Goal: Information Seeking & Learning: Learn about a topic

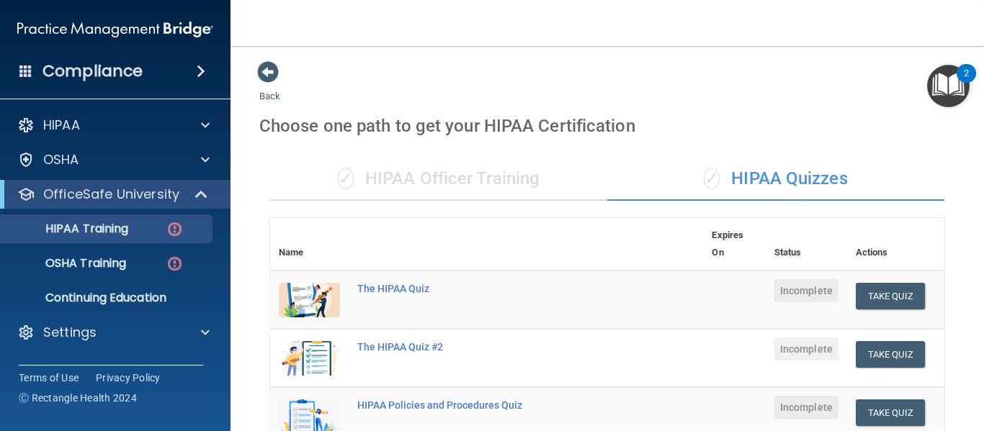
scroll to position [418, 0]
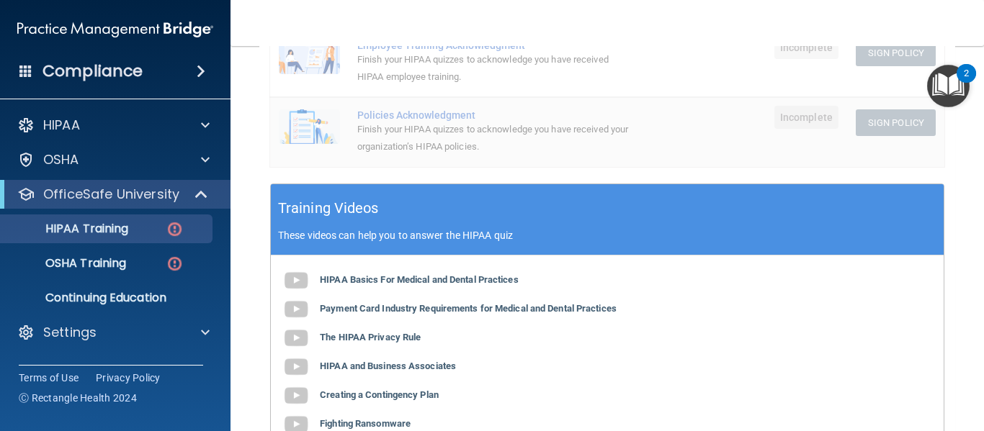
click at [971, 233] on main "Back Choose one path to get your HIPAA Certification ✓ HIPAA Officer Training ✓…" at bounding box center [606, 238] width 753 height 385
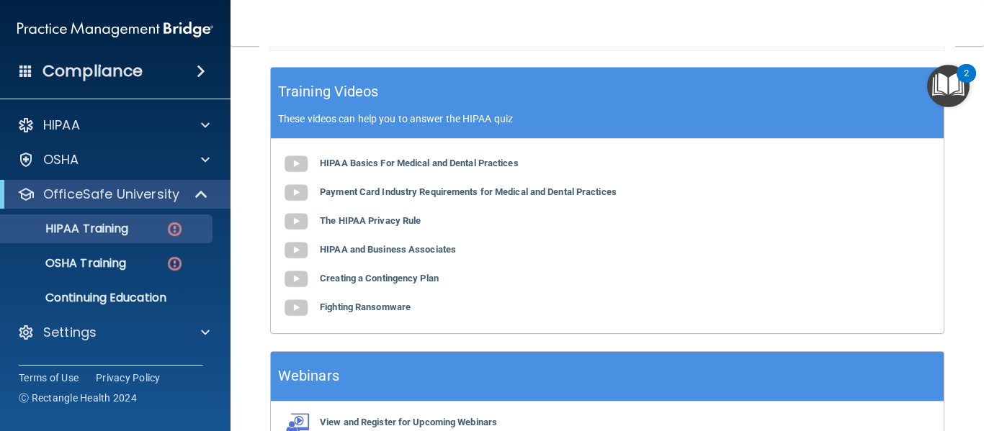
scroll to position [503, 0]
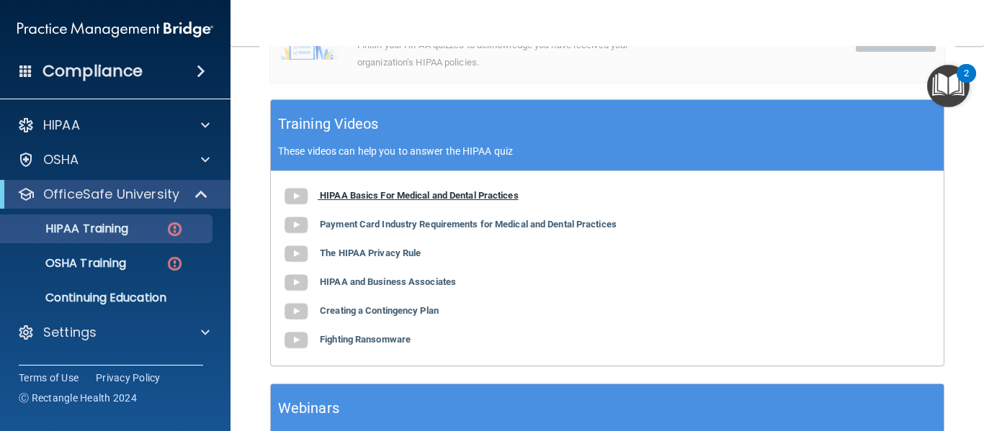
click at [382, 196] on b "HIPAA Basics For Medical and Dental Practices" at bounding box center [419, 195] width 199 height 11
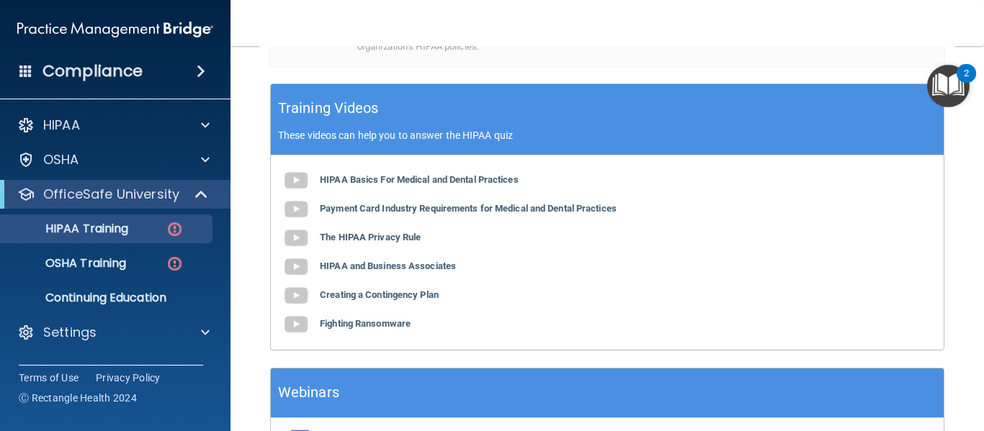
scroll to position [553, 0]
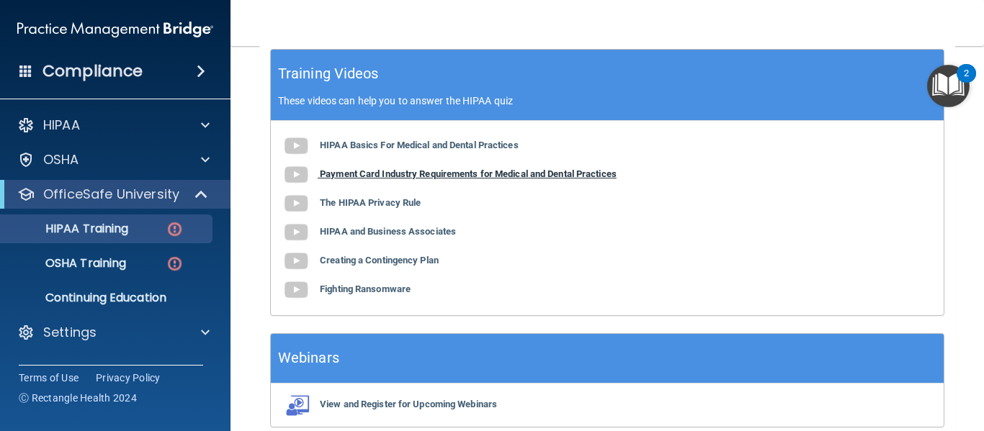
click at [449, 177] on b "Payment Card Industry Requirements for Medical and Dental Practices" at bounding box center [468, 173] width 297 height 11
click at [385, 207] on b "The HIPAA Privacy Rule" at bounding box center [370, 202] width 101 height 11
click at [408, 236] on b "HIPAA and Business Associates" at bounding box center [388, 231] width 136 height 11
click at [405, 263] on b "Creating a Contingency Plan" at bounding box center [379, 260] width 119 height 11
click at [369, 292] on b "Fighting Ransomware" at bounding box center [365, 289] width 91 height 11
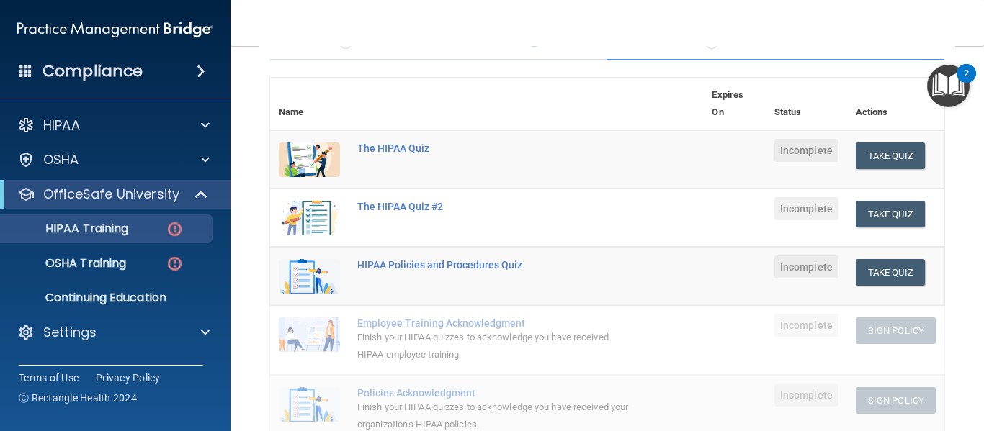
scroll to position [132, 0]
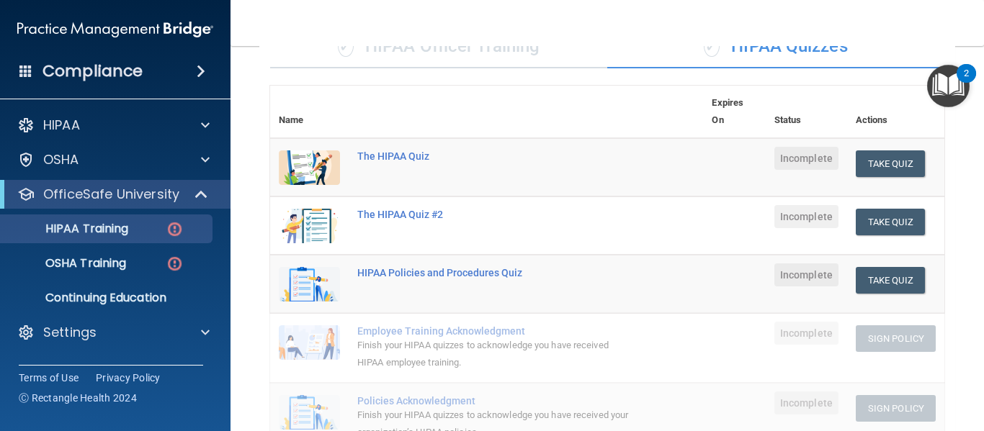
drag, startPoint x: 854, startPoint y: 170, endPoint x: 524, endPoint y: 105, distance: 336.1
click at [524, 105] on th at bounding box center [526, 112] width 354 height 53
click at [544, 58] on div "✓ HIPAA Officer Training" at bounding box center [438, 46] width 337 height 43
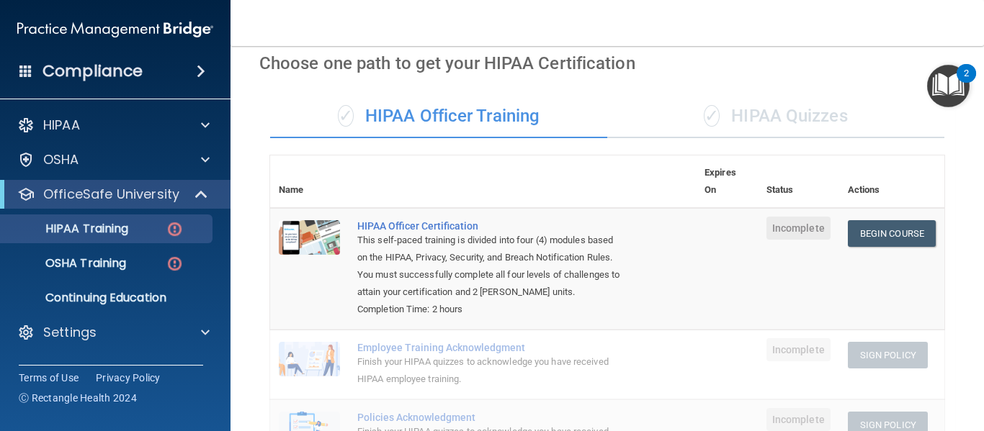
scroll to position [0, 0]
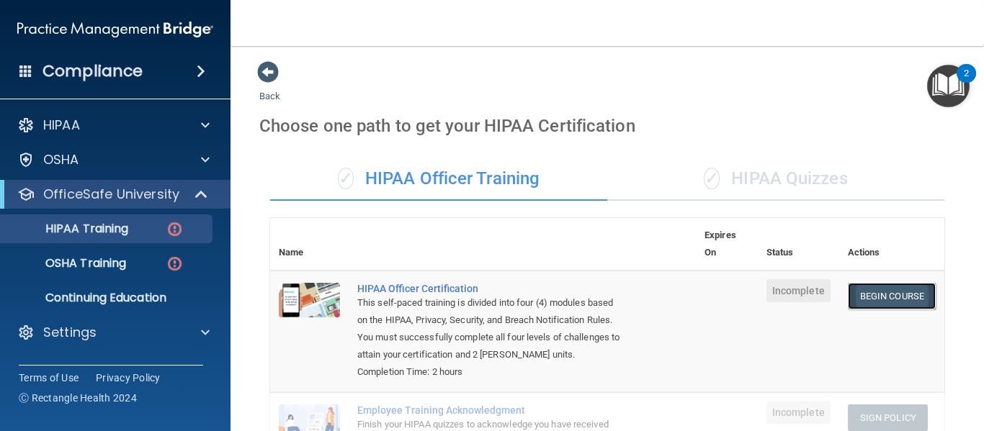
click at [879, 296] on link "Begin Course" at bounding box center [892, 296] width 88 height 27
click at [740, 163] on div "✓ HIPAA Quizzes" at bounding box center [775, 179] width 337 height 43
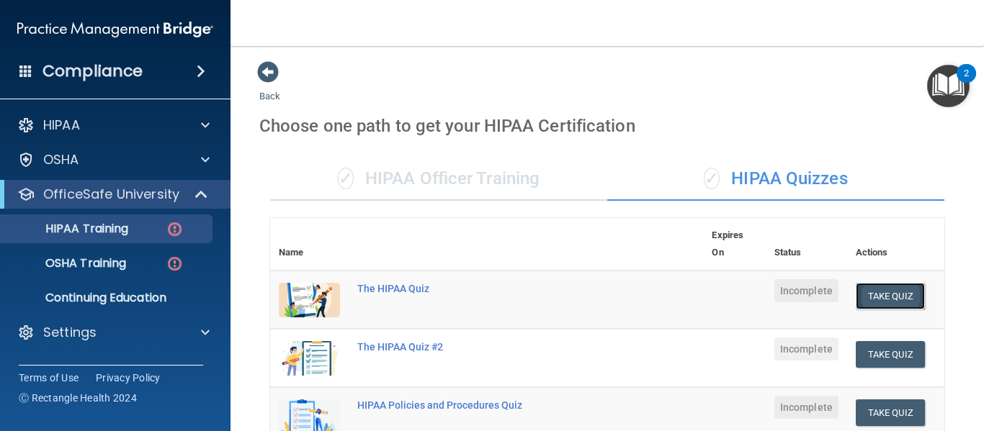
click at [888, 297] on button "Take Quiz" at bounding box center [889, 296] width 69 height 27
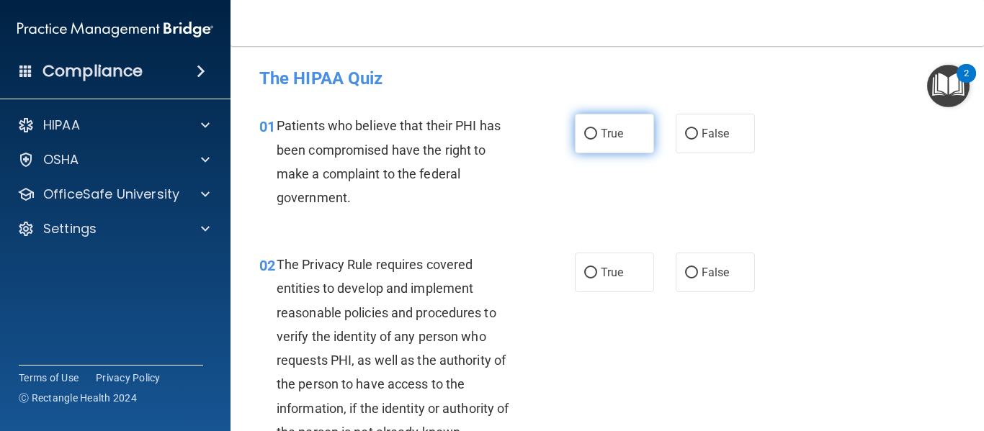
click at [585, 145] on label "True" at bounding box center [614, 134] width 79 height 40
click at [585, 140] on input "True" at bounding box center [590, 134] width 13 height 11
radio input "true"
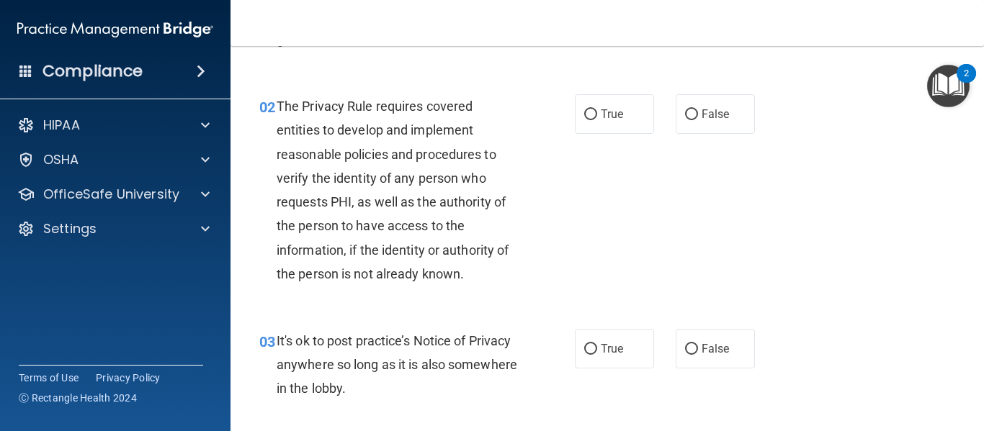
scroll to position [44, 0]
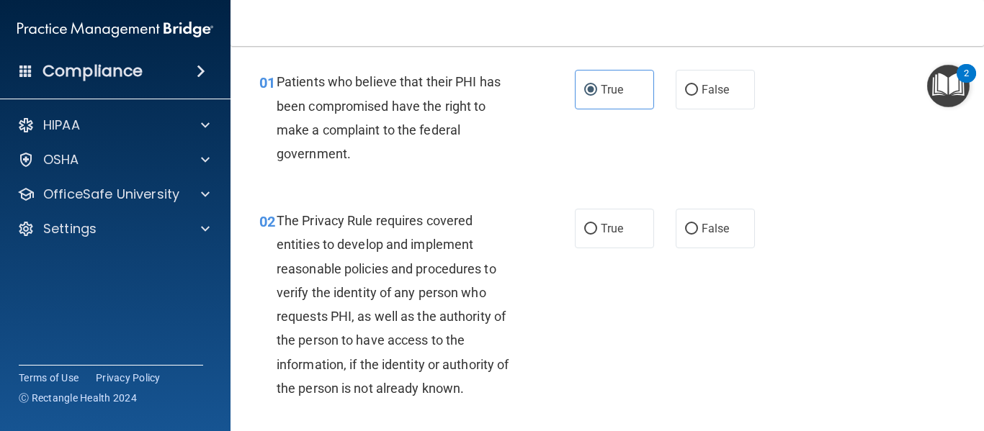
drag, startPoint x: 976, startPoint y: 77, endPoint x: 978, endPoint y: 94, distance: 17.3
click at [978, 94] on body "Compliance HIPAA Documents and Policies Report an Incident Business Associates …" at bounding box center [492, 215] width 984 height 431
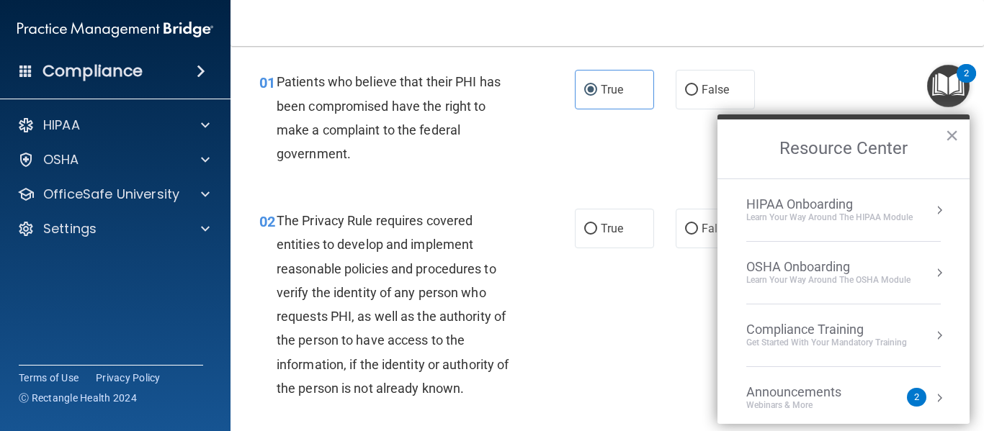
click at [889, 81] on div "01 Patients who believe that their PHI has been compromised have the right to m…" at bounding box center [606, 121] width 717 height 139
click at [949, 138] on button "×" at bounding box center [952, 135] width 14 height 23
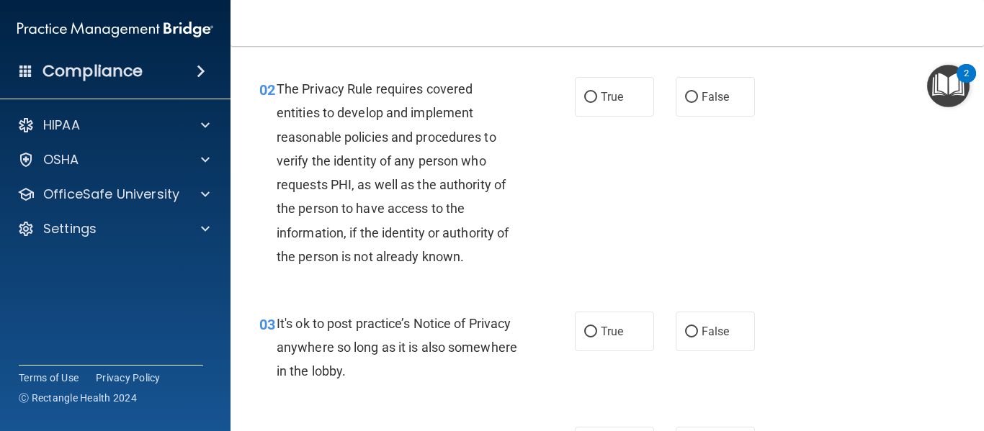
scroll to position [27, 0]
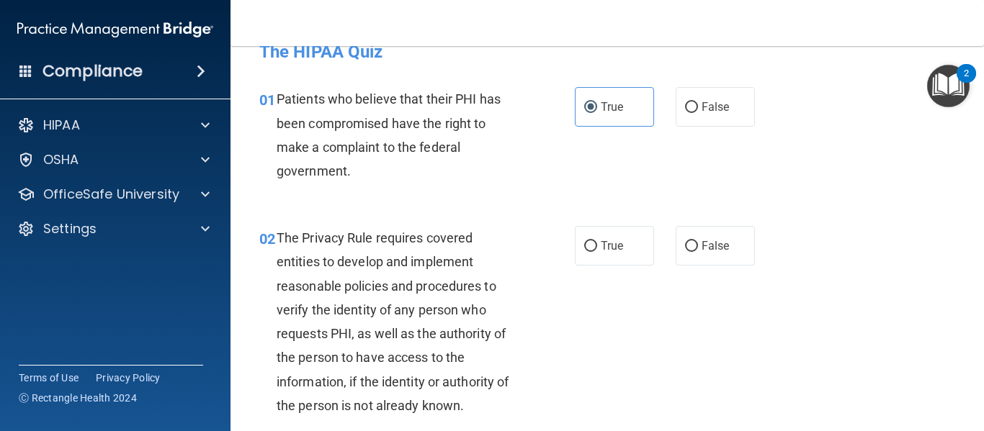
click at [957, 181] on main "- The HIPAA Quiz This quiz doesn’t expire until . Are you sure you want to take…" at bounding box center [606, 238] width 753 height 385
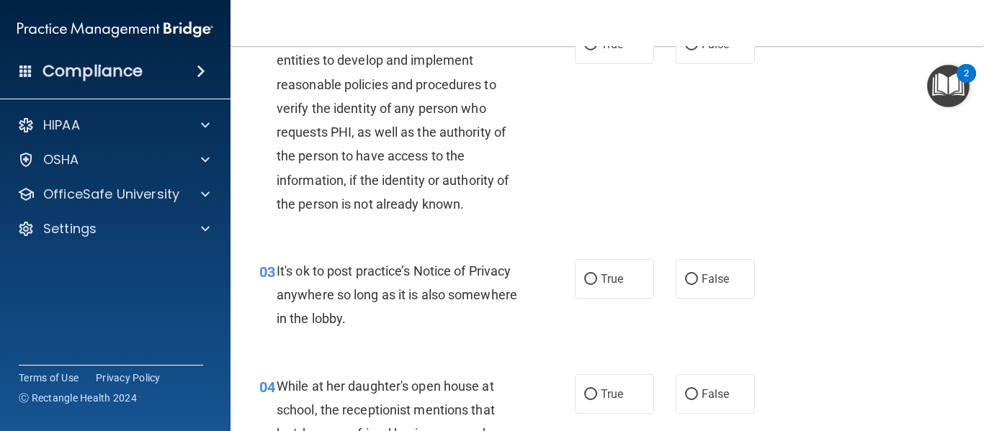
scroll to position [199, 0]
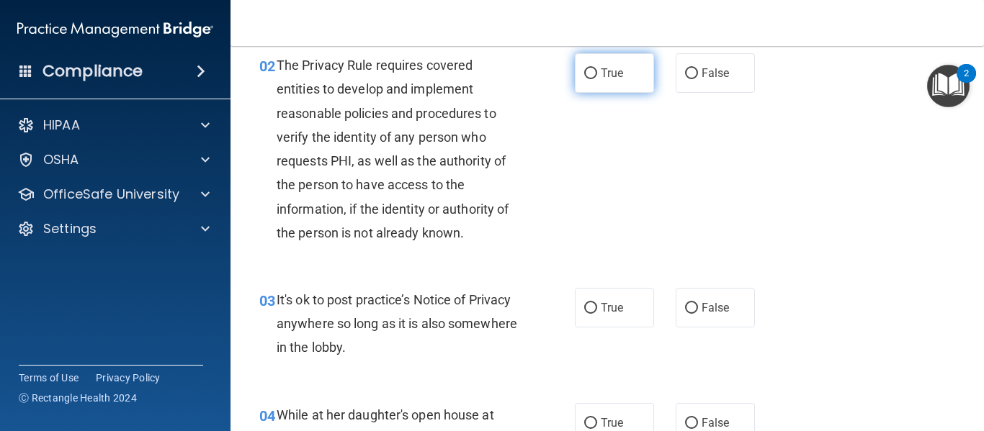
click at [593, 78] on label "True" at bounding box center [614, 73] width 79 height 40
click at [593, 78] on input "True" at bounding box center [590, 73] width 13 height 11
radio input "true"
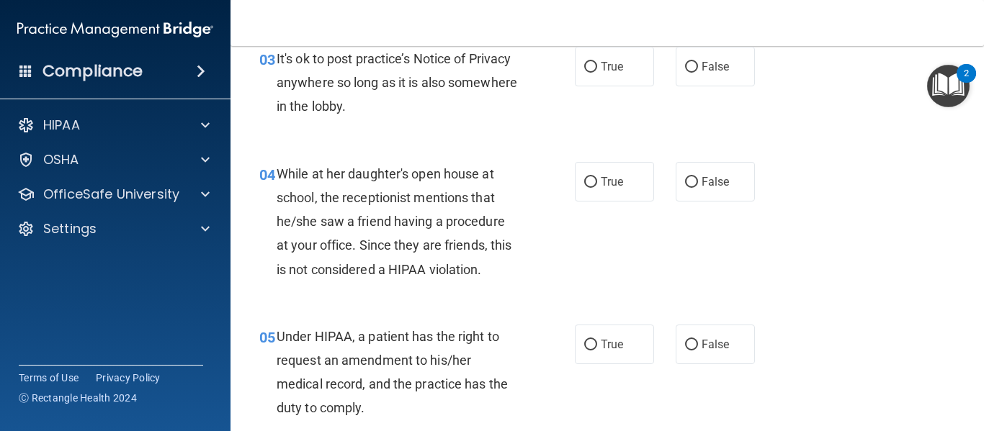
scroll to position [412, 0]
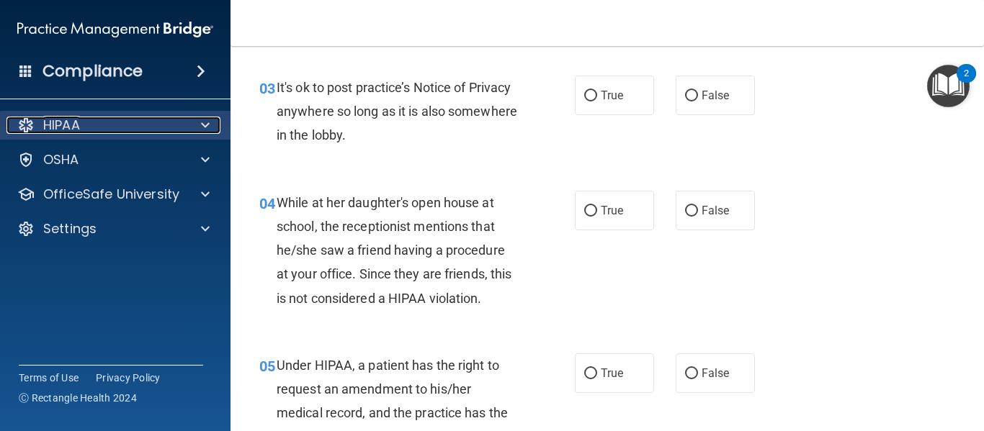
click at [205, 132] on span at bounding box center [205, 125] width 9 height 17
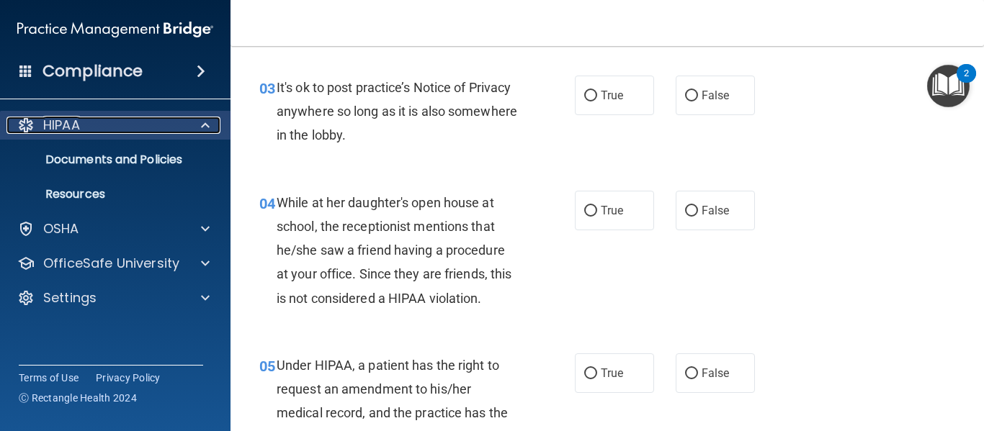
click at [204, 127] on span at bounding box center [205, 125] width 9 height 17
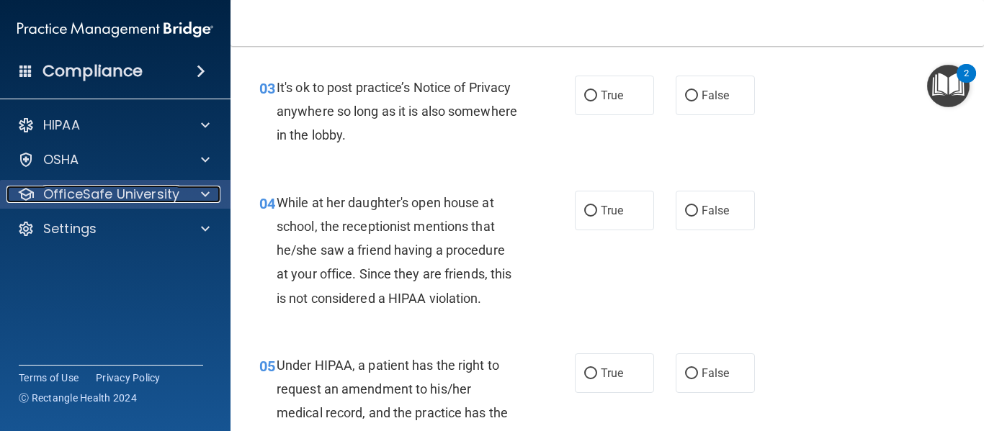
click at [205, 188] on span at bounding box center [205, 194] width 9 height 17
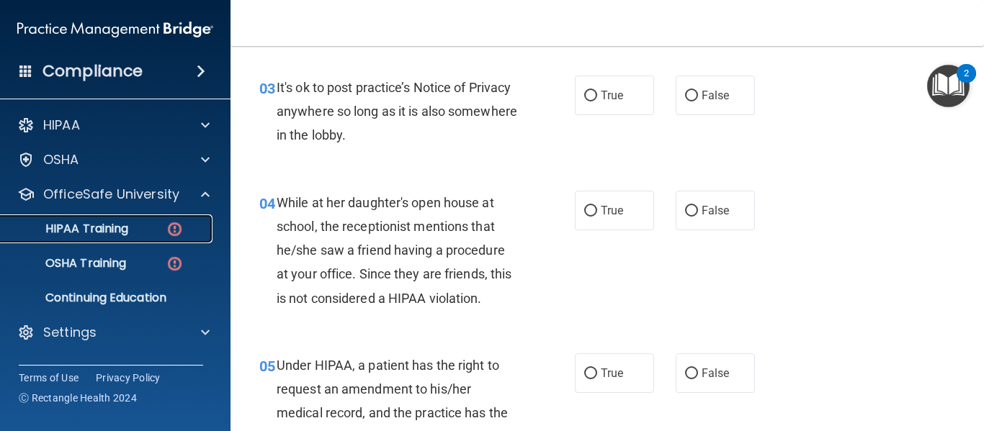
click at [156, 229] on div "HIPAA Training" at bounding box center [107, 229] width 197 height 14
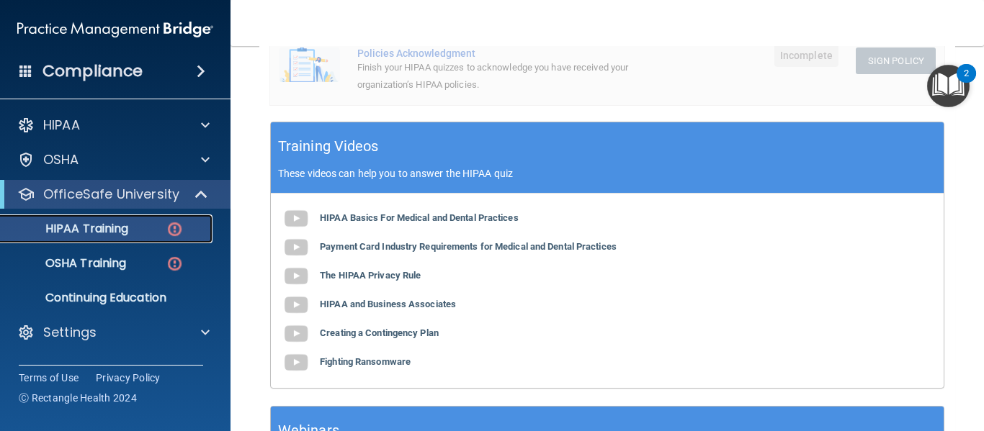
scroll to position [480, 0]
click at [505, 217] on b "HIPAA Basics For Medical and Dental Practices" at bounding box center [419, 217] width 199 height 11
click at [372, 252] on b "Payment Card Industry Requirements for Medical and Dental Practices" at bounding box center [468, 246] width 297 height 11
click at [377, 277] on b "The HIPAA Privacy Rule" at bounding box center [370, 275] width 101 height 11
click at [359, 309] on b "HIPAA and Business Associates" at bounding box center [388, 304] width 136 height 11
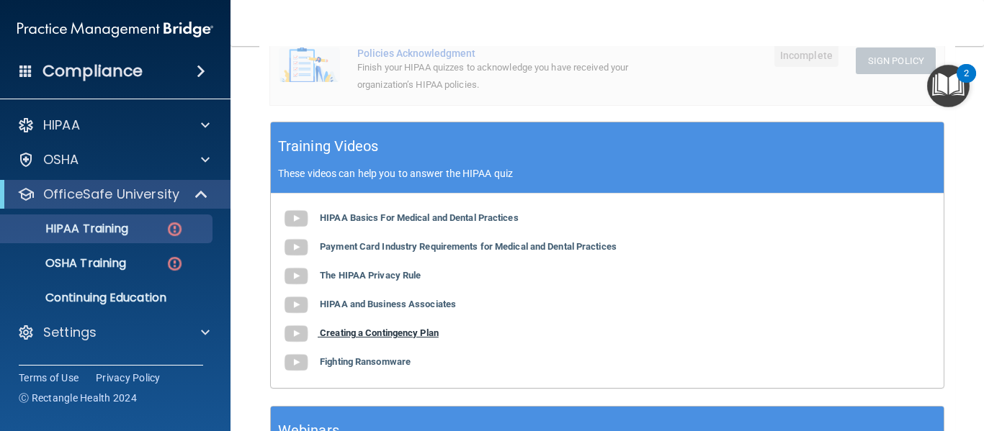
click at [376, 338] on b "Creating a Contingency Plan" at bounding box center [379, 333] width 119 height 11
click at [374, 366] on b "Fighting Ransomware" at bounding box center [365, 361] width 91 height 11
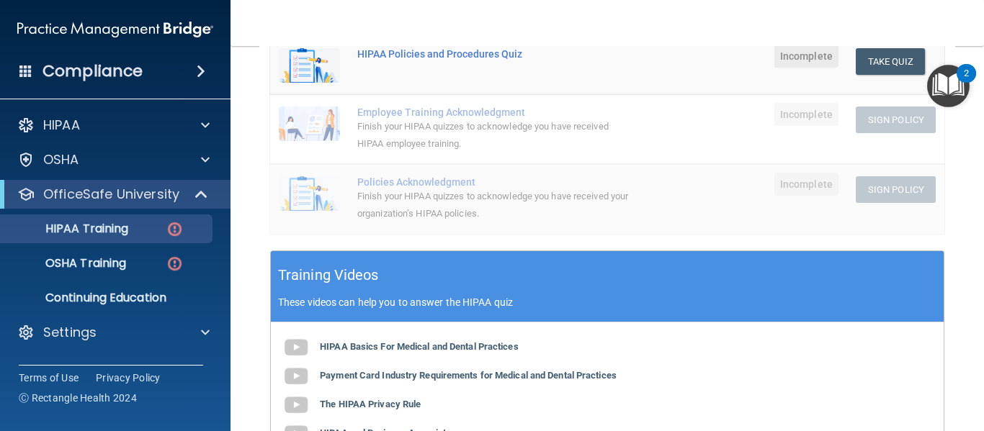
scroll to position [119, 0]
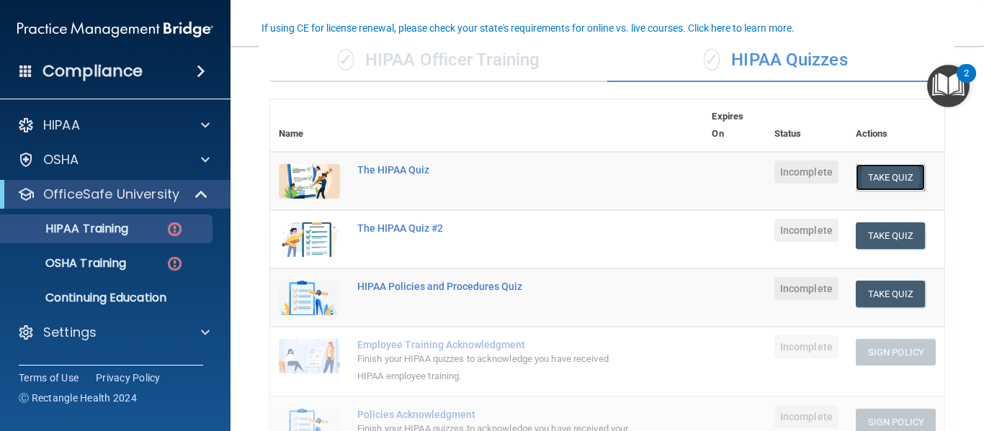
click at [876, 176] on button "Take Quiz" at bounding box center [889, 177] width 69 height 27
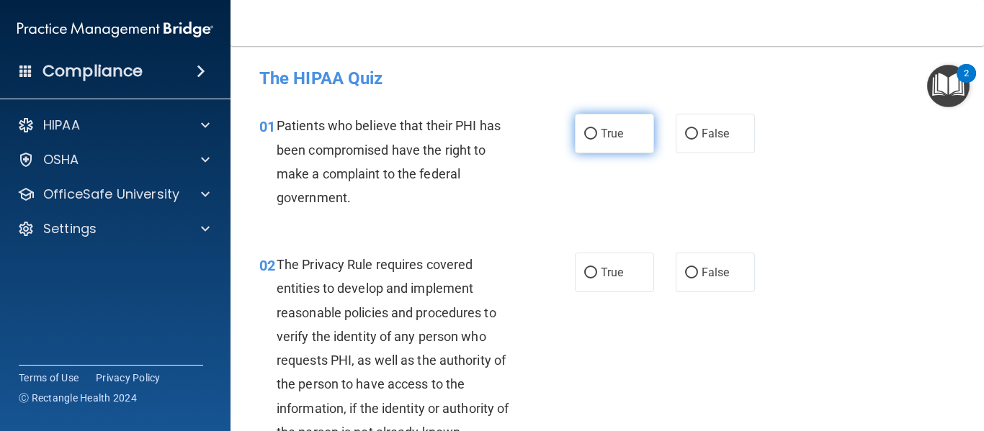
click at [588, 133] on input "True" at bounding box center [590, 134] width 13 height 11
radio input "true"
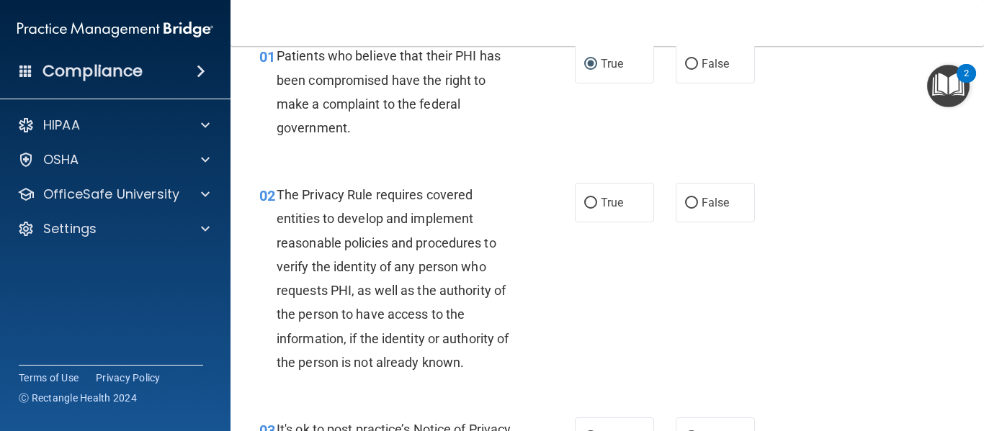
scroll to position [53, 0]
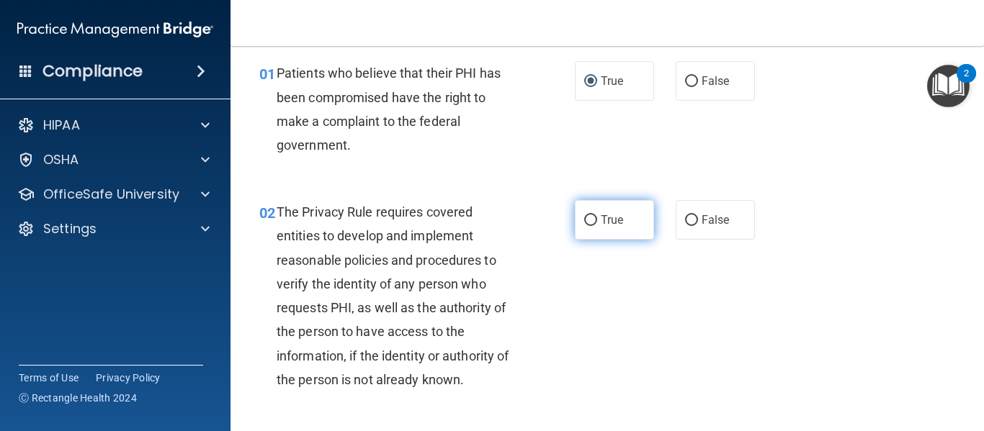
click at [608, 216] on span "True" at bounding box center [612, 220] width 22 height 14
click at [597, 216] on input "True" at bounding box center [590, 220] width 13 height 11
radio input "true"
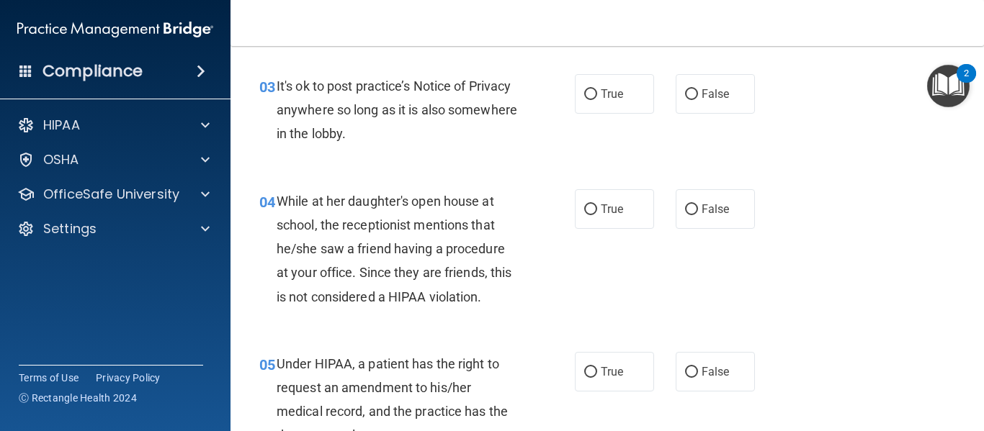
scroll to position [427, 0]
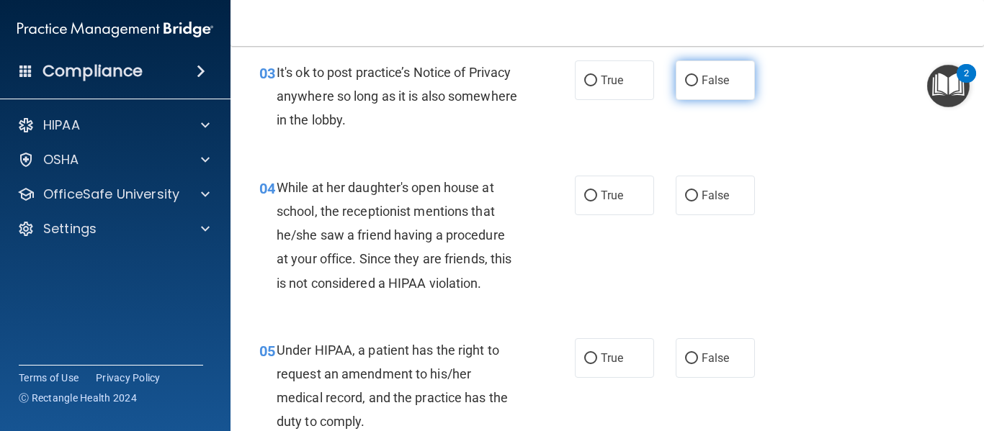
click at [701, 78] on span "False" at bounding box center [715, 80] width 28 height 14
click at [698, 78] on input "False" at bounding box center [691, 81] width 13 height 11
radio input "true"
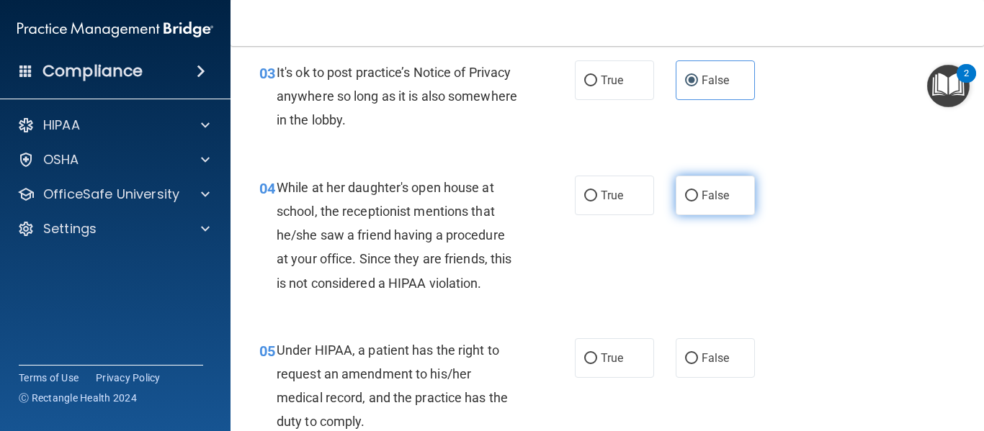
click at [685, 196] on input "False" at bounding box center [691, 196] width 13 height 11
radio input "true"
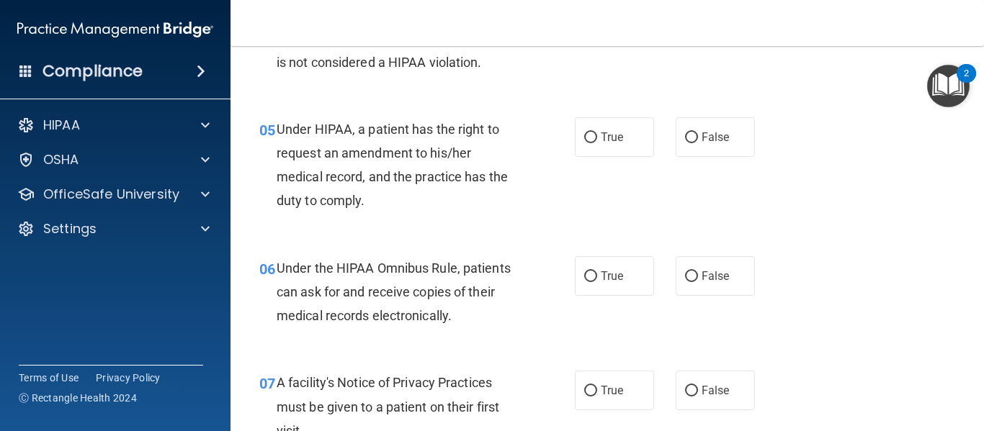
scroll to position [686, 0]
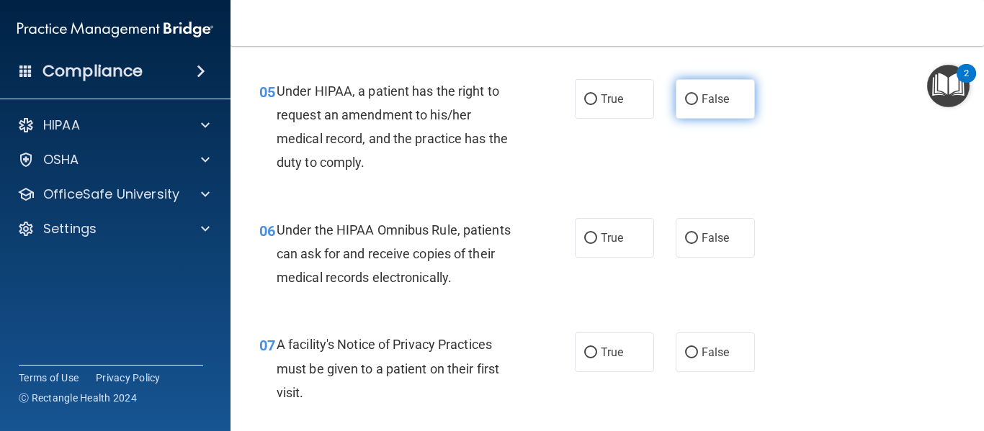
click at [685, 104] on input "False" at bounding box center [691, 99] width 13 height 11
radio input "true"
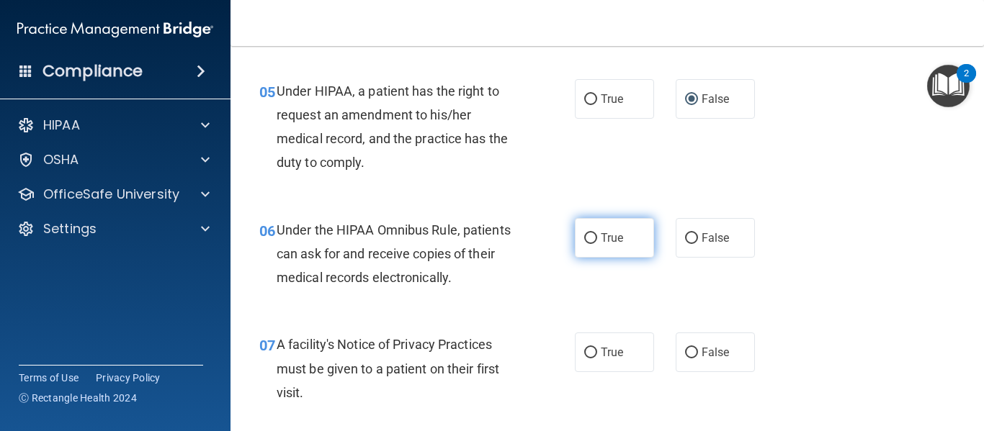
click at [588, 247] on label "True" at bounding box center [614, 238] width 79 height 40
click at [588, 244] on input "True" at bounding box center [590, 238] width 13 height 11
radio input "true"
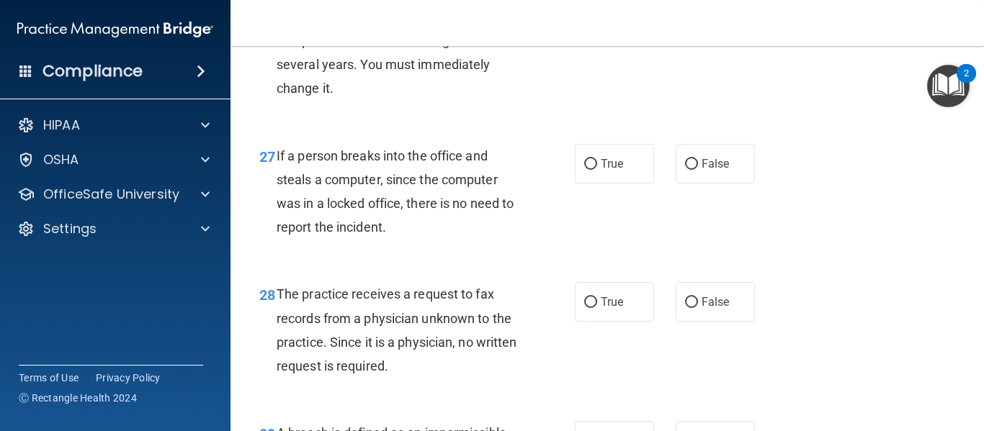
scroll to position [3997, 0]
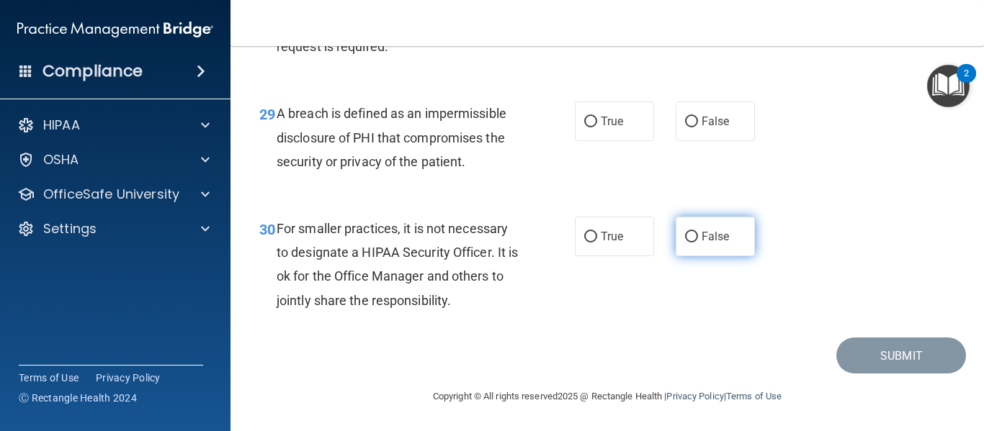
click at [685, 241] on input "False" at bounding box center [691, 237] width 13 height 11
radio input "true"
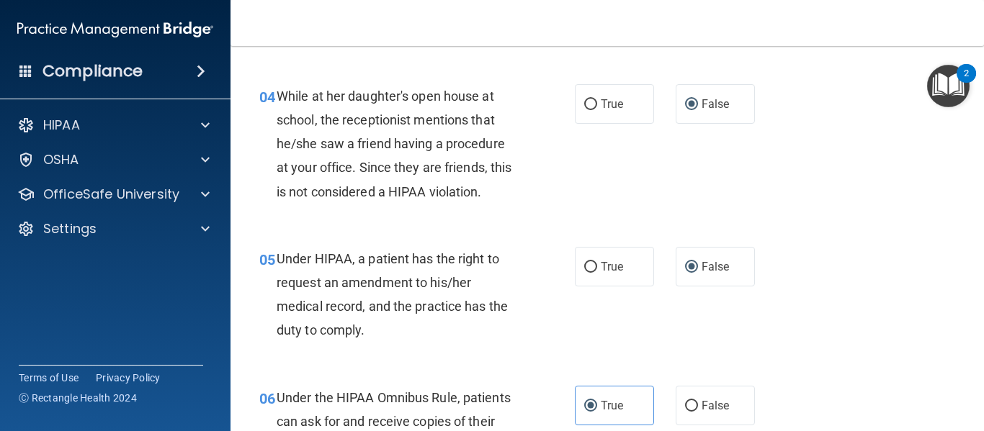
scroll to position [598, 0]
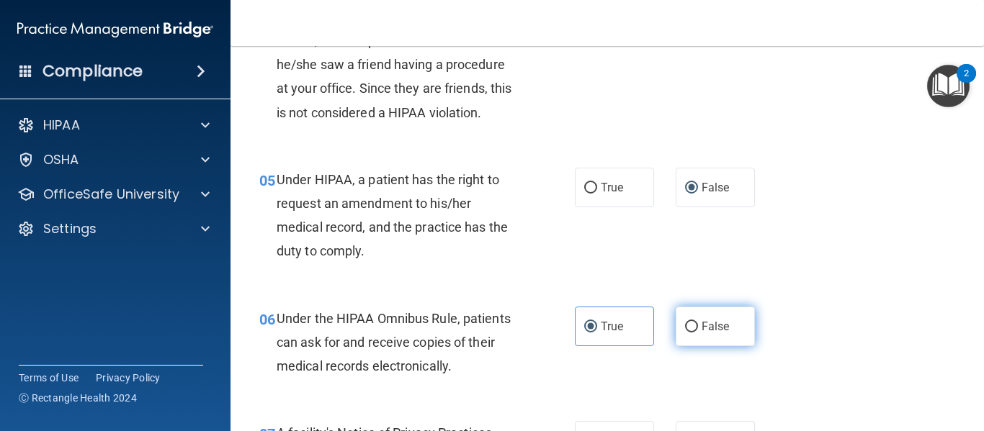
click at [694, 331] on label "False" at bounding box center [714, 327] width 79 height 40
click at [694, 331] on input "False" at bounding box center [691, 327] width 13 height 11
radio input "true"
radio input "false"
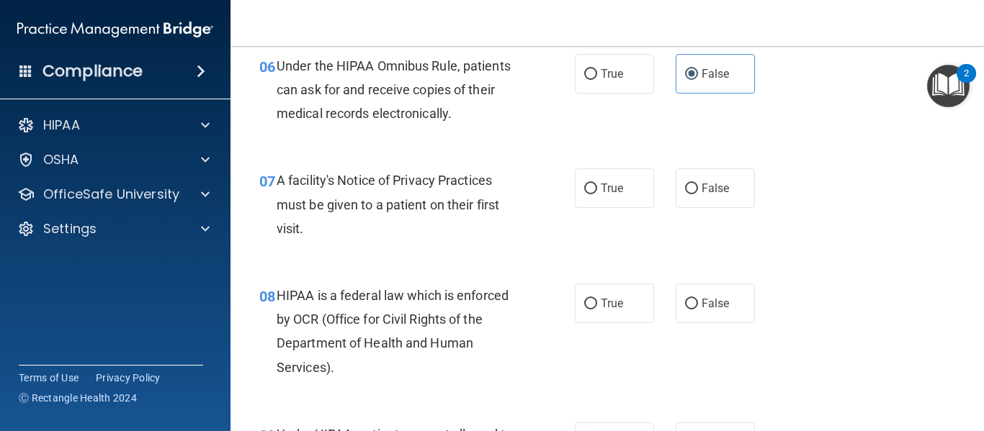
scroll to position [857, 0]
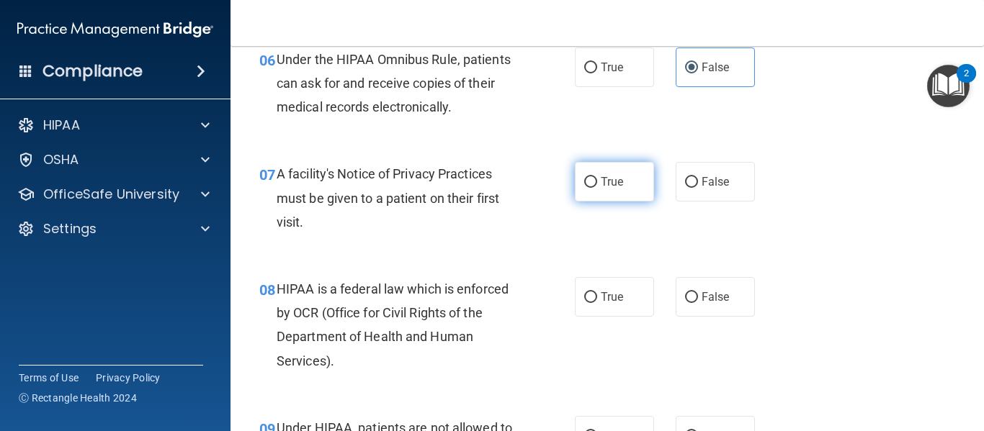
click at [590, 181] on input "True" at bounding box center [590, 182] width 13 height 11
radio input "true"
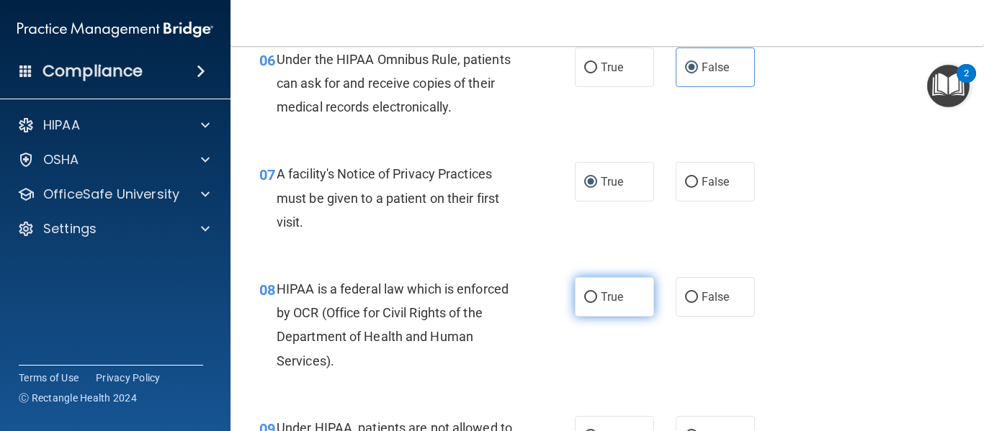
click at [588, 301] on input "True" at bounding box center [590, 297] width 13 height 11
radio input "true"
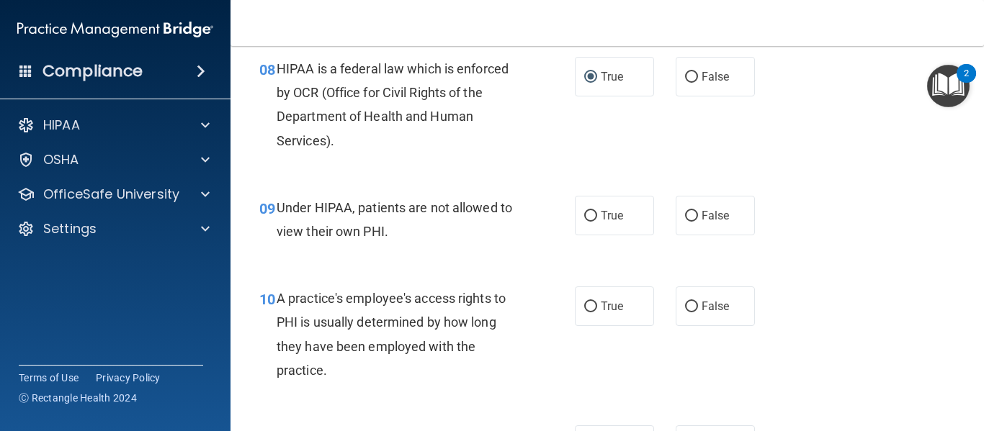
scroll to position [1125, 0]
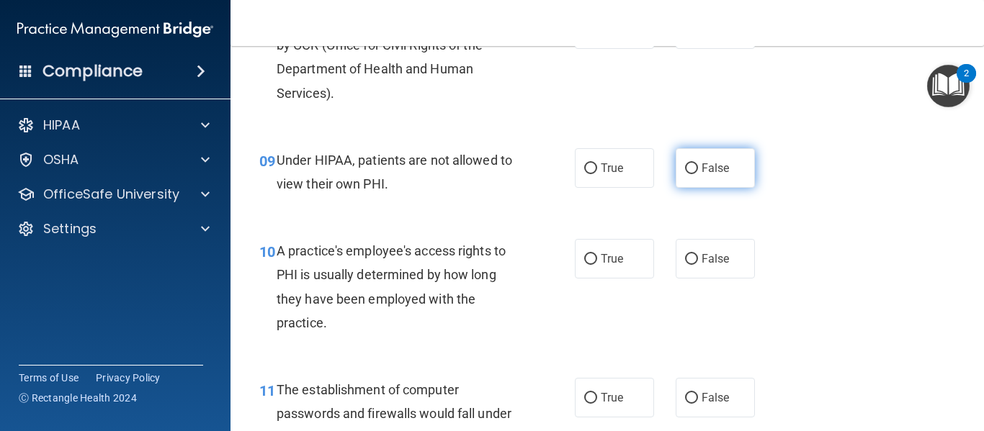
click at [685, 172] on input "False" at bounding box center [691, 168] width 13 height 11
radio input "true"
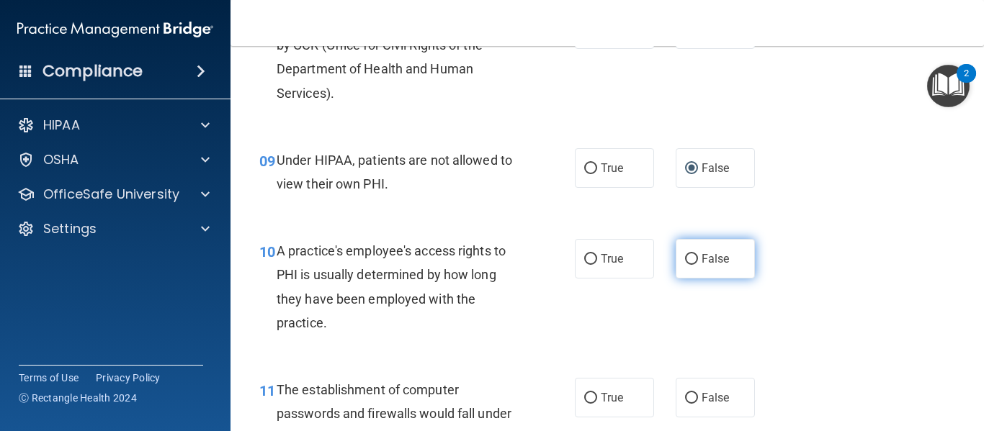
click at [685, 259] on input "False" at bounding box center [691, 259] width 13 height 11
radio input "true"
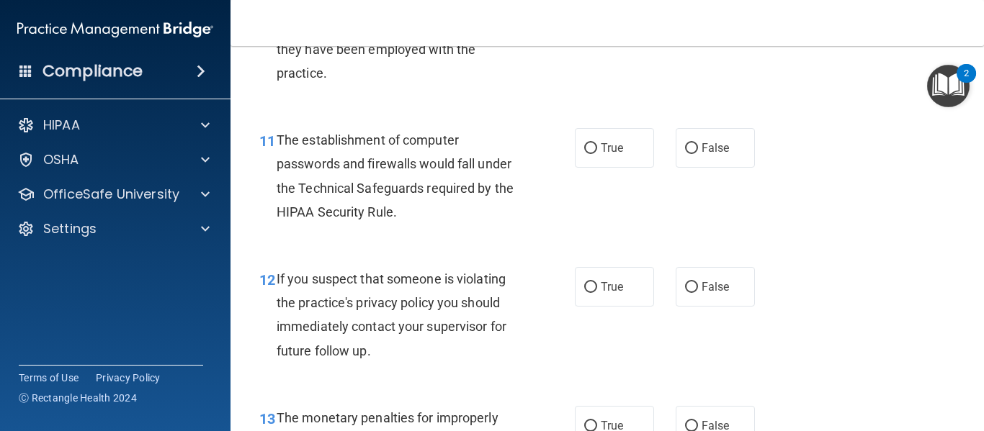
scroll to position [1403, 0]
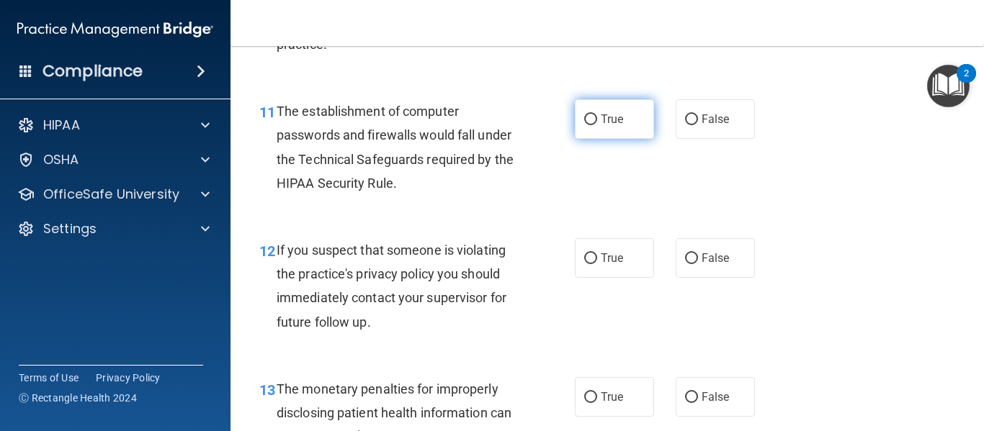
click at [587, 115] on input "True" at bounding box center [590, 119] width 13 height 11
radio input "true"
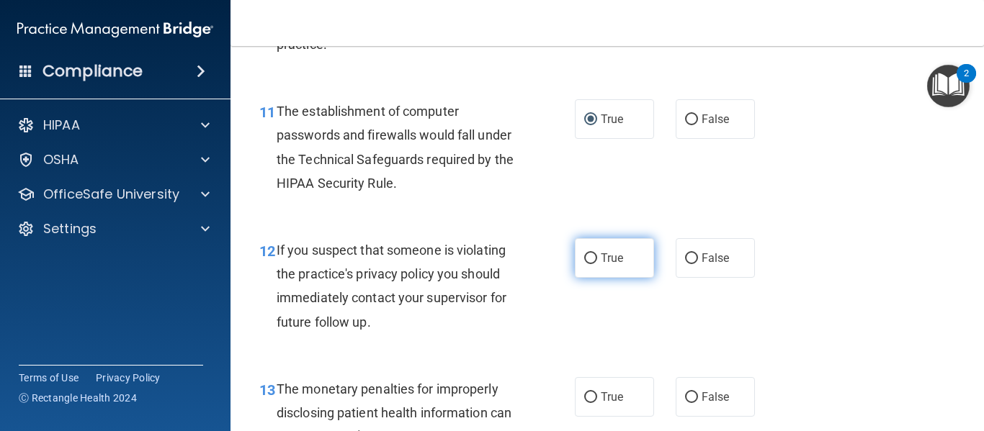
click at [590, 255] on input "True" at bounding box center [590, 258] width 13 height 11
radio input "true"
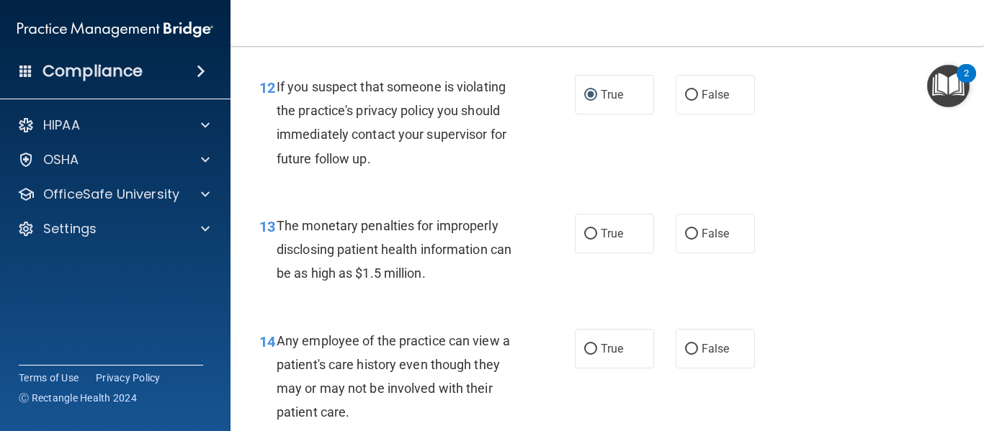
scroll to position [1625, 0]
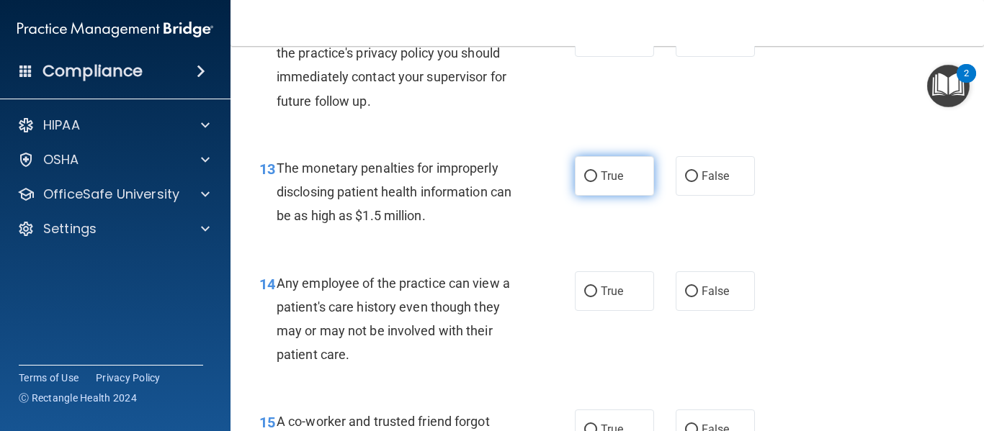
click at [588, 183] on label "True" at bounding box center [614, 176] width 79 height 40
click at [588, 182] on input "True" at bounding box center [590, 176] width 13 height 11
radio input "true"
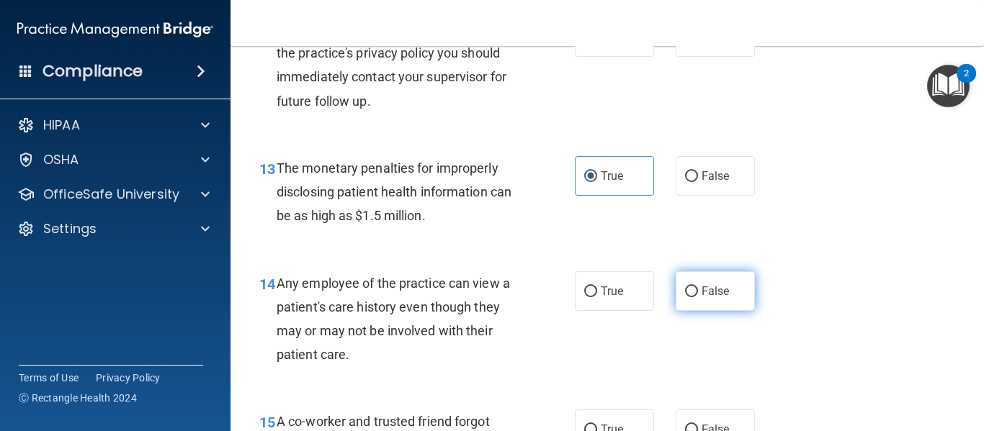
click at [701, 288] on span "False" at bounding box center [715, 291] width 28 height 14
click at [698, 288] on input "False" at bounding box center [691, 292] width 13 height 11
radio input "true"
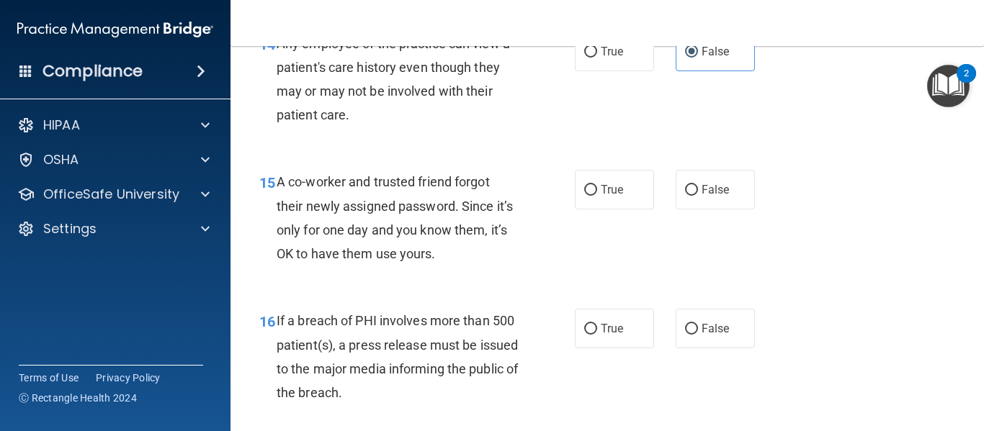
scroll to position [1835, 0]
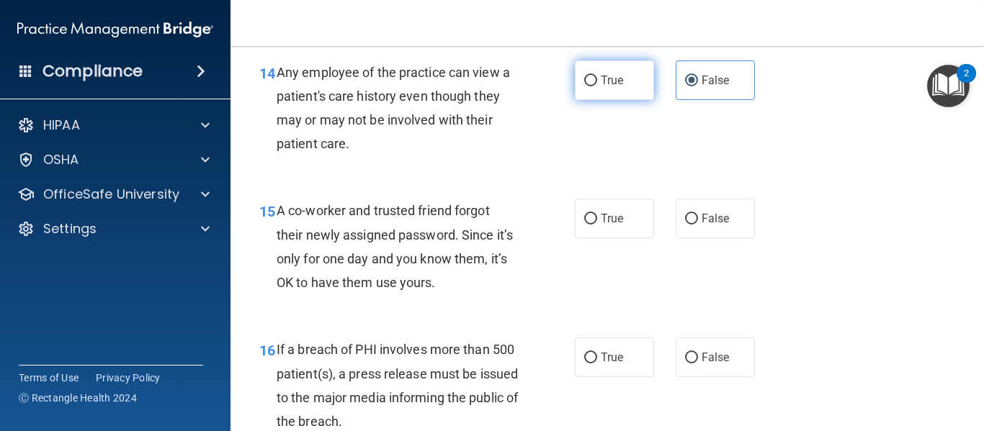
click at [592, 80] on label "True" at bounding box center [614, 80] width 79 height 40
click at [592, 80] on input "True" at bounding box center [590, 81] width 13 height 11
radio input "true"
radio input "false"
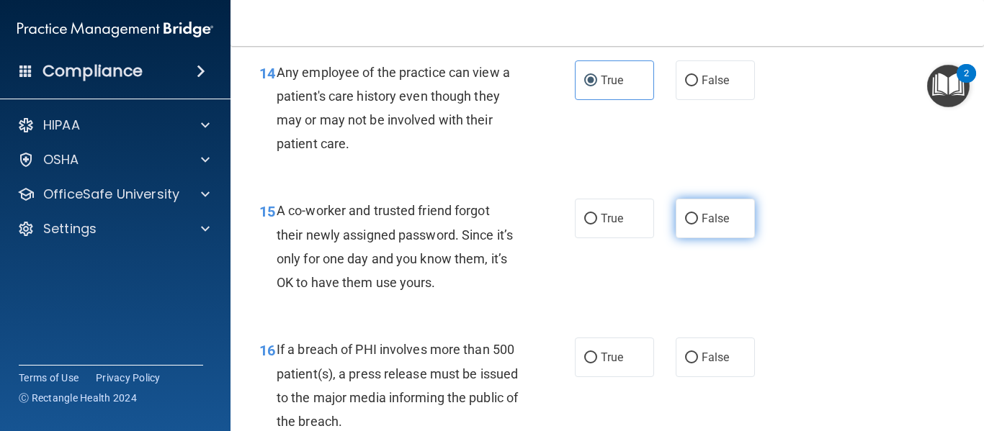
click at [685, 224] on input "False" at bounding box center [691, 219] width 13 height 11
radio input "true"
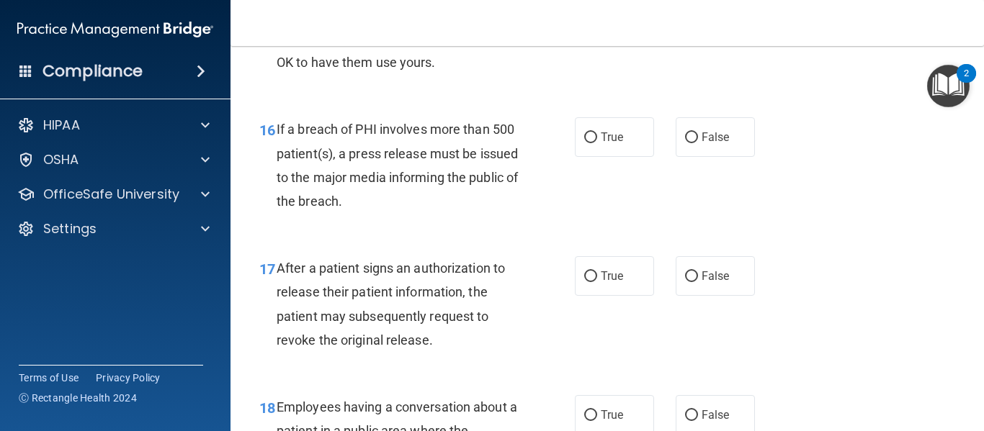
scroll to position [2085, 0]
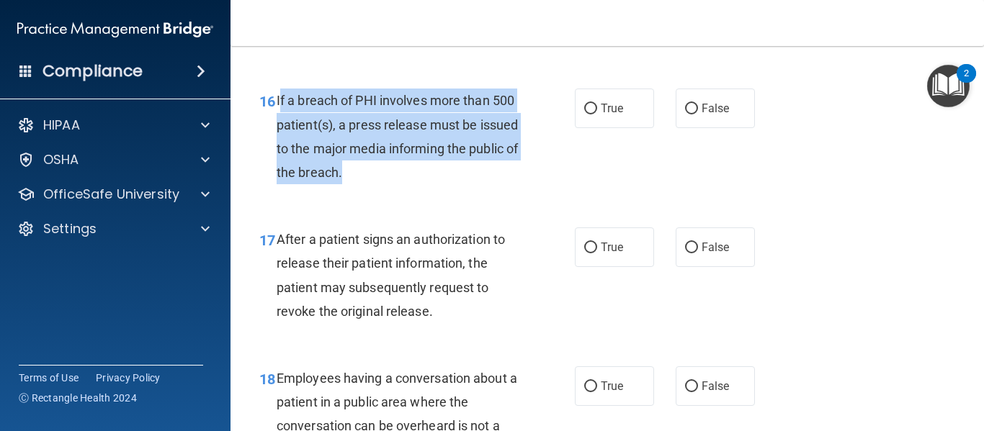
drag, startPoint x: 403, startPoint y: 171, endPoint x: 278, endPoint y: 99, distance: 143.9
click at [278, 99] on div "If a breach of PHI involves more than 500 patient(s), a press release must be i…" at bounding box center [403, 137] width 253 height 96
copy span "f a breach of PHI involves more than 500 patient(s), a press release must be is…"
click at [586, 104] on input "True" at bounding box center [590, 109] width 13 height 11
radio input "true"
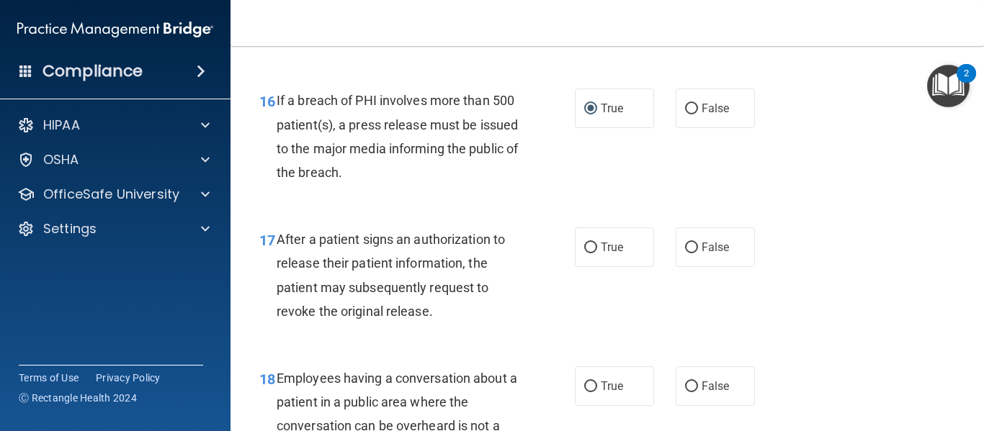
click at [512, 274] on div "After a patient signs an authorization to release their patient information, th…" at bounding box center [403, 276] width 253 height 96
click at [587, 239] on label "True" at bounding box center [614, 248] width 79 height 40
click at [587, 243] on input "True" at bounding box center [590, 248] width 13 height 11
radio input "true"
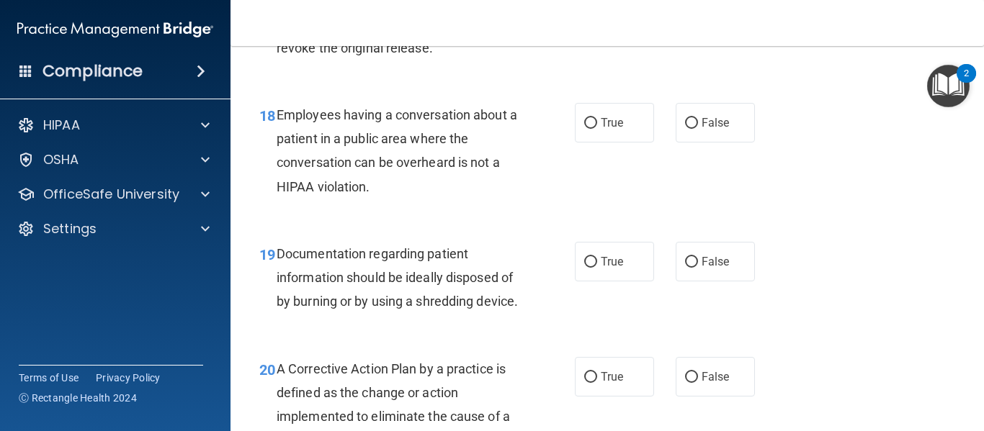
scroll to position [2354, 0]
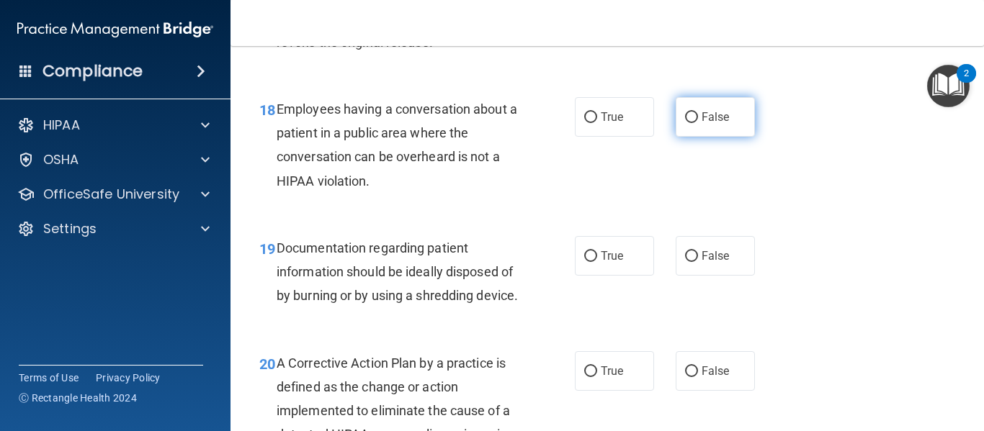
click at [686, 114] on input "False" at bounding box center [691, 117] width 13 height 11
radio input "true"
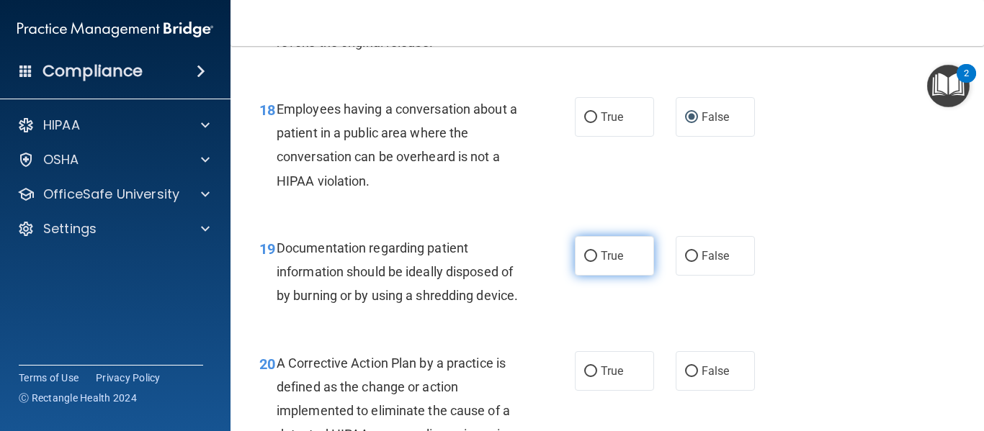
click at [585, 262] on label "True" at bounding box center [614, 256] width 79 height 40
click at [585, 262] on input "True" at bounding box center [590, 256] width 13 height 11
radio input "true"
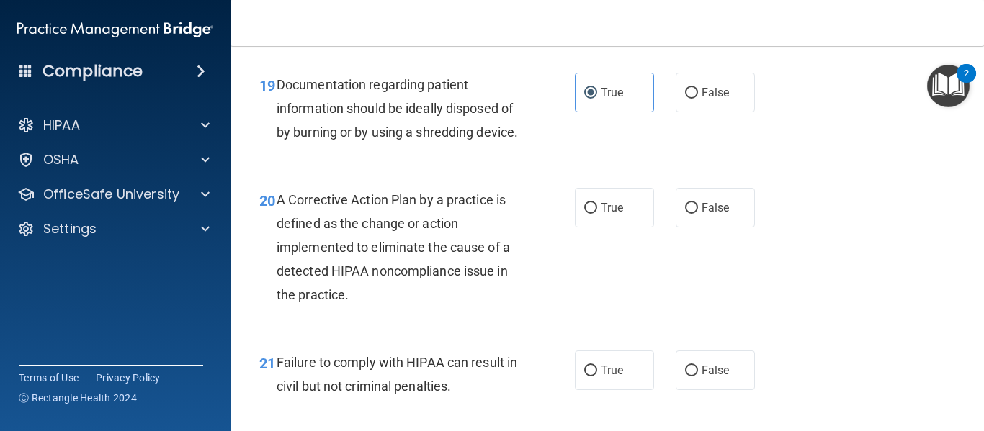
scroll to position [2594, 0]
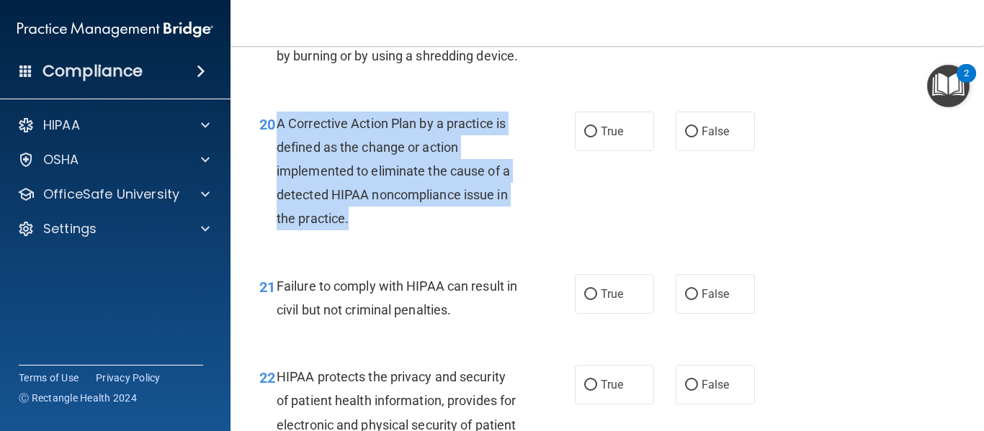
drag, startPoint x: 351, startPoint y: 239, endPoint x: 277, endPoint y: 142, distance: 121.8
click at [277, 142] on div "A Corrective Action Plan by a practice is defined as the change or action imple…" at bounding box center [403, 172] width 253 height 120
copy span "A Corrective Action Plan by a practice is defined as the change or action imple…"
click at [584, 138] on input "True" at bounding box center [590, 132] width 13 height 11
radio input "true"
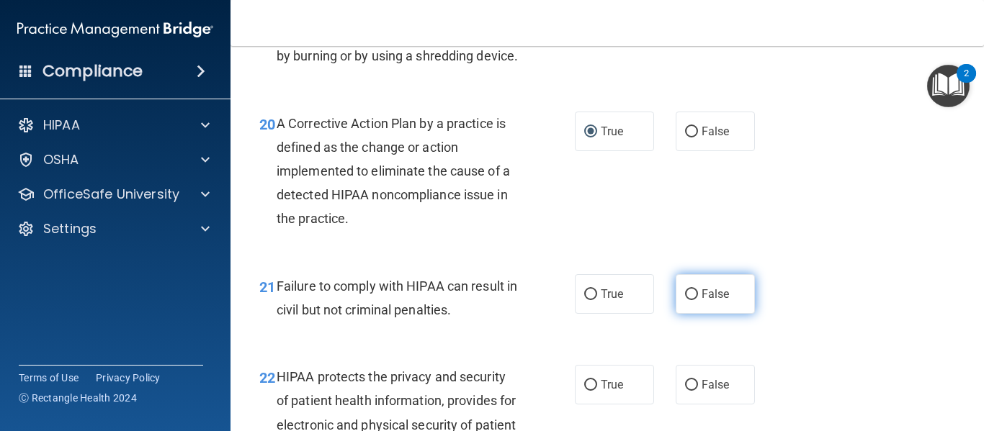
click at [685, 314] on label "False" at bounding box center [714, 294] width 79 height 40
click at [685, 300] on input "False" at bounding box center [691, 294] width 13 height 11
radio input "true"
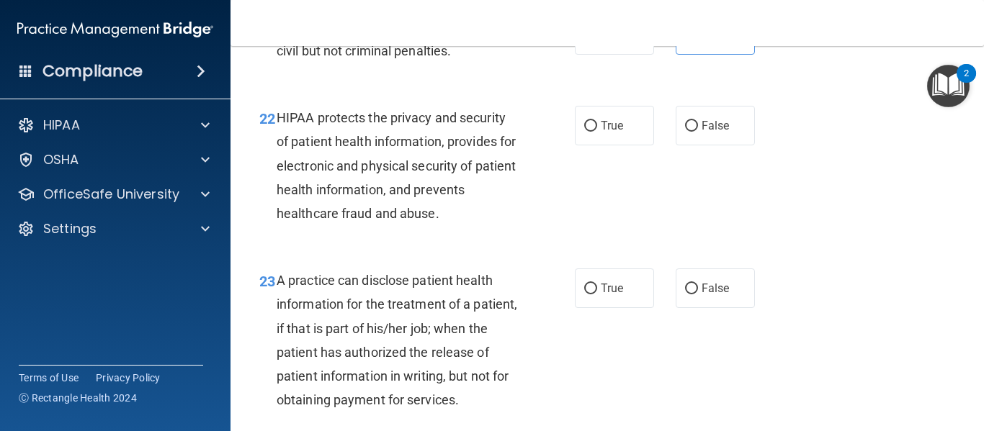
scroll to position [2872, 0]
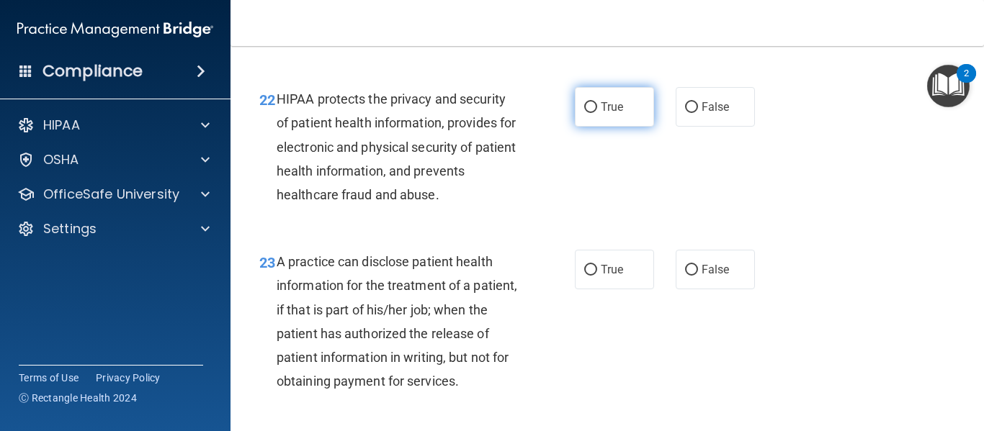
click at [584, 113] on input "True" at bounding box center [590, 107] width 13 height 11
radio input "true"
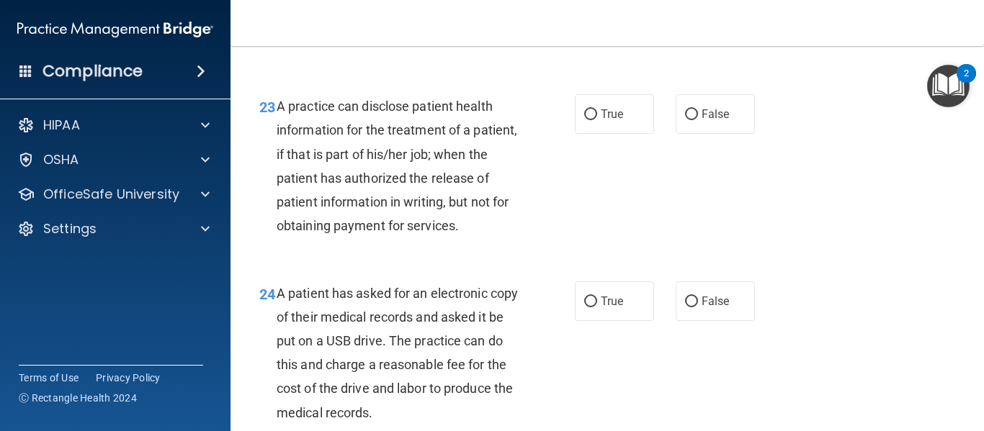
scroll to position [3045, 0]
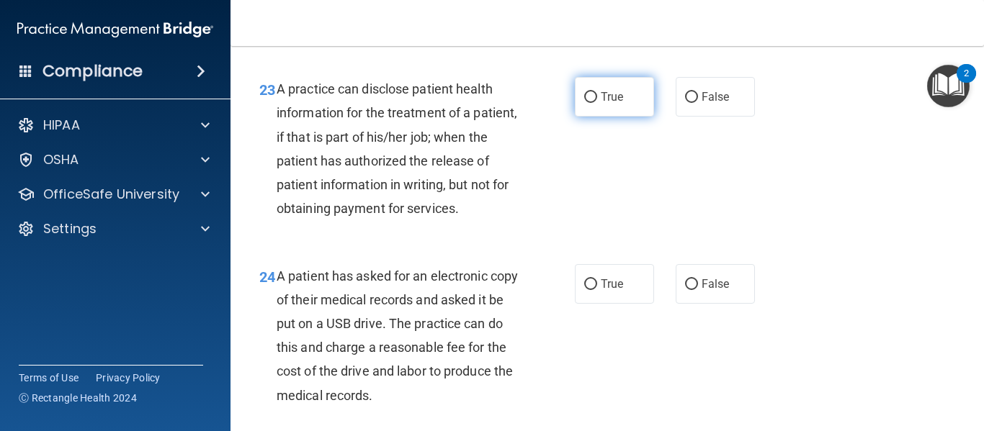
click at [584, 103] on input "True" at bounding box center [590, 97] width 13 height 11
radio input "true"
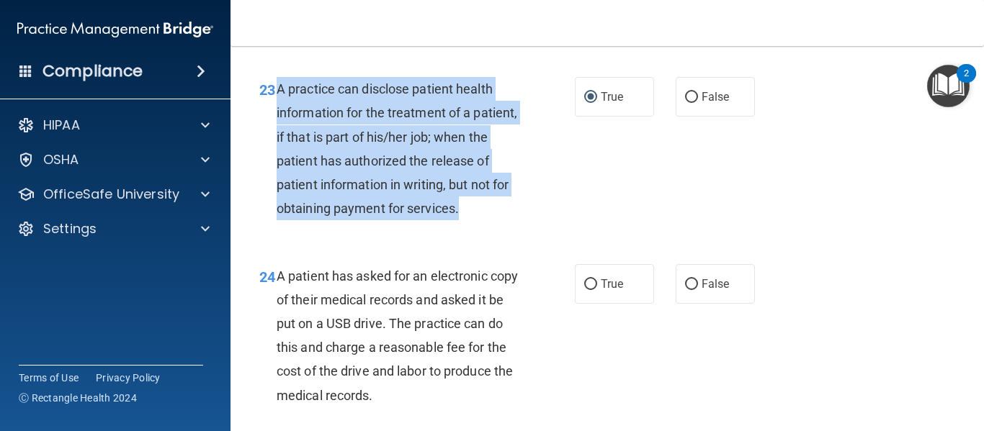
drag, startPoint x: 331, startPoint y: 256, endPoint x: 278, endPoint y: 112, distance: 152.6
click at [278, 112] on div "A practice can disclose patient health information for the treatment of a patie…" at bounding box center [403, 148] width 253 height 143
copy span "A practice can disclose patient health information for the treatment of a patie…"
click at [688, 103] on input "False" at bounding box center [691, 97] width 13 height 11
radio input "true"
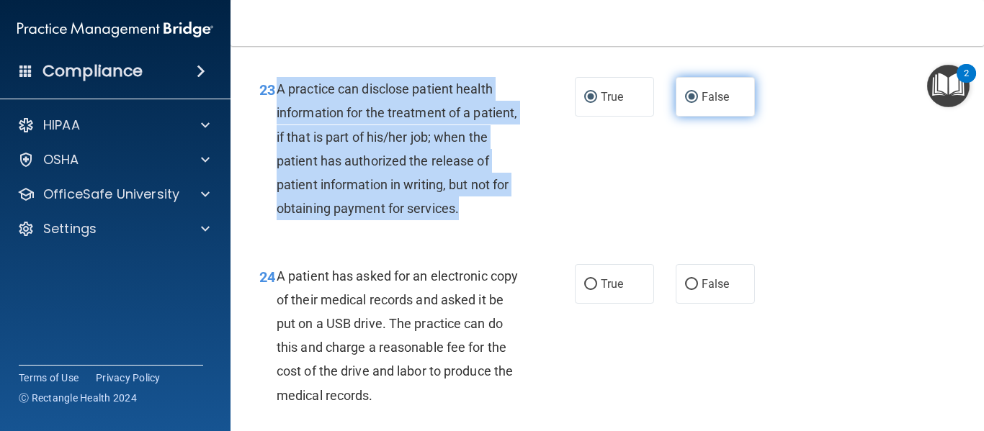
radio input "false"
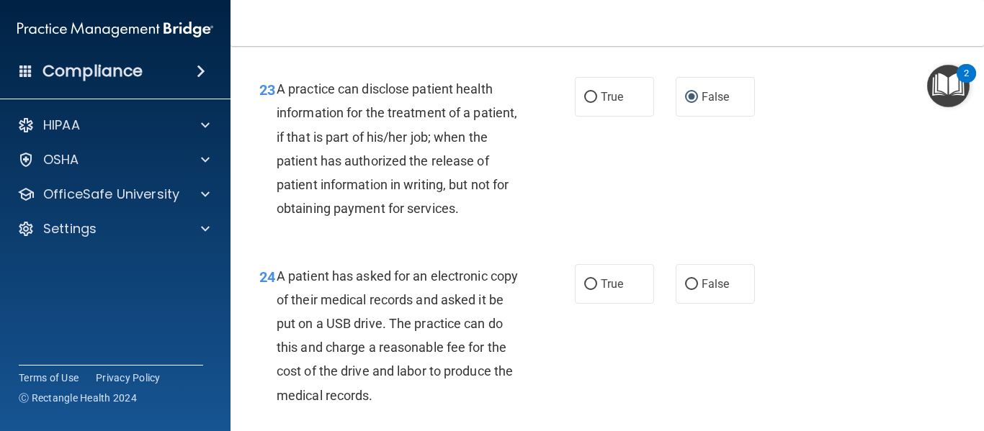
click at [658, 217] on div "23 A practice can disclose patient health information for the treatment of a pa…" at bounding box center [606, 152] width 717 height 187
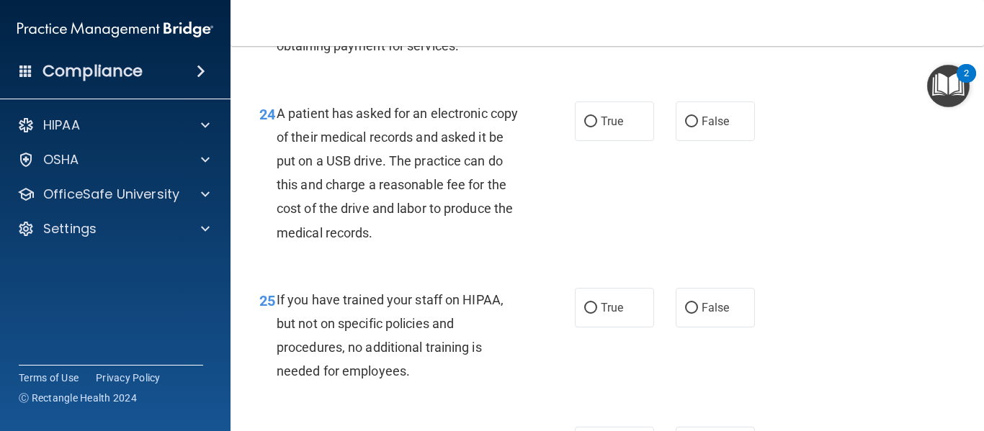
scroll to position [3227, 0]
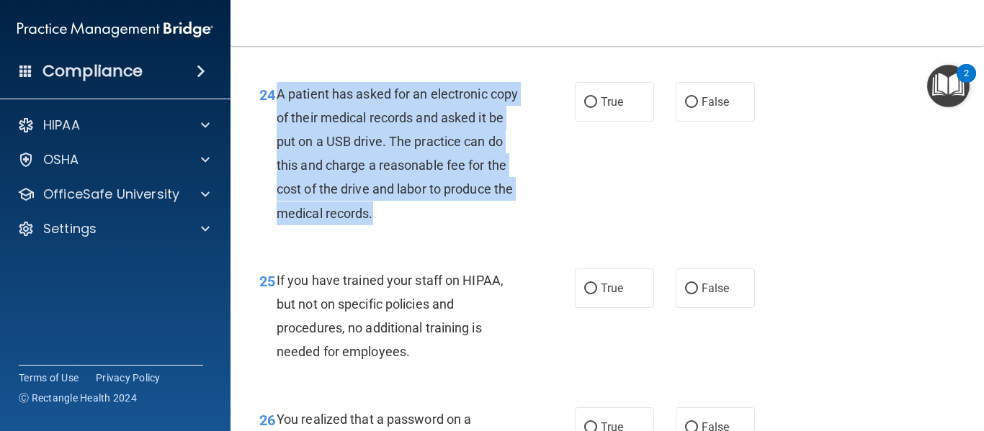
drag, startPoint x: 446, startPoint y: 264, endPoint x: 278, endPoint y: 138, distance: 210.4
click at [278, 138] on div "A patient has asked for an electronic copy of their medical records and asked i…" at bounding box center [403, 153] width 253 height 143
copy span "A patient has asked for an electronic copy of their medical records and asked i…"
click at [587, 108] on input "True" at bounding box center [590, 102] width 13 height 11
radio input "true"
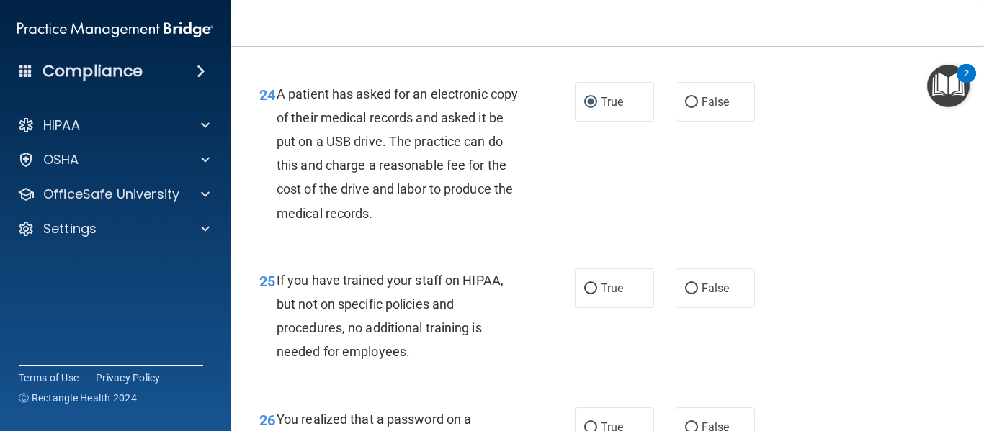
click at [697, 251] on div "24 A patient has asked for an electronic copy of their medical records and aske…" at bounding box center [606, 157] width 717 height 187
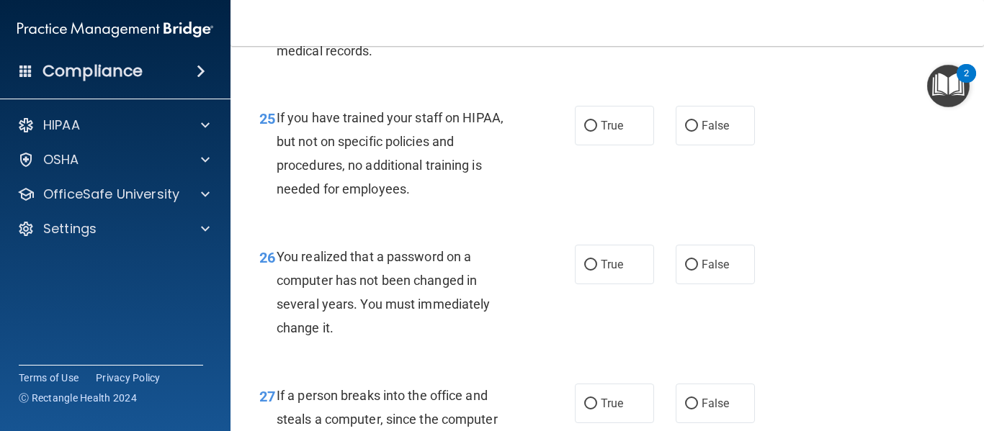
scroll to position [3418, 0]
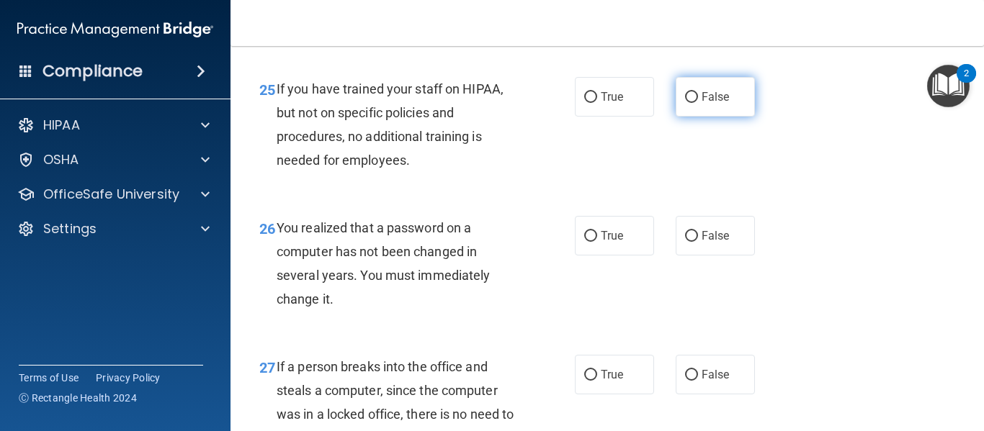
click at [686, 103] on input "False" at bounding box center [691, 97] width 13 height 11
radio input "true"
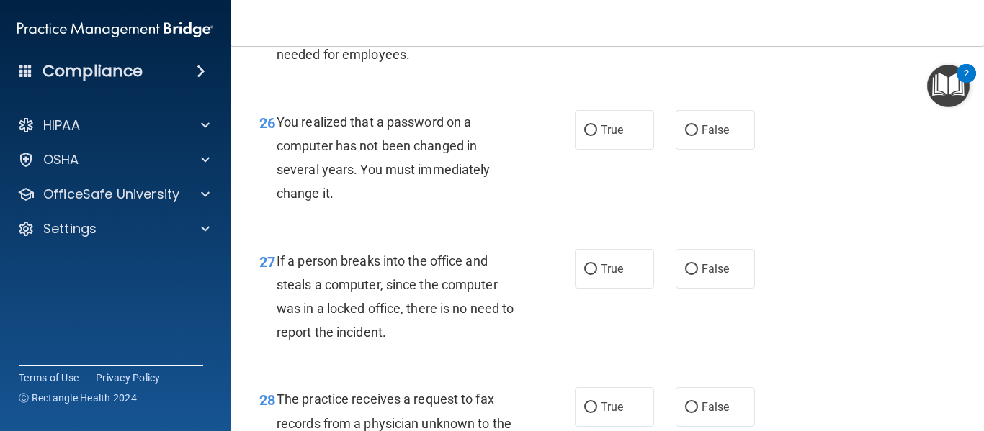
scroll to position [3533, 0]
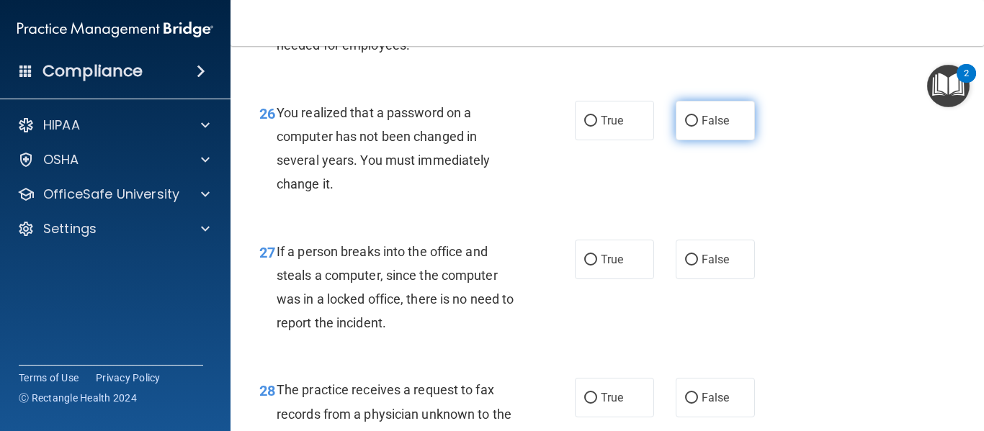
click at [688, 127] on input "False" at bounding box center [691, 121] width 13 height 11
radio input "true"
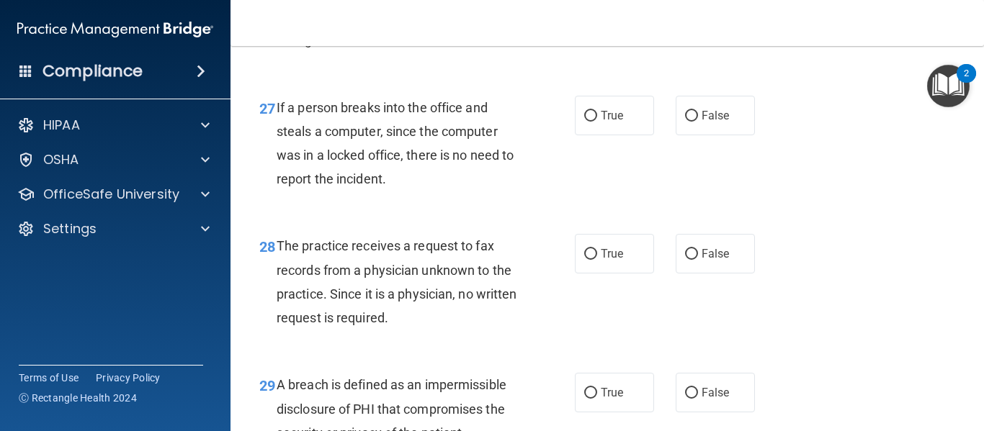
scroll to position [3706, 0]
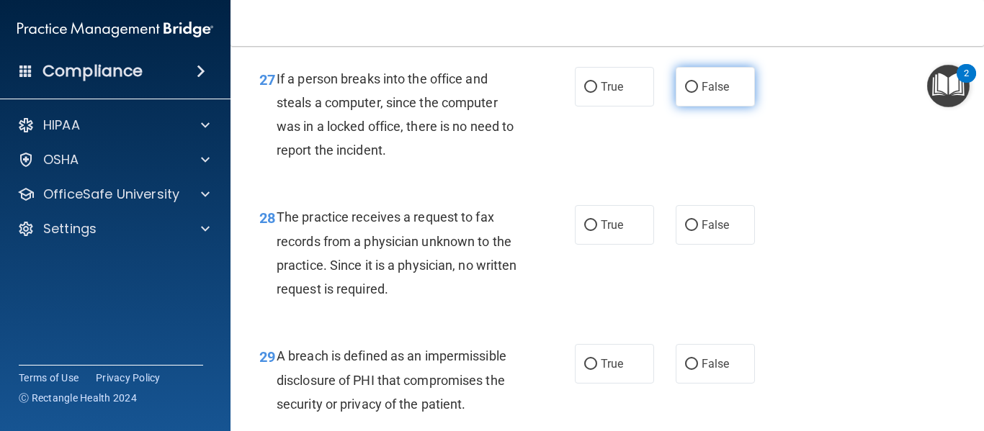
click at [685, 93] on input "False" at bounding box center [691, 87] width 13 height 11
radio input "true"
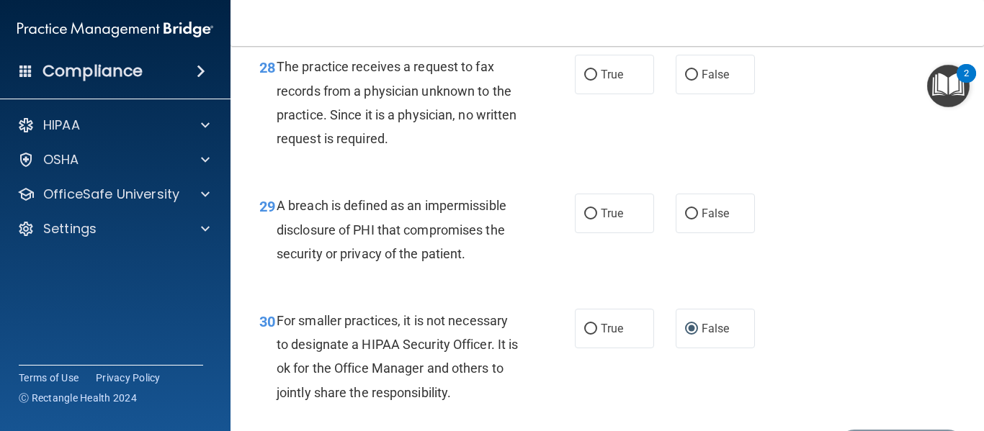
scroll to position [3869, 0]
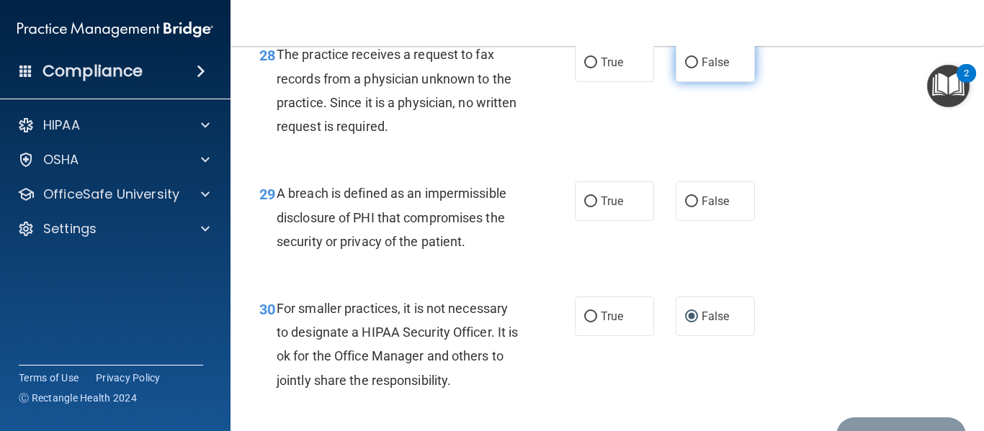
click at [685, 68] on input "False" at bounding box center [691, 63] width 13 height 11
radio input "true"
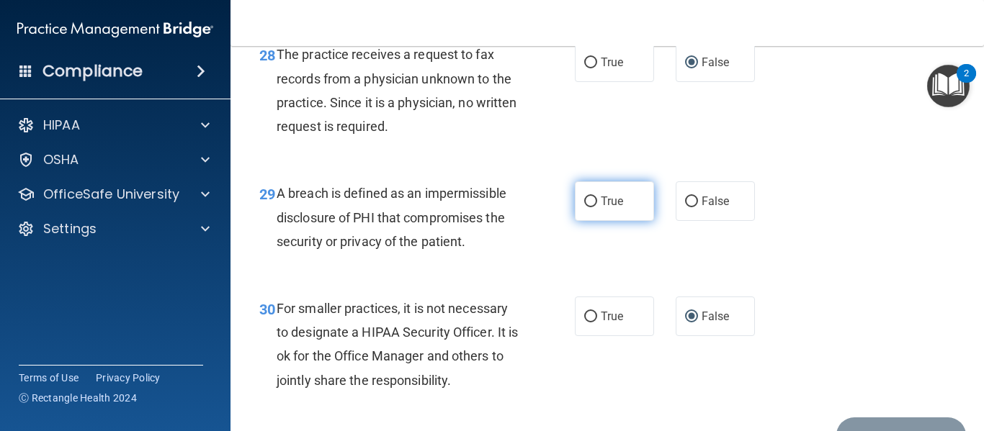
click at [592, 221] on label "True" at bounding box center [614, 201] width 79 height 40
click at [592, 207] on input "True" at bounding box center [590, 202] width 13 height 11
radio input "true"
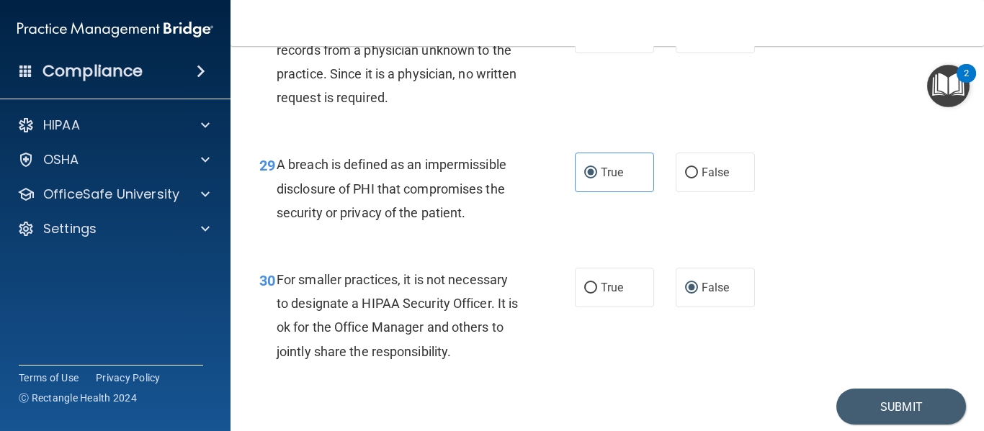
scroll to position [3997, 0]
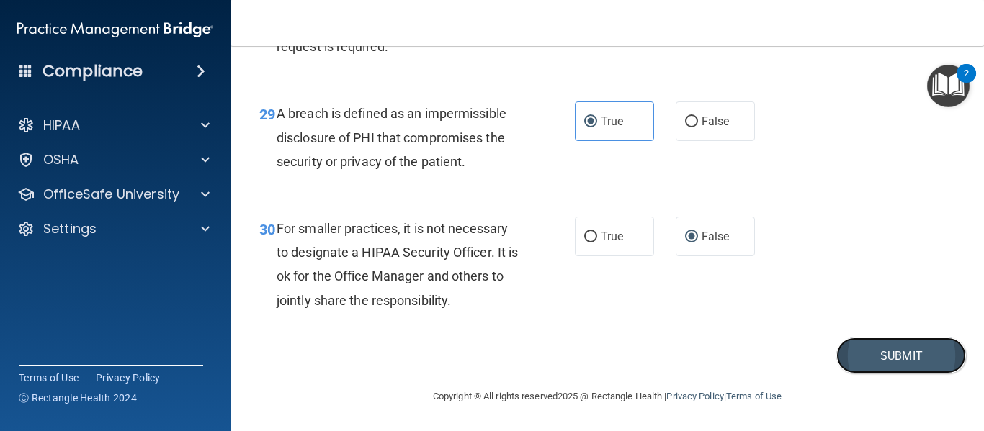
click at [873, 358] on button "Submit" at bounding box center [901, 356] width 130 height 37
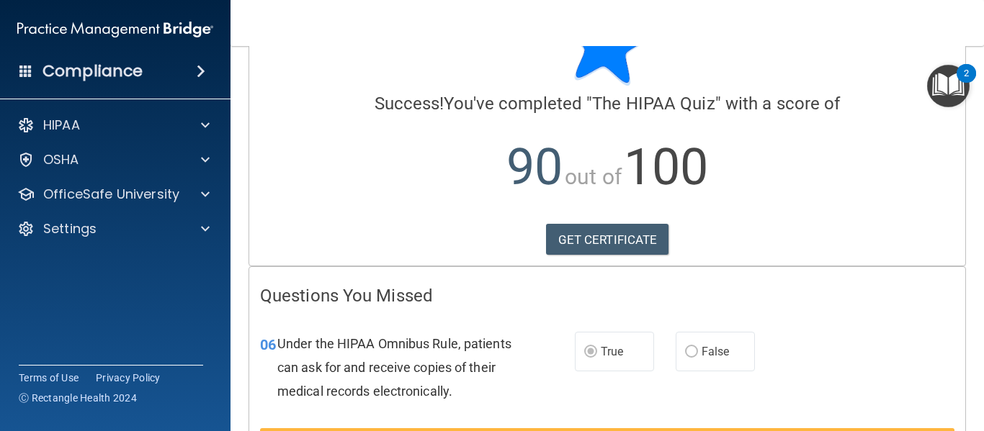
scroll to position [114, 0]
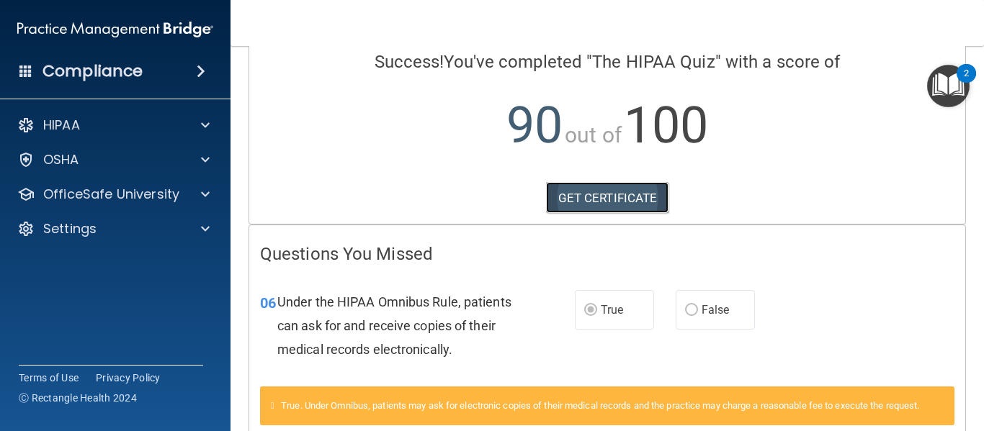
click at [616, 192] on link "GET CERTIFICATE" at bounding box center [607, 198] width 123 height 32
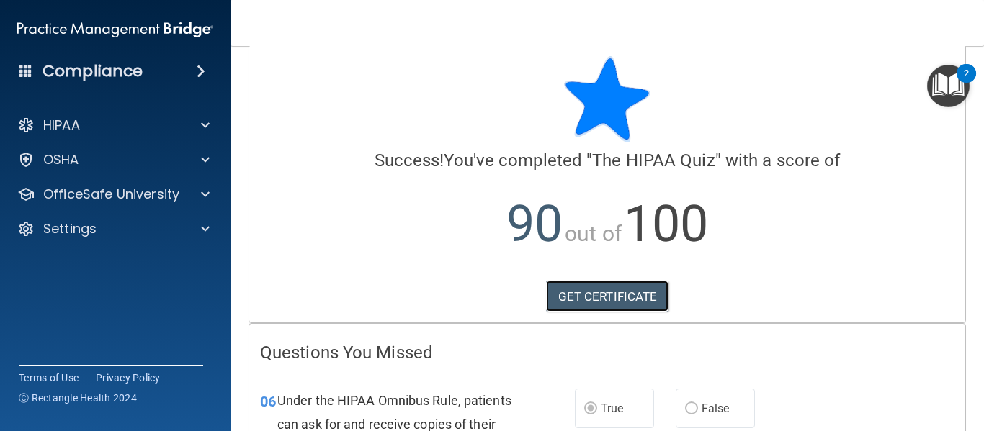
scroll to position [0, 0]
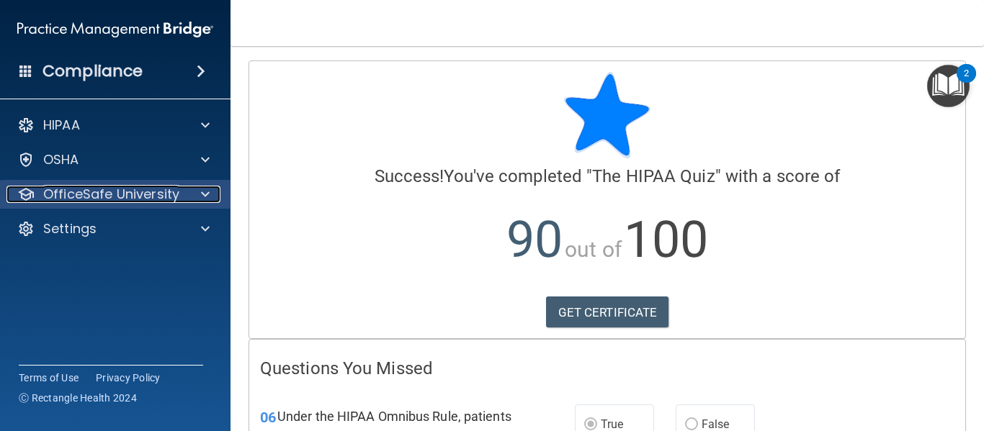
click at [199, 190] on div at bounding box center [203, 194] width 36 height 17
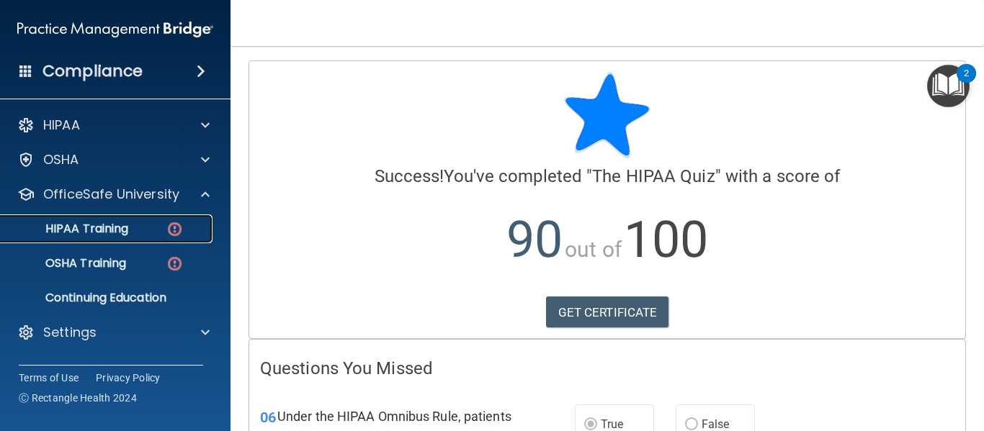
click at [140, 231] on div "HIPAA Training" at bounding box center [107, 229] width 197 height 14
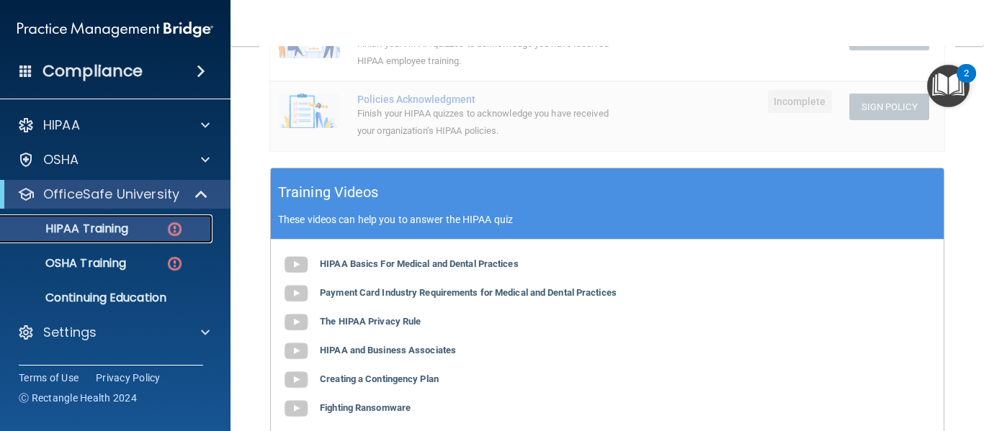
scroll to position [477, 0]
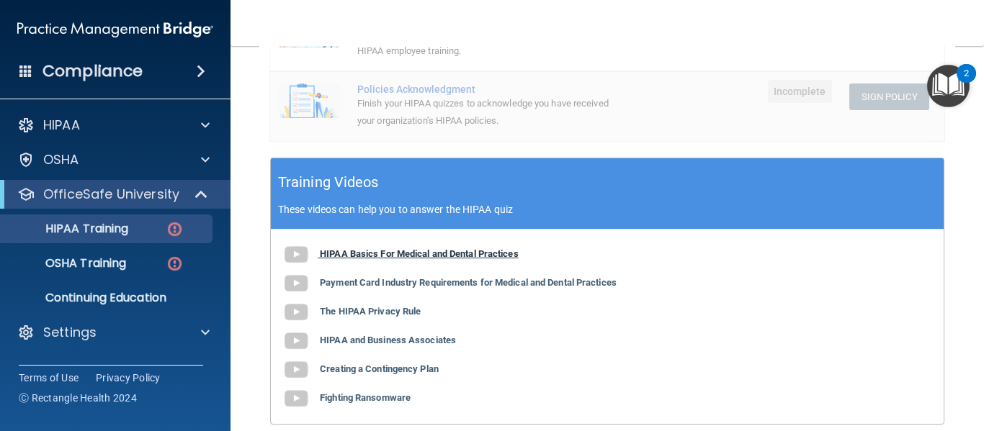
click at [456, 248] on b "HIPAA Basics For Medical and Dental Practices" at bounding box center [419, 253] width 199 height 11
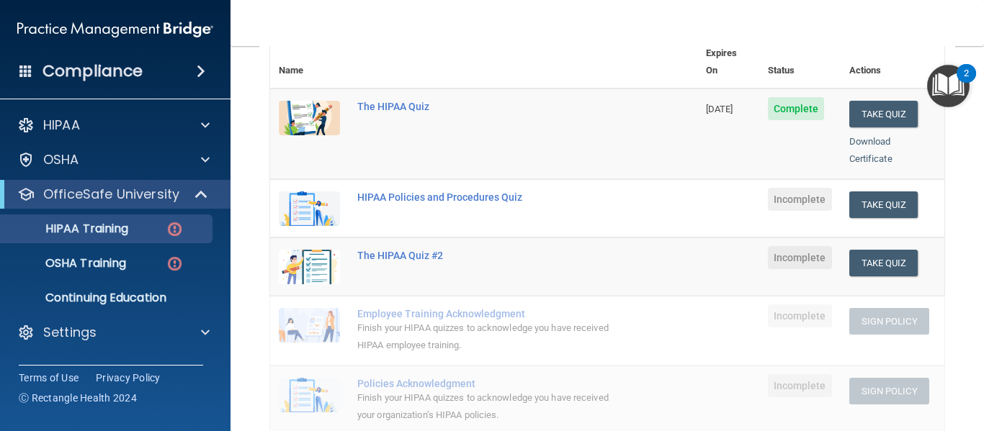
scroll to position [121, 0]
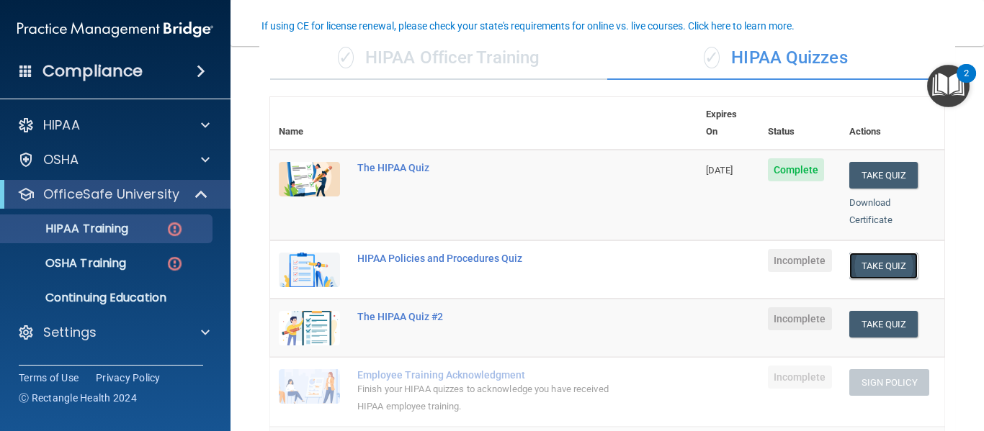
click at [856, 257] on button "Take Quiz" at bounding box center [883, 266] width 69 height 27
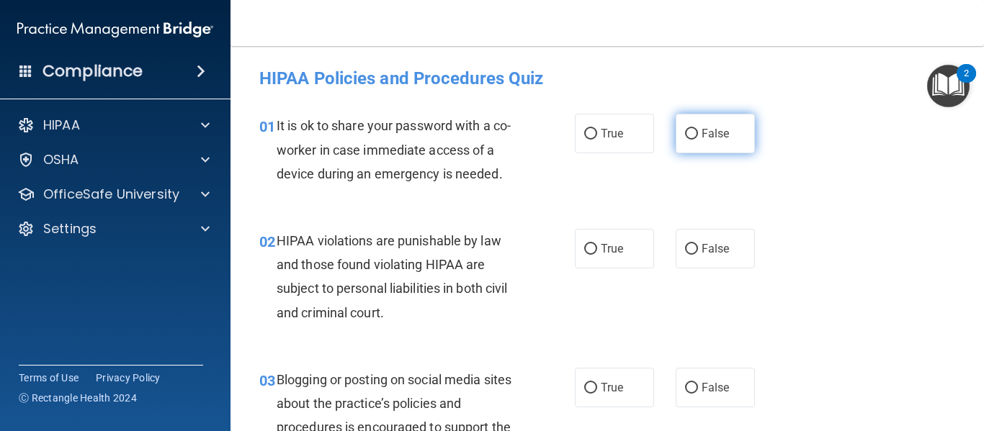
click at [685, 137] on input "False" at bounding box center [691, 134] width 13 height 11
radio input "true"
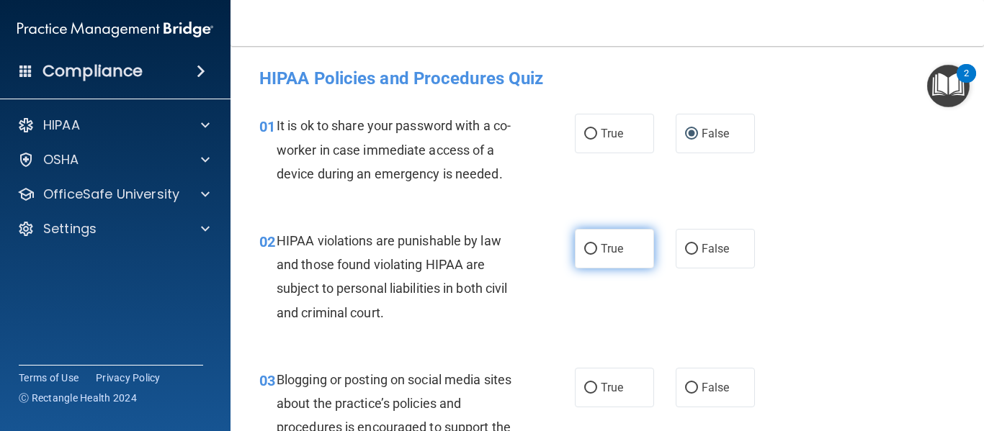
click at [580, 258] on label "True" at bounding box center [614, 249] width 79 height 40
click at [584, 255] on input "True" at bounding box center [590, 249] width 13 height 11
radio input "true"
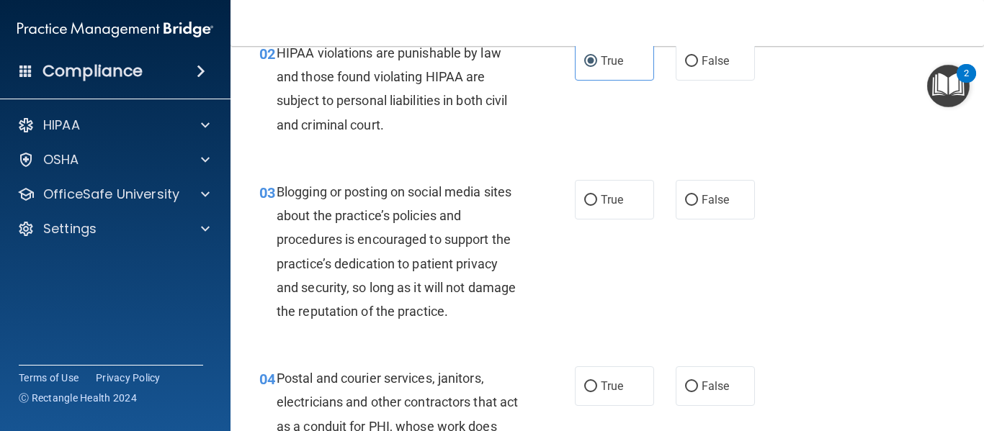
scroll to position [202, 0]
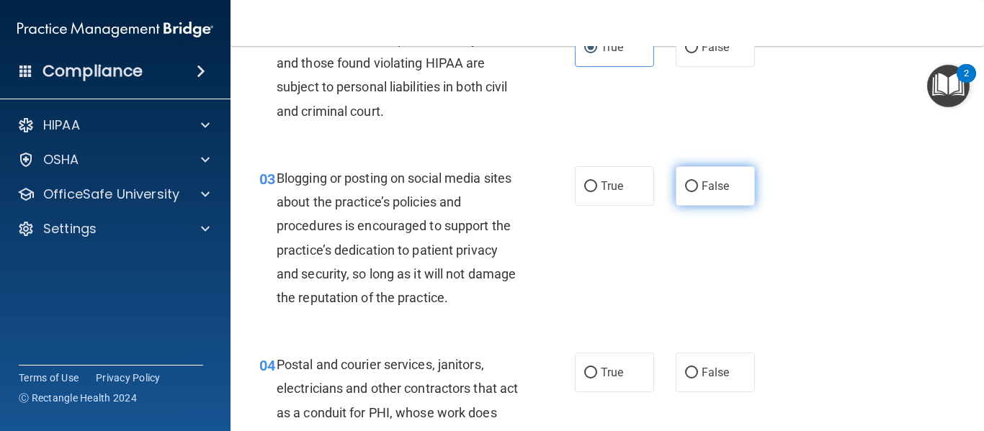
click at [685, 187] on input "False" at bounding box center [691, 186] width 13 height 11
radio input "true"
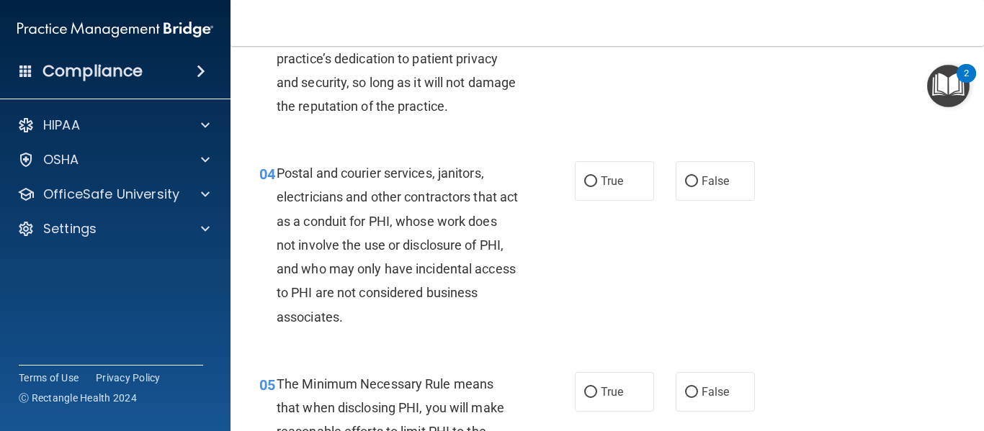
scroll to position [441, 0]
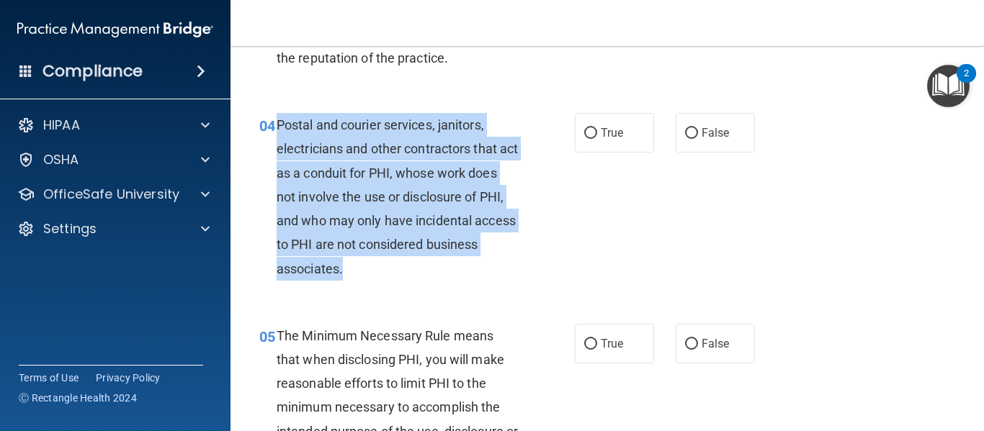
drag, startPoint x: 403, startPoint y: 271, endPoint x: 279, endPoint y: 124, distance: 192.2
click at [279, 124] on div "Postal and courier services, janitors, electricians and other contractors that …" at bounding box center [403, 197] width 253 height 168
copy span "Postal and courier services, janitors, electricians and other contractors that …"
click at [590, 134] on input "True" at bounding box center [590, 133] width 13 height 11
radio input "true"
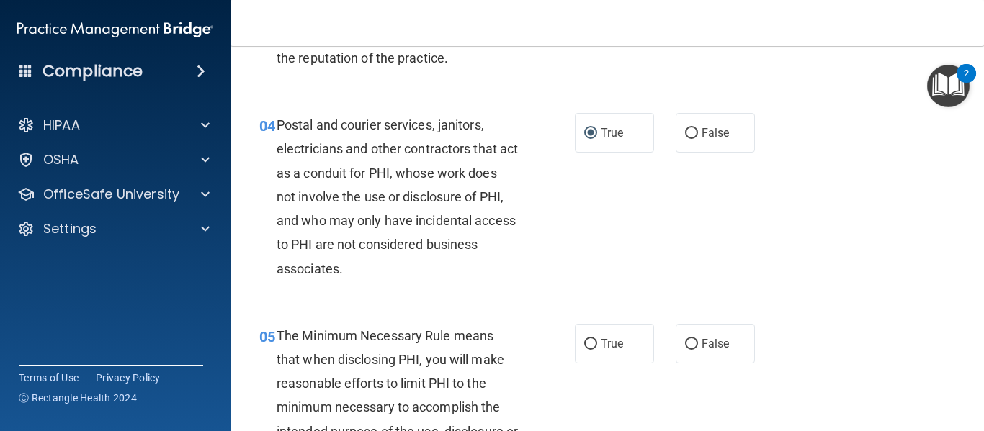
click at [869, 316] on div "05 The Minimum Necessary Rule means that when disclosing PHI, you will make rea…" at bounding box center [606, 399] width 717 height 187
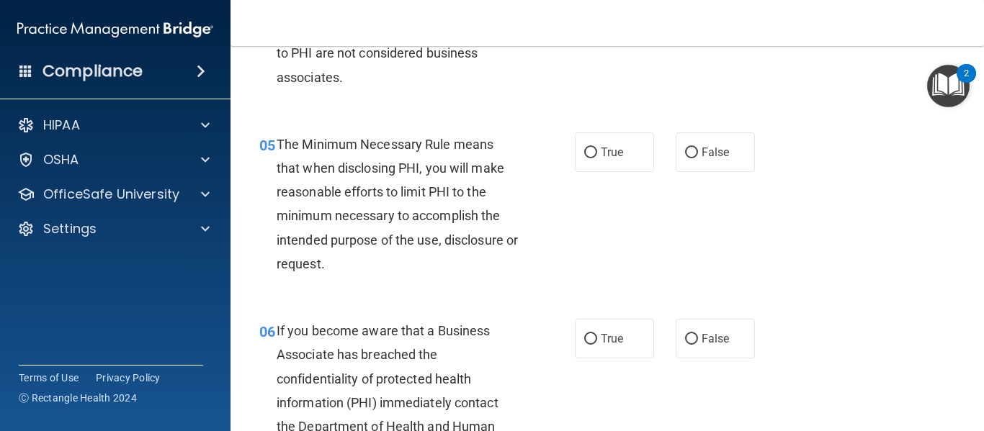
scroll to position [672, 0]
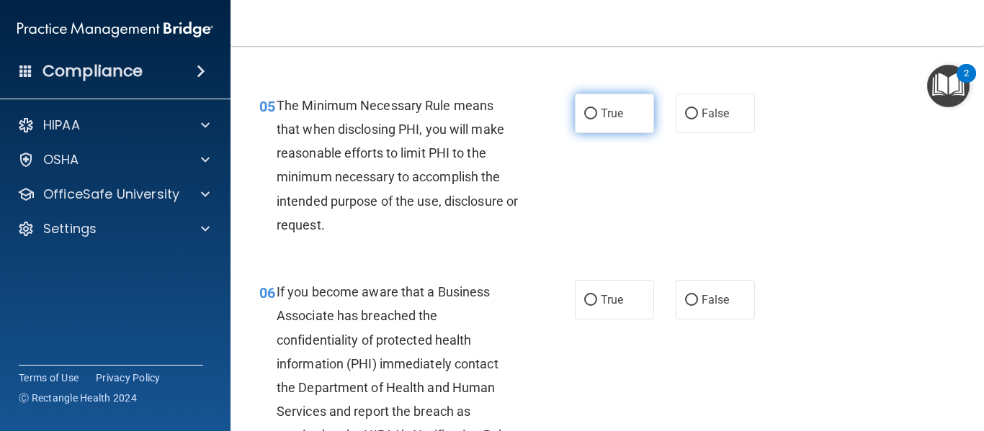
click at [585, 123] on label "True" at bounding box center [614, 114] width 79 height 40
click at [585, 120] on input "True" at bounding box center [590, 114] width 13 height 11
radio input "true"
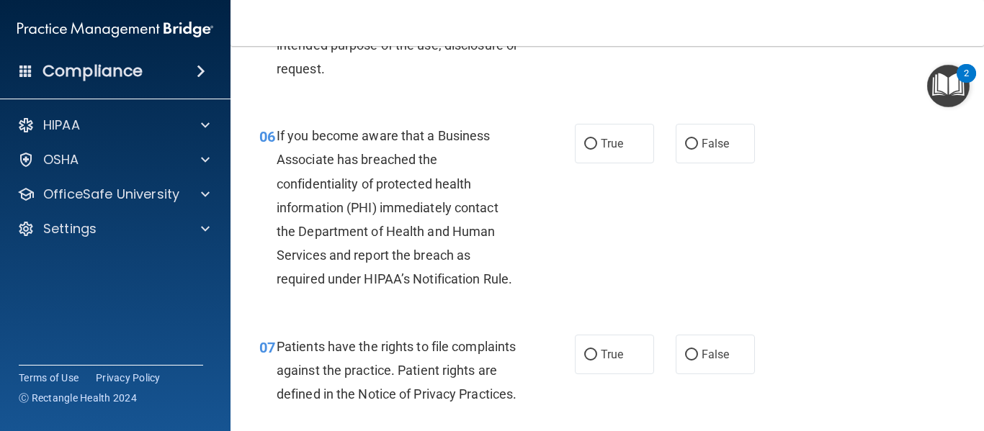
scroll to position [845, 0]
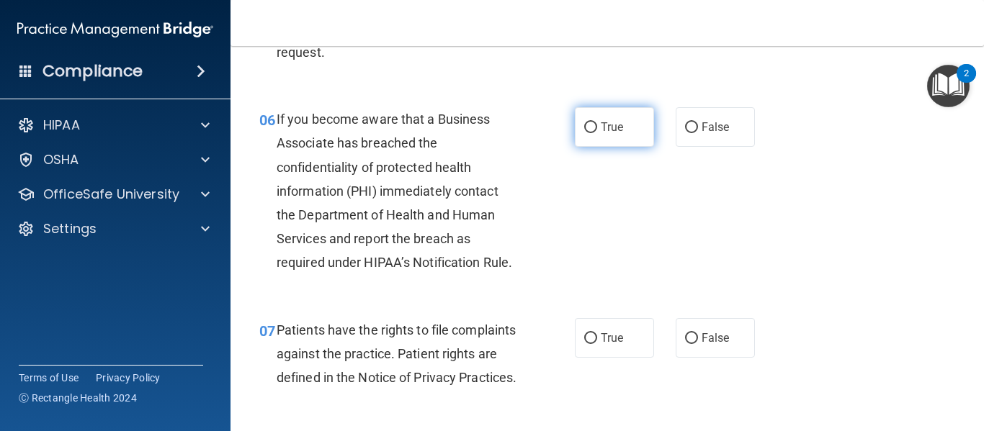
click at [590, 127] on input "True" at bounding box center [590, 127] width 13 height 11
radio input "true"
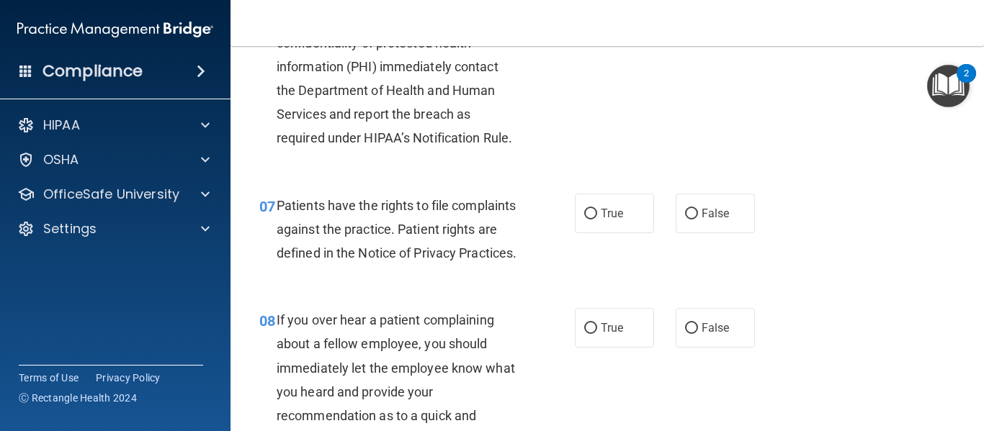
scroll to position [1007, 0]
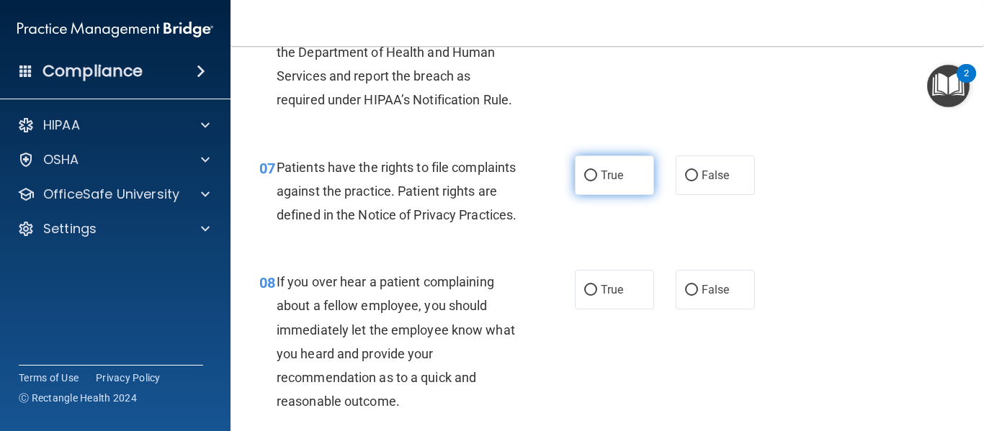
click at [586, 175] on input "True" at bounding box center [590, 176] width 13 height 11
radio input "true"
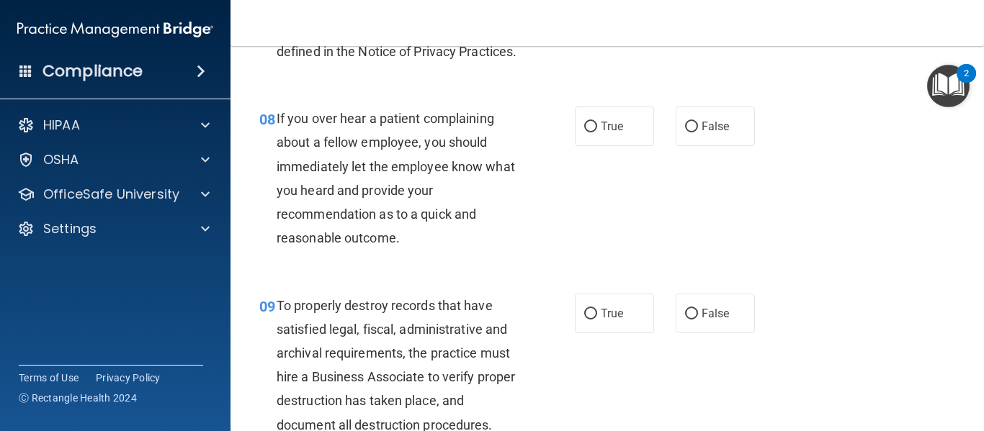
scroll to position [1180, 0]
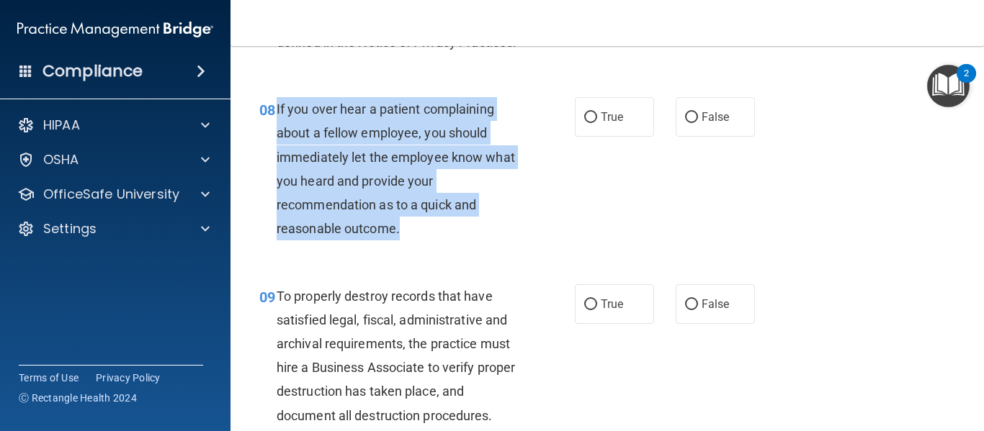
drag, startPoint x: 410, startPoint y: 253, endPoint x: 274, endPoint y: 132, distance: 181.6
click at [274, 132] on div "08 If you over hear a patient complaining about a fellow employee, you should i…" at bounding box center [417, 172] width 359 height 150
copy div "If you over hear a patient complaining about a fellow employee, you should imme…"
click at [687, 123] on input "False" at bounding box center [691, 117] width 13 height 11
radio input "true"
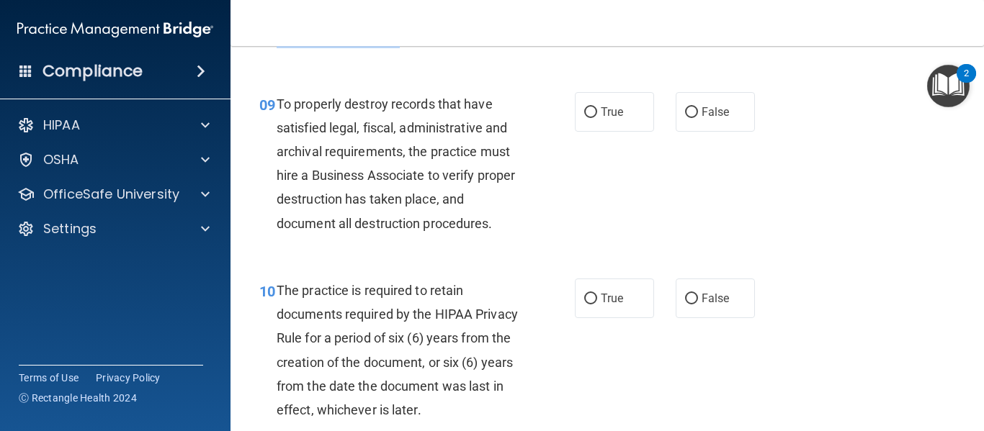
scroll to position [1420, 0]
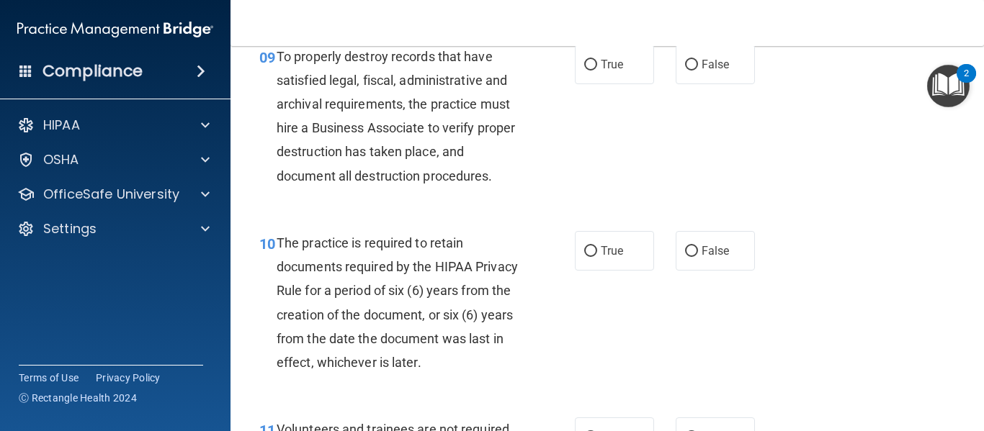
click at [850, 269] on div "10 The practice is required to retain documents required by the HIPAA Privacy R…" at bounding box center [606, 306] width 717 height 187
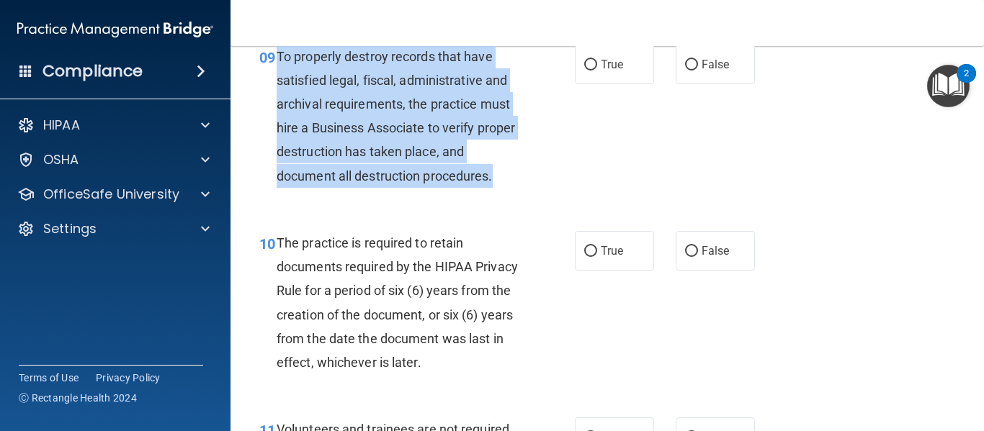
drag, startPoint x: 497, startPoint y: 201, endPoint x: 277, endPoint y: 83, distance: 250.0
click at [277, 83] on div "To properly destroy records that have satisfied legal, fiscal, administrative a…" at bounding box center [403, 116] width 253 height 143
copy span "To properly destroy records that have satisfied legal, fiscal, administrative a…"
click at [685, 71] on input "False" at bounding box center [691, 65] width 13 height 11
radio input "true"
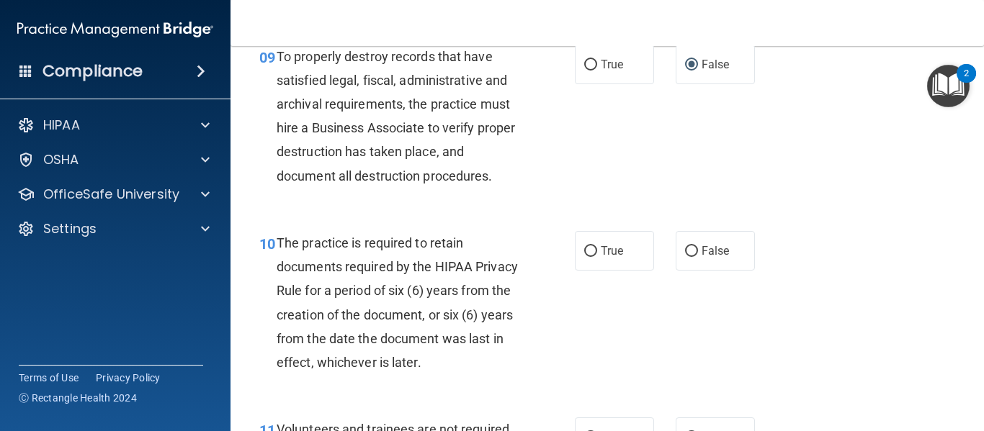
click at [666, 161] on div "09 To properly destroy records that have satisfied legal, fiscal, administrativ…" at bounding box center [606, 120] width 717 height 187
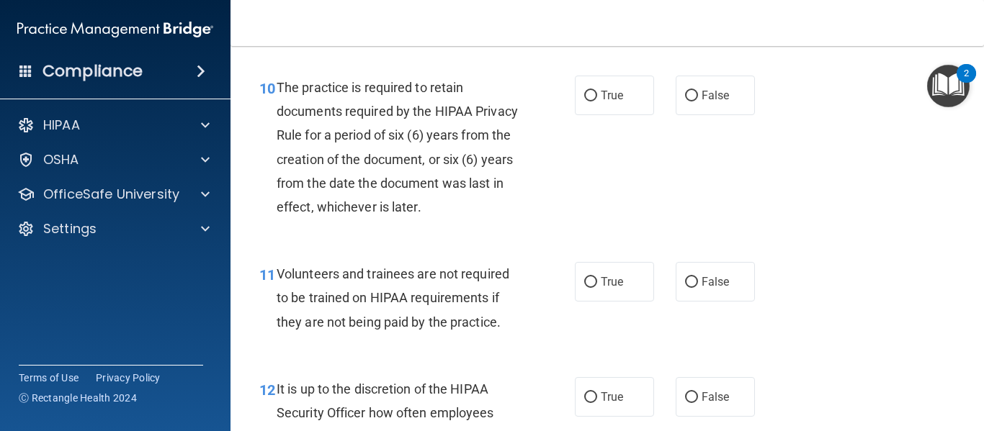
scroll to position [1593, 0]
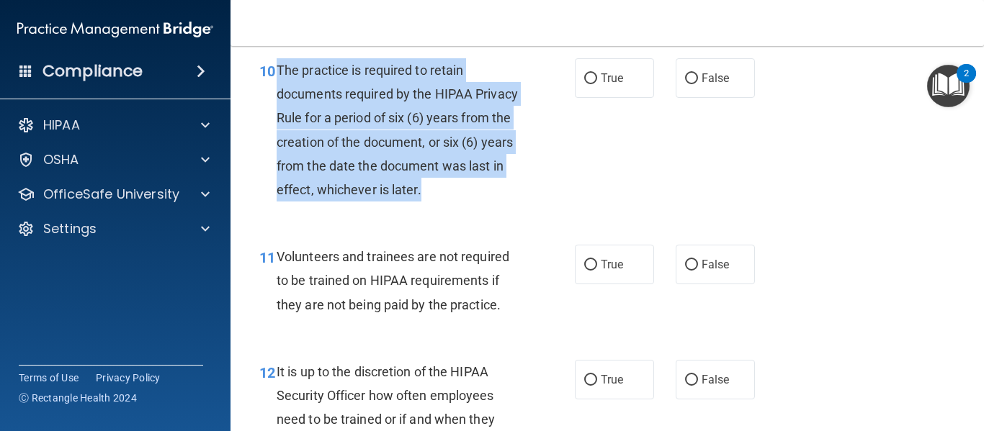
drag, startPoint x: 487, startPoint y: 215, endPoint x: 278, endPoint y: 84, distance: 246.8
click at [278, 84] on div "The practice is required to retain documents required by the HIPAA Privacy Rule…" at bounding box center [403, 129] width 253 height 143
copy span "The practice is required to retain documents required by the HIPAA Privacy Rule…"
click at [563, 207] on div "10 The practice is required to retain documents required by the HIPAA Privacy R…" at bounding box center [417, 133] width 359 height 150
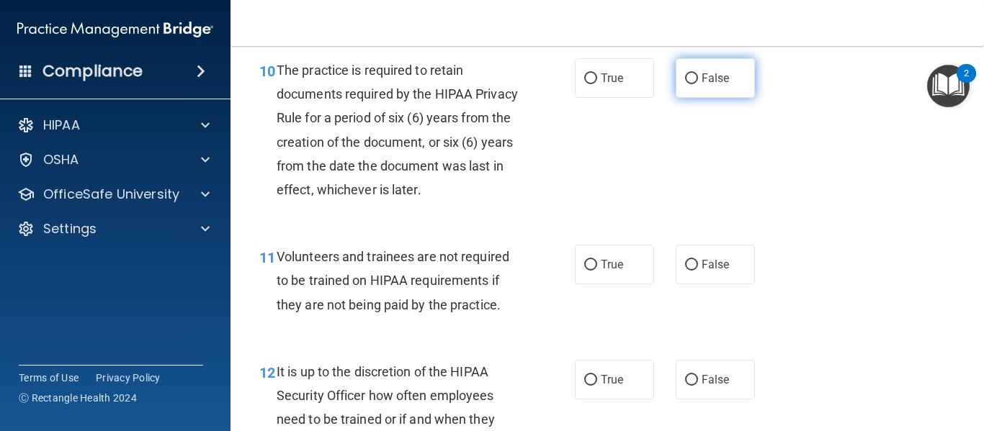
click at [689, 84] on input "False" at bounding box center [691, 78] width 13 height 11
radio input "true"
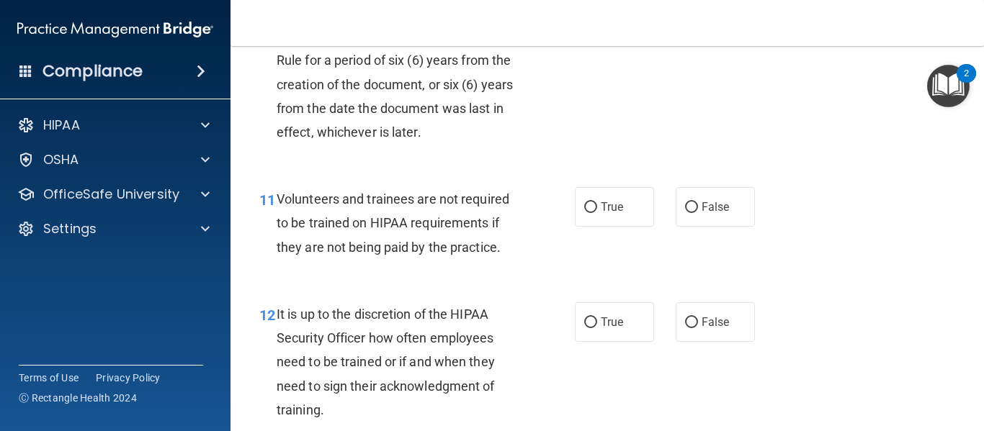
scroll to position [1775, 0]
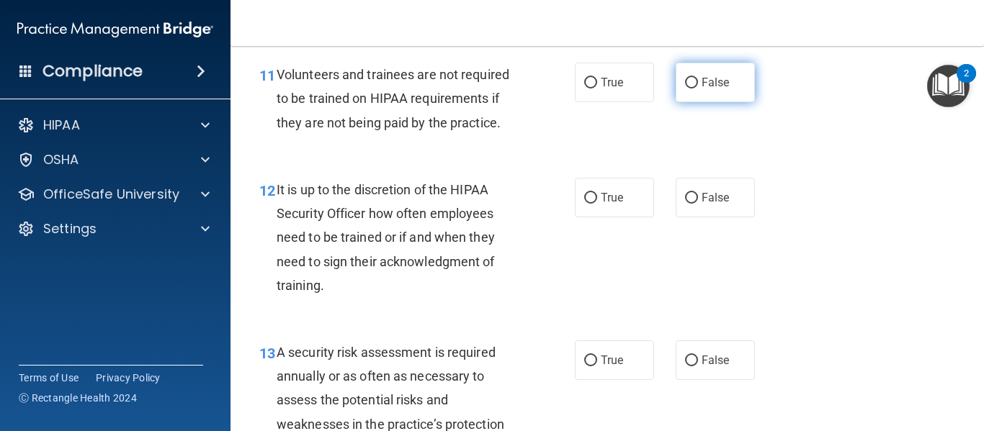
click at [687, 89] on input "False" at bounding box center [691, 83] width 13 height 11
radio input "true"
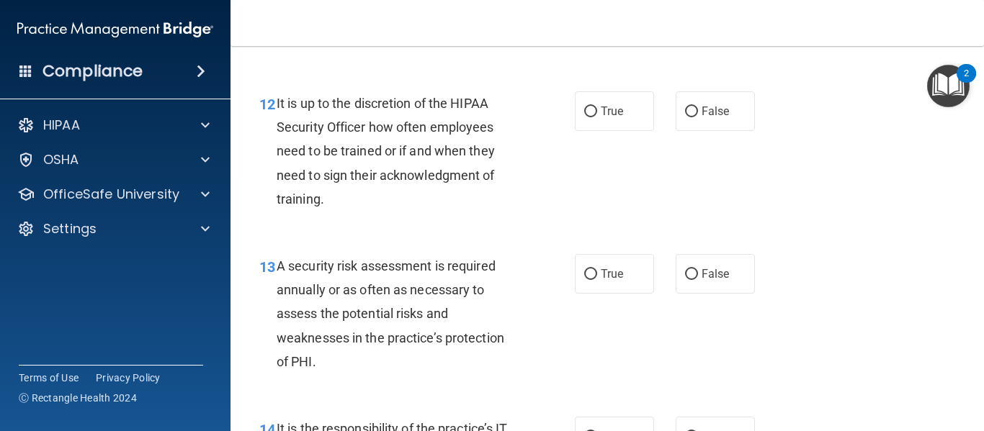
scroll to position [1890, 0]
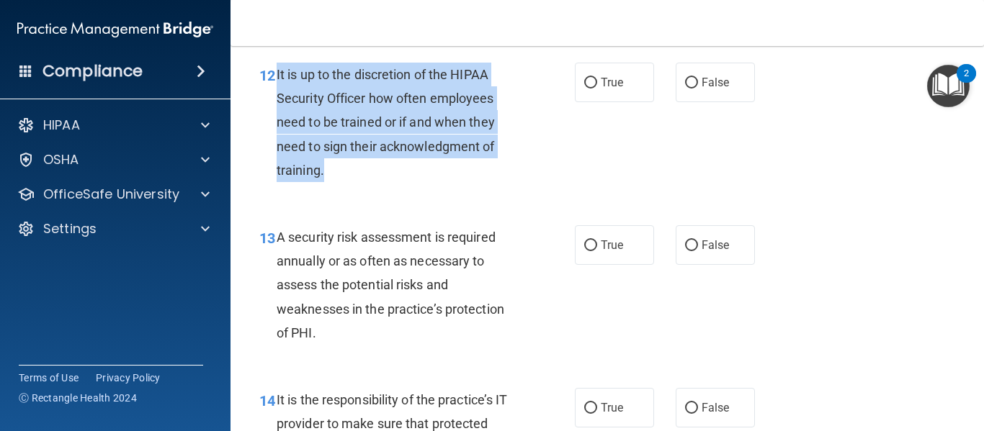
drag, startPoint x: 326, startPoint y: 192, endPoint x: 277, endPoint y: 88, distance: 115.6
click at [277, 88] on div "It is up to the discretion of the HIPAA Security Officer how often employees ne…" at bounding box center [403, 123] width 253 height 120
copy span "It is up to the discretion of the HIPAA Security Officer how often employees ne…"
click at [277, 88] on div "It is up to the discretion of the HIPAA Security Officer how often employees ne…" at bounding box center [403, 123] width 253 height 120
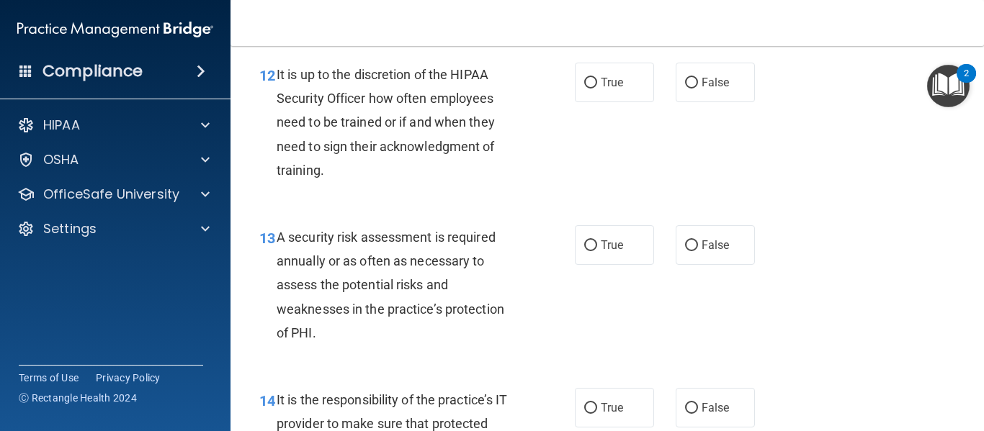
click at [434, 182] on div "It is up to the discretion of the HIPAA Security Officer how often employees ne…" at bounding box center [403, 123] width 253 height 120
click at [675, 102] on label "False" at bounding box center [714, 83] width 79 height 40
click at [685, 89] on input "False" at bounding box center [691, 83] width 13 height 11
radio input "true"
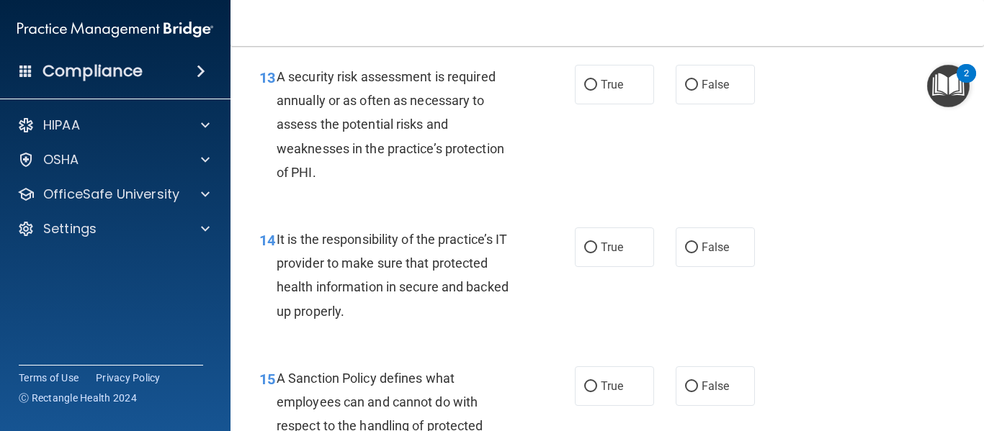
scroll to position [2063, 0]
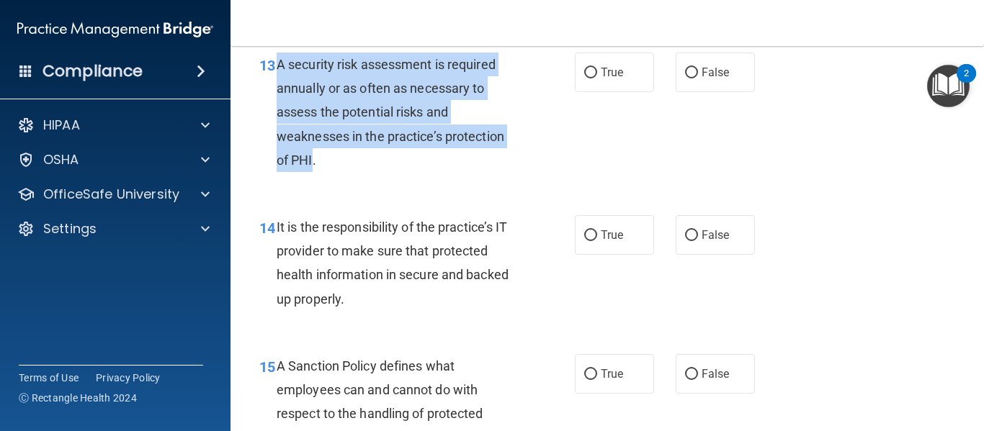
drag, startPoint x: 313, startPoint y: 184, endPoint x: 277, endPoint y: 81, distance: 109.1
click at [277, 81] on span "A security risk assessment is required annually or as often as necessary to ass…" at bounding box center [391, 112] width 228 height 111
copy span "A security risk assessment is required annually or as often as necessary to ass…"
click at [586, 78] on input "True" at bounding box center [590, 73] width 13 height 11
radio input "true"
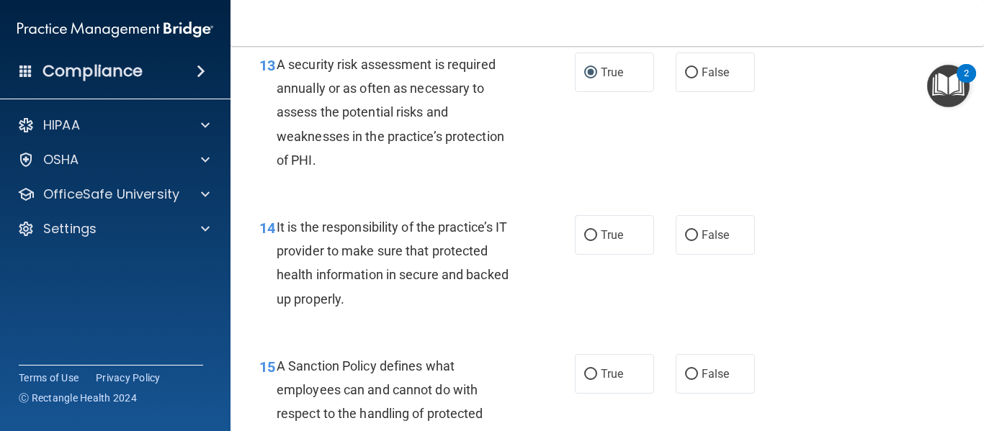
click at [572, 197] on div "13 A security risk assessment is required annually or as often as necessary to …" at bounding box center [606, 116] width 717 height 163
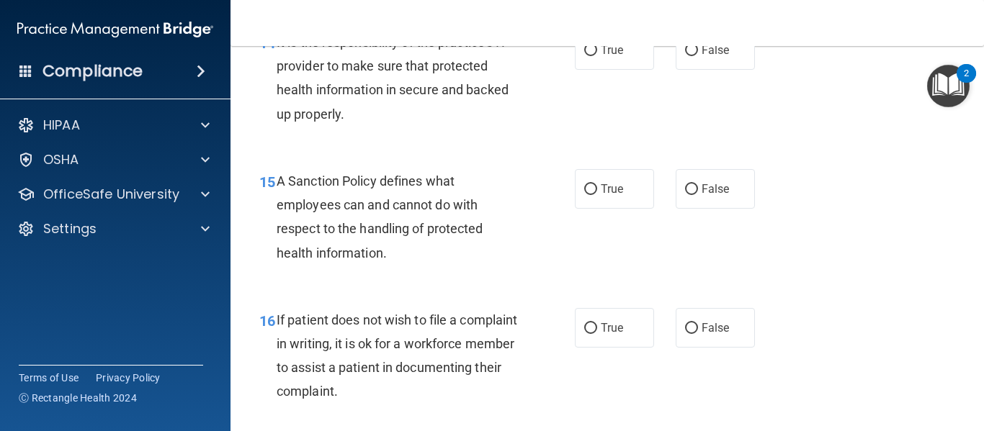
scroll to position [2236, 0]
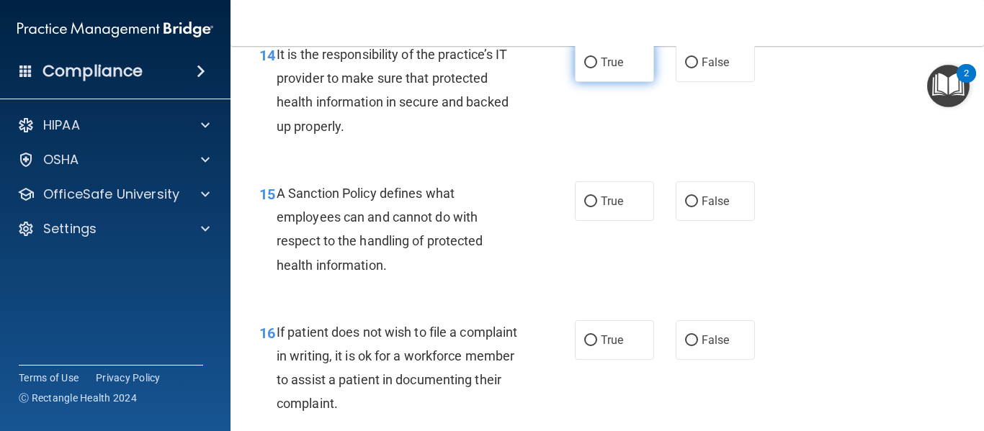
click at [575, 82] on label "True" at bounding box center [614, 62] width 79 height 40
click at [584, 68] on input "True" at bounding box center [590, 63] width 13 height 11
radio input "true"
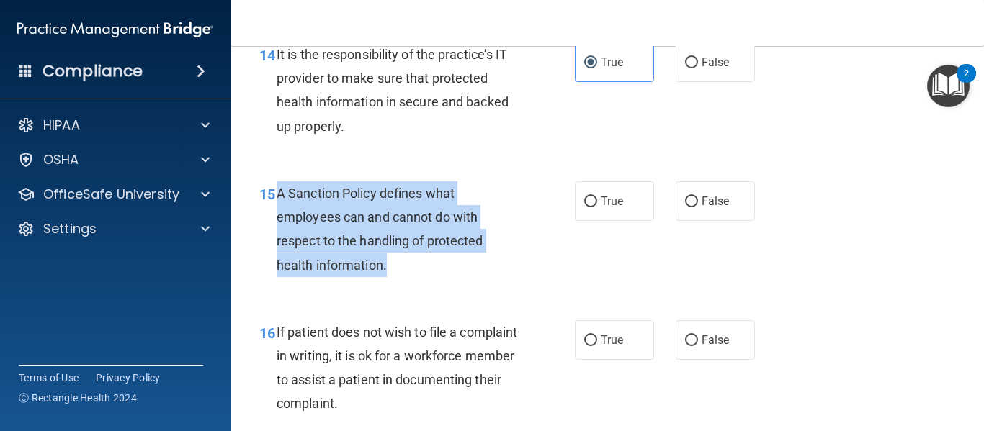
drag, startPoint x: 393, startPoint y: 289, endPoint x: 279, endPoint y: 226, distance: 130.5
click at [279, 226] on div "A Sanction Policy defines what employees can and cannot do with respect to the …" at bounding box center [403, 229] width 253 height 96
click at [590, 207] on input "True" at bounding box center [590, 202] width 13 height 11
radio input "true"
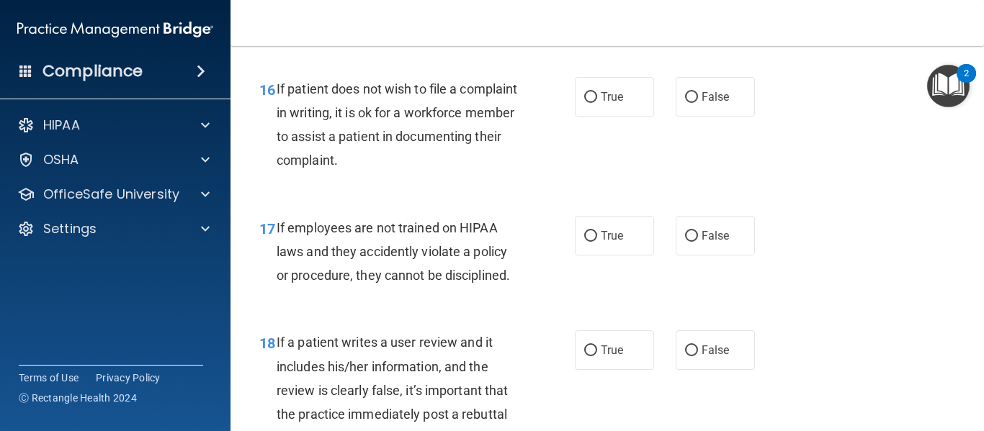
scroll to position [2486, 0]
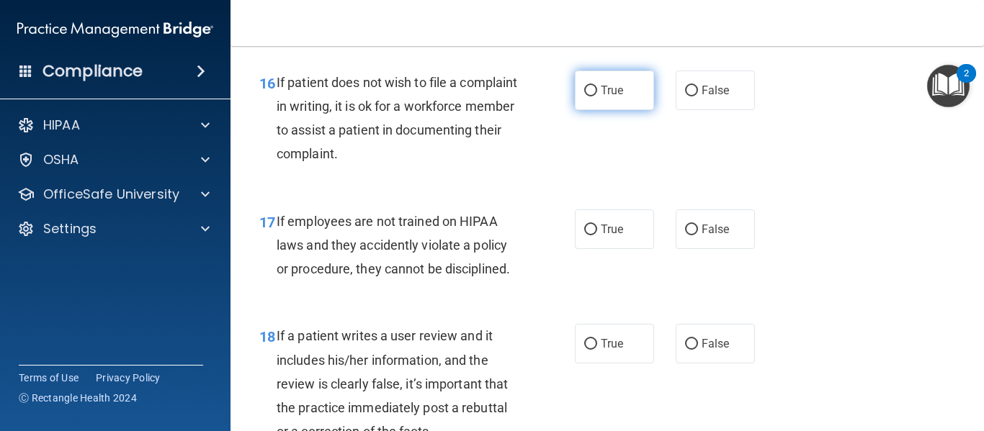
click at [584, 96] on input "True" at bounding box center [590, 91] width 13 height 11
radio input "true"
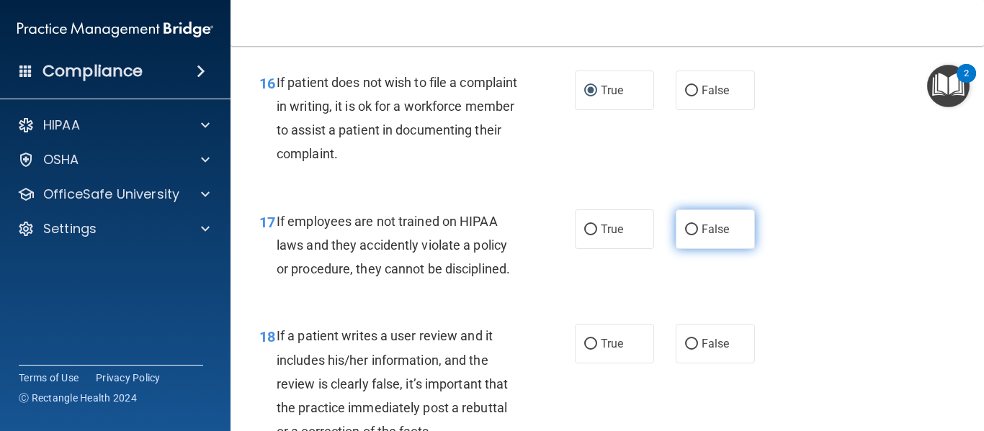
click at [688, 235] on input "False" at bounding box center [691, 230] width 13 height 11
radio input "true"
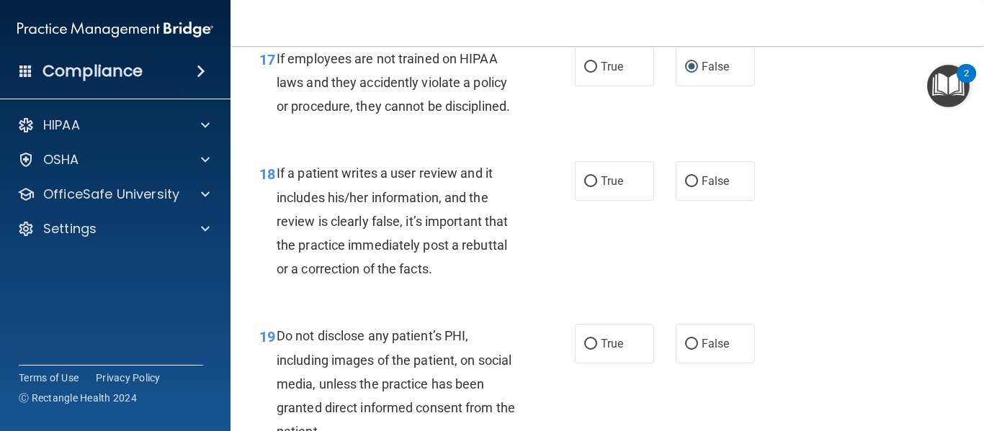
scroll to position [2715, 0]
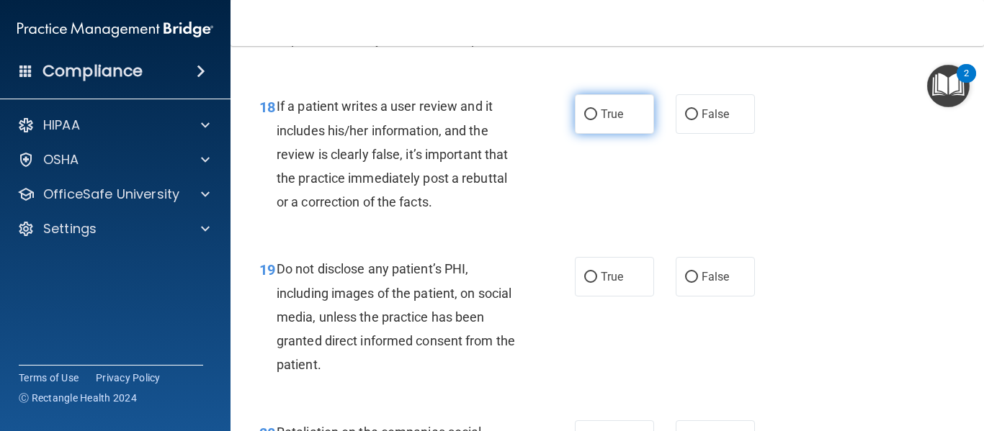
click at [584, 120] on input "True" at bounding box center [590, 114] width 13 height 11
radio input "true"
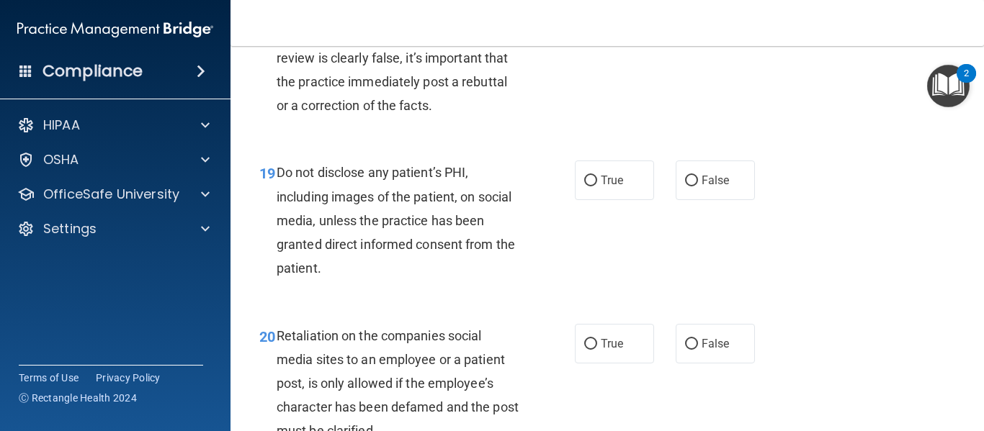
scroll to position [2859, 0]
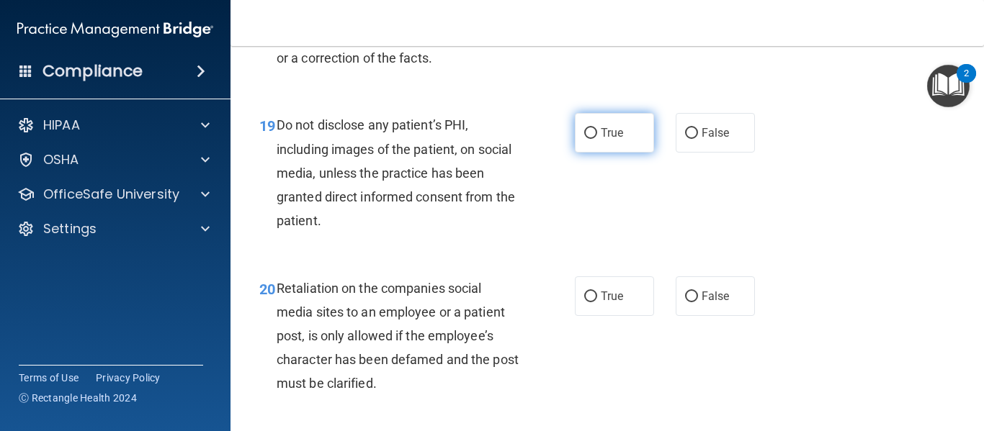
click at [576, 153] on label "True" at bounding box center [614, 133] width 79 height 40
click at [584, 139] on input "True" at bounding box center [590, 133] width 13 height 11
radio input "true"
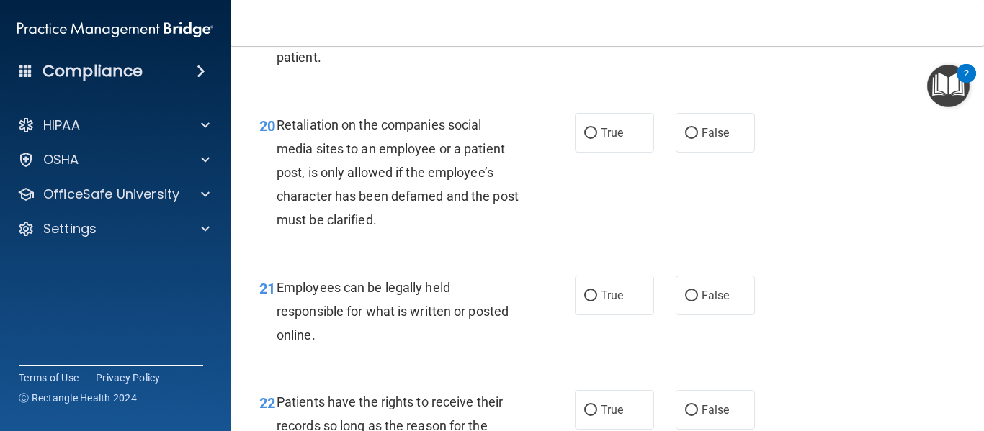
scroll to position [3051, 0]
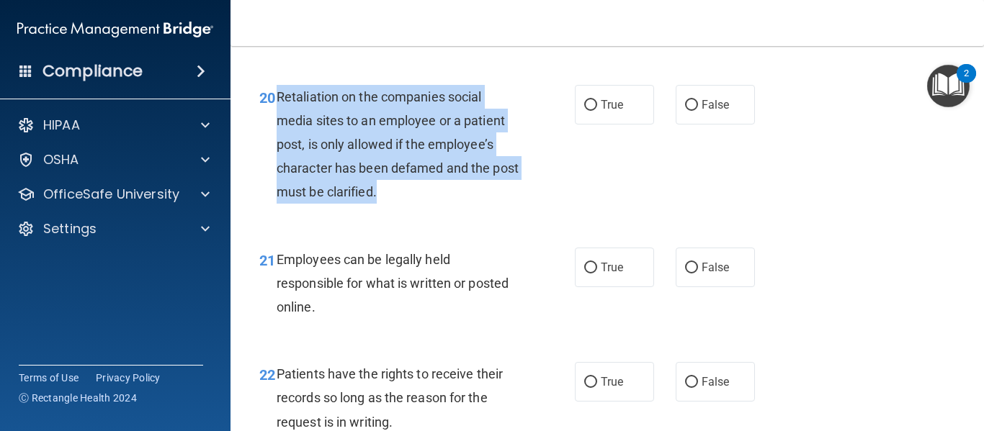
drag, startPoint x: 408, startPoint y: 221, endPoint x: 273, endPoint y: 120, distance: 168.8
click at [273, 120] on div "20 Retaliation on the companies social media sites to an employee or a patient …" at bounding box center [417, 148] width 359 height 127
click at [481, 212] on div "20 Retaliation on the companies social media sites to an employee or a patient …" at bounding box center [417, 148] width 359 height 127
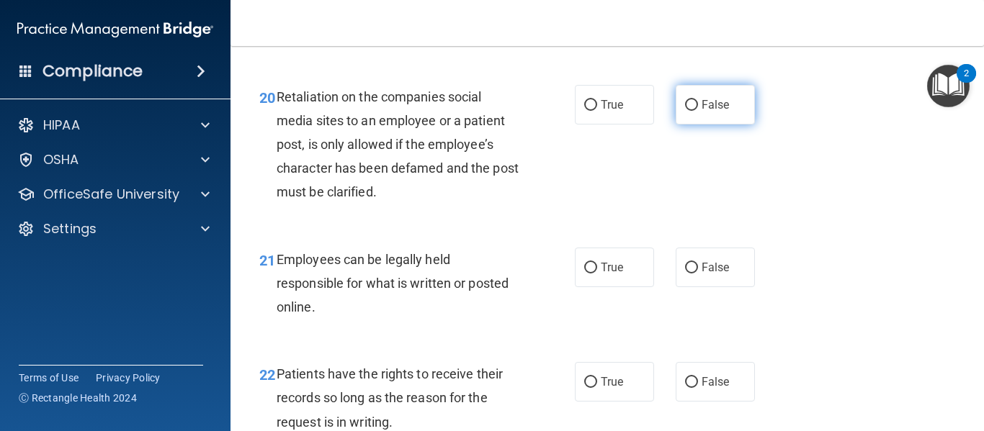
click at [685, 111] on input "False" at bounding box center [691, 105] width 13 height 11
radio input "true"
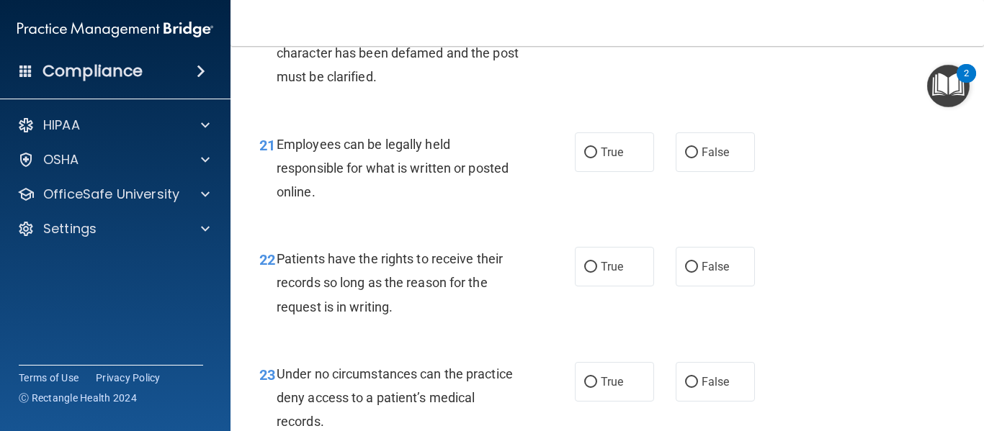
scroll to position [3195, 0]
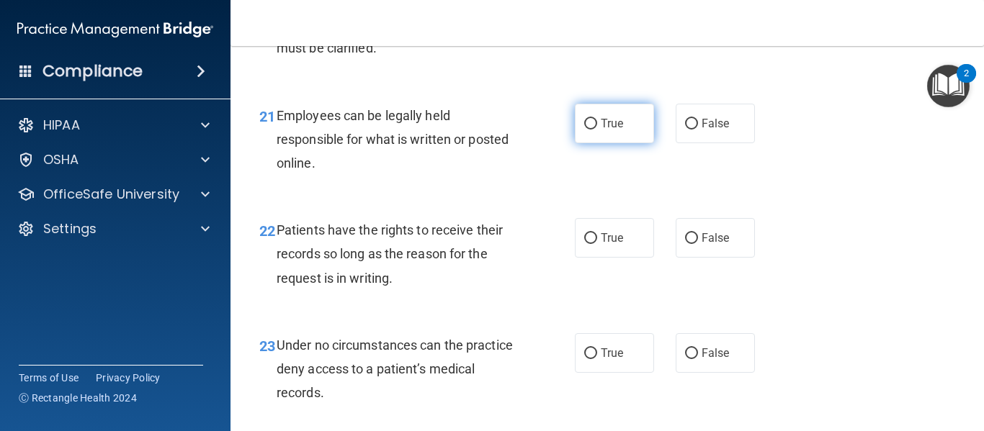
click at [601, 130] on span "True" at bounding box center [612, 124] width 22 height 14
click at [596, 130] on input "True" at bounding box center [590, 124] width 13 height 11
radio input "true"
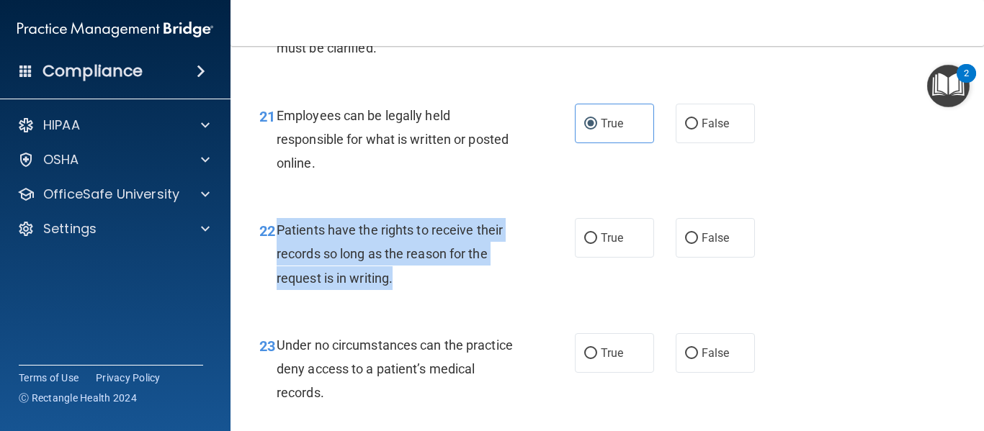
drag, startPoint x: 415, startPoint y: 304, endPoint x: 279, endPoint y: 245, distance: 148.4
click at [279, 245] on div "Patients have the rights to receive their records so long as the reason for the…" at bounding box center [403, 254] width 253 height 72
click at [589, 244] on input "True" at bounding box center [590, 238] width 13 height 11
radio input "true"
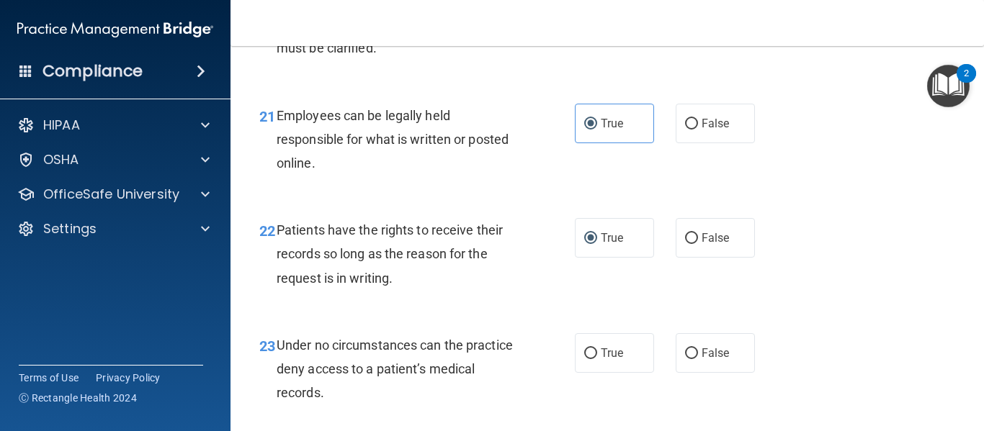
click at [910, 315] on div "22 Patients have the rights to receive their records so long as the reason for …" at bounding box center [606, 257] width 717 height 115
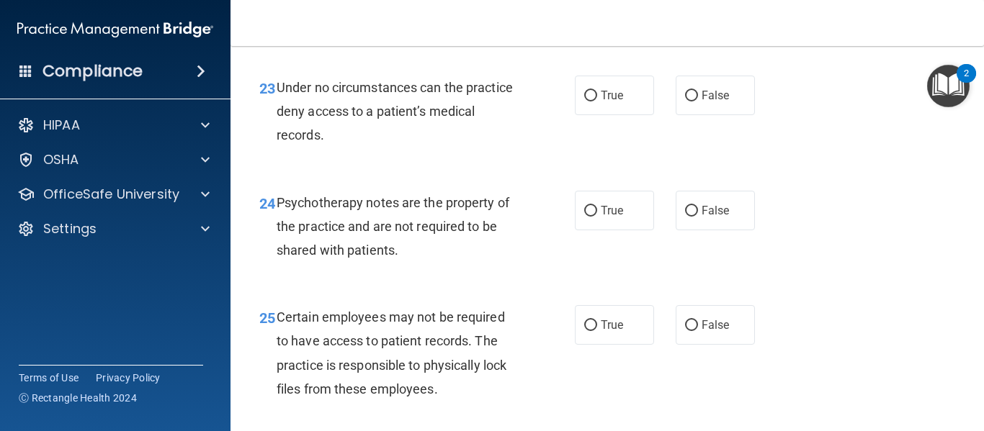
scroll to position [3482, 0]
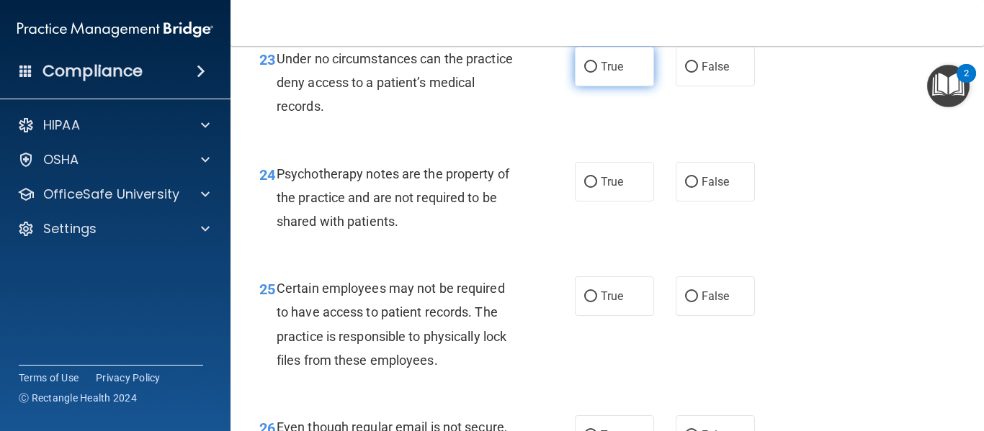
click at [584, 73] on input "True" at bounding box center [590, 67] width 13 height 11
radio input "true"
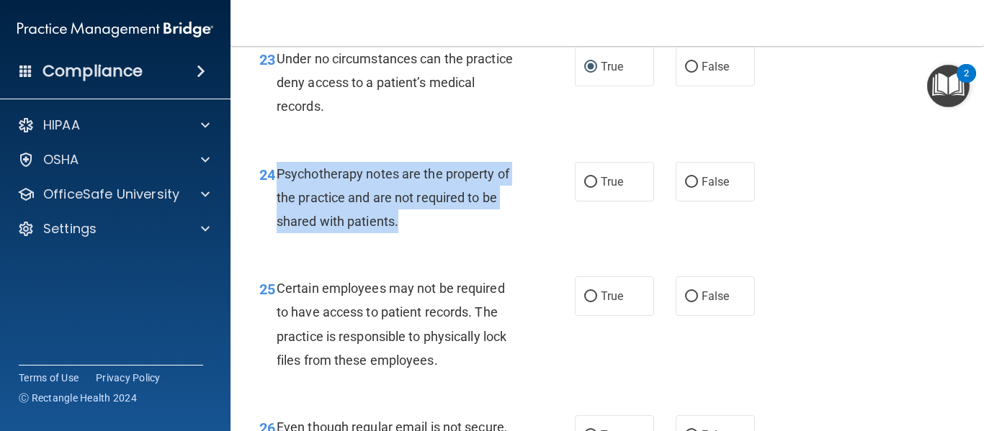
drag, startPoint x: 421, startPoint y: 253, endPoint x: 276, endPoint y: 199, distance: 154.7
click at [277, 199] on div "Psychotherapy notes are the property of the practice and are not required to be…" at bounding box center [403, 198] width 253 height 72
click at [685, 188] on input "False" at bounding box center [691, 182] width 13 height 11
radio input "true"
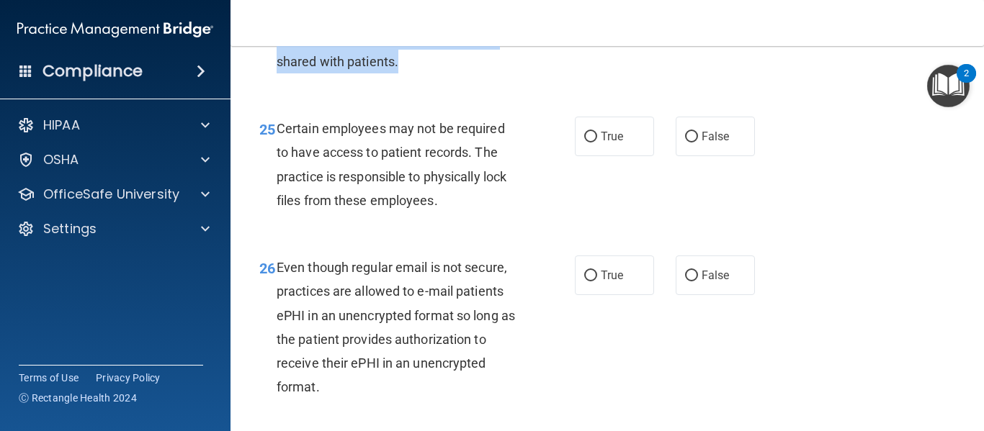
scroll to position [3654, 0]
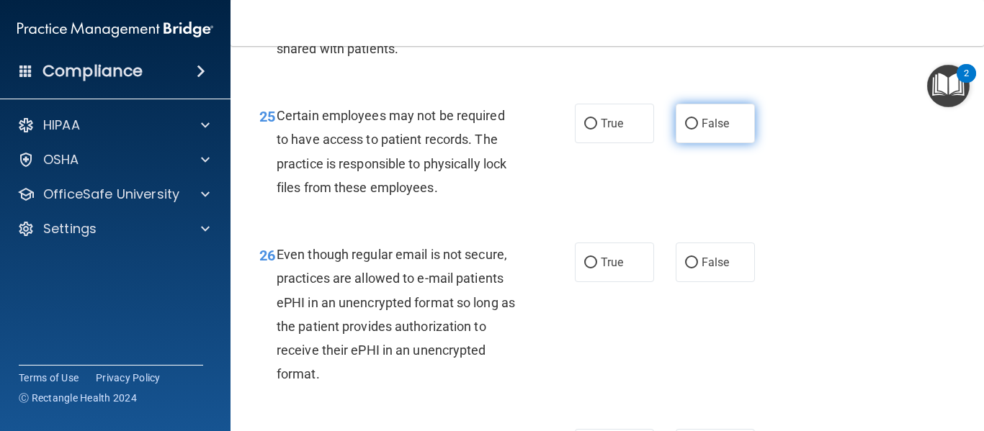
click at [691, 143] on label "False" at bounding box center [714, 124] width 79 height 40
click at [691, 130] on input "False" at bounding box center [691, 124] width 13 height 11
radio input "true"
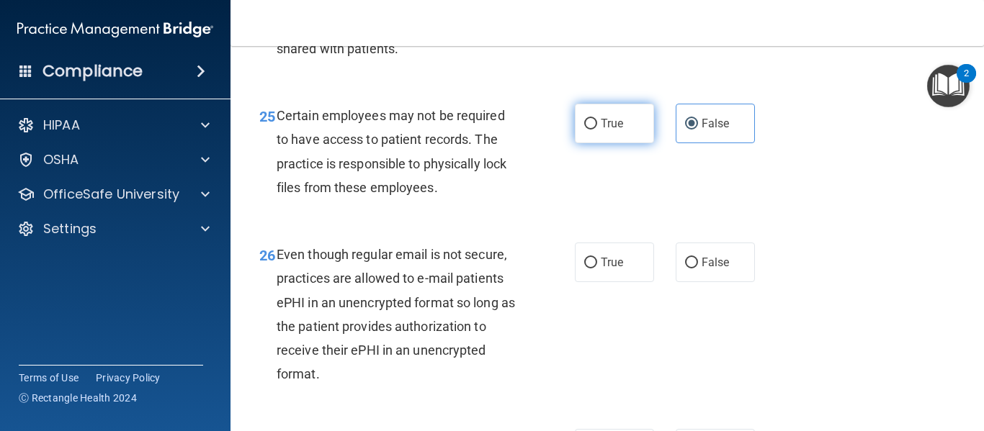
click at [584, 138] on label "True" at bounding box center [614, 124] width 79 height 40
click at [584, 130] on input "True" at bounding box center [590, 124] width 13 height 11
radio input "true"
radio input "false"
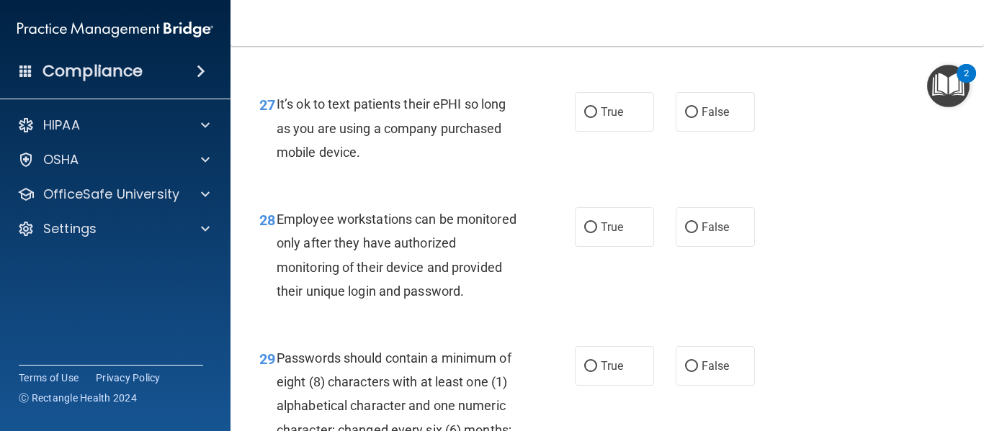
scroll to position [4328, 0]
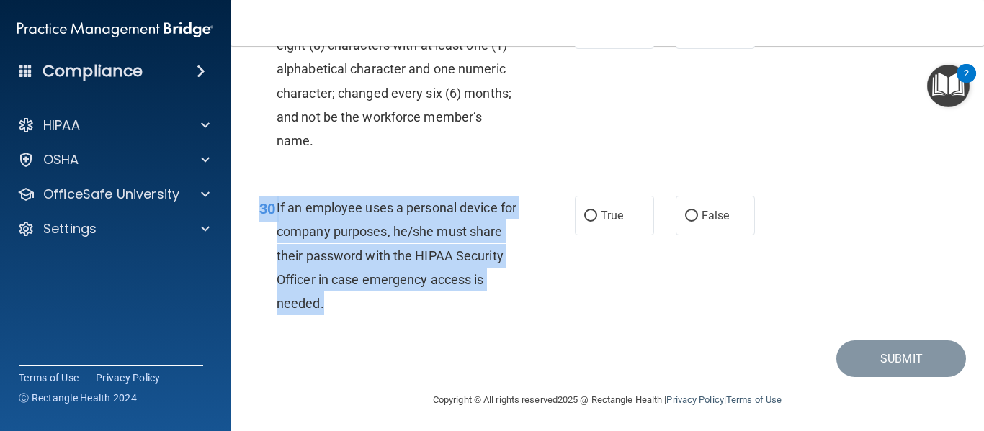
drag, startPoint x: 381, startPoint y: 353, endPoint x: 276, endPoint y: 239, distance: 154.9
click at [276, 239] on div "30 If an employee uses a personal device for company purposes, he/she must shar…" at bounding box center [606, 259] width 717 height 163
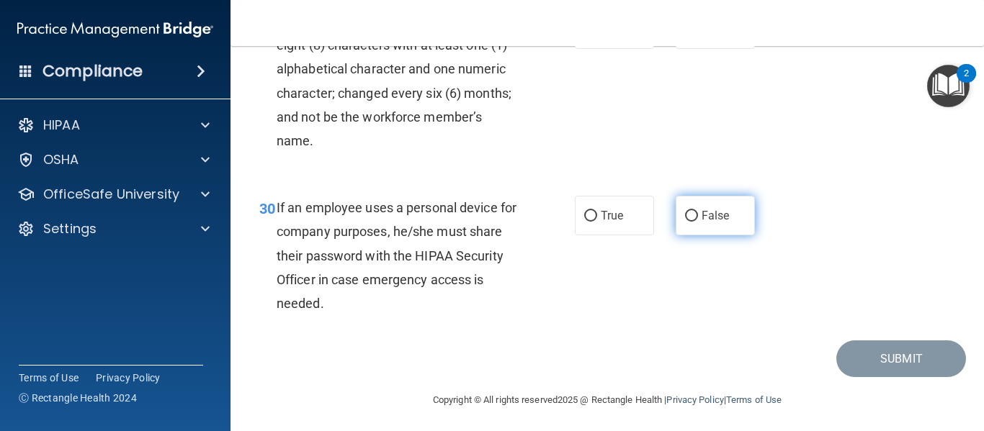
click at [679, 235] on label "False" at bounding box center [714, 216] width 79 height 40
click at [685, 222] on input "False" at bounding box center [691, 216] width 13 height 11
radio input "true"
click at [585, 49] on label "True" at bounding box center [614, 29] width 79 height 40
click at [585, 35] on input "True" at bounding box center [590, 29] width 13 height 11
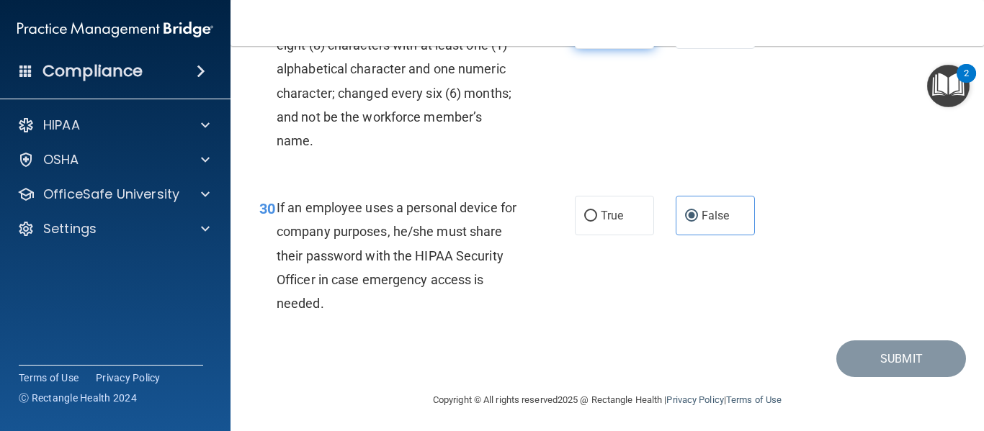
radio input "true"
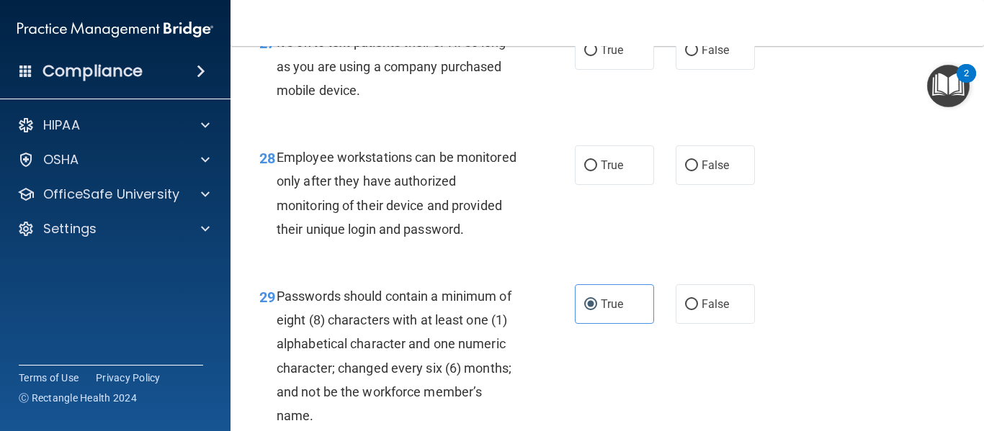
scroll to position [4040, 0]
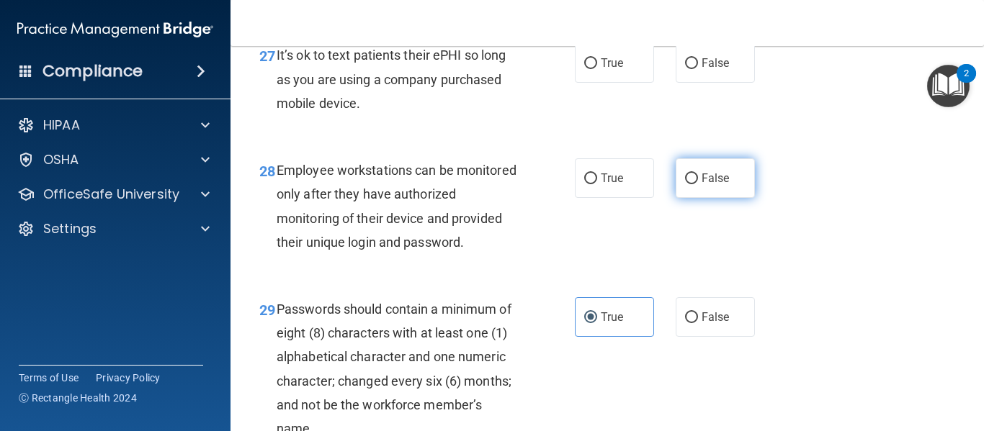
click at [685, 184] on input "False" at bounding box center [691, 179] width 13 height 11
radio input "true"
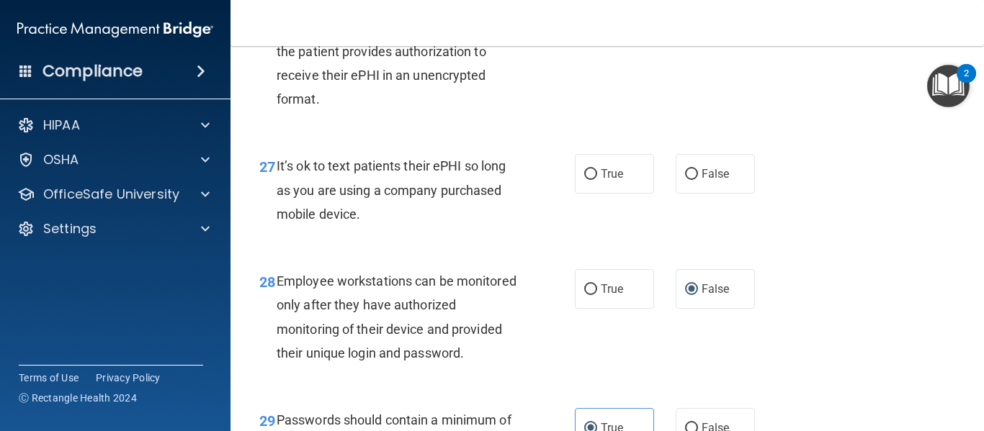
scroll to position [3925, 0]
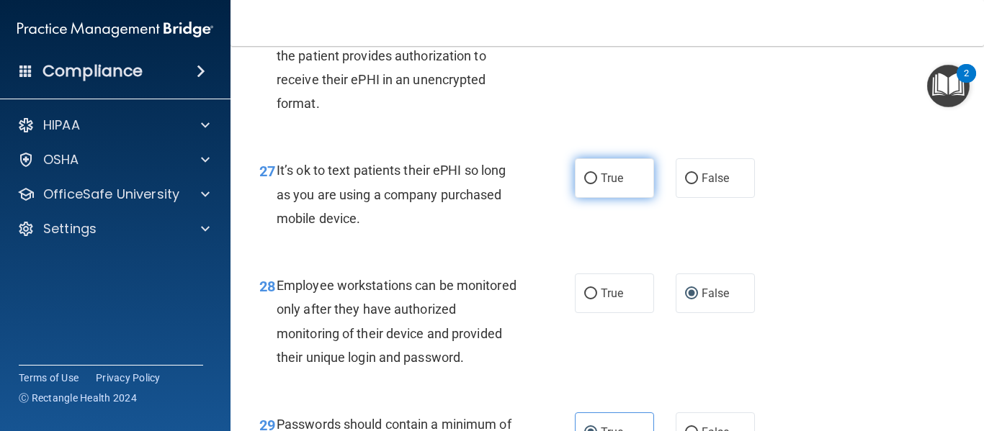
click at [582, 198] on label "True" at bounding box center [614, 178] width 79 height 40
click at [584, 184] on input "True" at bounding box center [590, 179] width 13 height 11
radio input "true"
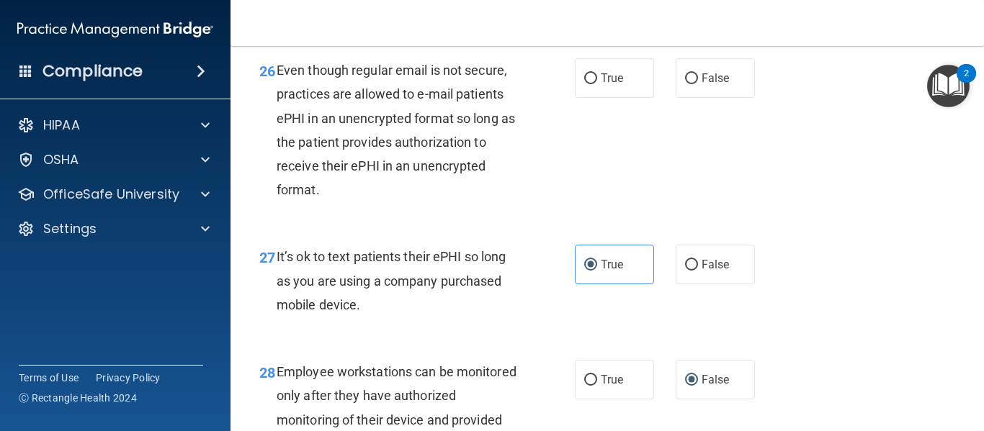
scroll to position [3810, 0]
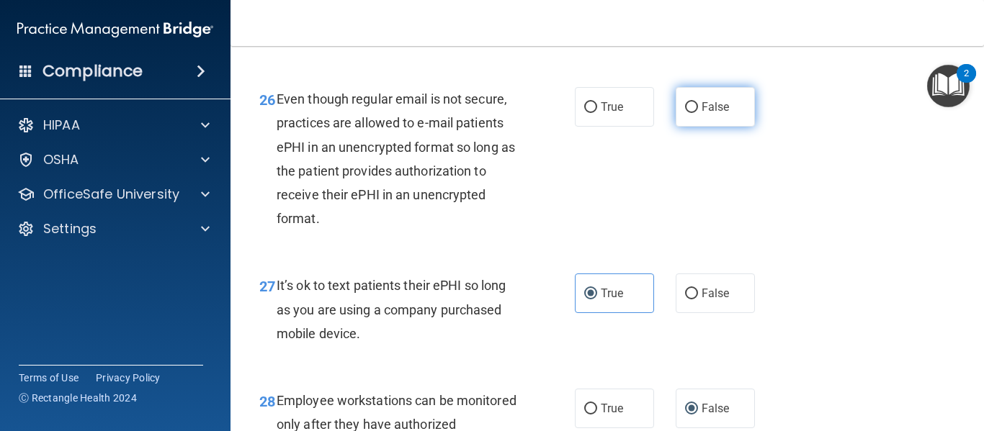
click at [685, 113] on input "False" at bounding box center [691, 107] width 13 height 11
radio input "true"
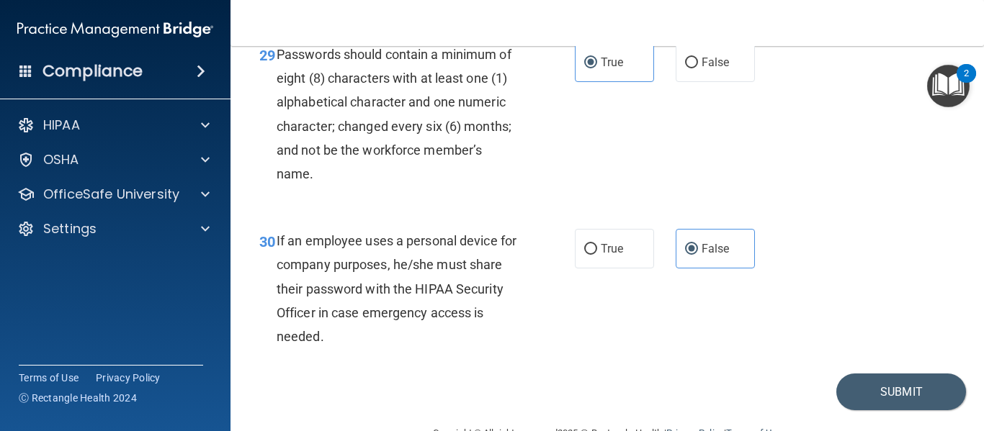
scroll to position [4380, 0]
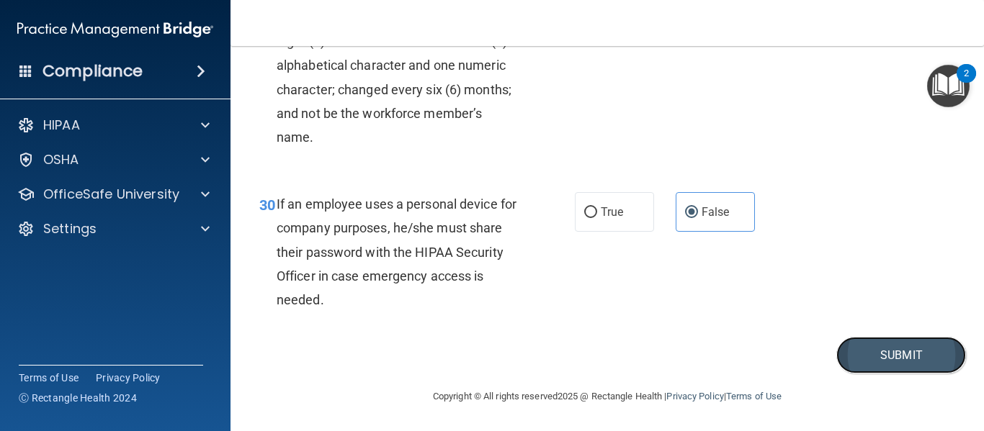
click at [886, 347] on button "Submit" at bounding box center [901, 355] width 130 height 37
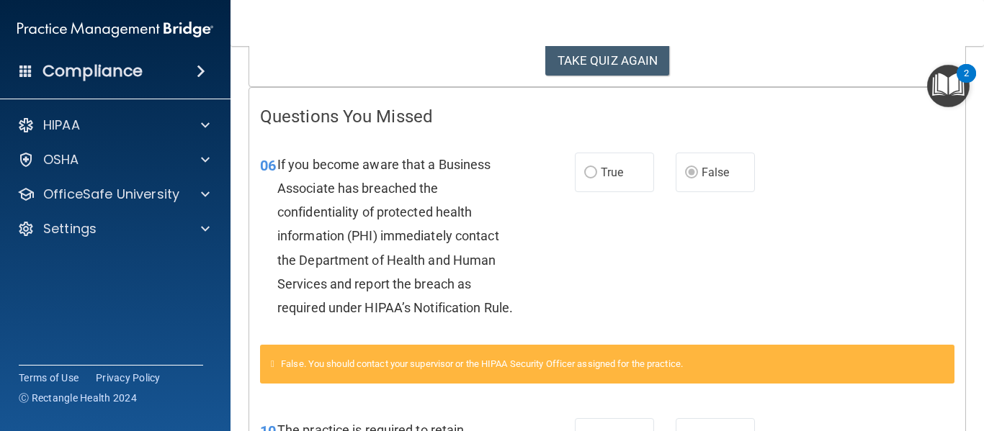
scroll to position [81, 0]
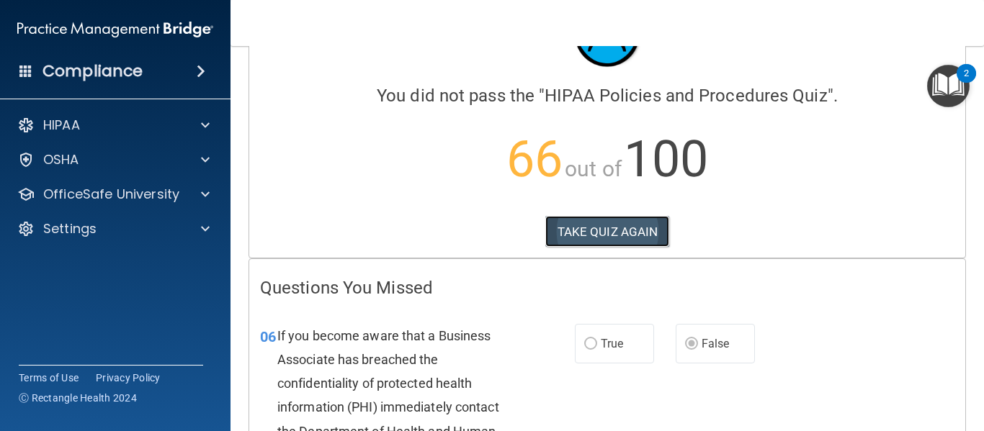
click at [590, 239] on button "TAKE QUIZ AGAIN" at bounding box center [607, 232] width 125 height 32
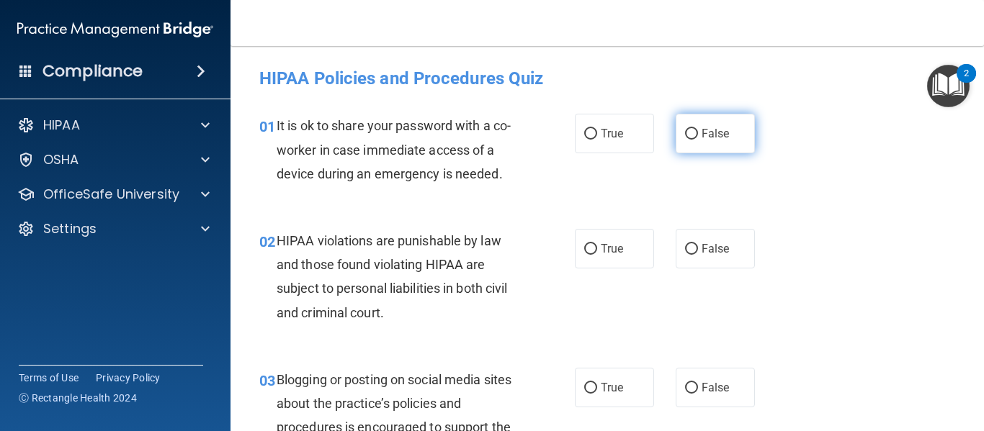
click at [685, 130] on input "False" at bounding box center [691, 134] width 13 height 11
radio input "true"
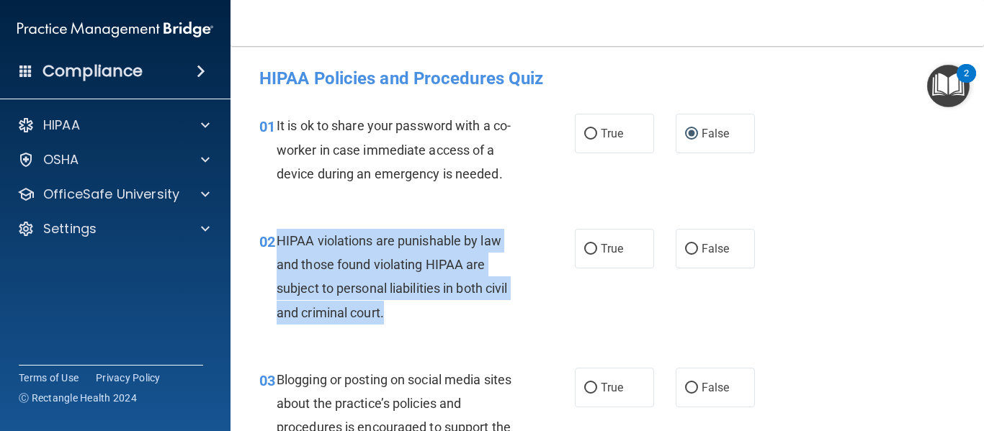
drag, startPoint x: 418, startPoint y: 310, endPoint x: 274, endPoint y: 230, distance: 164.1
click at [274, 230] on div "02 HIPAA violations are punishable by law and those found violating HIPAA are s…" at bounding box center [417, 280] width 359 height 103
click at [584, 246] on input "True" at bounding box center [590, 249] width 13 height 11
radio input "true"
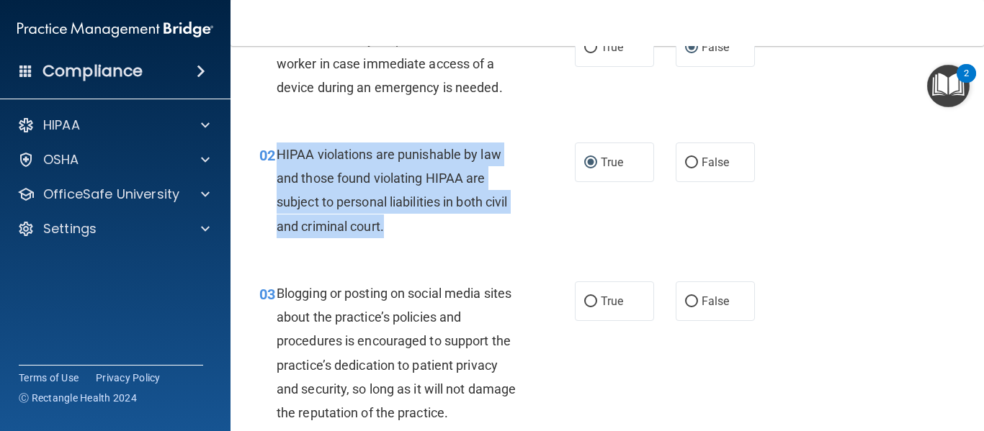
scroll to position [211, 0]
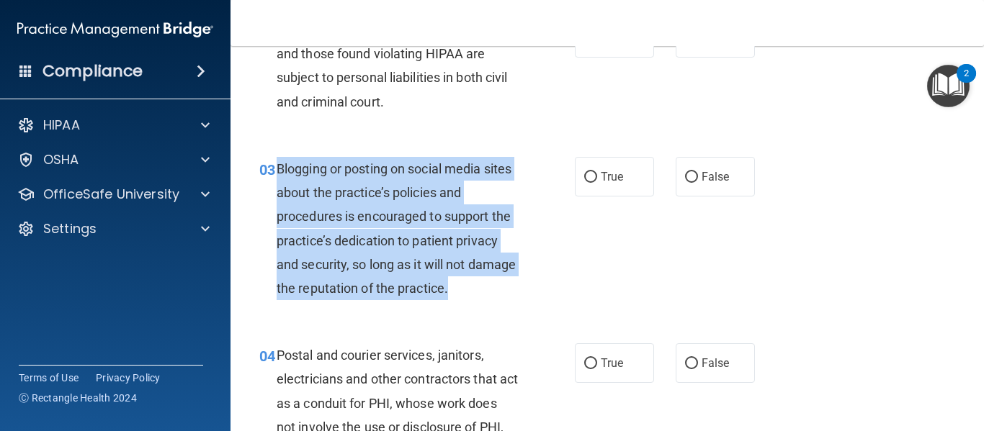
drag, startPoint x: 500, startPoint y: 288, endPoint x: 273, endPoint y: 166, distance: 257.4
click at [273, 166] on div "03 Blogging or posting on social media sites about the practice’s policies and …" at bounding box center [417, 232] width 359 height 150
click at [685, 177] on input "False" at bounding box center [691, 177] width 13 height 11
radio input "true"
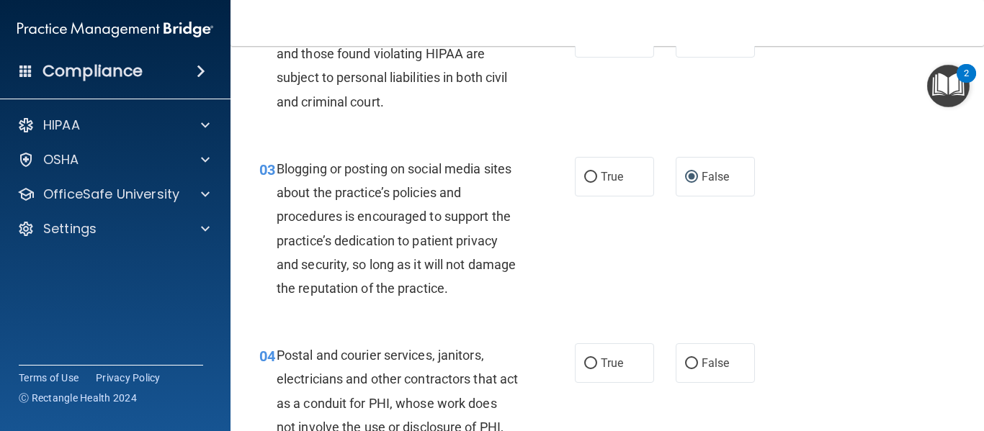
click at [647, 315] on div "03 Blogging or posting on social media sites about the practice’s policies and …" at bounding box center [606, 232] width 717 height 187
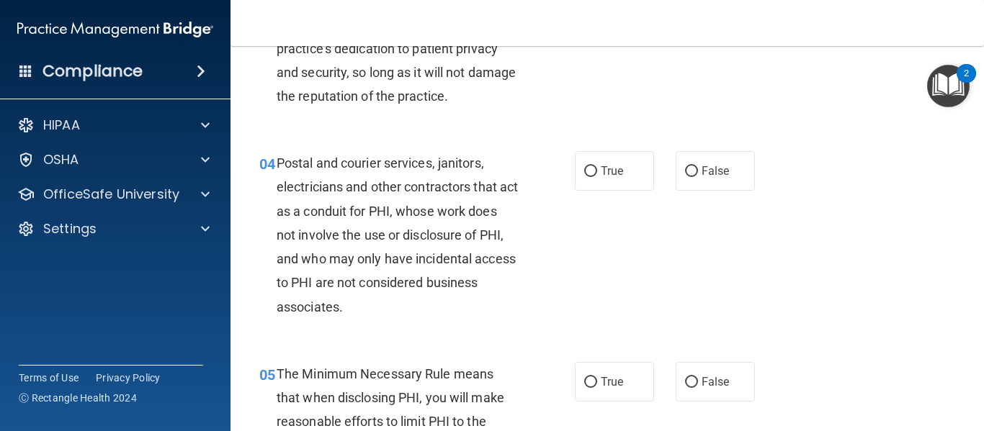
scroll to position [461, 0]
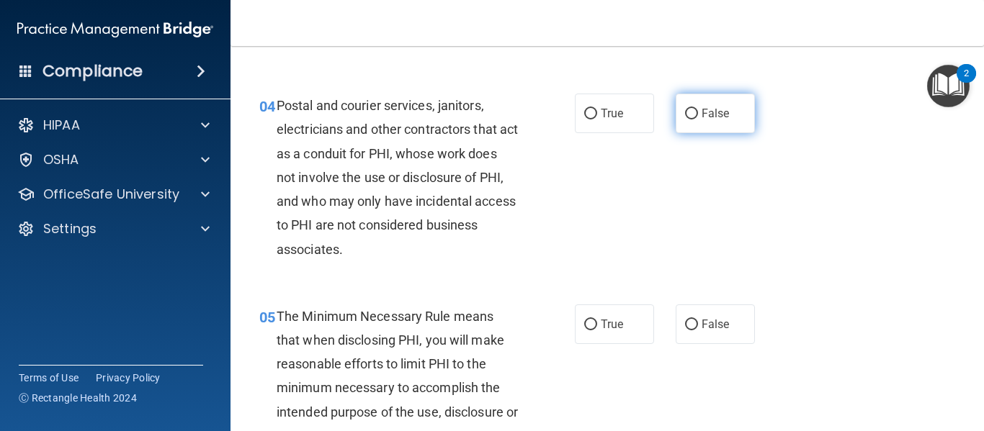
click at [685, 109] on input "False" at bounding box center [691, 114] width 13 height 11
radio input "true"
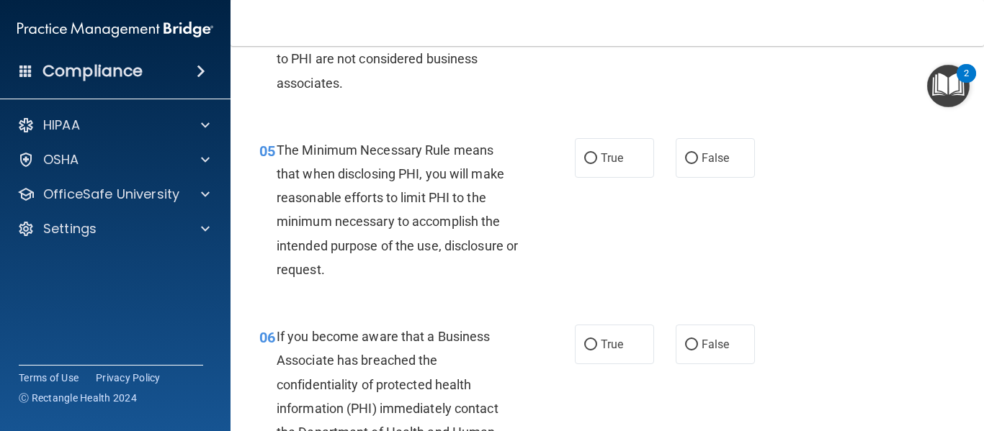
scroll to position [634, 0]
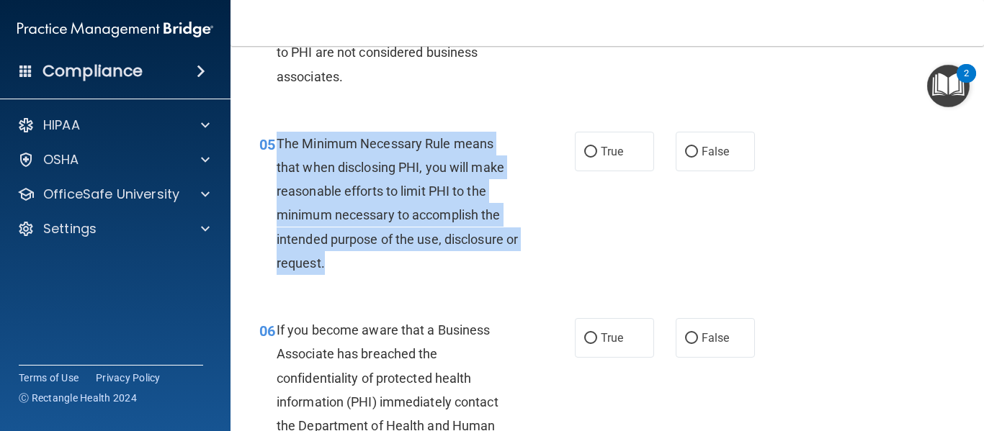
drag, startPoint x: 358, startPoint y: 262, endPoint x: 276, endPoint y: 150, distance: 138.6
click at [277, 150] on div "The Minimum Necessary Rule means that when disclosing PHI, you will make reason…" at bounding box center [403, 203] width 253 height 143
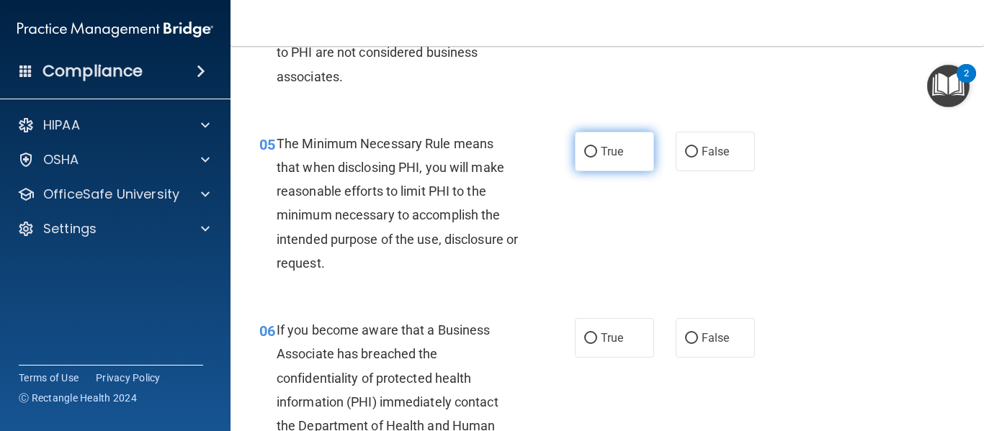
click at [601, 150] on span "True" at bounding box center [612, 152] width 22 height 14
click at [597, 150] on input "True" at bounding box center [590, 152] width 13 height 11
radio input "true"
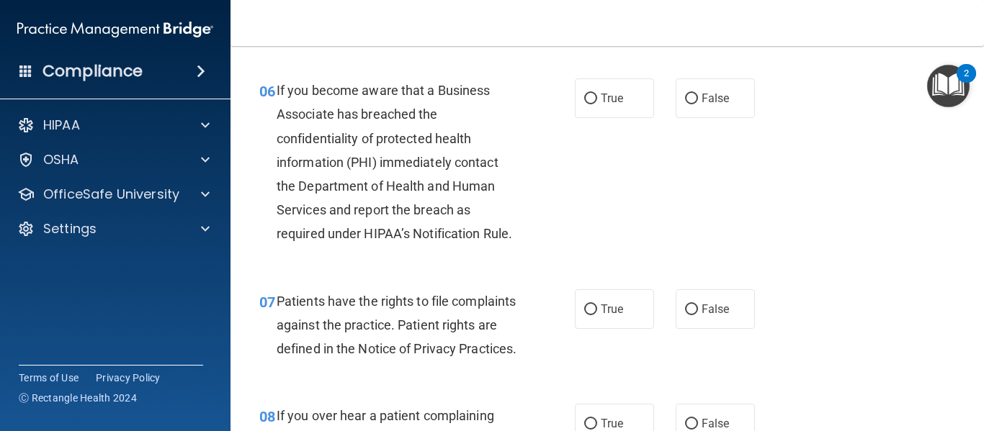
scroll to position [883, 0]
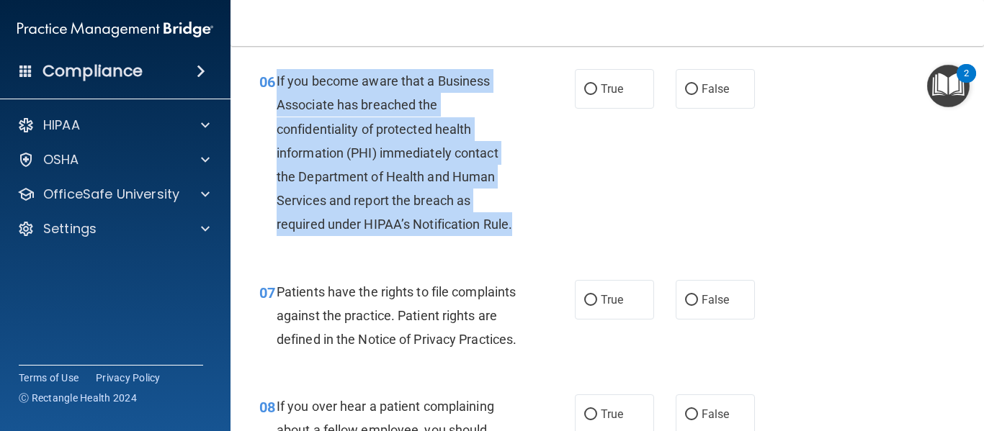
drag, startPoint x: 517, startPoint y: 223, endPoint x: 276, endPoint y: 84, distance: 278.0
click at [277, 84] on div "If you become aware that a Business Associate has breached the confidentiality …" at bounding box center [403, 153] width 253 height 168
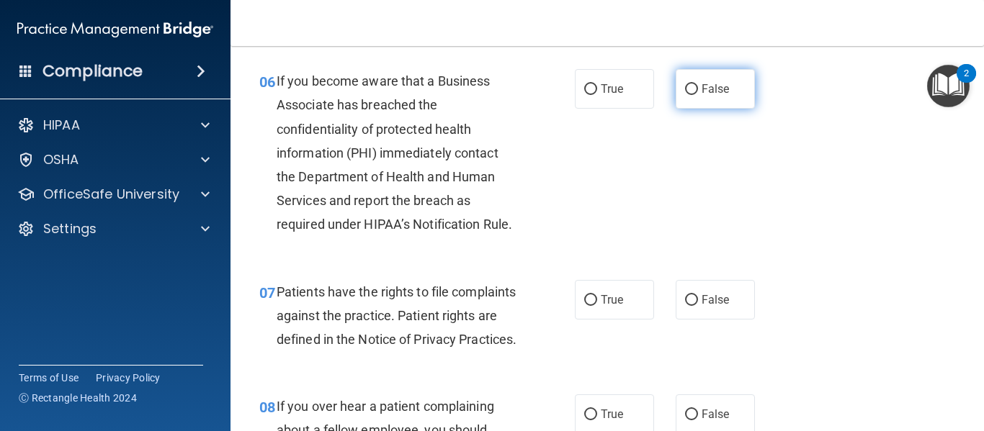
click at [691, 86] on label "False" at bounding box center [714, 89] width 79 height 40
click at [691, 86] on input "False" at bounding box center [691, 89] width 13 height 11
radio input "true"
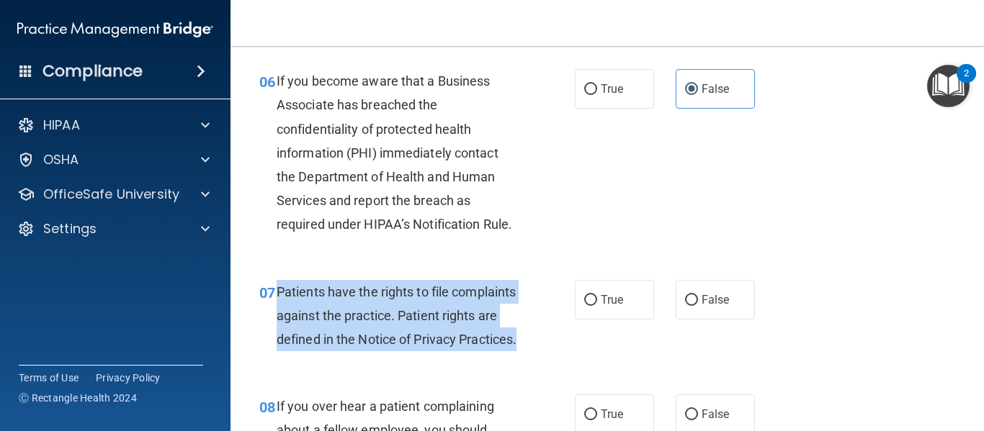
drag, startPoint x: 382, startPoint y: 366, endPoint x: 280, endPoint y: 280, distance: 132.9
click at [280, 280] on div "Patients have the rights to file complaints against the practice. Patient right…" at bounding box center [403, 316] width 253 height 72
click at [590, 297] on input "True" at bounding box center [590, 300] width 13 height 11
radio input "true"
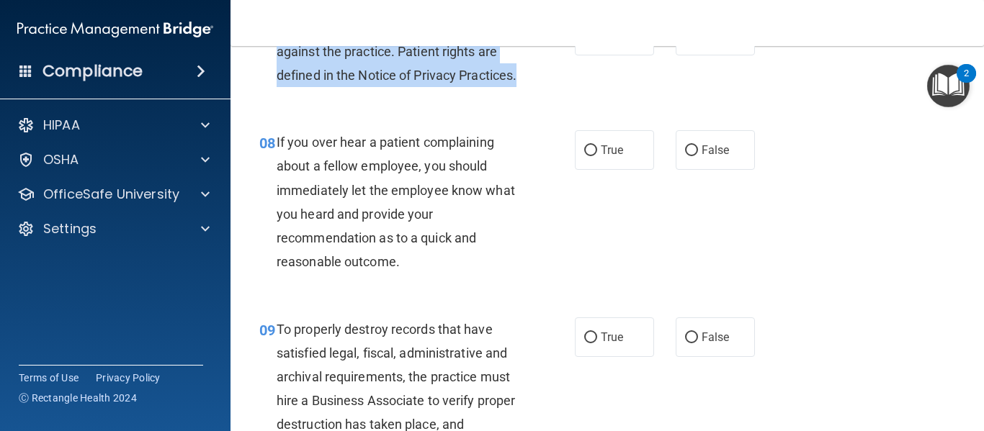
scroll to position [1161, 0]
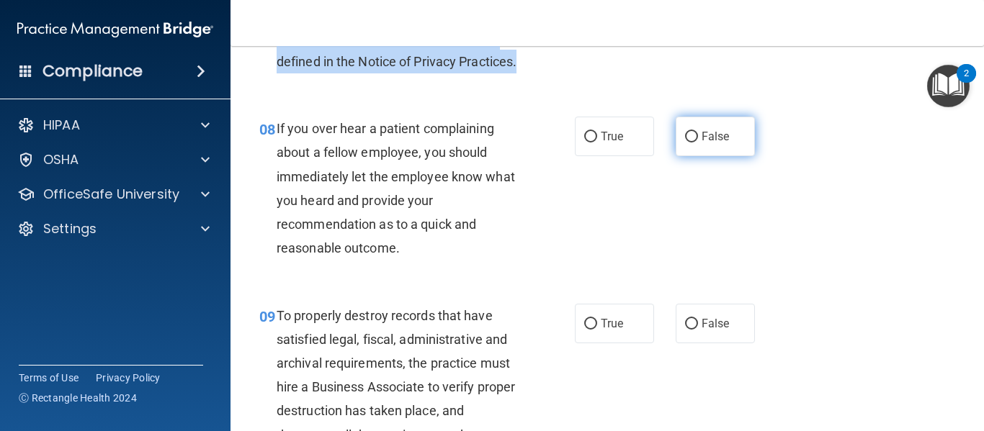
click at [685, 143] on input "False" at bounding box center [691, 137] width 13 height 11
radio input "true"
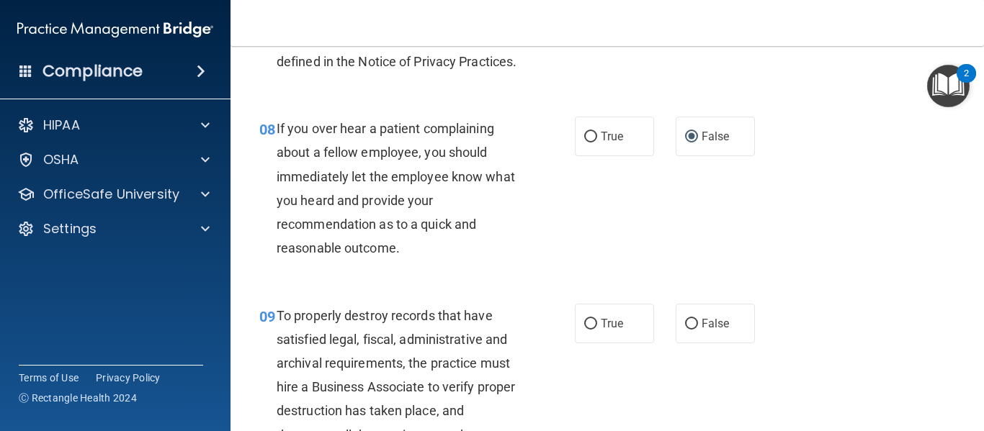
click at [972, 423] on main "- HIPAA Policies and Procedures Quiz This quiz doesn’t expire until . Are you s…" at bounding box center [606, 238] width 753 height 385
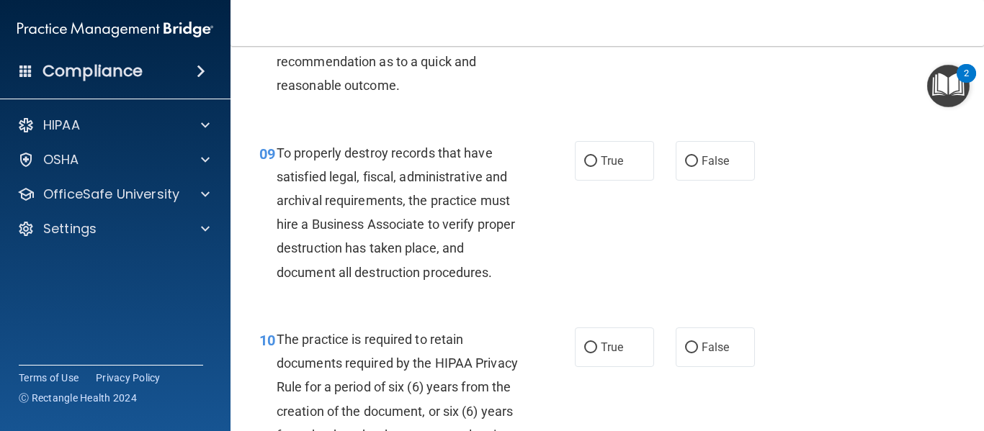
scroll to position [1352, 0]
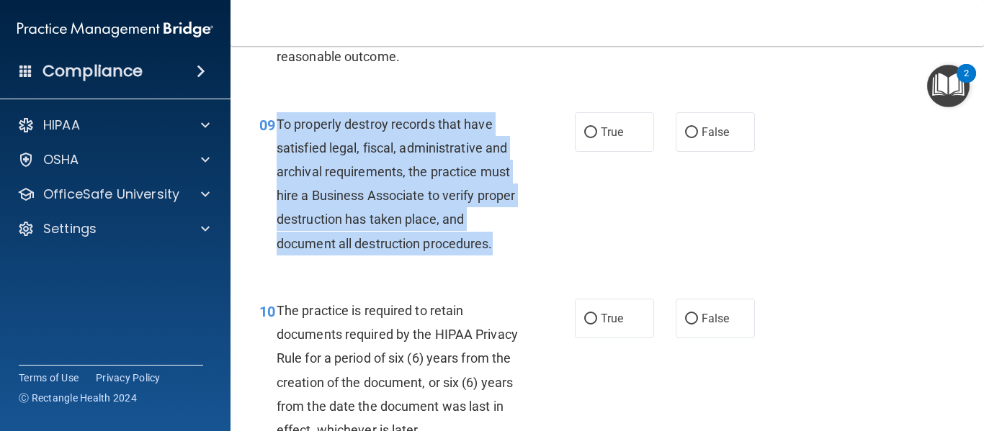
drag, startPoint x: 500, startPoint y: 266, endPoint x: 277, endPoint y: 147, distance: 253.2
click at [277, 147] on div "To properly destroy records that have satisfied legal, fiscal, administrative a…" at bounding box center [403, 183] width 253 height 143
click at [686, 138] on input "False" at bounding box center [691, 132] width 13 height 11
radio input "true"
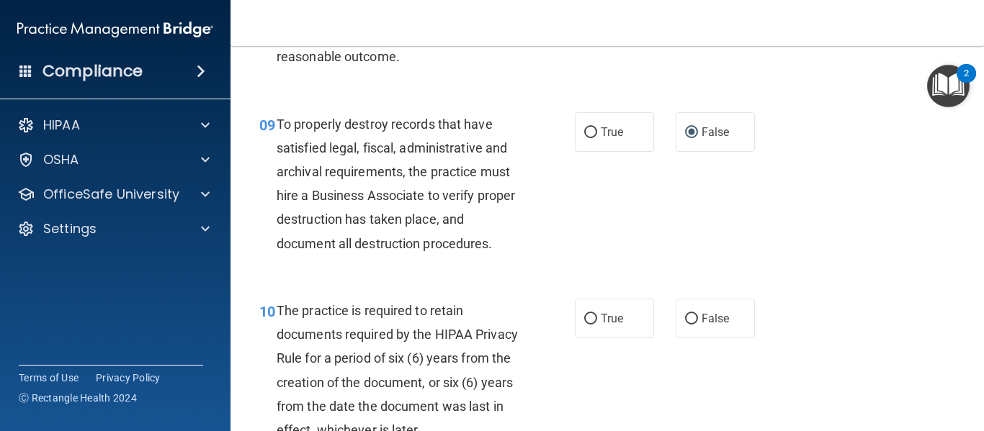
click at [734, 258] on div "09 To properly destroy records that have satisfied legal, fiscal, administrativ…" at bounding box center [606, 187] width 717 height 187
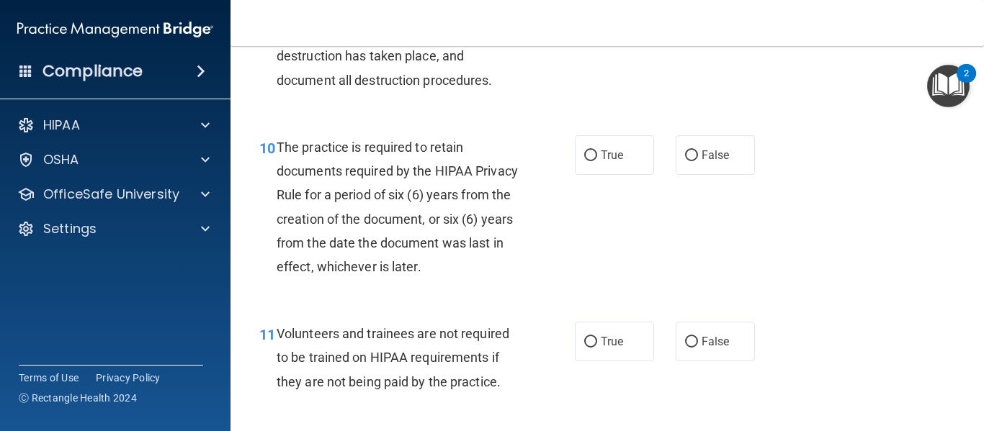
scroll to position [1593, 0]
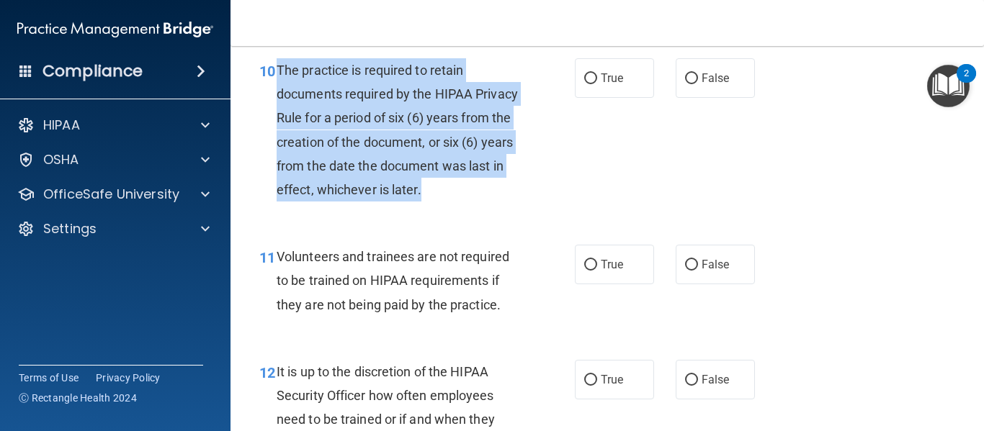
drag, startPoint x: 490, startPoint y: 210, endPoint x: 279, endPoint y: 100, distance: 238.0
click at [279, 100] on div "The practice is required to retain documents required by the HIPAA Privacy Rule…" at bounding box center [403, 129] width 253 height 143
click at [685, 84] on input "False" at bounding box center [691, 78] width 13 height 11
radio input "true"
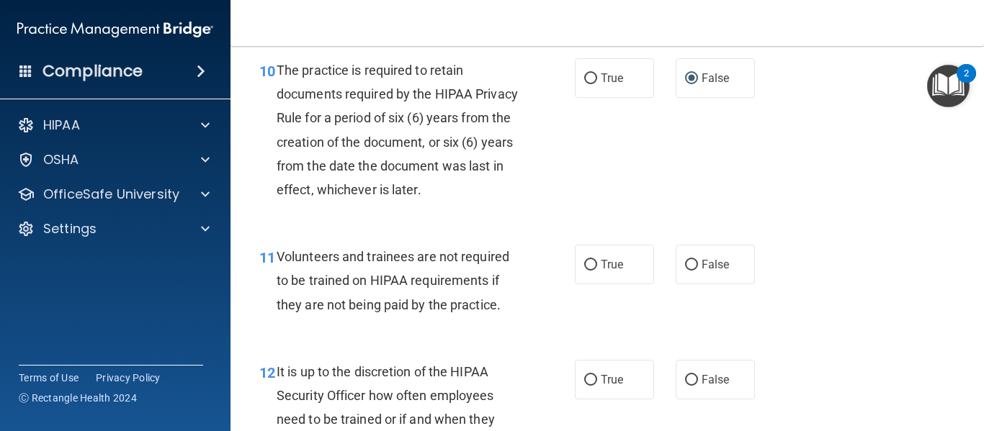
click at [531, 227] on div "10 The practice is required to retain documents required by the HIPAA Privacy R…" at bounding box center [606, 133] width 717 height 187
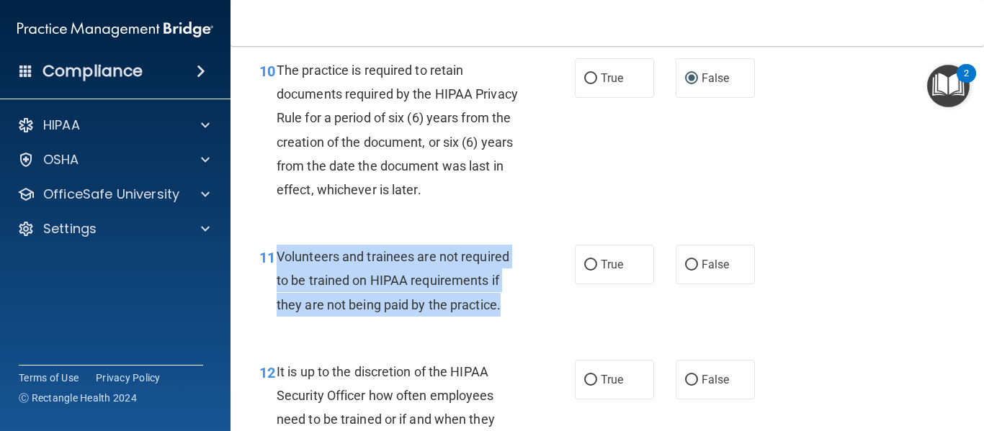
drag, startPoint x: 504, startPoint y: 325, endPoint x: 277, endPoint y: 277, distance: 232.6
click at [277, 277] on div "Volunteers and trainees are not required to be trained on HIPAA requirements if…" at bounding box center [403, 281] width 253 height 72
click at [685, 271] on input "False" at bounding box center [691, 265] width 13 height 11
radio input "true"
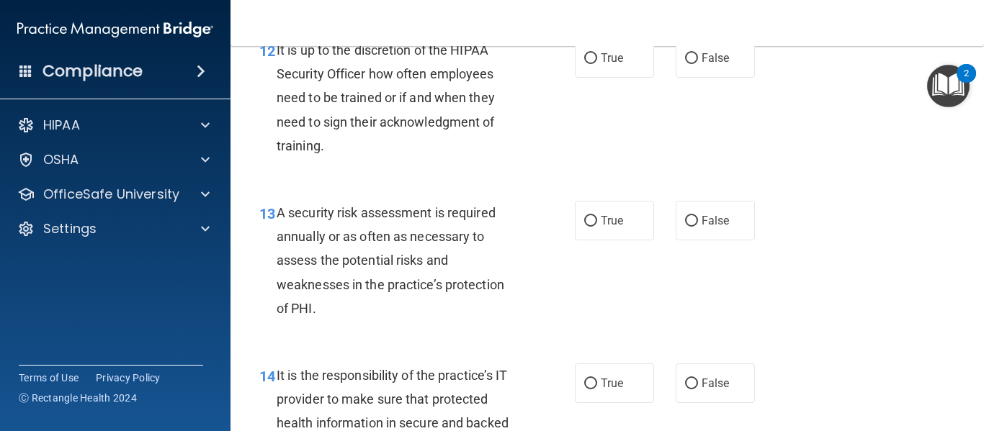
scroll to position [1909, 0]
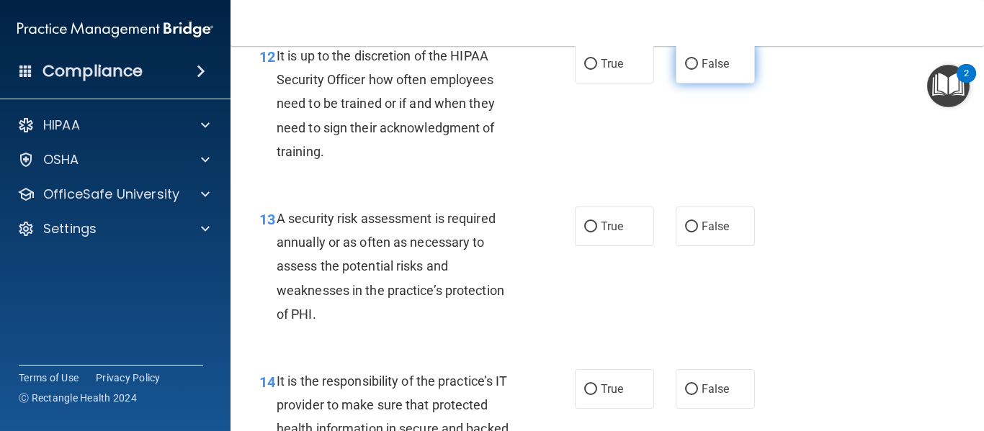
click at [687, 79] on label "False" at bounding box center [714, 64] width 79 height 40
click at [687, 70] on input "False" at bounding box center [691, 64] width 13 height 11
radio input "true"
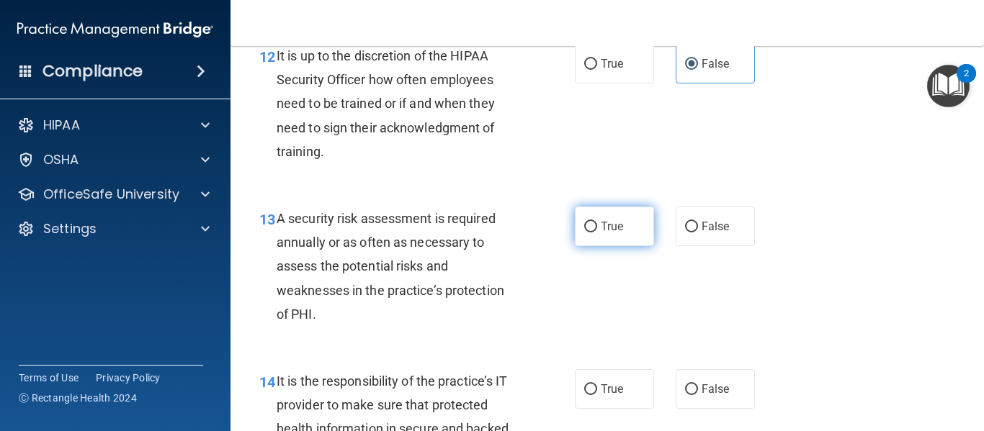
click at [584, 233] on input "True" at bounding box center [590, 227] width 13 height 11
radio input "true"
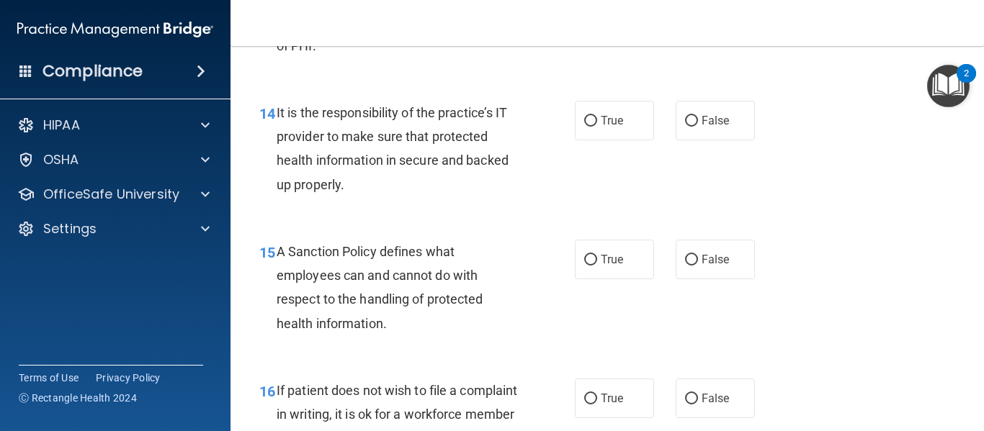
scroll to position [2206, 0]
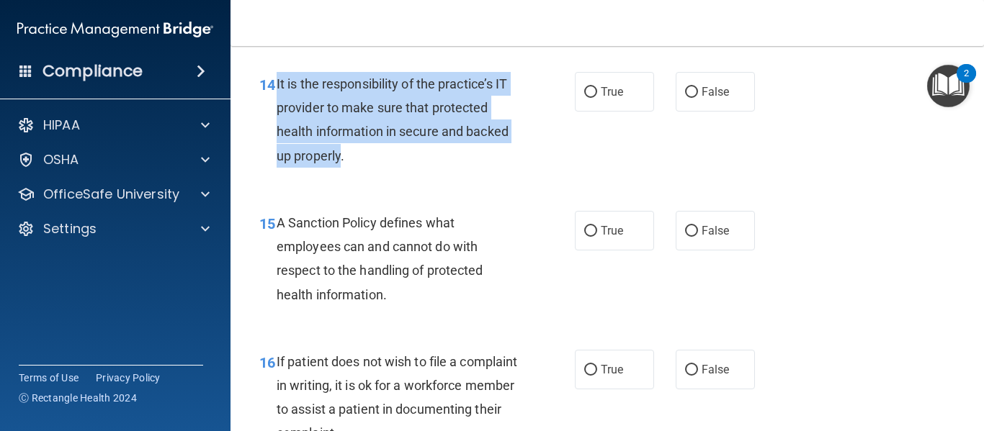
drag, startPoint x: 341, startPoint y: 186, endPoint x: 277, endPoint y: 109, distance: 99.7
click at [277, 109] on span "It is the responsibility of the practice’s IT provider to make sure that protec…" at bounding box center [393, 119] width 232 height 87
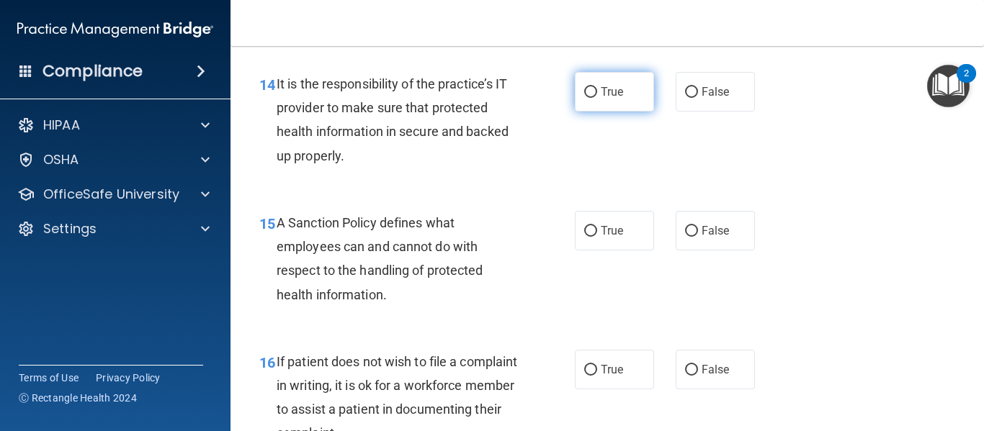
click at [601, 99] on span "True" at bounding box center [612, 92] width 22 height 14
click at [596, 98] on input "True" at bounding box center [590, 92] width 13 height 11
radio input "true"
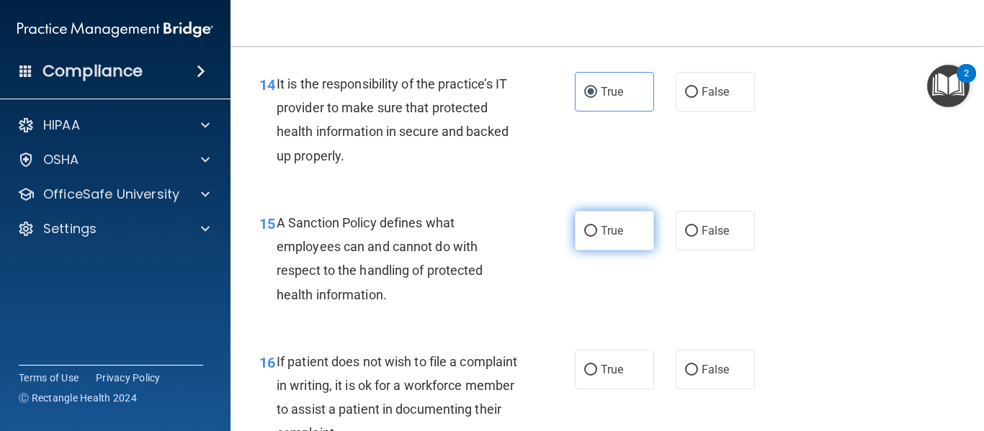
click at [601, 238] on span "True" at bounding box center [612, 231] width 22 height 14
click at [596, 237] on input "True" at bounding box center [590, 231] width 13 height 11
radio input "true"
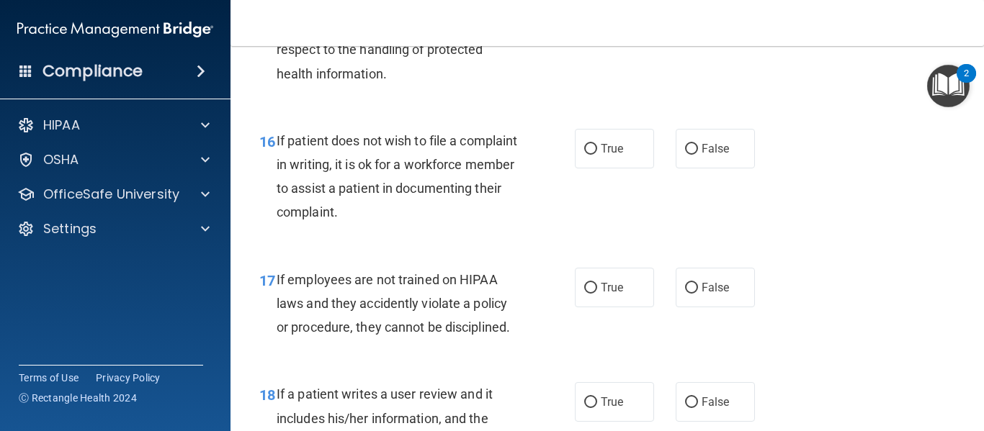
scroll to position [2523, 0]
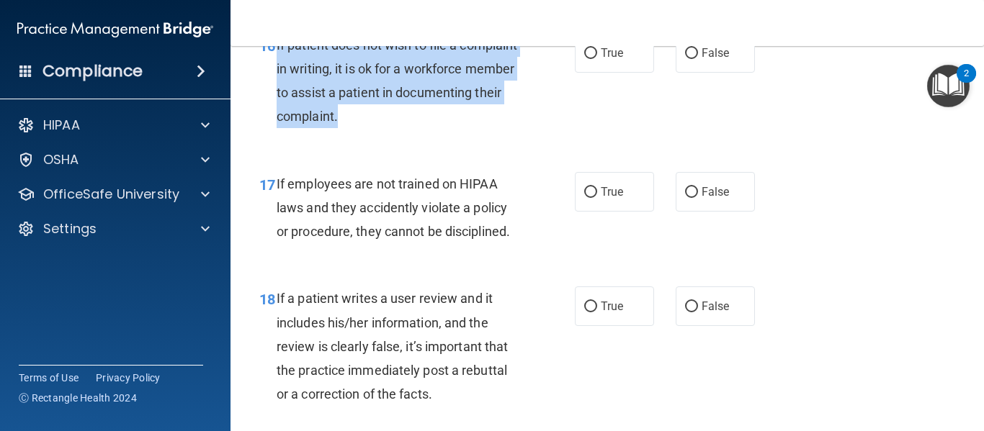
drag, startPoint x: 467, startPoint y: 133, endPoint x: 275, endPoint y: 68, distance: 202.9
click at [275, 68] on div "16 If patient does not wish to file a complaint in writing, it is ok for a work…" at bounding box center [417, 84] width 359 height 103
click at [584, 59] on input "True" at bounding box center [590, 53] width 13 height 11
radio input "true"
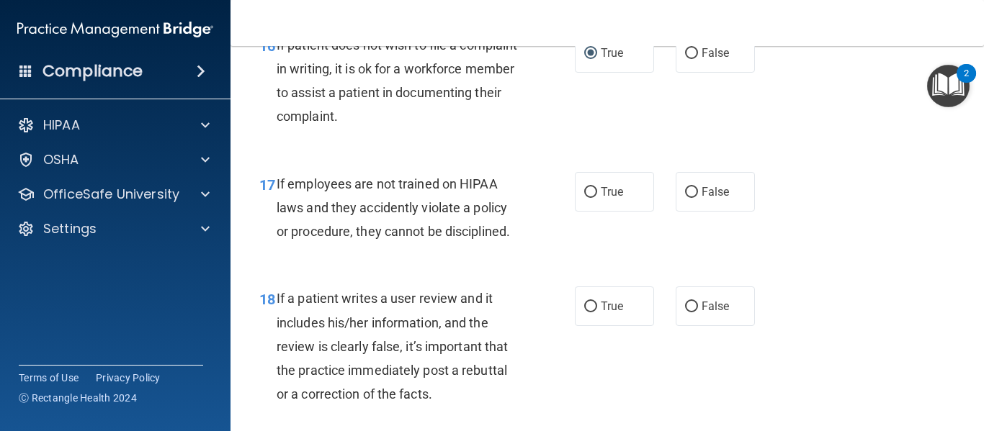
click at [527, 229] on div "17 If employees are not trained on HIPAA laws and they accidently violate a pol…" at bounding box center [417, 211] width 359 height 79
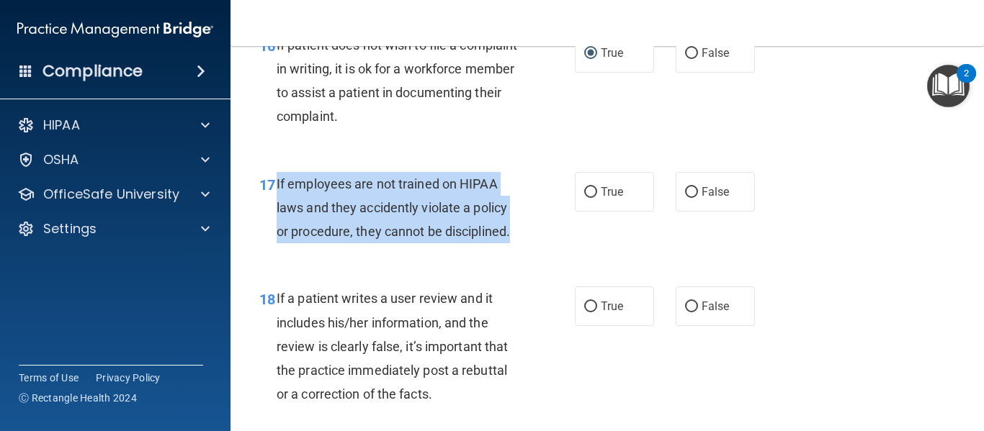
drag, startPoint x: 513, startPoint y: 260, endPoint x: 275, endPoint y: 212, distance: 243.2
click at [275, 212] on div "17 If employees are not trained on HIPAA laws and they accidently violate a pol…" at bounding box center [417, 211] width 359 height 79
click at [685, 198] on input "False" at bounding box center [691, 192] width 13 height 11
radio input "true"
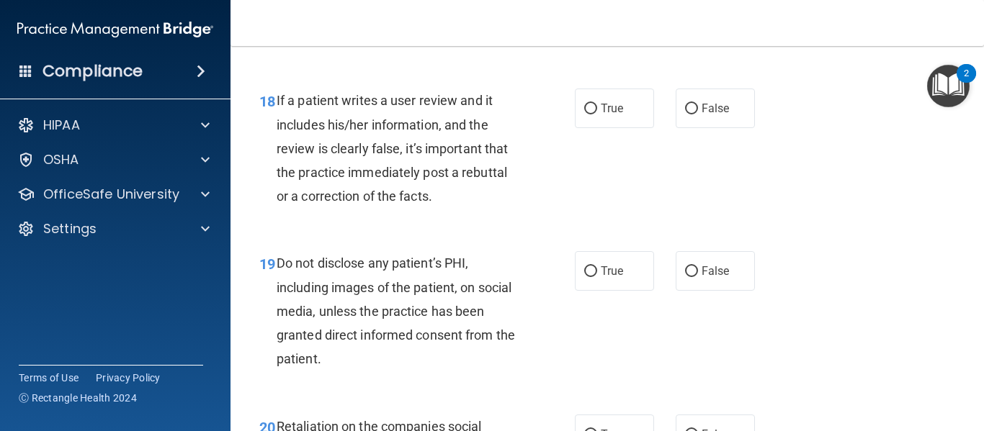
scroll to position [2734, 0]
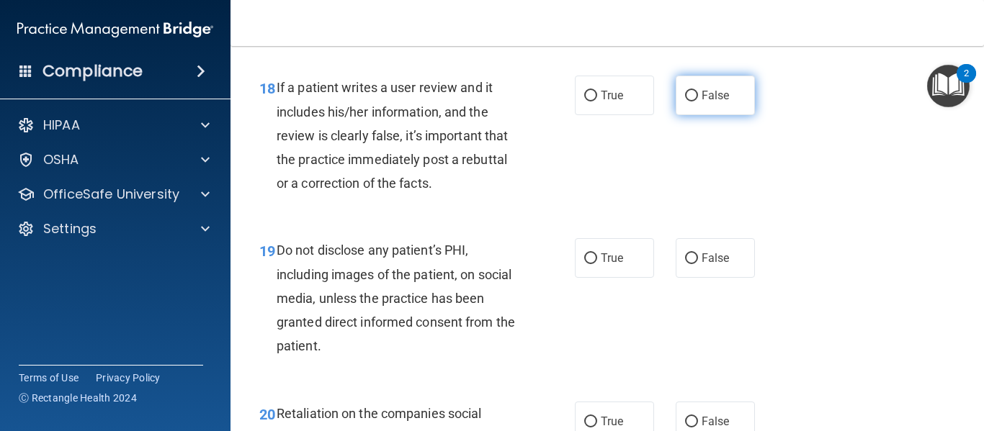
click at [688, 102] on input "False" at bounding box center [691, 96] width 13 height 11
radio input "true"
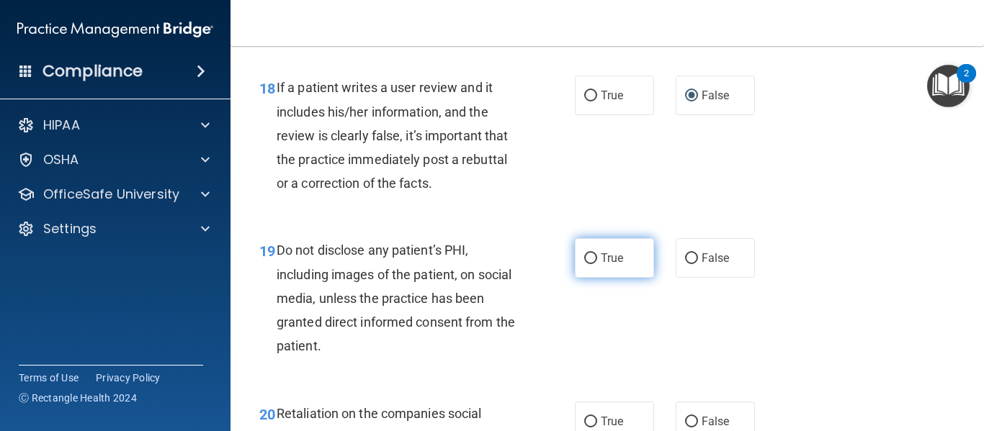
click at [587, 264] on input "True" at bounding box center [590, 258] width 13 height 11
radio input "true"
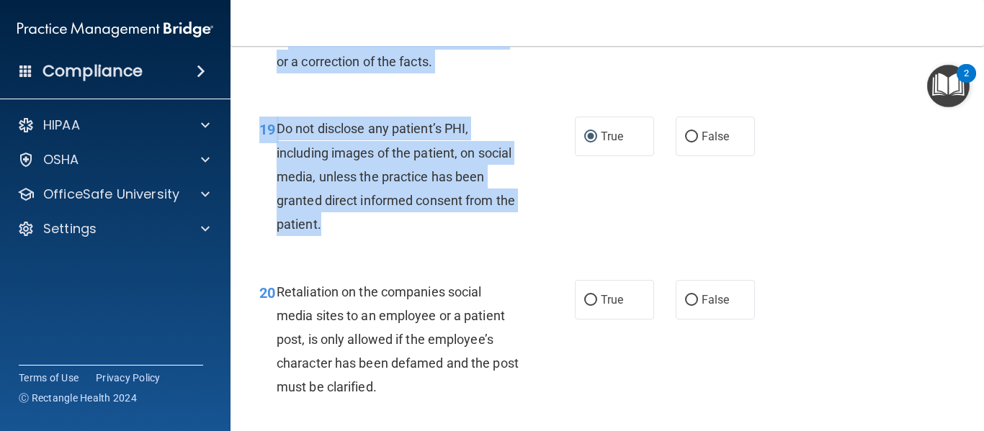
scroll to position [2845, 0]
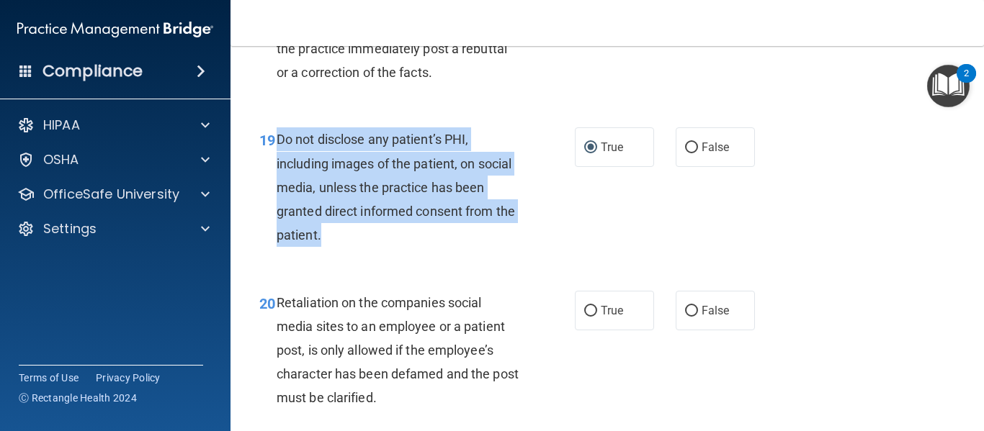
drag, startPoint x: 387, startPoint y: 156, endPoint x: 273, endPoint y: 158, distance: 113.8
click at [273, 158] on div "19 Do not disclose any patient’s PHI, including images of the patient, on socia…" at bounding box center [417, 190] width 359 height 127
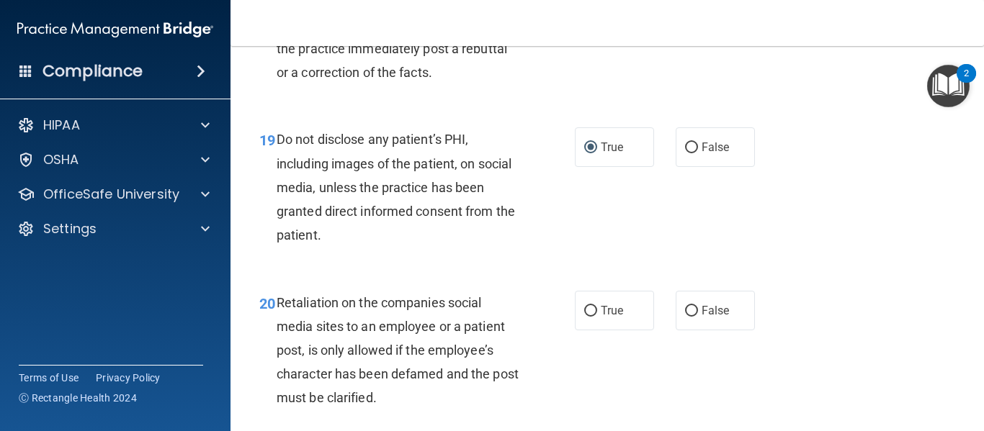
click at [475, 272] on div "19 Do not disclose any patient’s PHI, including images of the patient, on socia…" at bounding box center [606, 190] width 717 height 163
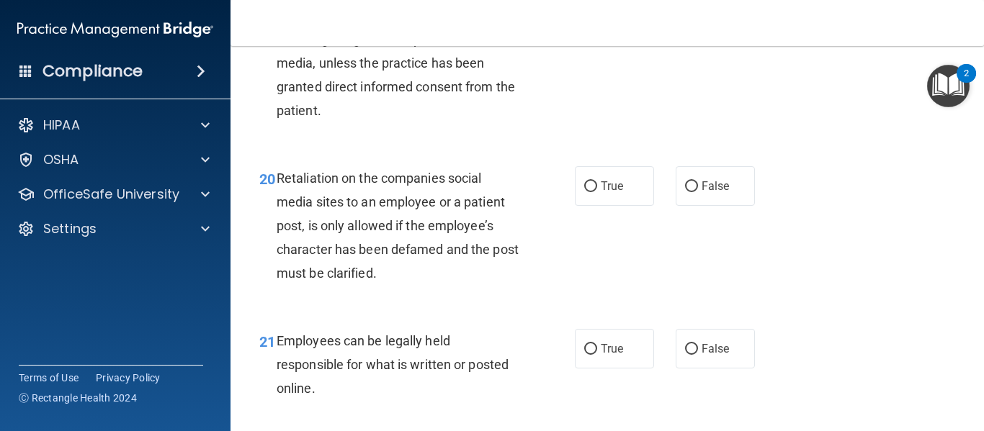
scroll to position [2998, 0]
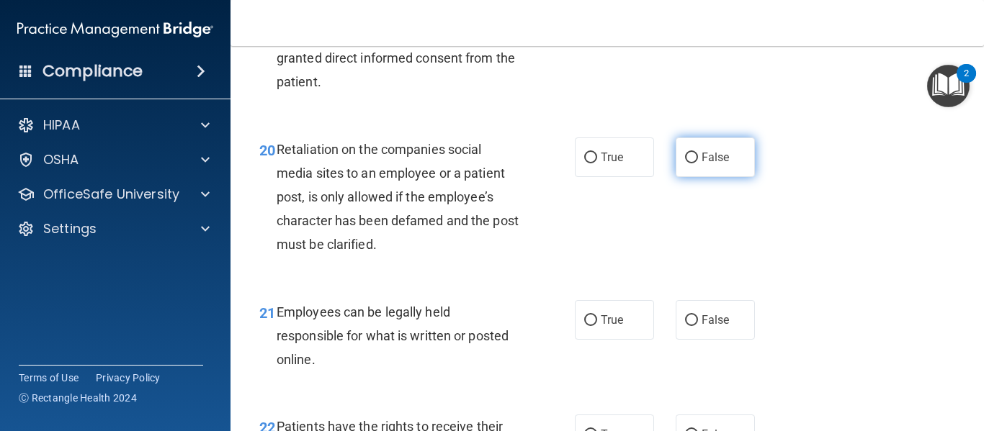
click at [675, 177] on label "False" at bounding box center [714, 158] width 79 height 40
click at [685, 163] on input "False" at bounding box center [691, 158] width 13 height 11
radio input "true"
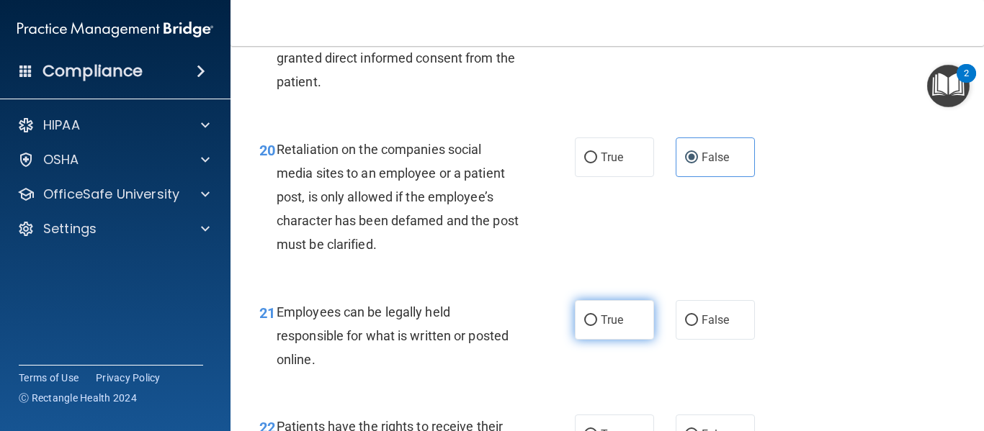
click at [590, 340] on label "True" at bounding box center [614, 320] width 79 height 40
click at [590, 326] on input "True" at bounding box center [590, 320] width 13 height 11
radio input "true"
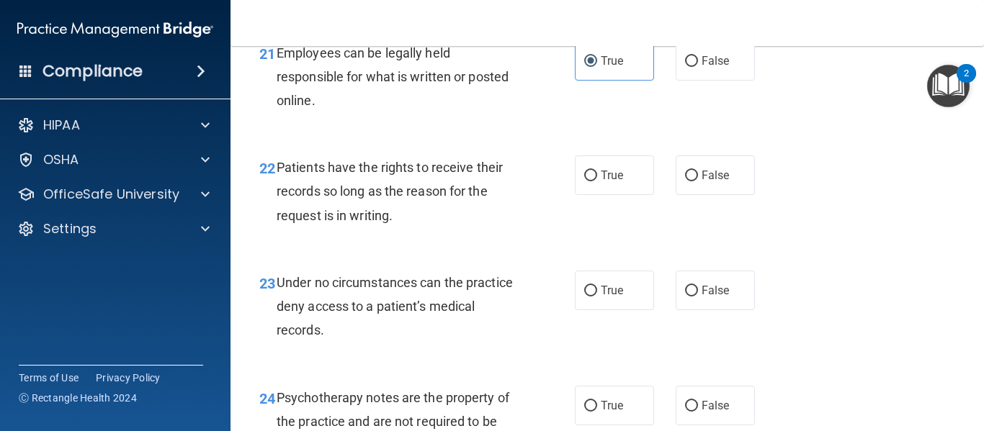
scroll to position [3315, 0]
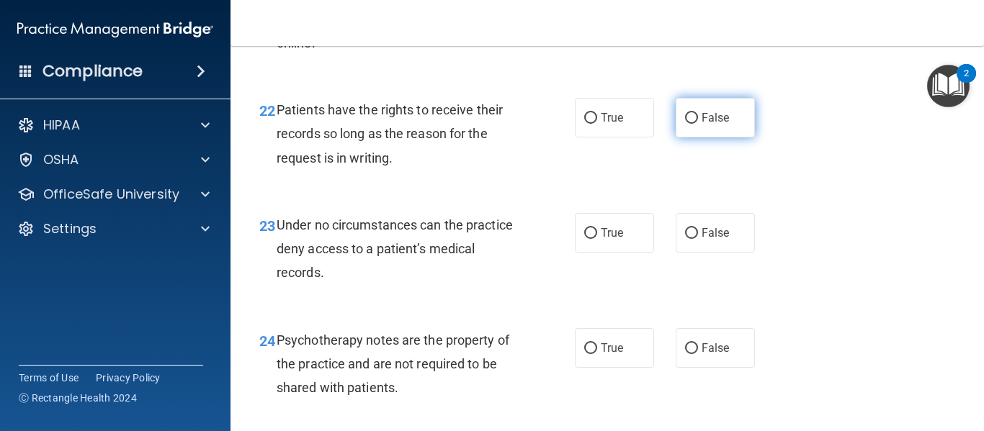
click at [686, 124] on input "False" at bounding box center [691, 118] width 13 height 11
radio input "true"
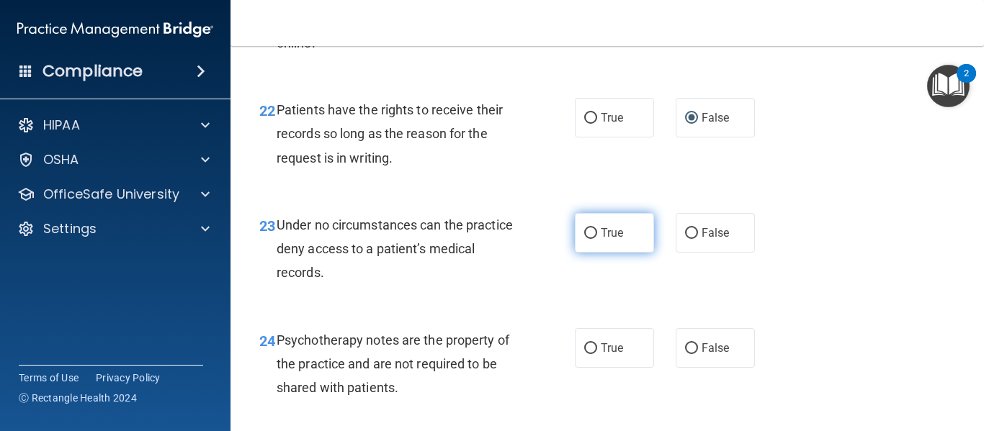
click at [587, 253] on label "True" at bounding box center [614, 233] width 79 height 40
click at [587, 239] on input "True" at bounding box center [590, 233] width 13 height 11
radio input "true"
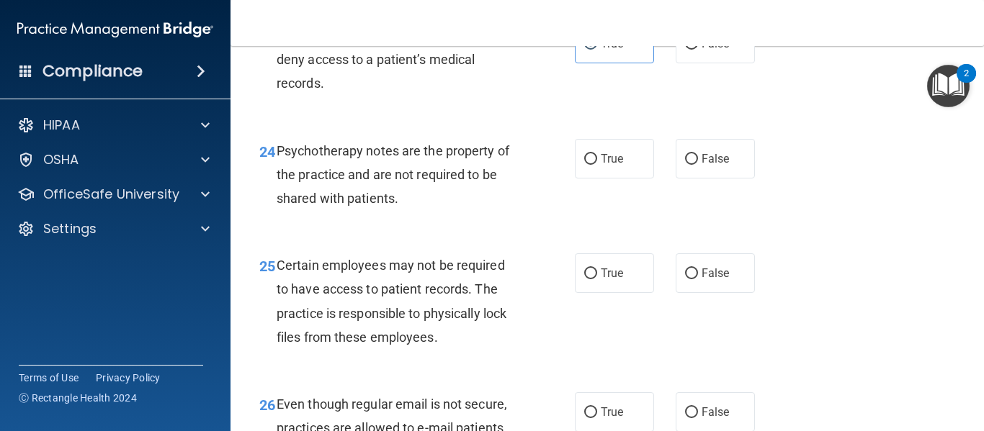
scroll to position [3517, 0]
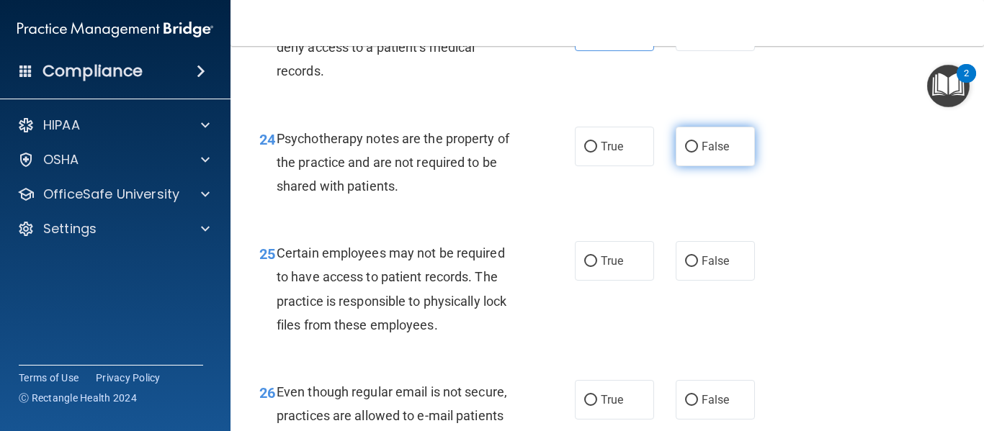
click at [675, 166] on label "False" at bounding box center [714, 147] width 79 height 40
click at [685, 153] on input "False" at bounding box center [691, 147] width 13 height 11
radio input "true"
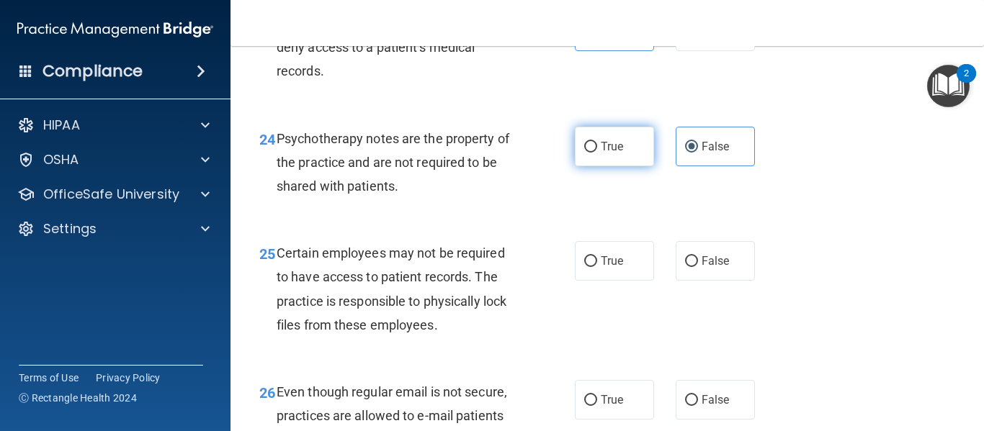
click at [584, 153] on input "True" at bounding box center [590, 147] width 13 height 11
radio input "true"
radio input "false"
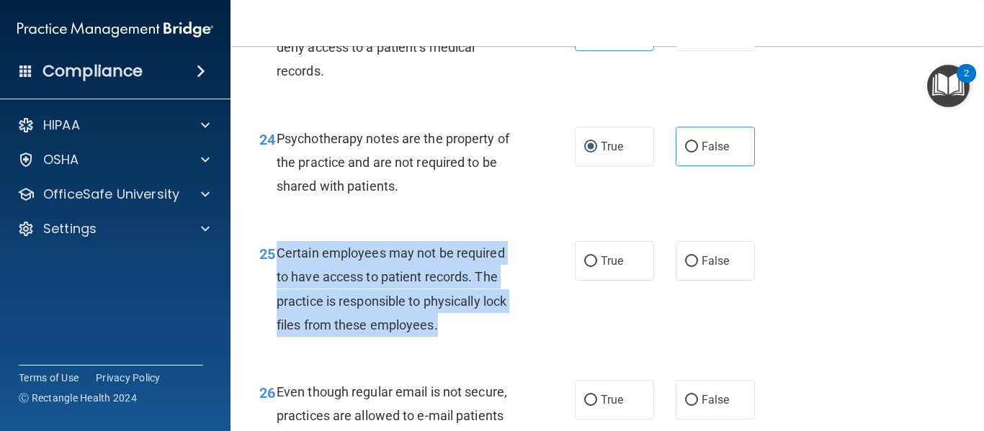
drag, startPoint x: 438, startPoint y: 346, endPoint x: 279, endPoint y: 279, distance: 172.0
click at [279, 279] on div "Certain employees may not be required to have access to patient records. The pr…" at bounding box center [403, 289] width 253 height 96
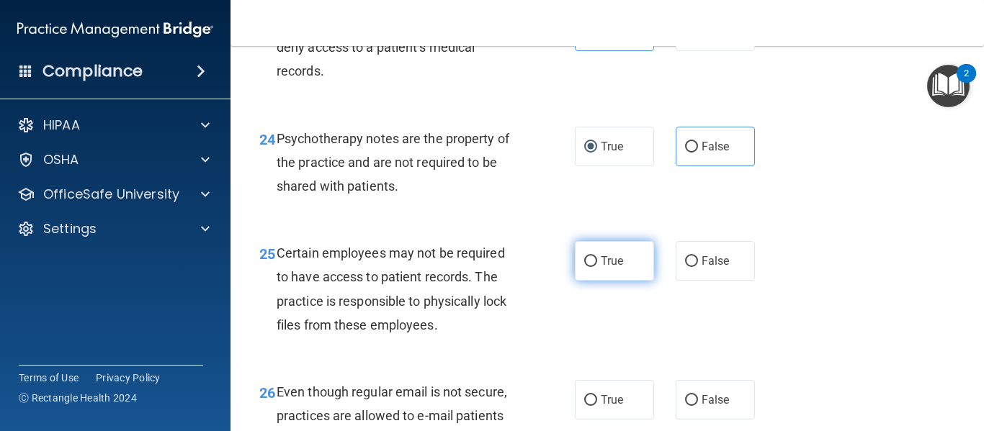
click at [581, 281] on label "True" at bounding box center [614, 261] width 79 height 40
click at [584, 267] on input "True" at bounding box center [590, 261] width 13 height 11
radio input "true"
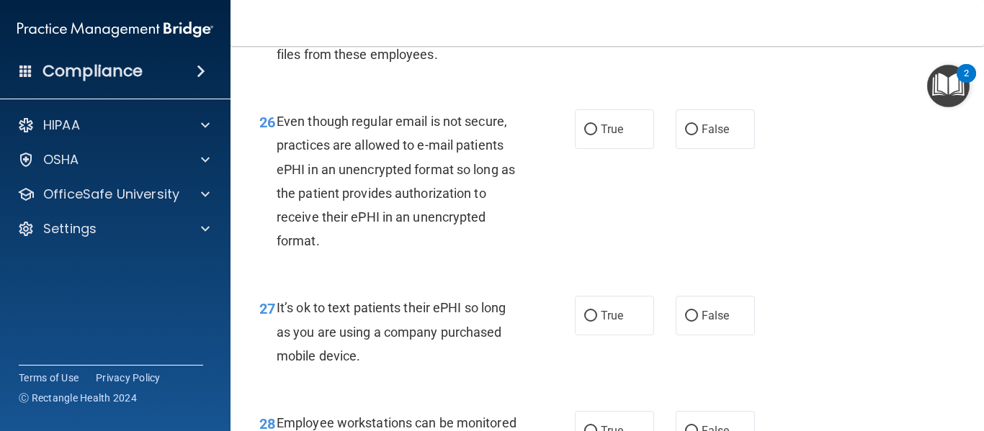
scroll to position [3805, 0]
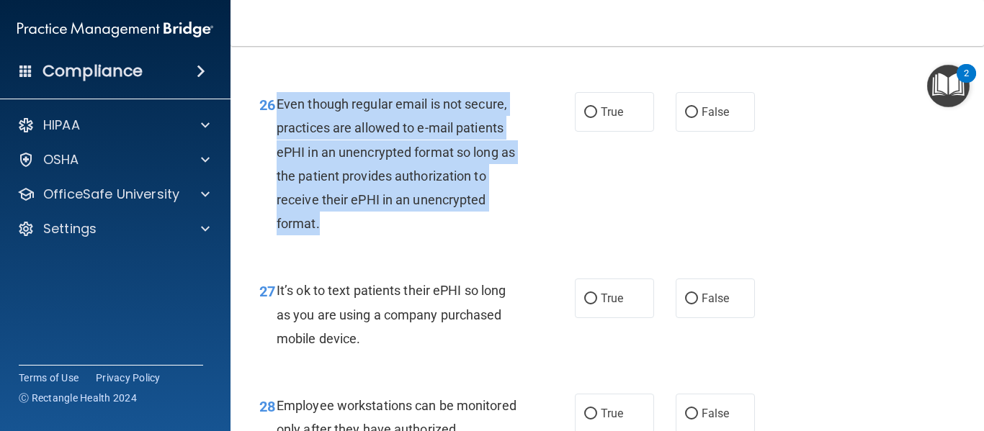
drag, startPoint x: 322, startPoint y: 249, endPoint x: 277, endPoint y: 125, distance: 131.7
click at [277, 125] on div "Even though regular email is not secure, practices are allowed to e-mail patien…" at bounding box center [403, 163] width 253 height 143
click at [686, 118] on input "False" at bounding box center [691, 112] width 13 height 11
radio input "true"
click at [584, 305] on input "True" at bounding box center [590, 299] width 13 height 11
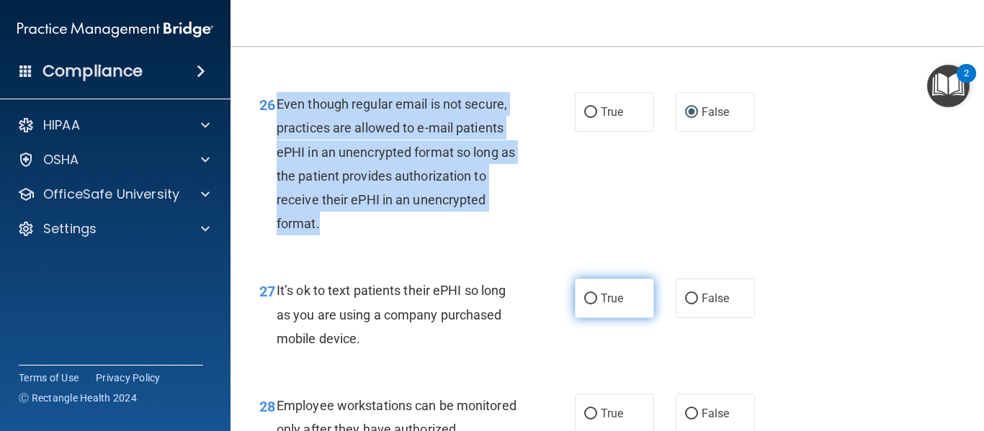
radio input "true"
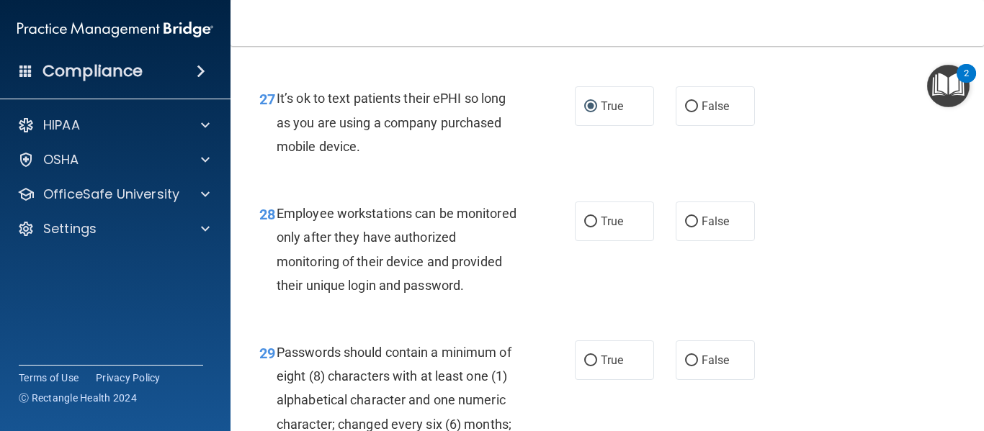
scroll to position [4045, 0]
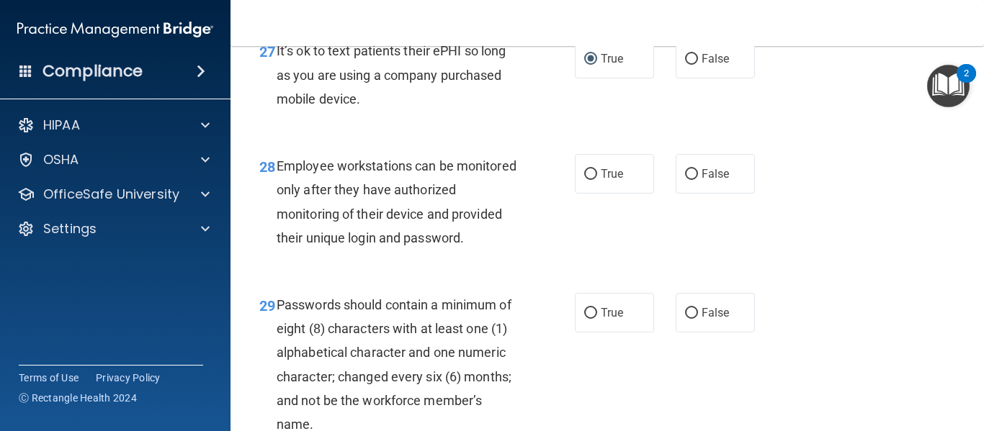
drag, startPoint x: 360, startPoint y: 118, endPoint x: 277, endPoint y: 68, distance: 96.6
click at [277, 68] on span "It’s ok to text patients their ePHI so long as you are using a company purchase…" at bounding box center [391, 74] width 229 height 63
click at [689, 65] on input "False" at bounding box center [691, 59] width 13 height 11
radio input "true"
radio input "false"
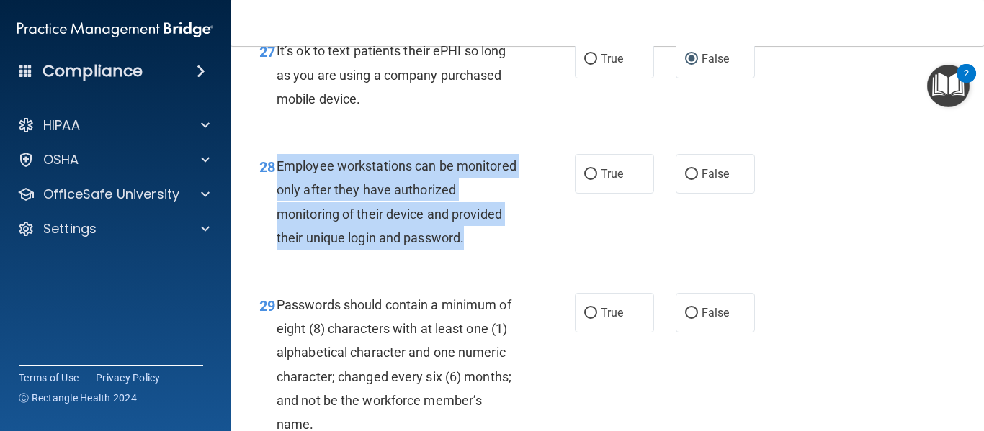
drag, startPoint x: 348, startPoint y: 285, endPoint x: 277, endPoint y: 186, distance: 122.3
click at [277, 186] on div "Employee workstations can be monitored only after they have authorized monitori…" at bounding box center [403, 202] width 253 height 96
click at [277, 186] on span "Employee workstations can be monitored only after they have authorized monitori…" at bounding box center [397, 201] width 240 height 87
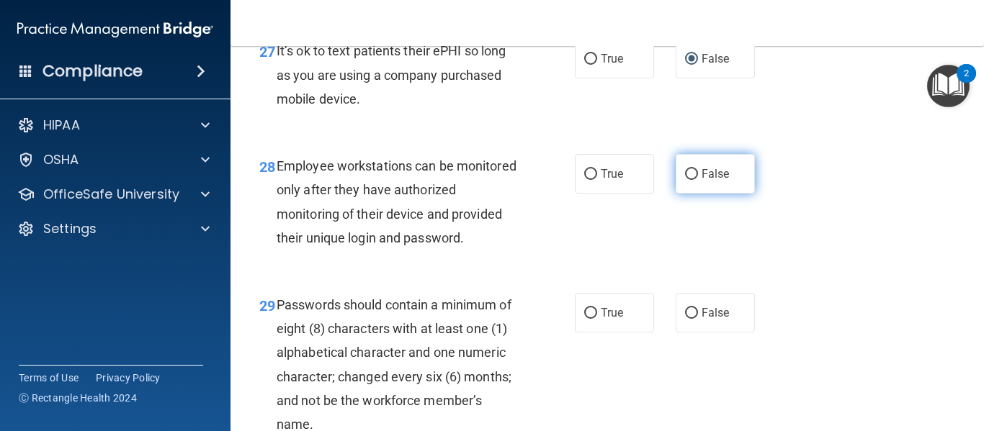
click at [685, 180] on input "False" at bounding box center [691, 174] width 13 height 11
radio input "true"
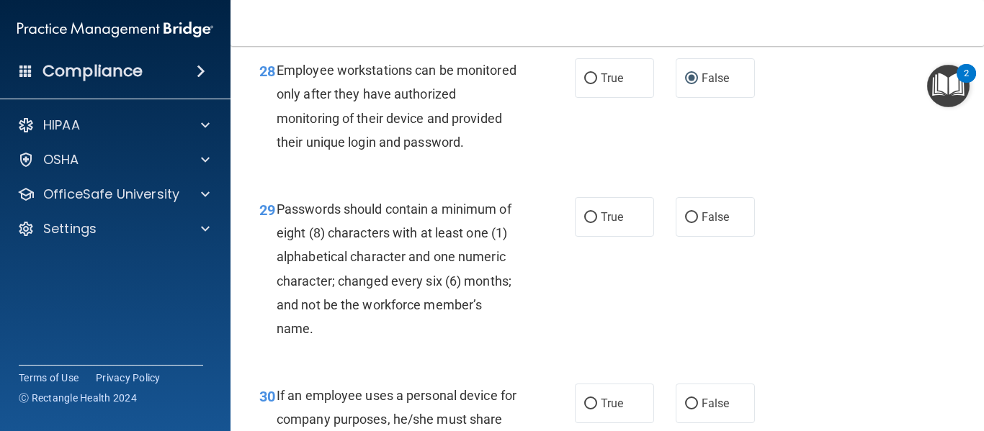
scroll to position [4169, 0]
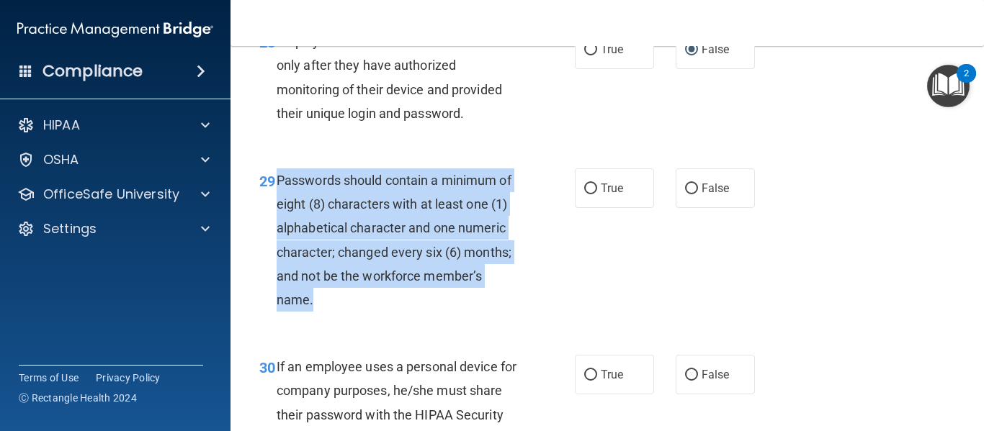
drag, startPoint x: 386, startPoint y: 355, endPoint x: 280, endPoint y: 223, distance: 169.0
click at [280, 223] on div "Passwords should contain a minimum of eight (8) characters with at least one (1…" at bounding box center [403, 239] width 253 height 143
click at [689, 194] on input "False" at bounding box center [691, 189] width 13 height 11
radio input "true"
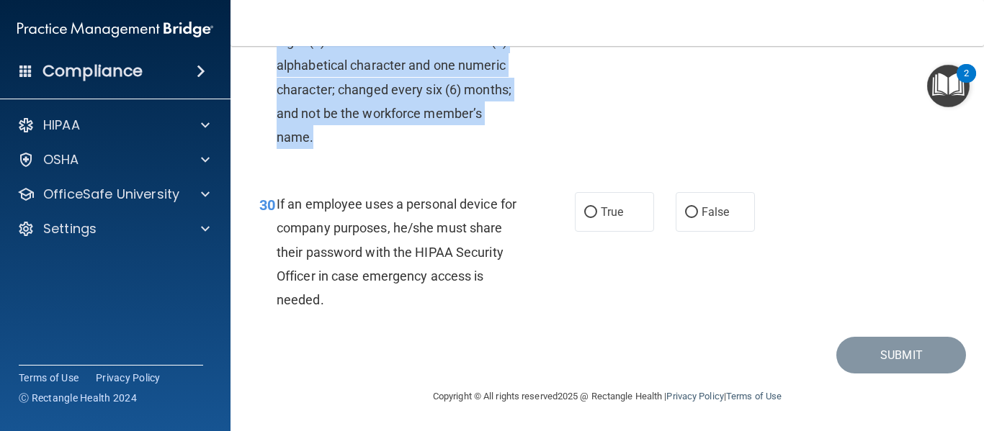
scroll to position [4380, 0]
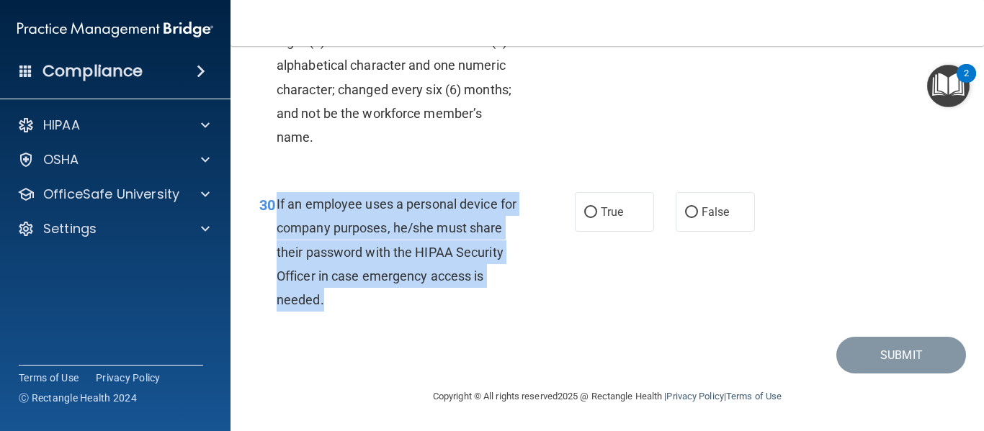
drag, startPoint x: 395, startPoint y: 298, endPoint x: 277, endPoint y: 202, distance: 152.6
click at [277, 202] on div "If an employee uses a personal device for company purposes, he/she must share t…" at bounding box center [403, 252] width 253 height 120
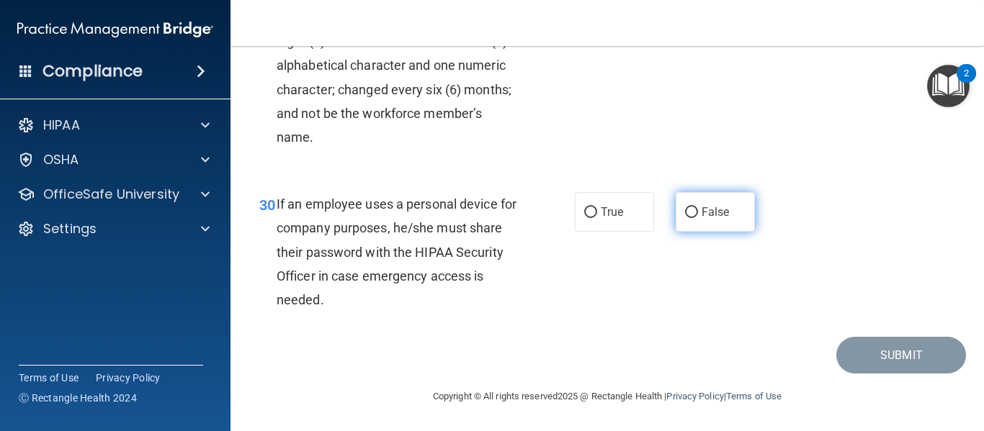
click at [688, 222] on label "False" at bounding box center [714, 212] width 79 height 40
click at [688, 218] on input "False" at bounding box center [691, 212] width 13 height 11
radio input "true"
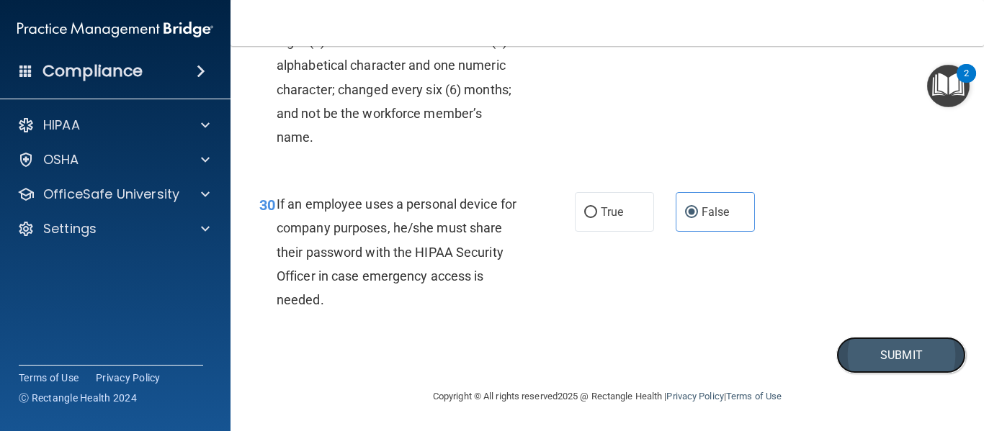
click at [909, 363] on button "Submit" at bounding box center [901, 355] width 130 height 37
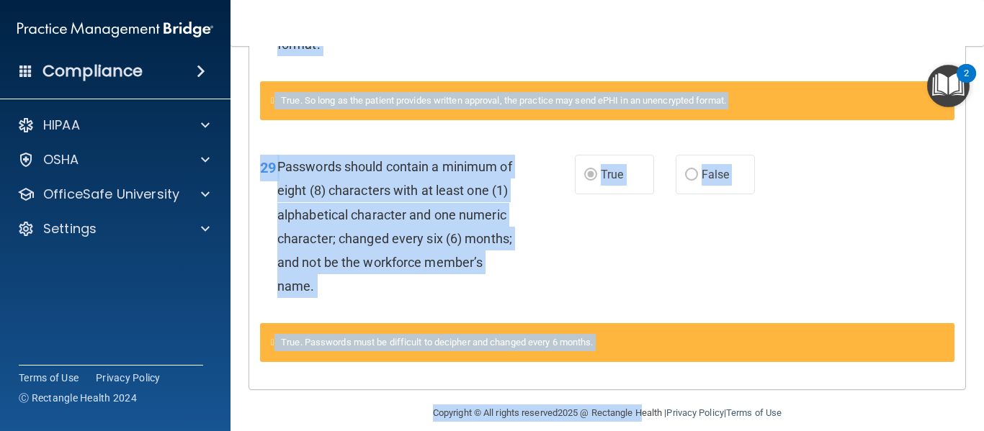
scroll to position [1627, 0]
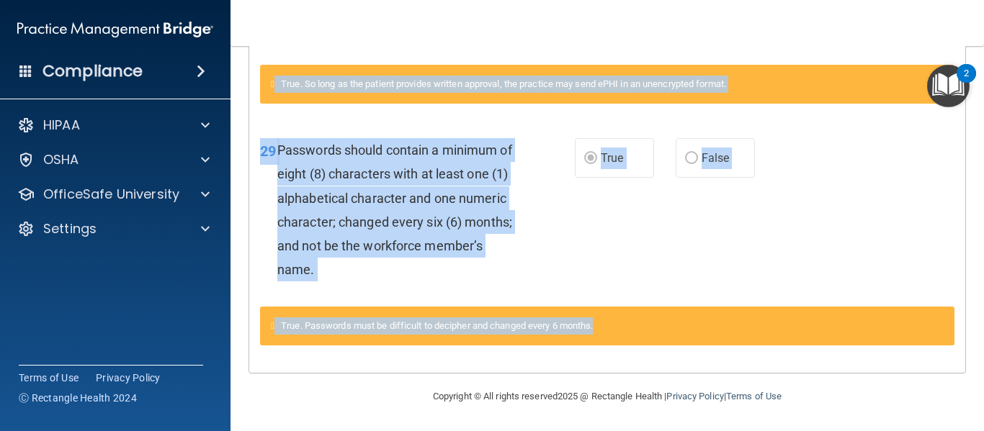
drag, startPoint x: 263, startPoint y: 366, endPoint x: 791, endPoint y: 324, distance: 529.5
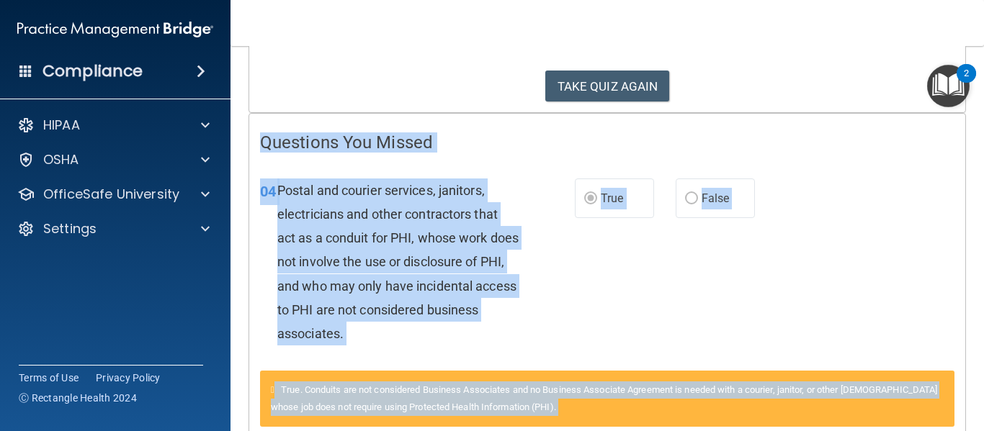
scroll to position [89, 0]
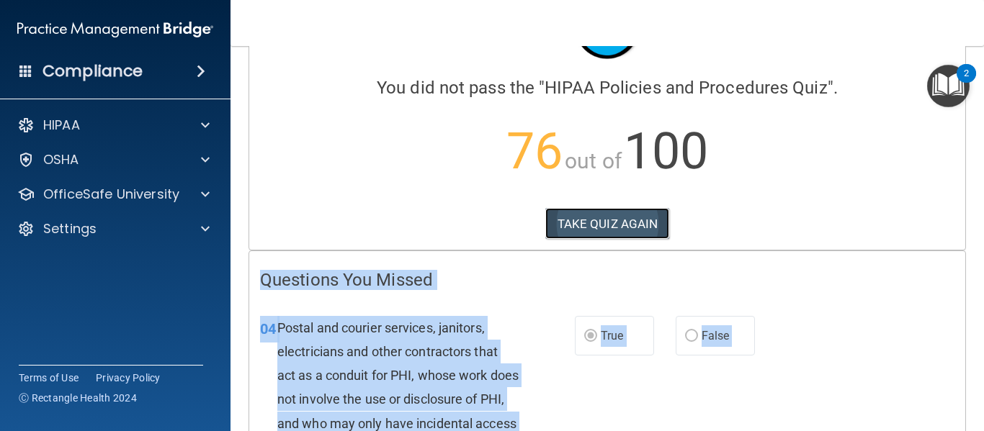
click at [551, 223] on button "TAKE QUIZ AGAIN" at bounding box center [607, 224] width 125 height 32
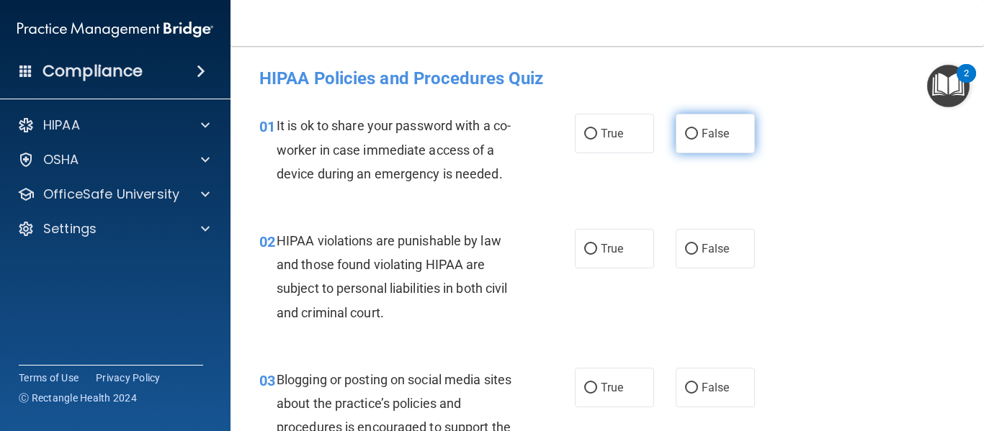
click at [691, 130] on label "False" at bounding box center [714, 134] width 79 height 40
click at [691, 130] on input "False" at bounding box center [691, 134] width 13 height 11
radio input "true"
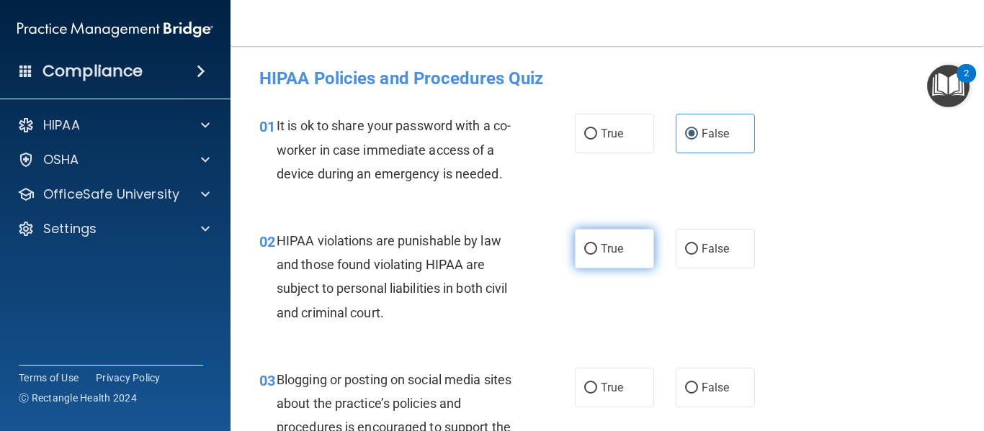
click at [585, 251] on input "True" at bounding box center [590, 249] width 13 height 11
radio input "true"
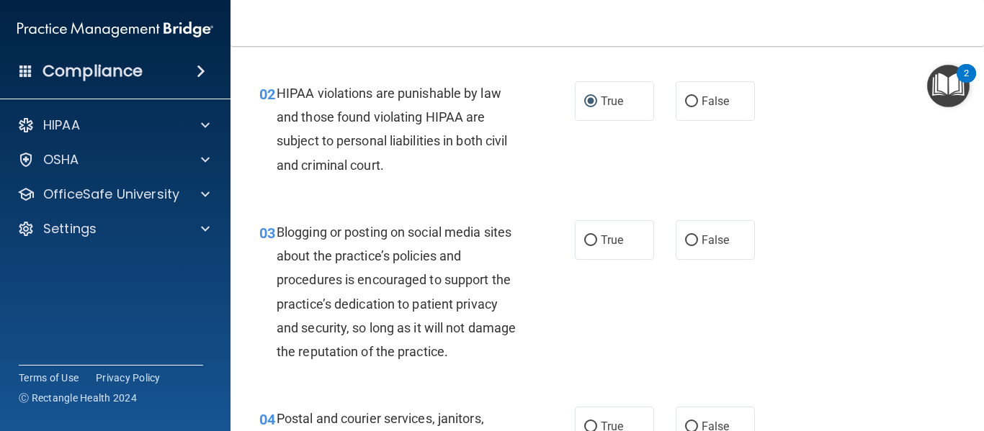
scroll to position [173, 0]
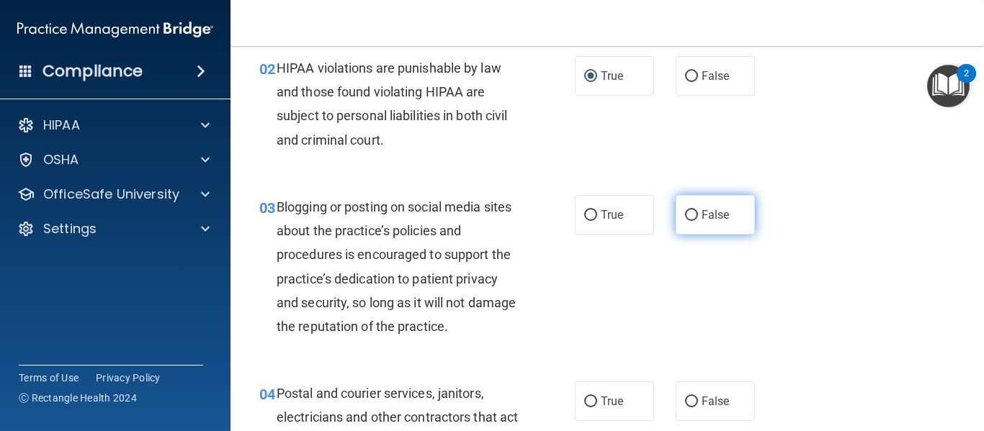
click at [686, 212] on input "False" at bounding box center [691, 215] width 13 height 11
radio input "true"
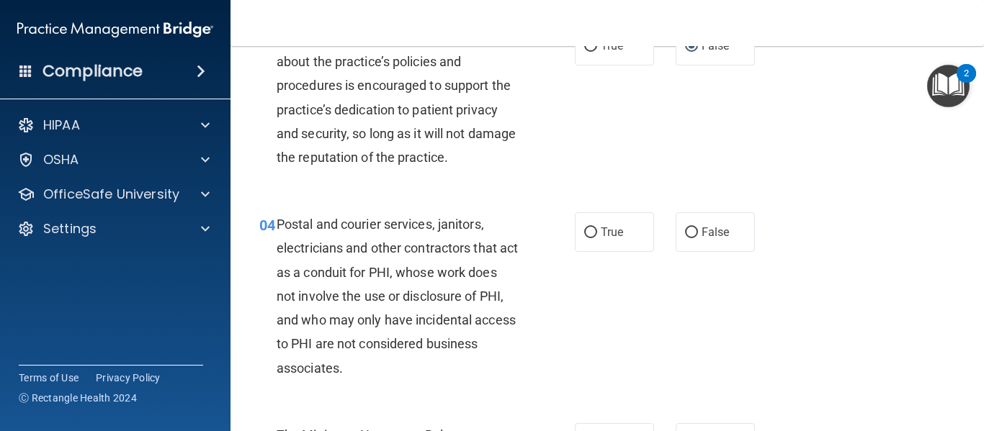
scroll to position [355, 0]
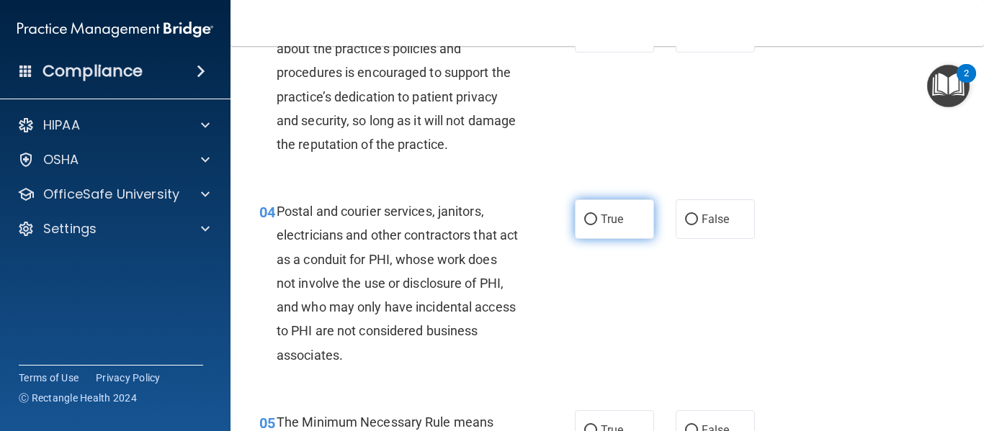
click at [584, 215] on input "True" at bounding box center [590, 220] width 13 height 11
radio input "true"
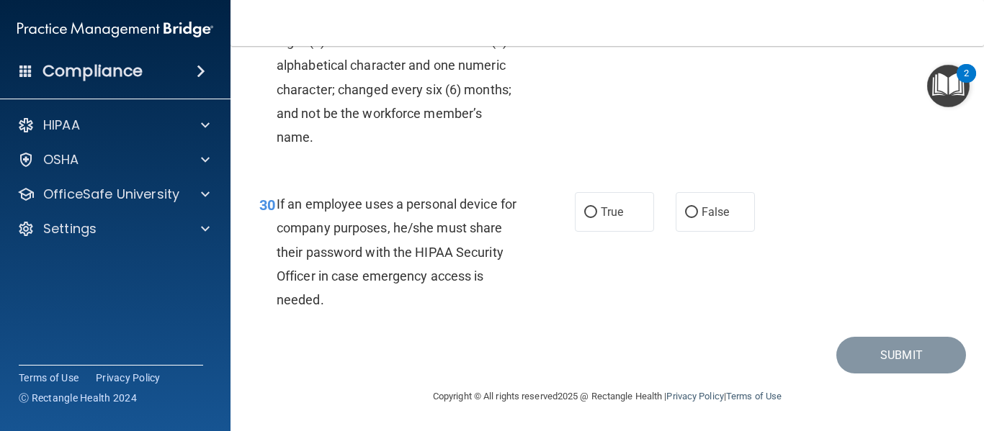
scroll to position [4236, 0]
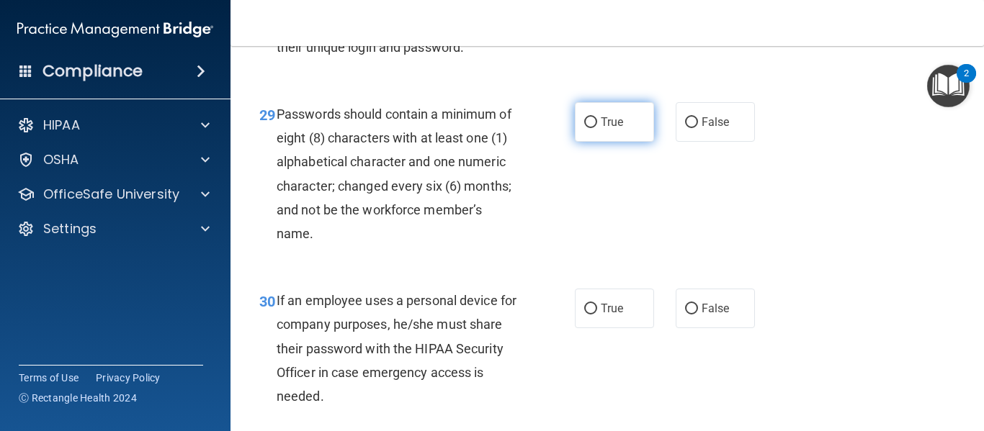
click at [584, 128] on input "True" at bounding box center [590, 122] width 13 height 11
radio input "true"
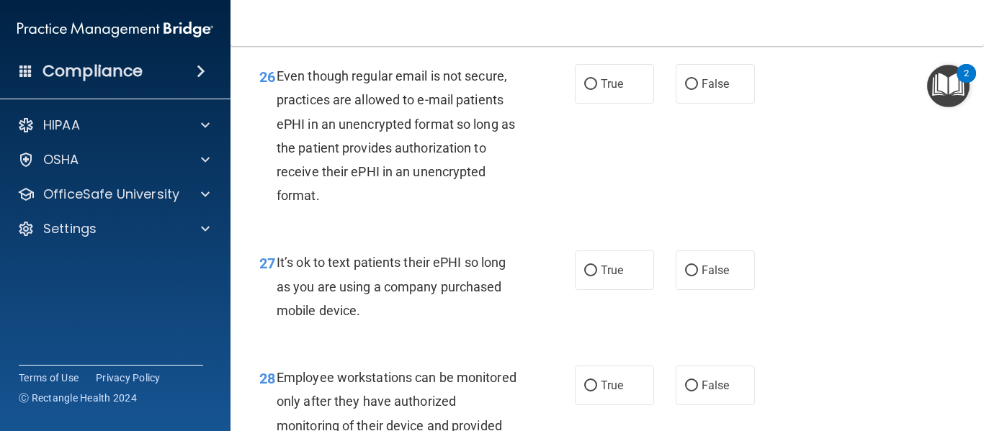
scroll to position [3804, 0]
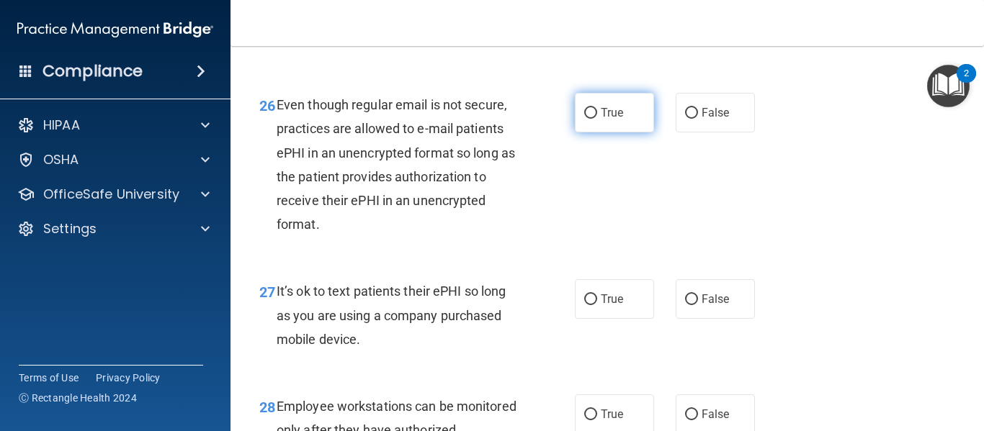
click at [584, 119] on input "True" at bounding box center [590, 113] width 13 height 11
radio input "true"
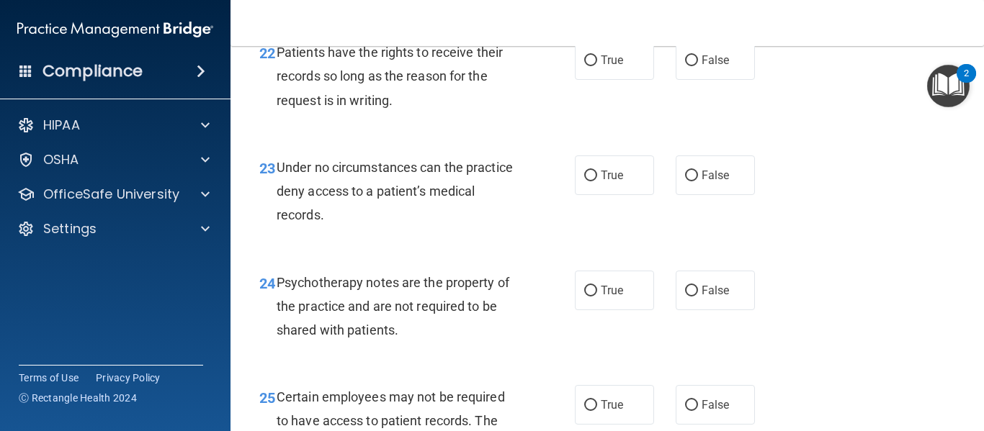
scroll to position [3305, 0]
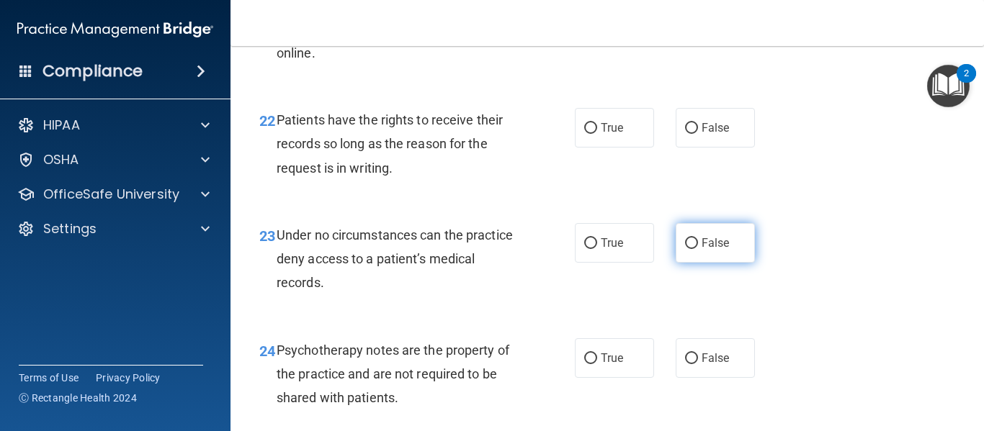
click at [685, 249] on input "False" at bounding box center [691, 243] width 13 height 11
radio input "true"
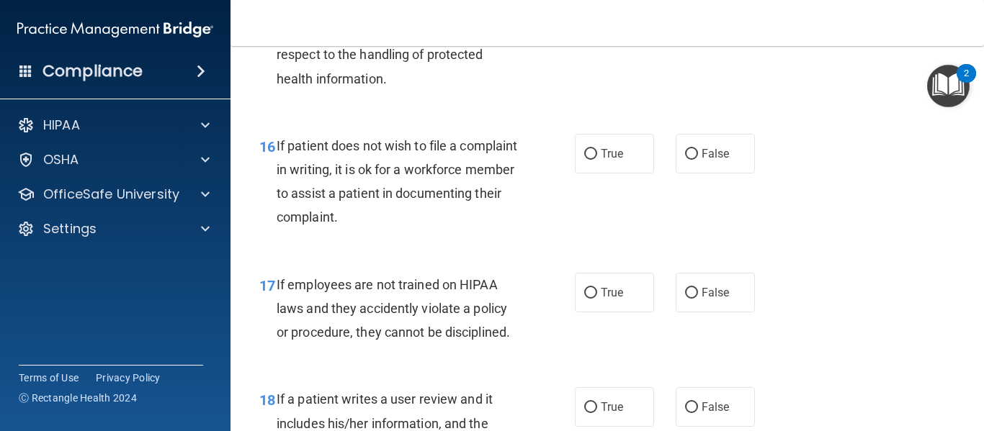
scroll to position [2327, 0]
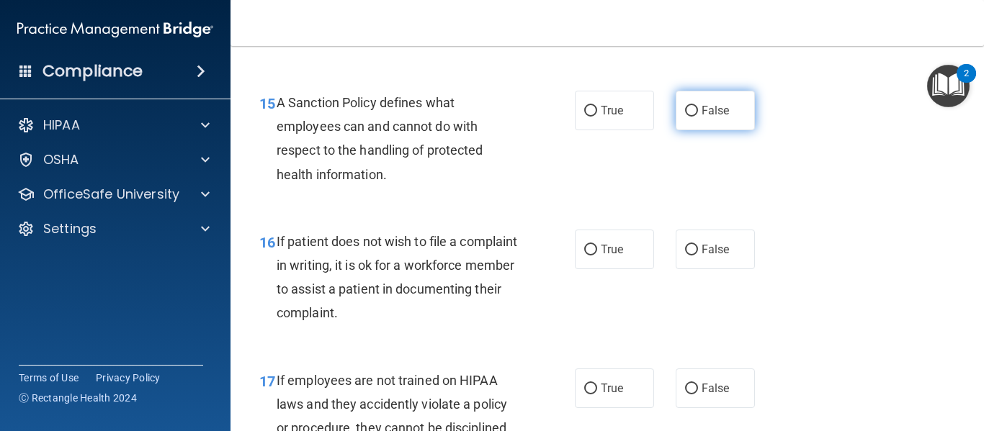
click at [675, 130] on label "False" at bounding box center [714, 111] width 79 height 40
click at [685, 117] on input "False" at bounding box center [691, 111] width 13 height 11
radio input "true"
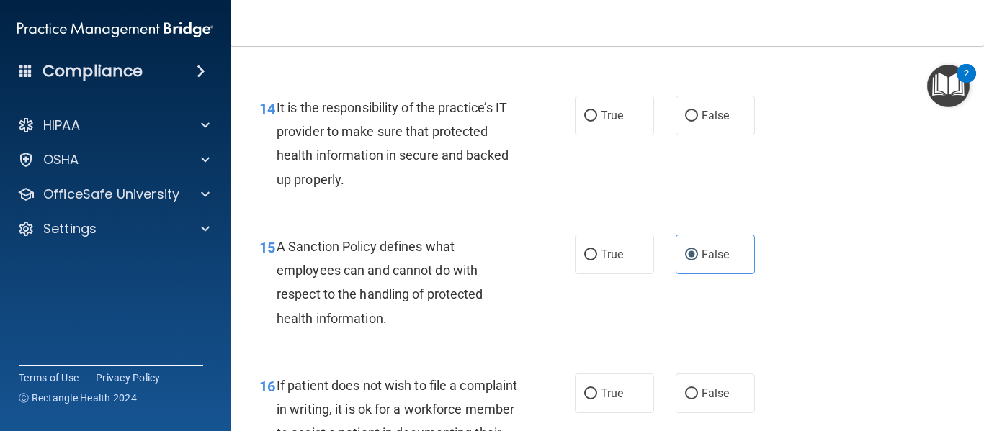
scroll to position [2097, 0]
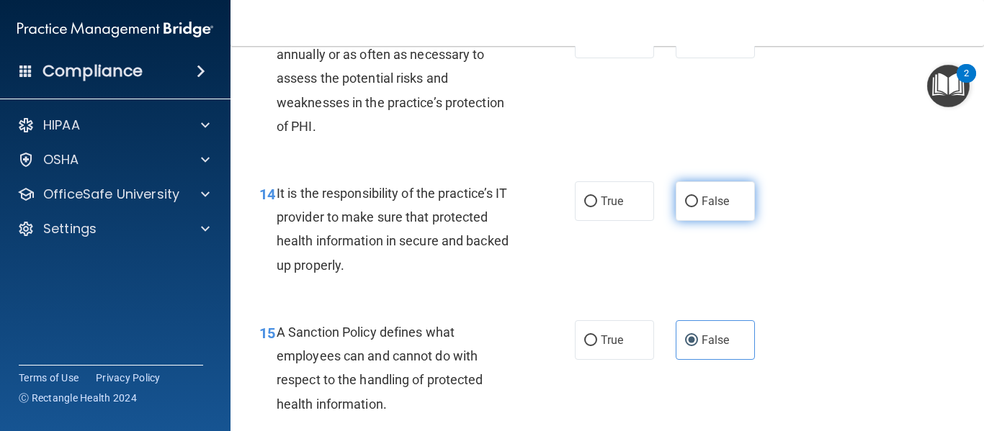
click at [694, 221] on label "False" at bounding box center [714, 201] width 79 height 40
click at [694, 207] on input "False" at bounding box center [691, 202] width 13 height 11
radio input "true"
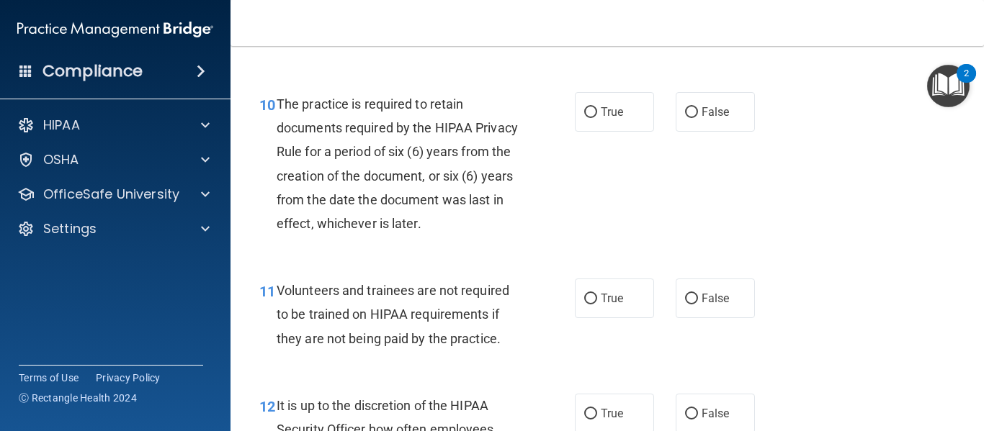
scroll to position [1531, 0]
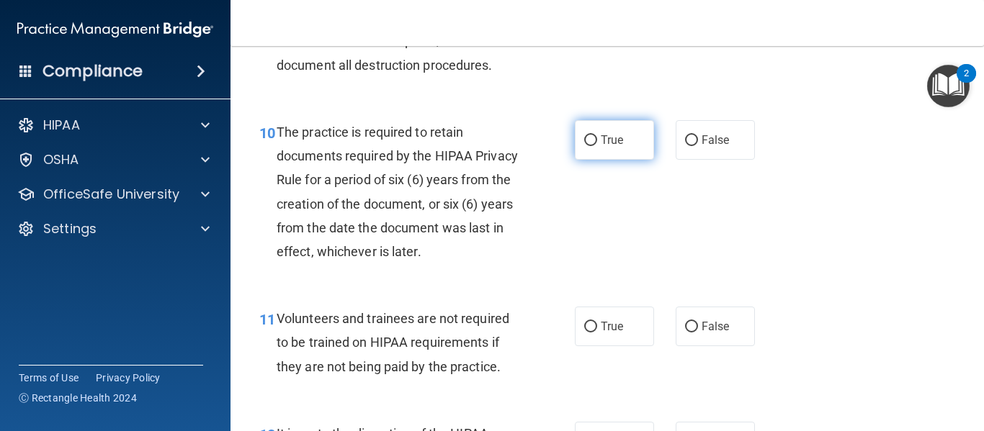
click at [593, 160] on label "True" at bounding box center [614, 140] width 79 height 40
click at [593, 146] on input "True" at bounding box center [590, 140] width 13 height 11
radio input "true"
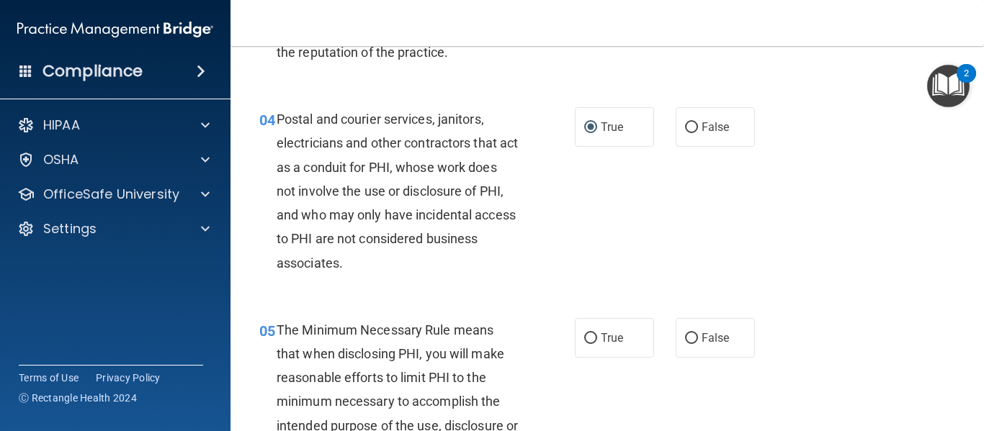
scroll to position [582, 0]
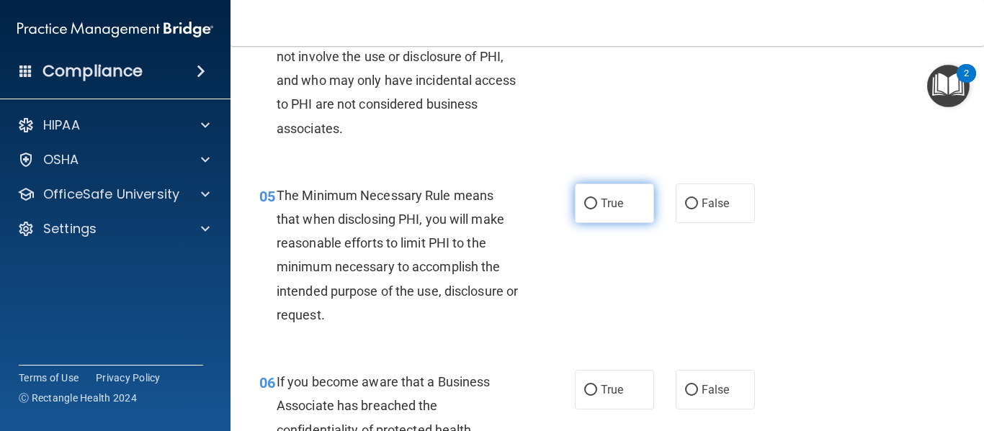
click at [593, 207] on label "True" at bounding box center [614, 204] width 79 height 40
click at [593, 207] on input "True" at bounding box center [590, 204] width 13 height 11
radio input "true"
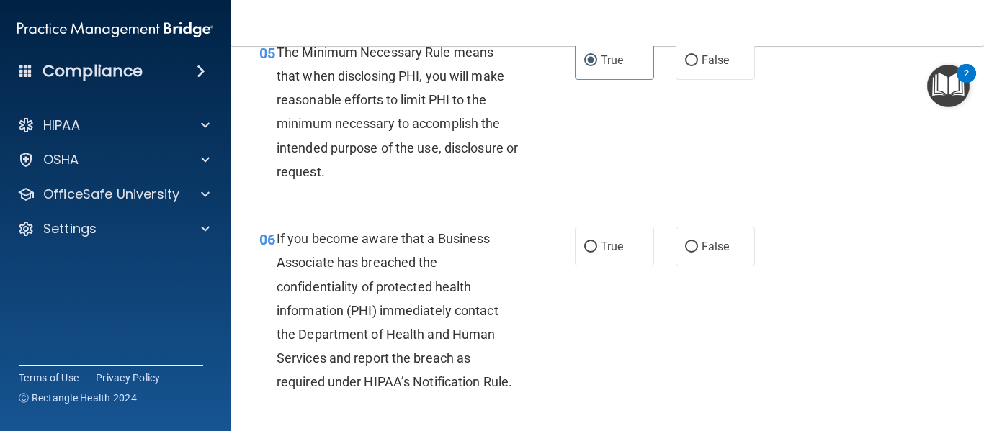
scroll to position [783, 0]
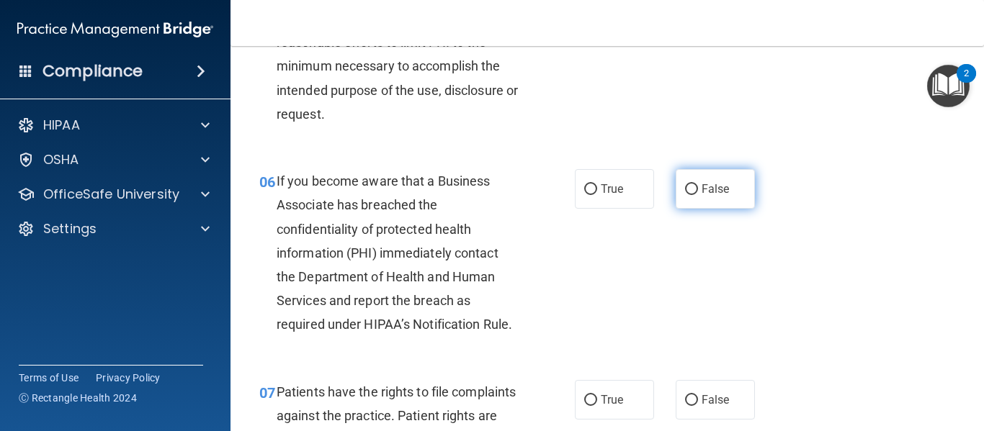
click at [685, 190] on input "False" at bounding box center [691, 189] width 13 height 11
radio input "true"
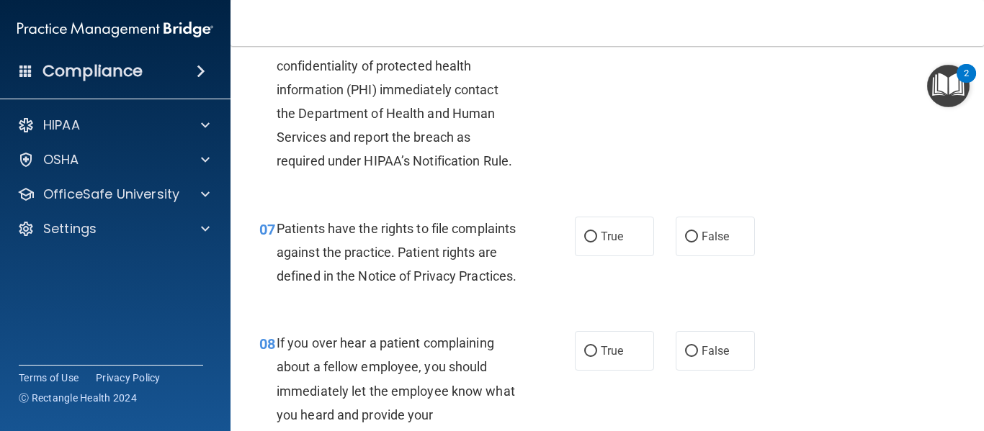
scroll to position [975, 0]
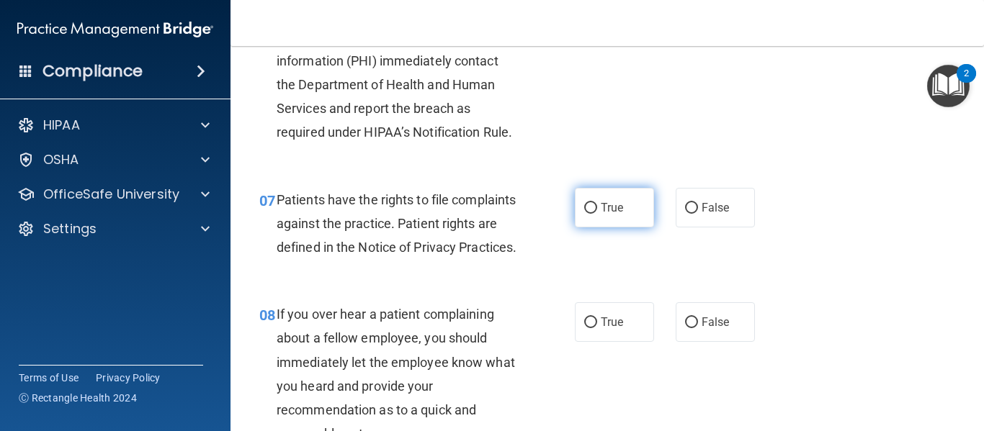
click at [584, 204] on input "True" at bounding box center [590, 208] width 13 height 11
radio input "true"
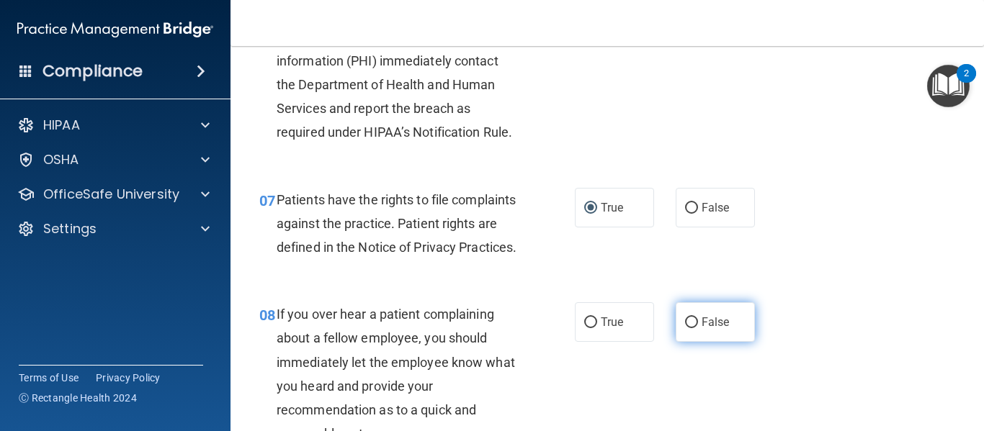
click at [678, 341] on label "False" at bounding box center [714, 322] width 79 height 40
click at [685, 328] on input "False" at bounding box center [691, 323] width 13 height 11
radio input "true"
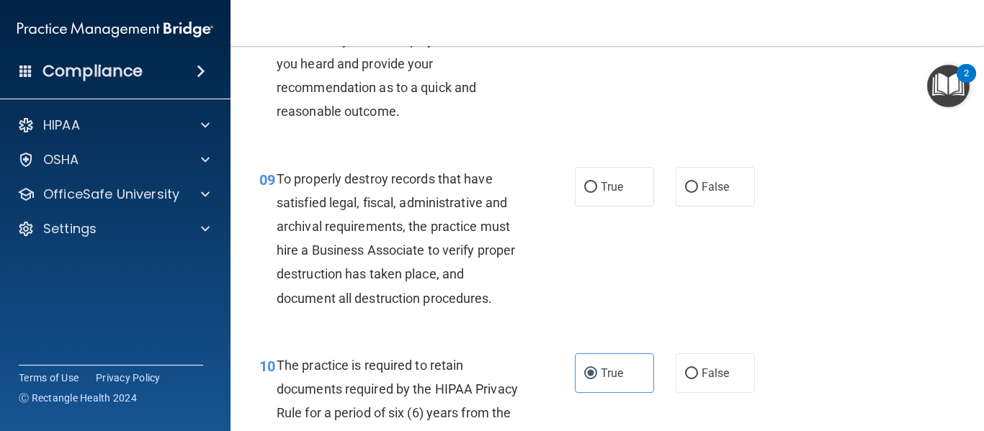
scroll to position [1311, 0]
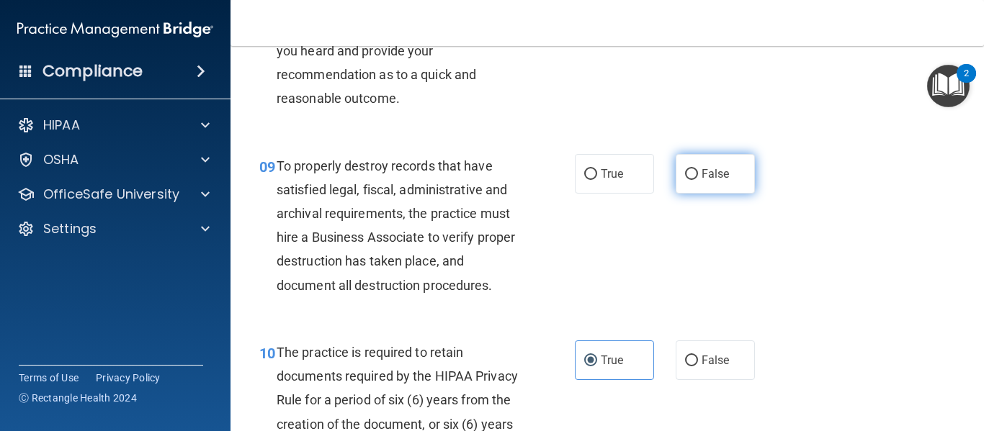
click at [685, 180] on input "False" at bounding box center [691, 174] width 13 height 11
radio input "true"
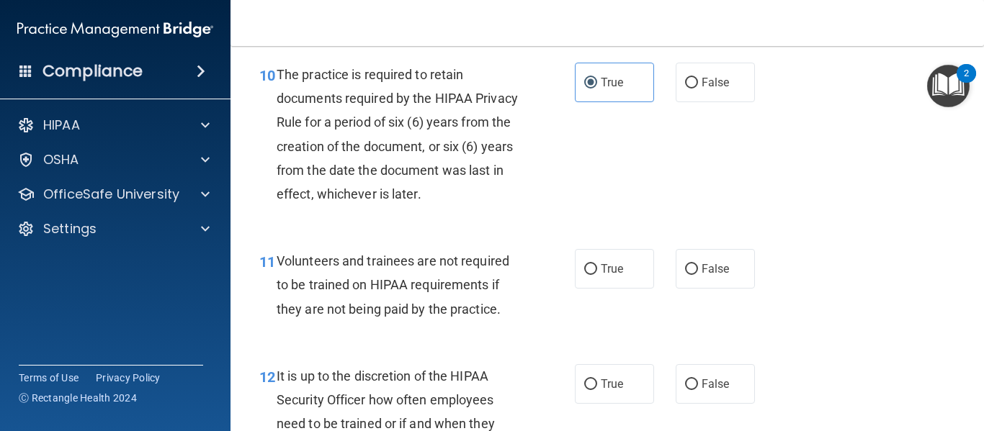
scroll to position [1704, 0]
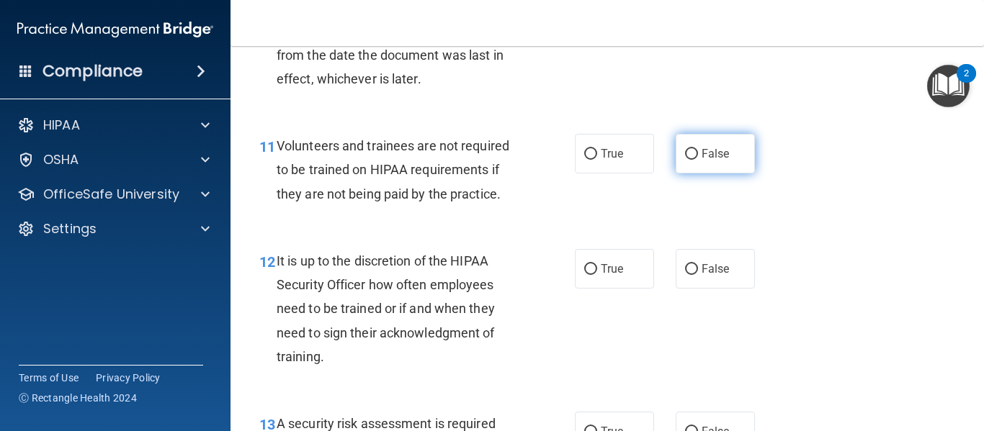
click at [686, 160] on input "False" at bounding box center [691, 154] width 13 height 11
radio input "true"
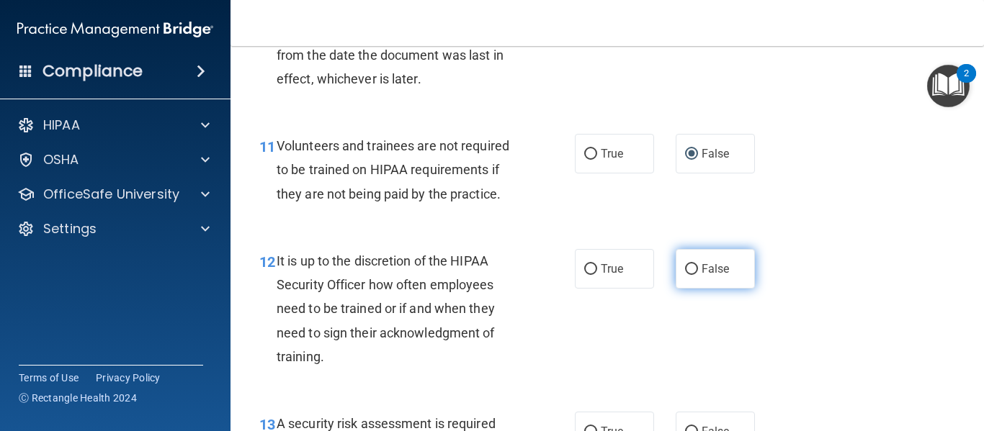
click at [685, 275] on input "False" at bounding box center [691, 269] width 13 height 11
radio input "true"
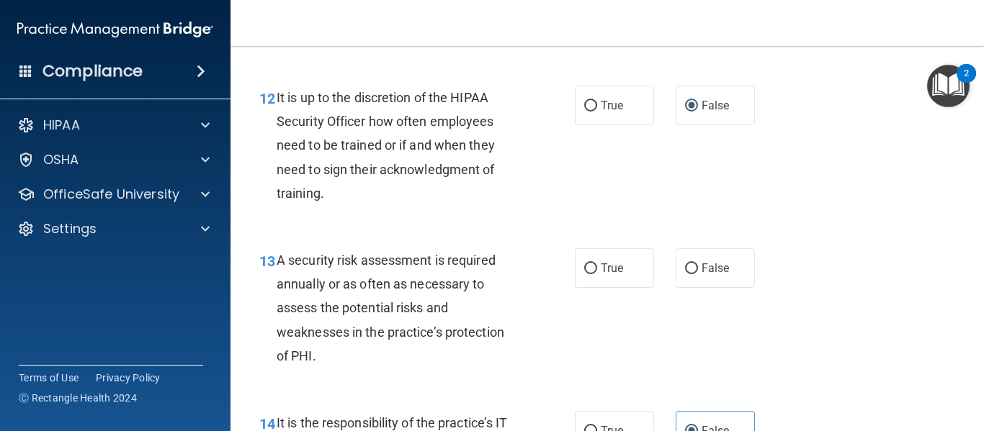
scroll to position [1924, 0]
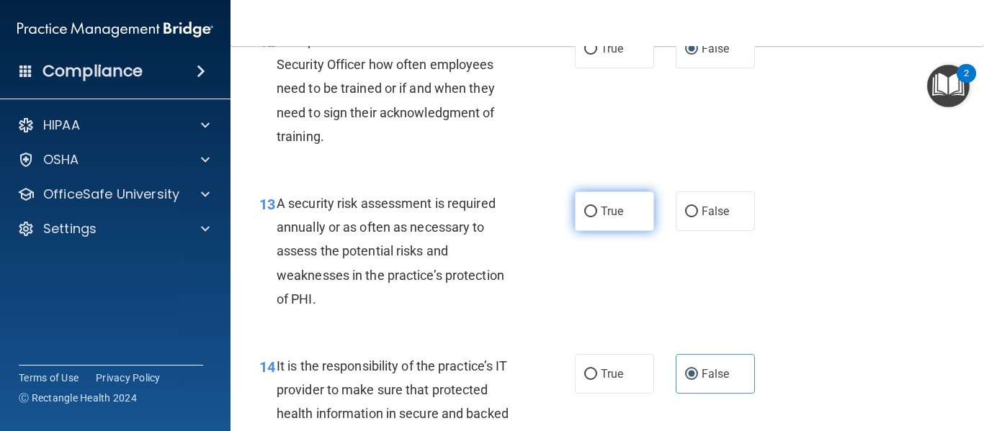
click at [575, 231] on label "True" at bounding box center [614, 212] width 79 height 40
click at [584, 217] on input "True" at bounding box center [590, 212] width 13 height 11
radio input "true"
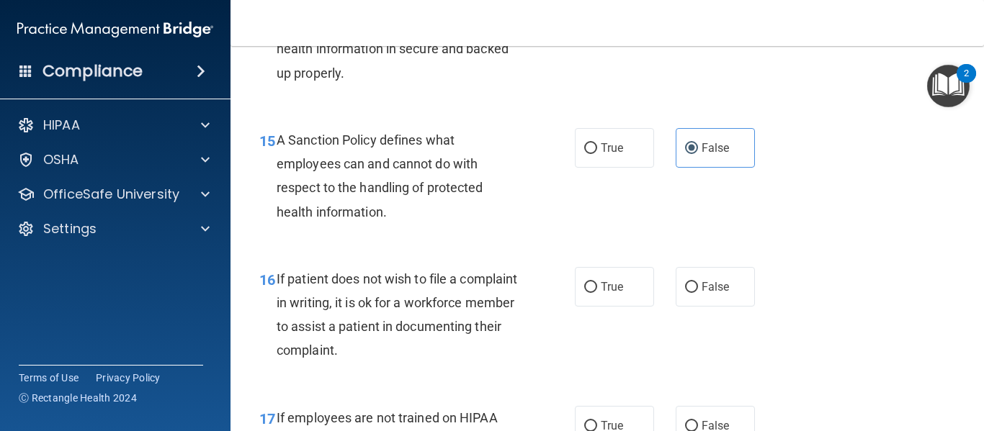
scroll to position [2413, 0]
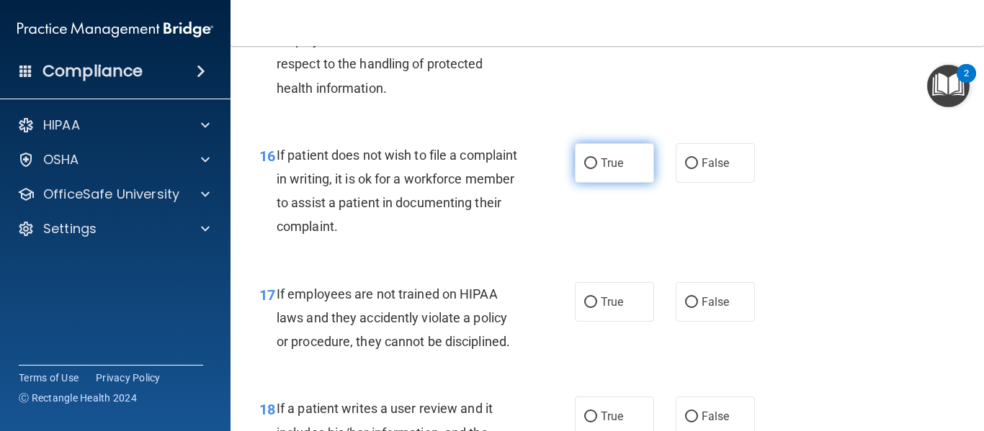
click at [593, 183] on label "True" at bounding box center [614, 163] width 79 height 40
click at [593, 169] on input "True" at bounding box center [590, 163] width 13 height 11
radio input "true"
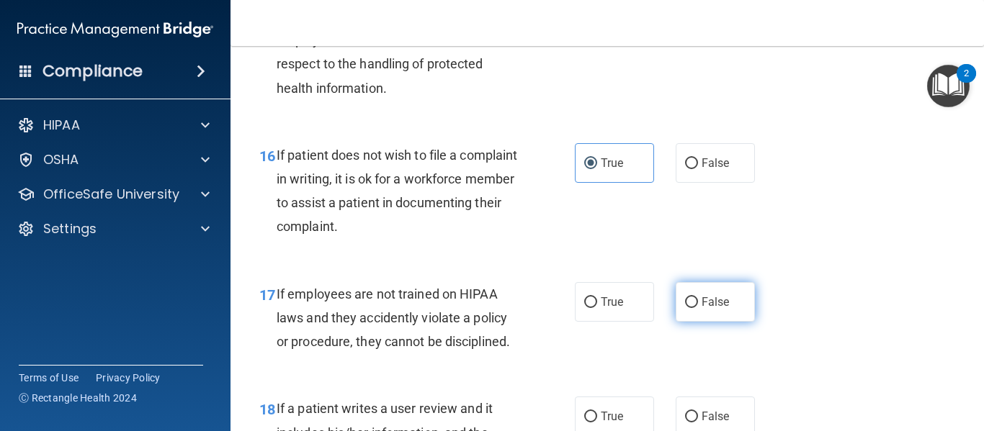
click at [688, 308] on input "False" at bounding box center [691, 302] width 13 height 11
radio input "true"
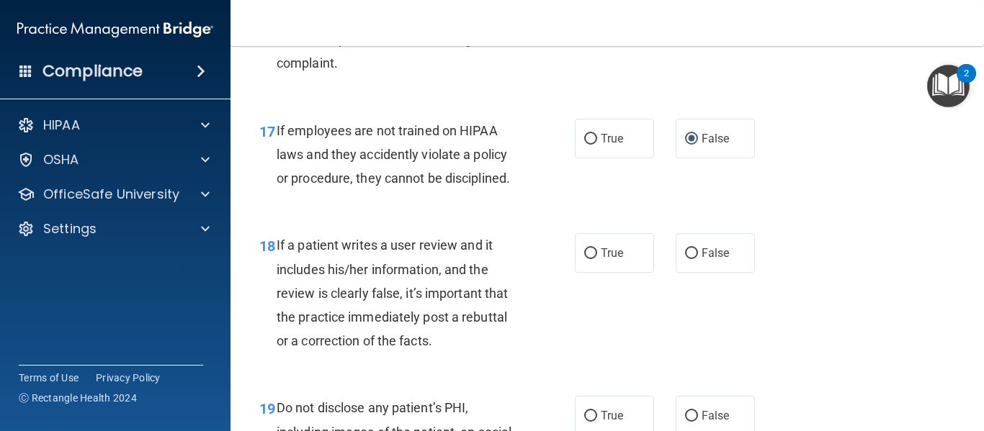
scroll to position [2672, 0]
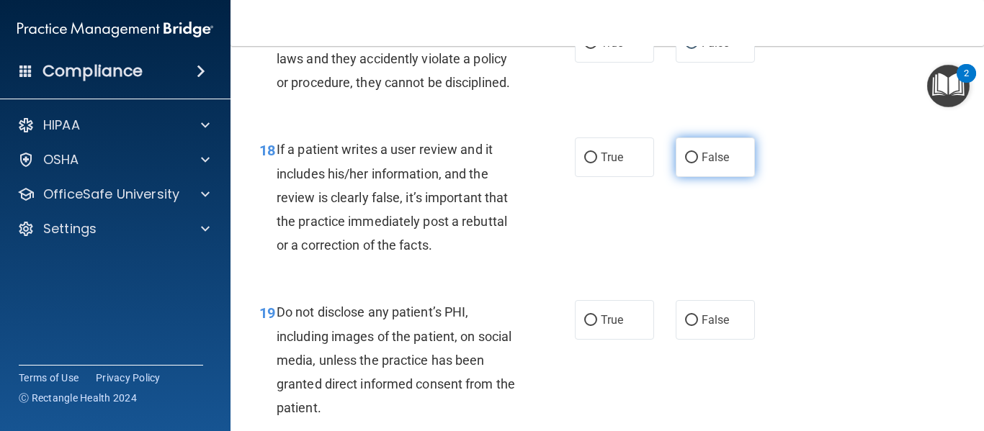
click at [675, 177] on label "False" at bounding box center [714, 158] width 79 height 40
click at [685, 163] on input "False" at bounding box center [691, 158] width 13 height 11
radio input "true"
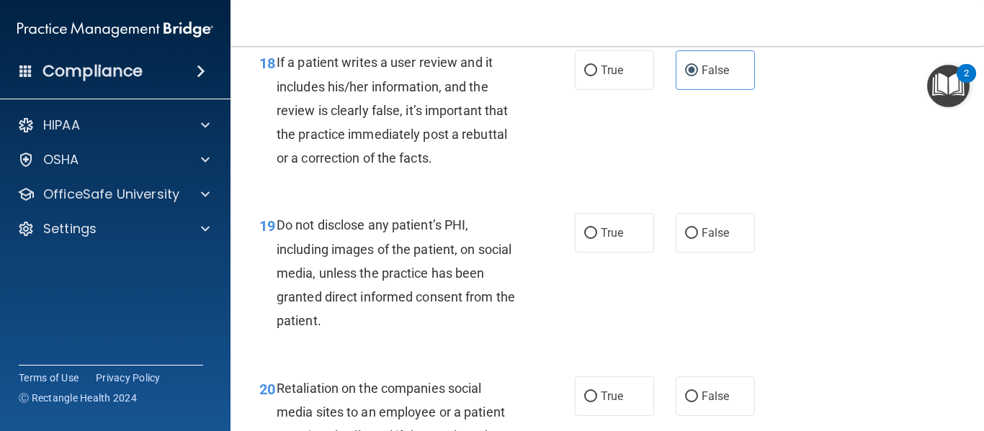
scroll to position [2768, 0]
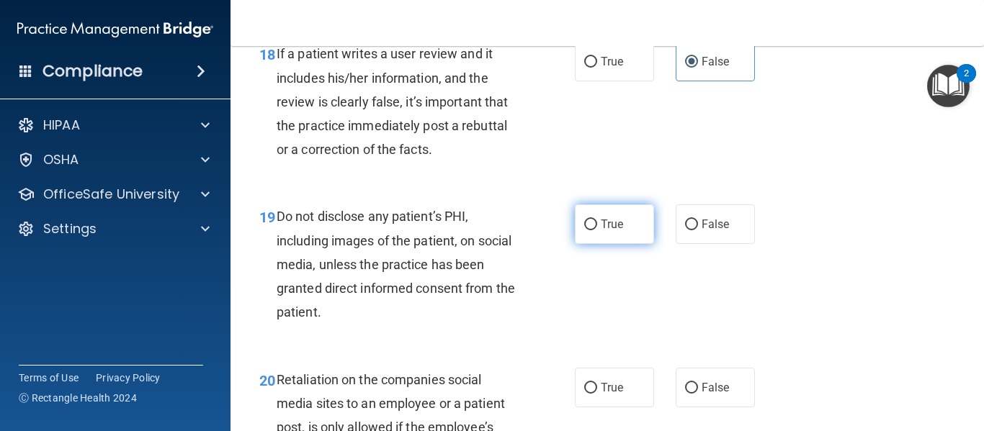
click at [583, 244] on label "True" at bounding box center [614, 225] width 79 height 40
click at [584, 230] on input "True" at bounding box center [590, 225] width 13 height 11
radio input "true"
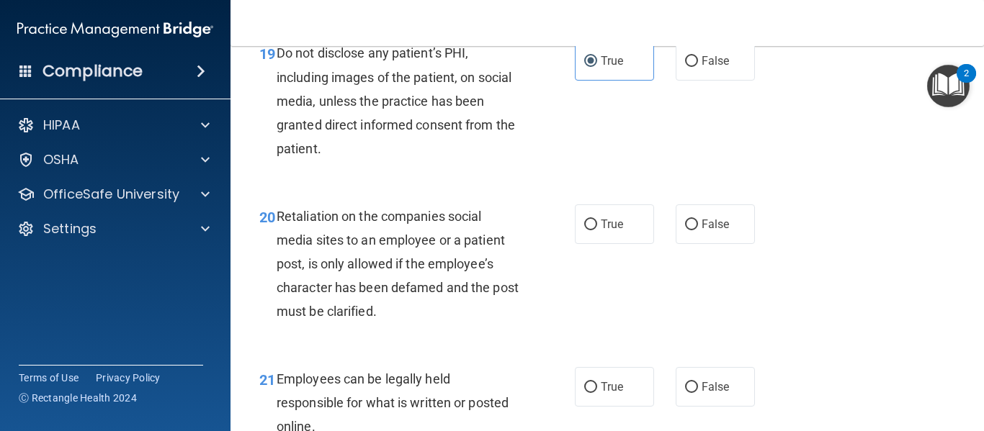
scroll to position [2941, 0]
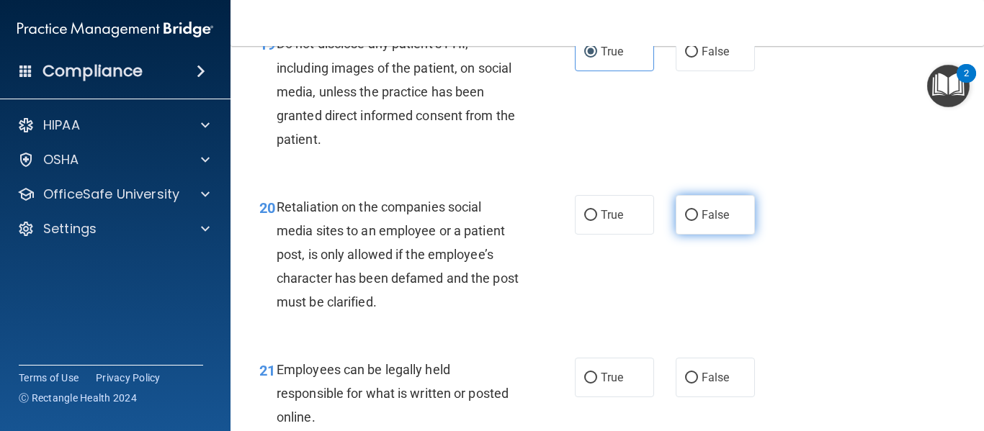
click at [691, 221] on input "False" at bounding box center [691, 215] width 13 height 11
radio input "true"
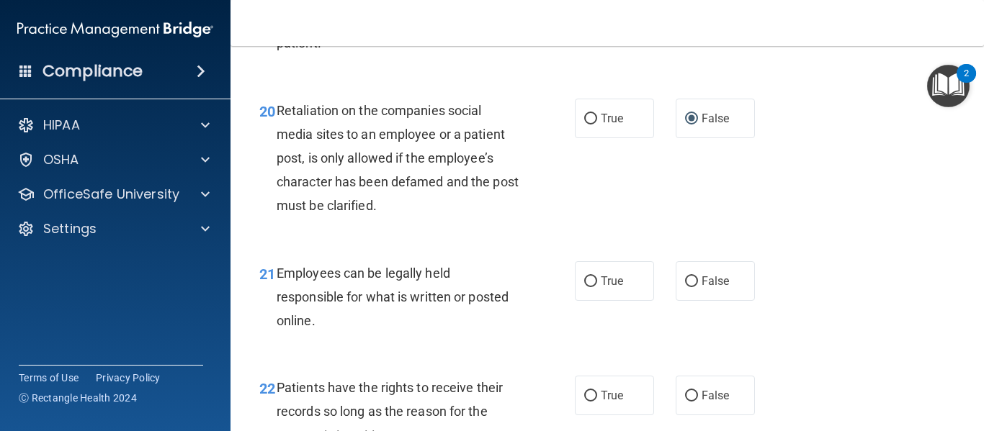
scroll to position [3142, 0]
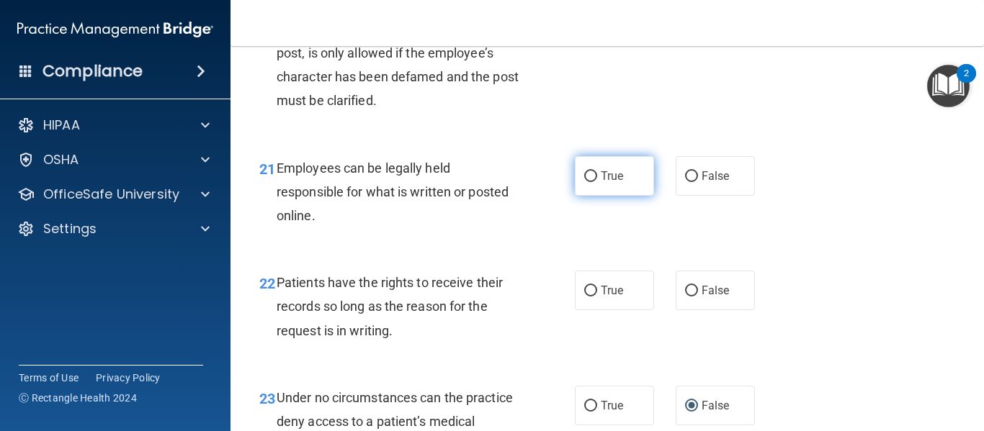
click at [588, 182] on input "True" at bounding box center [590, 176] width 13 height 11
radio input "true"
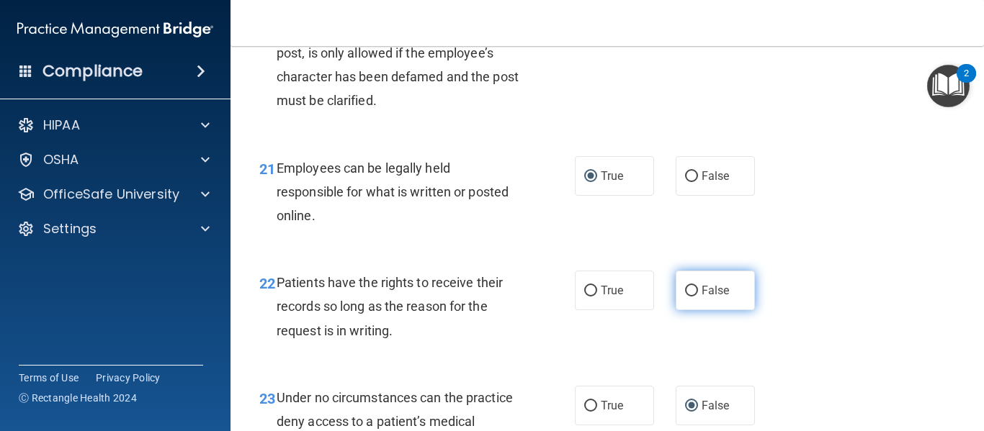
click at [694, 310] on label "False" at bounding box center [714, 291] width 79 height 40
click at [694, 297] on input "False" at bounding box center [691, 291] width 13 height 11
radio input "true"
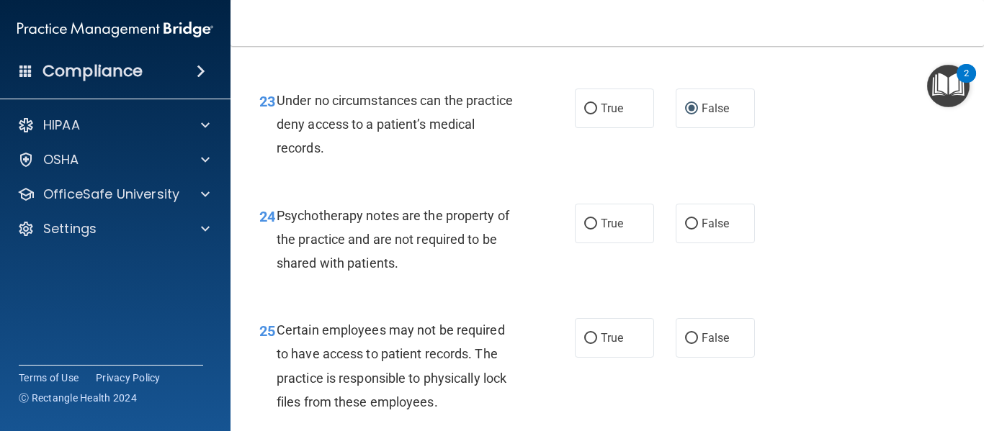
scroll to position [3478, 0]
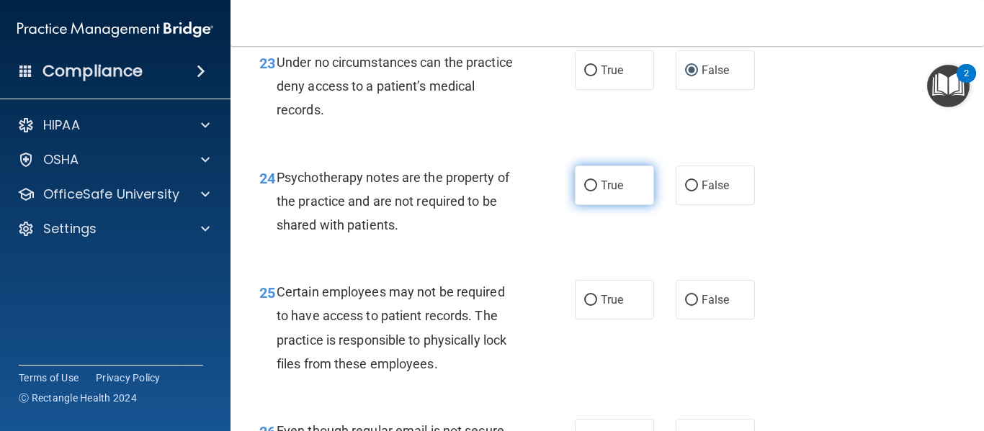
click at [586, 192] on input "True" at bounding box center [590, 186] width 13 height 11
radio input "true"
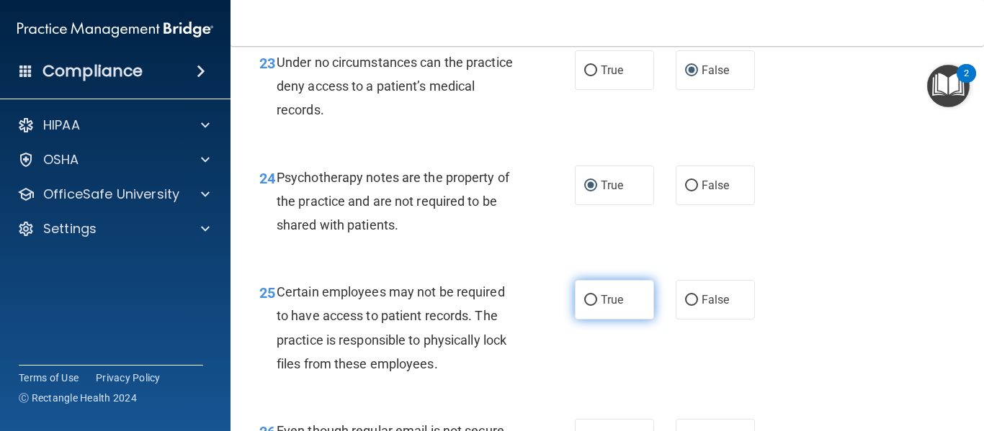
click at [587, 316] on label "True" at bounding box center [614, 300] width 79 height 40
click at [587, 306] on input "True" at bounding box center [590, 300] width 13 height 11
radio input "true"
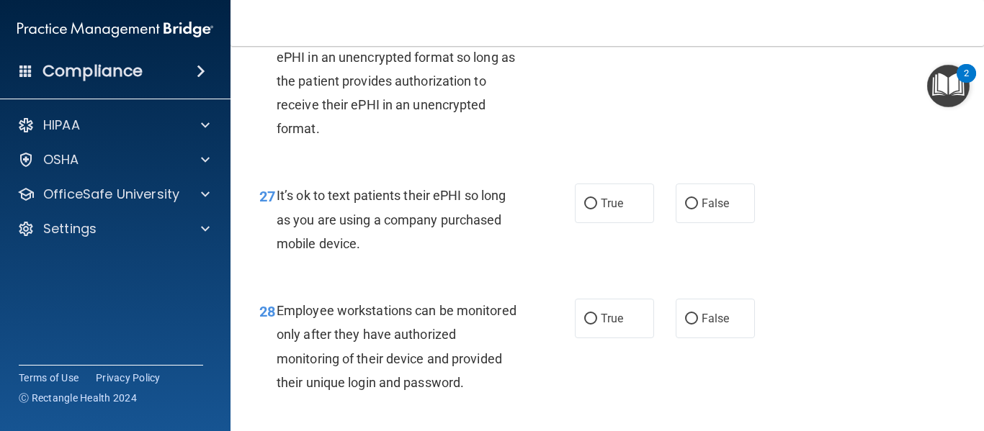
scroll to position [3968, 0]
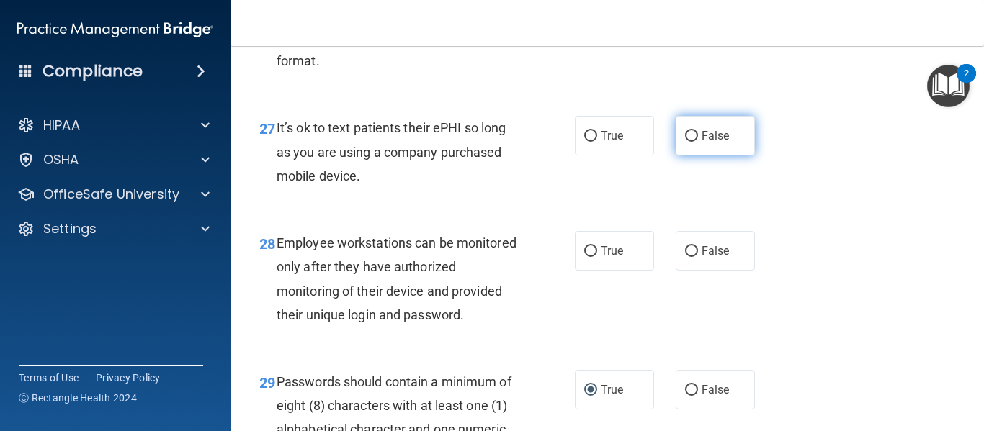
click at [689, 153] on label "False" at bounding box center [714, 136] width 79 height 40
click at [689, 142] on input "False" at bounding box center [691, 136] width 13 height 11
radio input "true"
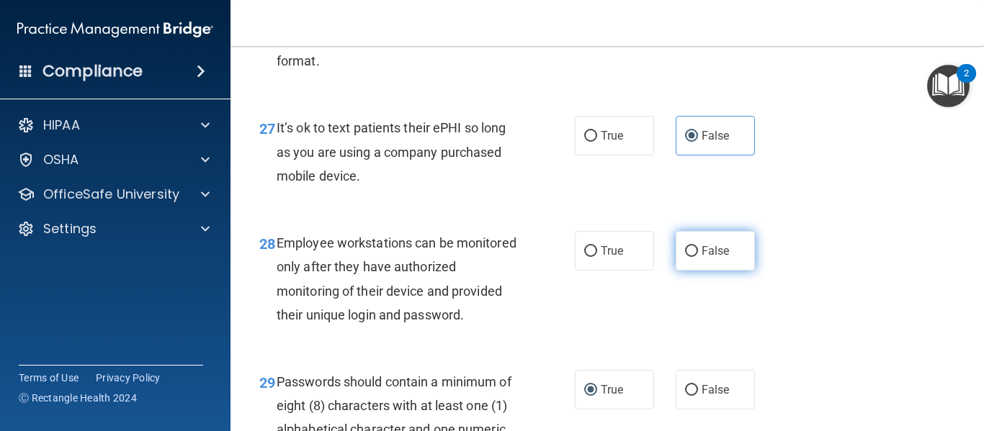
click at [690, 257] on input "False" at bounding box center [691, 251] width 13 height 11
radio input "true"
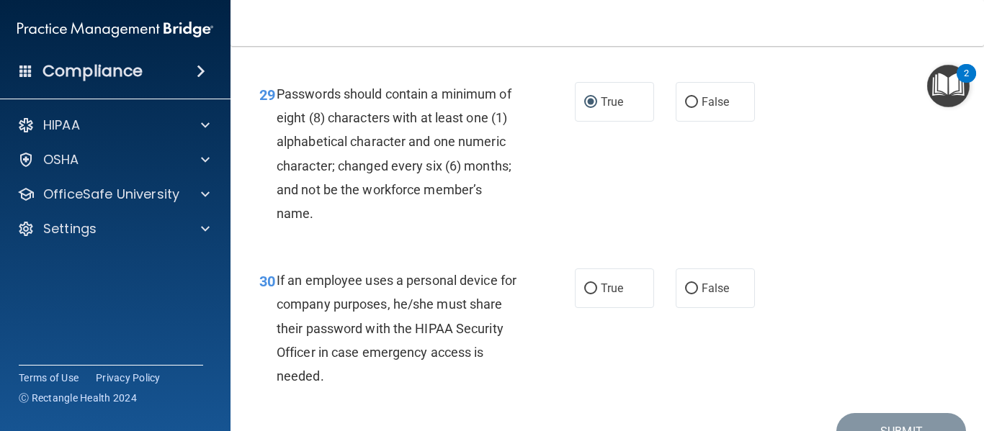
scroll to position [4380, 0]
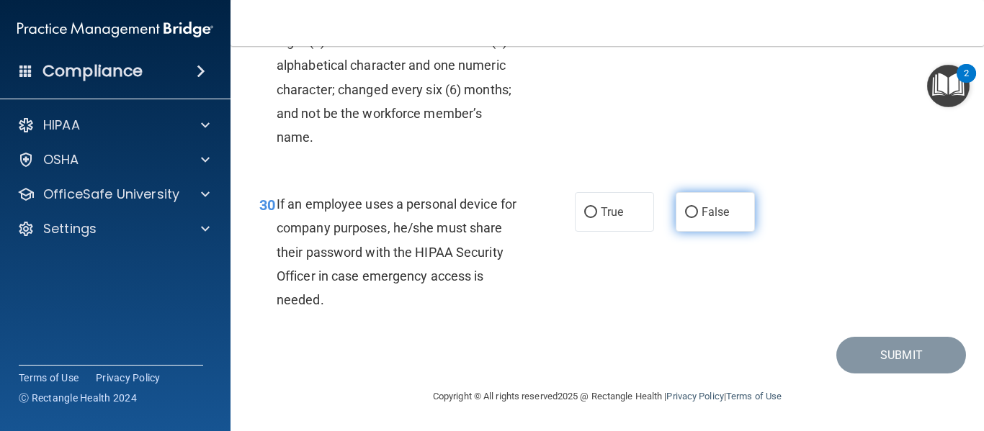
click at [685, 208] on input "False" at bounding box center [691, 212] width 13 height 11
radio input "true"
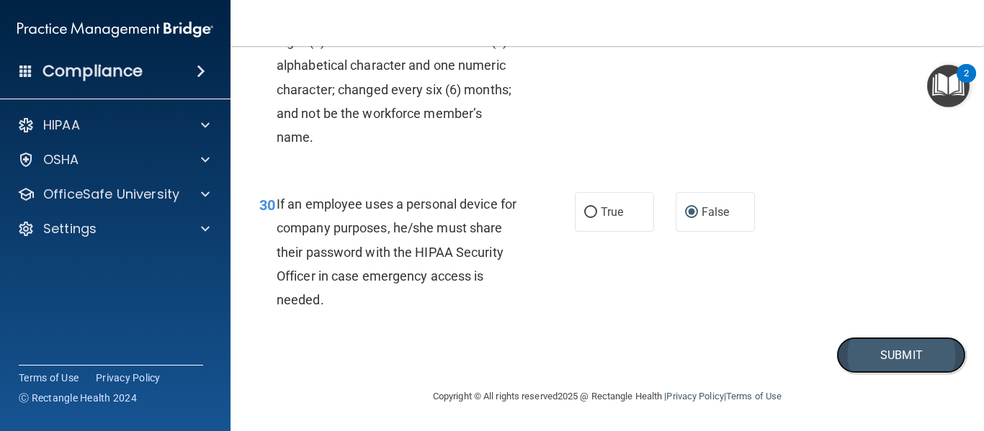
click at [847, 351] on button "Submit" at bounding box center [901, 355] width 130 height 37
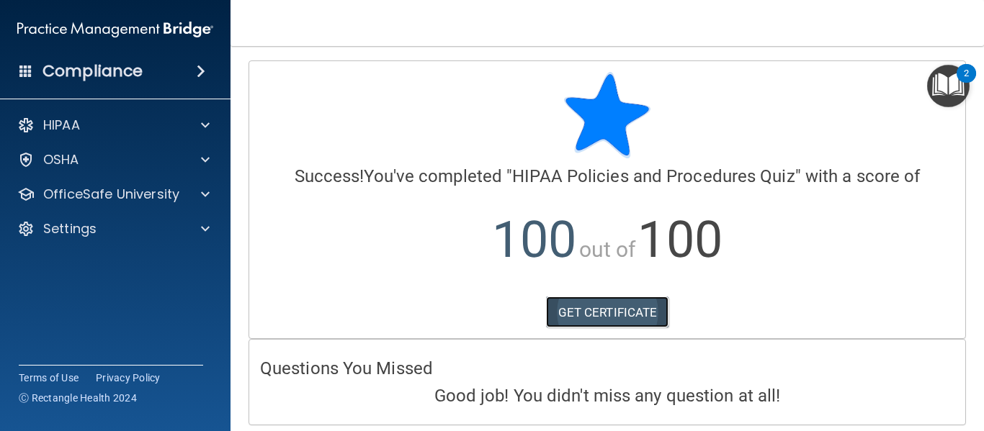
click at [625, 307] on link "GET CERTIFICATE" at bounding box center [607, 313] width 123 height 32
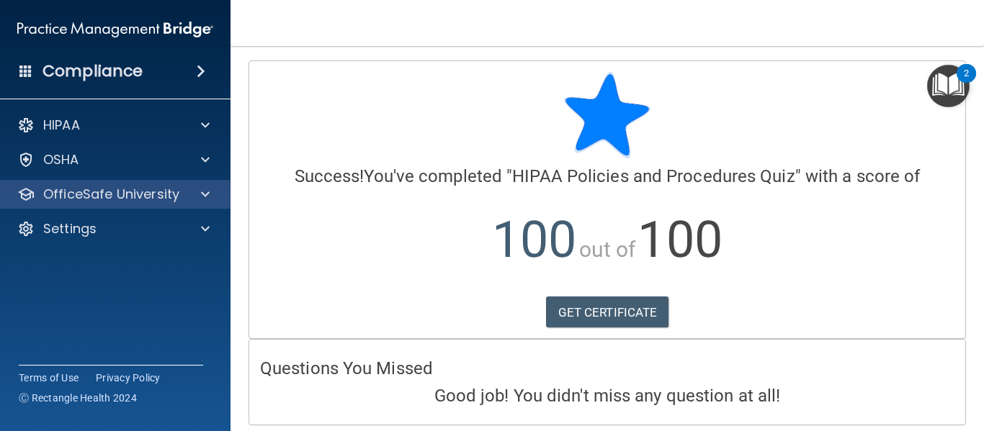
click at [210, 185] on div "OfficeSafe University" at bounding box center [115, 194] width 231 height 29
click at [207, 194] on span at bounding box center [205, 194] width 9 height 17
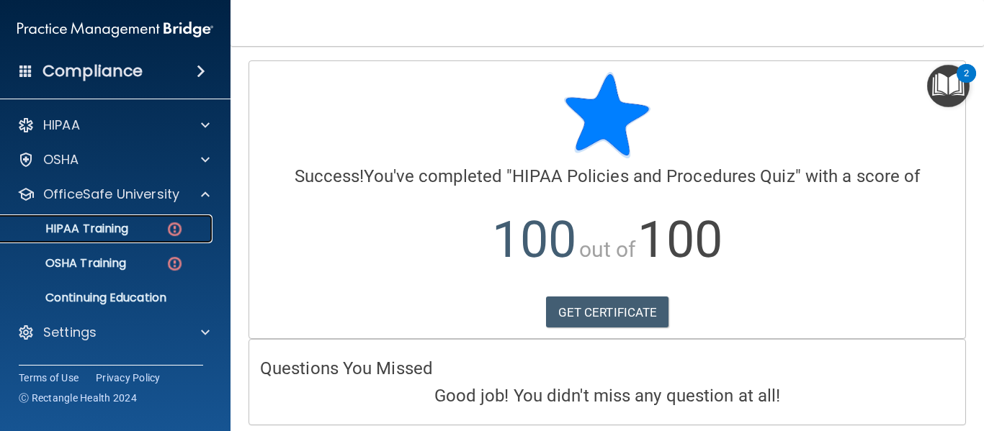
click at [127, 233] on p "HIPAA Training" at bounding box center [68, 229] width 119 height 14
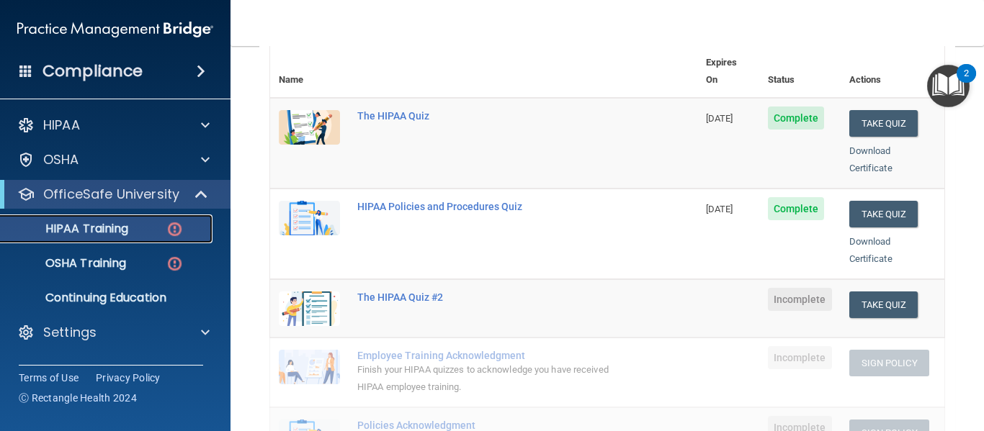
scroll to position [256, 0]
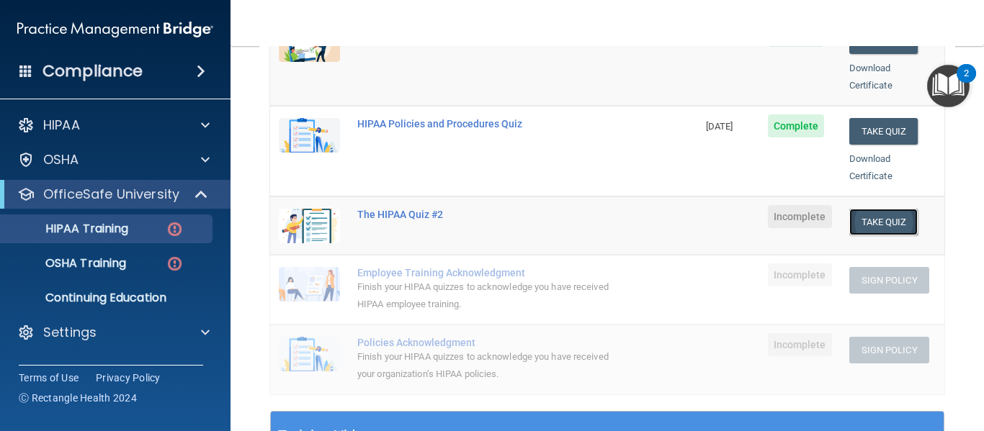
click at [878, 209] on button "Take Quiz" at bounding box center [883, 222] width 69 height 27
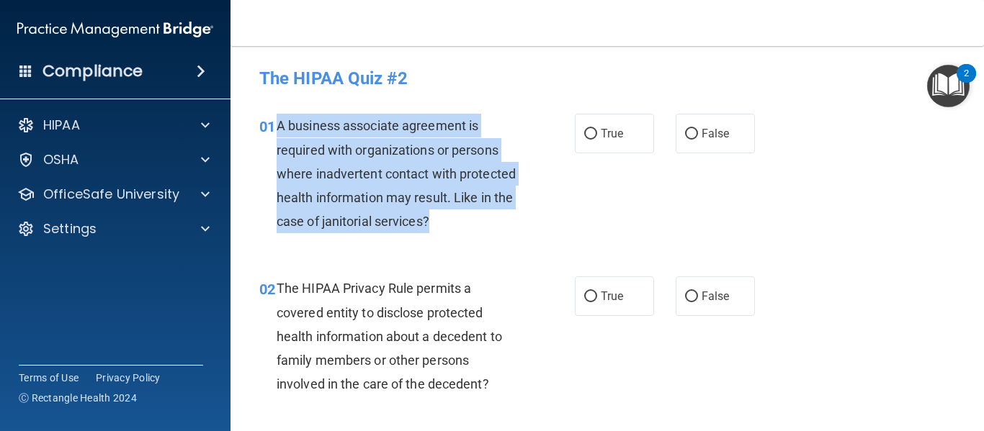
drag, startPoint x: 499, startPoint y: 230, endPoint x: 276, endPoint y: 126, distance: 246.4
click at [277, 126] on div "A business associate agreement is required with organizations or persons where …" at bounding box center [403, 174] width 253 height 120
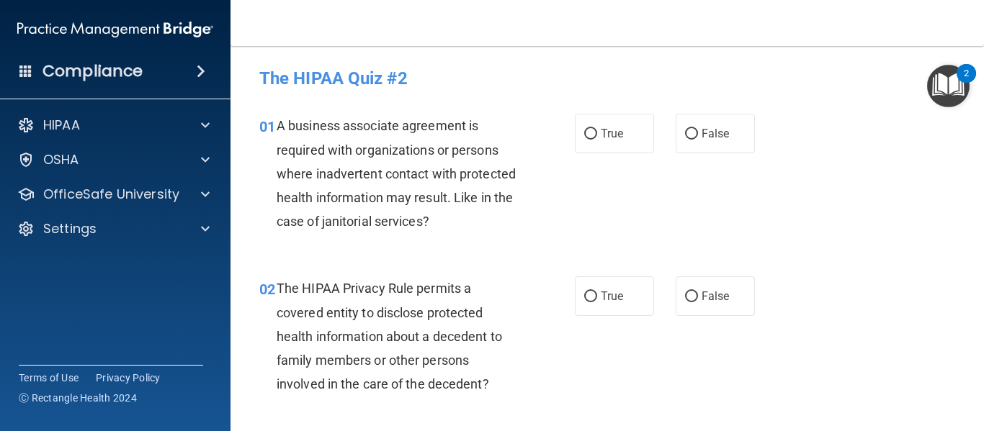
click at [606, 210] on div "01 A business associate agreement is required with organizations or persons whe…" at bounding box center [606, 177] width 717 height 163
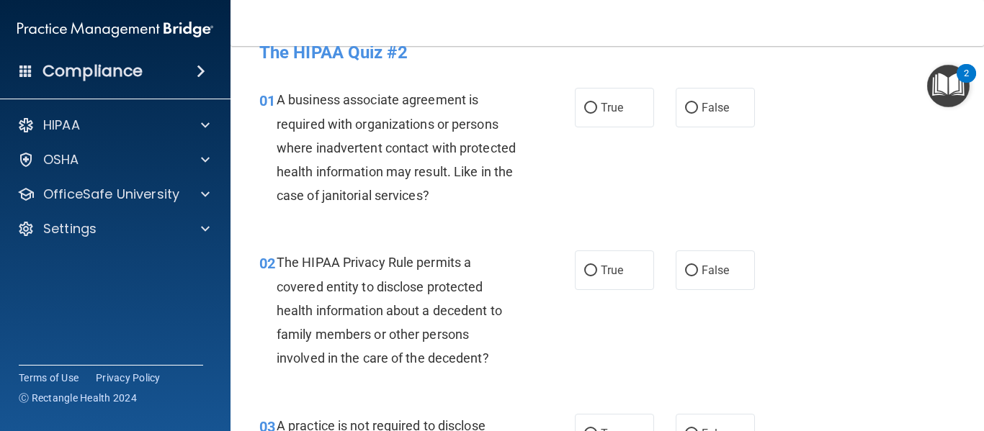
scroll to position [9, 0]
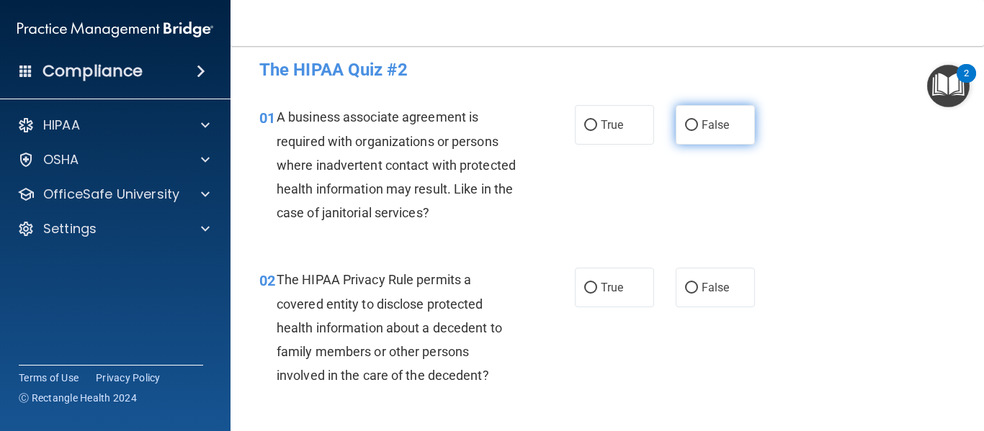
click at [693, 126] on label "False" at bounding box center [714, 125] width 79 height 40
click at [693, 126] on input "False" at bounding box center [691, 125] width 13 height 11
radio input "true"
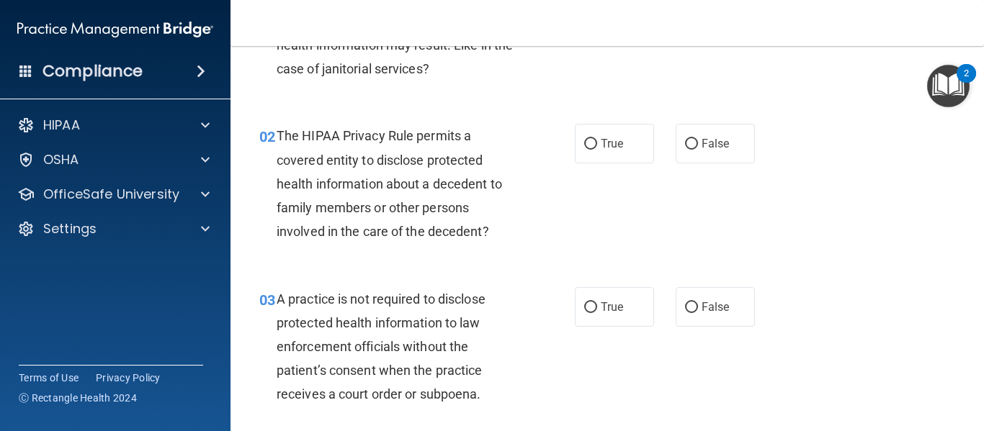
scroll to position [0, 0]
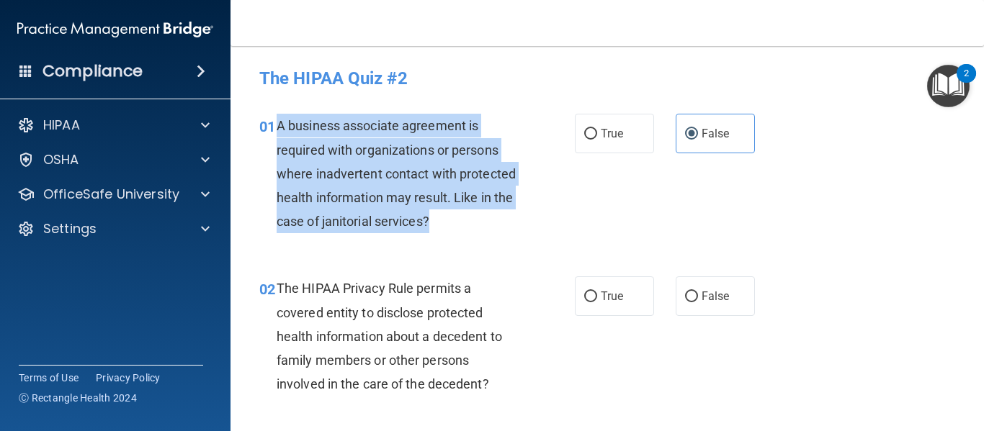
drag, startPoint x: 496, startPoint y: 225, endPoint x: 274, endPoint y: 125, distance: 243.0
click at [274, 125] on div "01 A business associate agreement is required with organizations or persons whe…" at bounding box center [417, 177] width 359 height 127
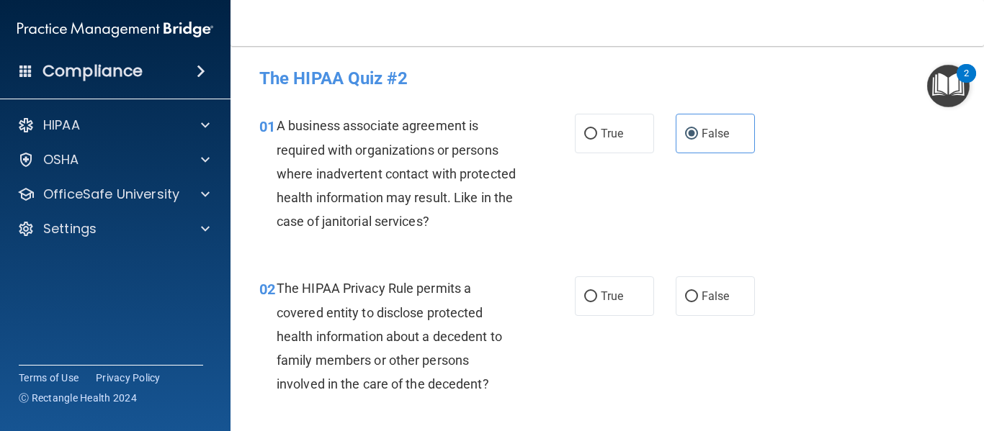
click at [611, 174] on div "01 A business associate agreement is required with organizations or persons whe…" at bounding box center [606, 177] width 717 height 163
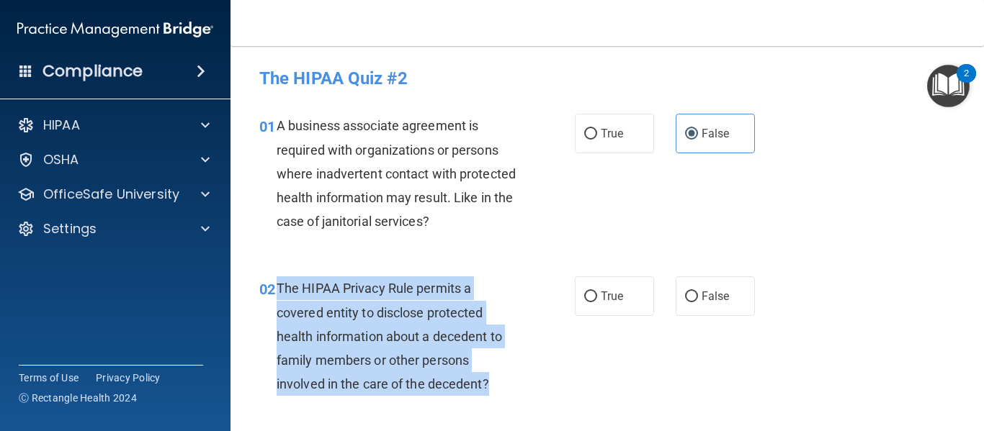
drag, startPoint x: 500, startPoint y: 377, endPoint x: 274, endPoint y: 282, distance: 245.6
click at [274, 282] on div "02 The HIPAA Privacy Rule permits a covered entity to disclose protected health…" at bounding box center [417, 340] width 359 height 127
click at [585, 300] on input "True" at bounding box center [590, 297] width 13 height 11
radio input "true"
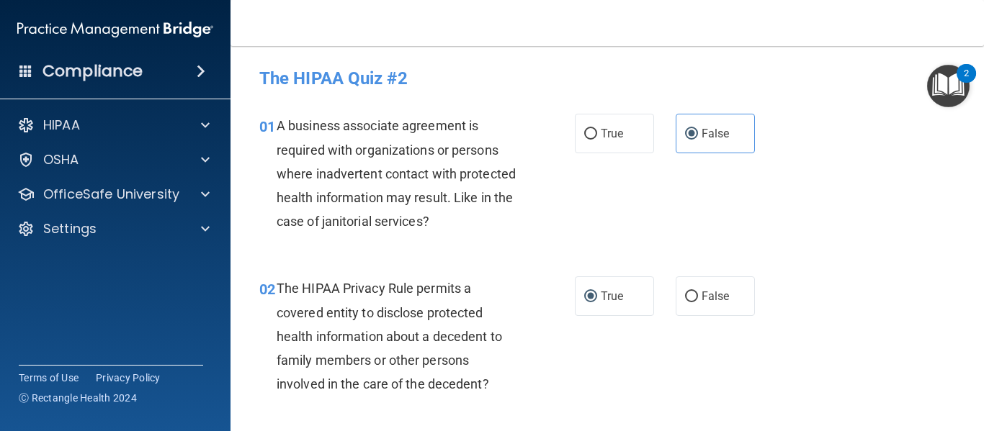
click at [785, 415] on div "02 The HIPAA Privacy Rule permits a covered entity to disclose protected health…" at bounding box center [606, 340] width 717 height 163
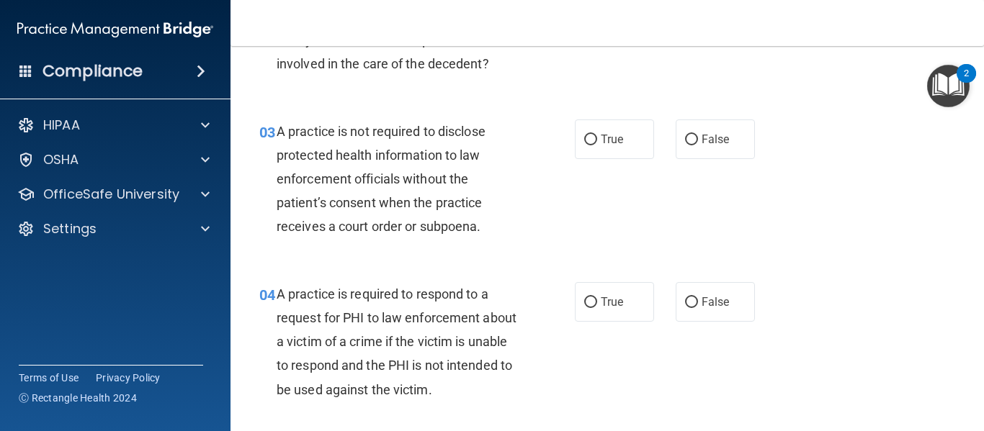
scroll to position [346, 0]
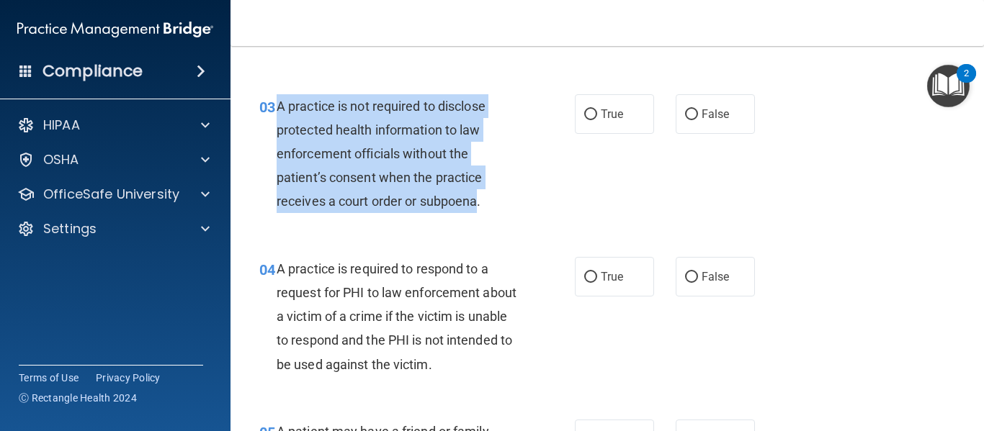
drag, startPoint x: 480, startPoint y: 199, endPoint x: 277, endPoint y: 108, distance: 221.8
click at [277, 108] on span "A practice is not required to disclose protected health information to law enfo…" at bounding box center [381, 154] width 209 height 111
click at [685, 120] on input "False" at bounding box center [691, 114] width 13 height 11
radio input "true"
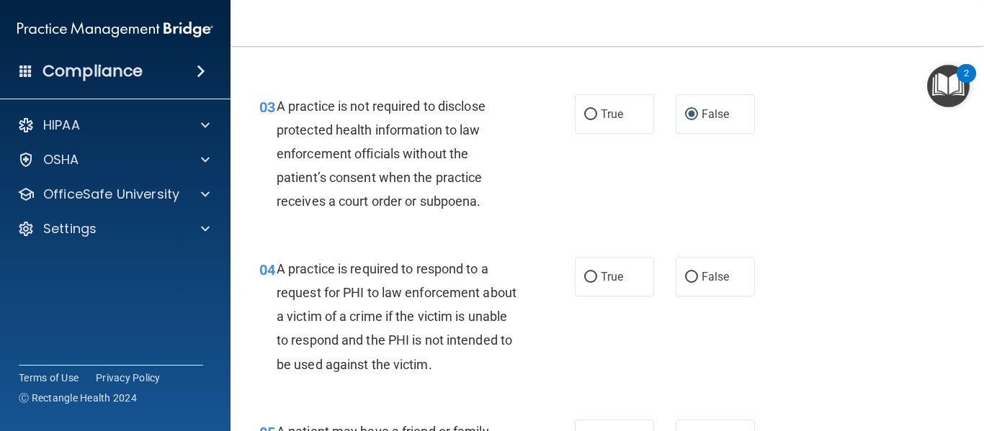
click at [507, 305] on div "A practice is required to respond to a request for PHI to law enforcement about…" at bounding box center [403, 317] width 253 height 120
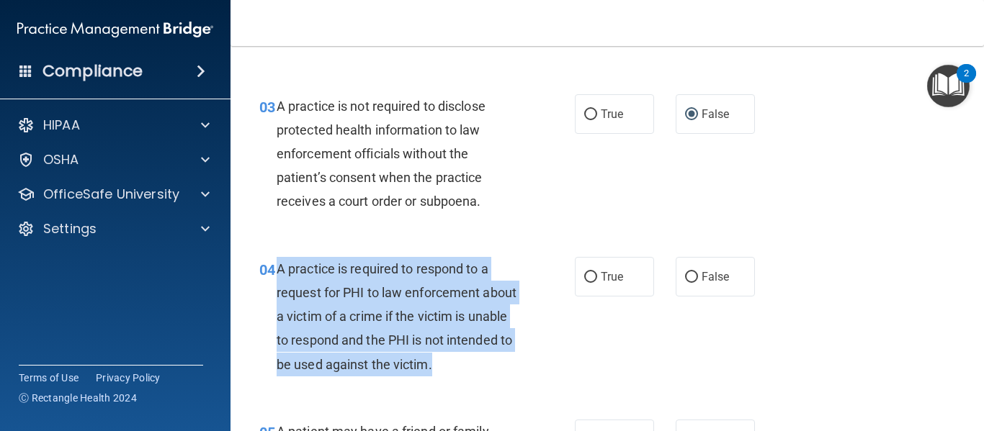
drag, startPoint x: 503, startPoint y: 366, endPoint x: 277, endPoint y: 266, distance: 247.3
click at [277, 266] on div "A practice is required to respond to a request for PHI to law enforcement about…" at bounding box center [403, 317] width 253 height 120
click at [551, 333] on div "04 A practice is required to respond to a request for PHI to law enforcement ab…" at bounding box center [417, 320] width 359 height 127
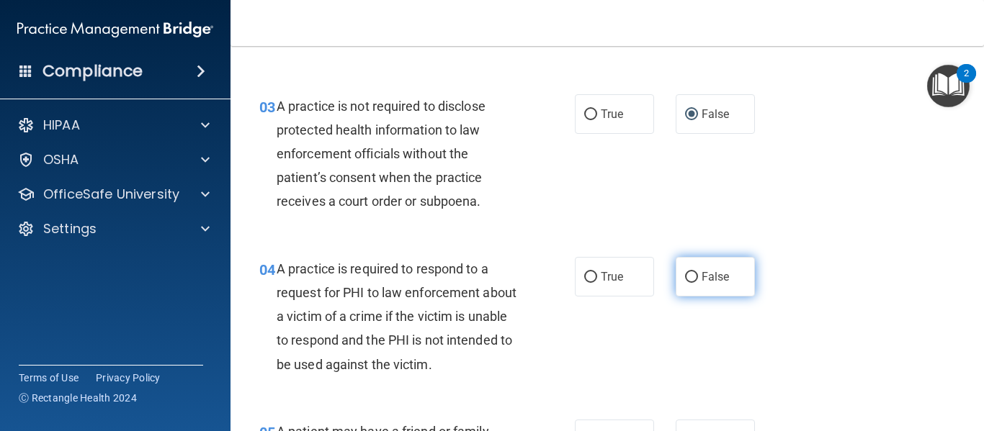
click at [686, 279] on input "False" at bounding box center [691, 277] width 13 height 11
radio input "true"
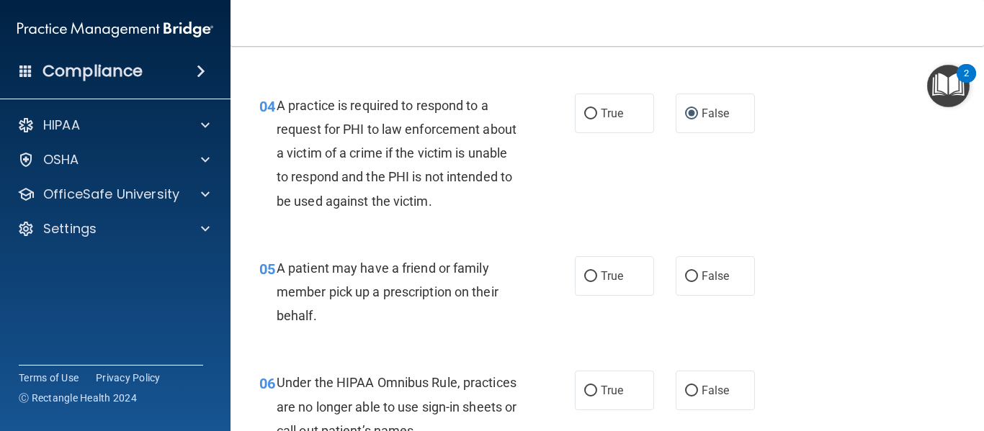
scroll to position [643, 0]
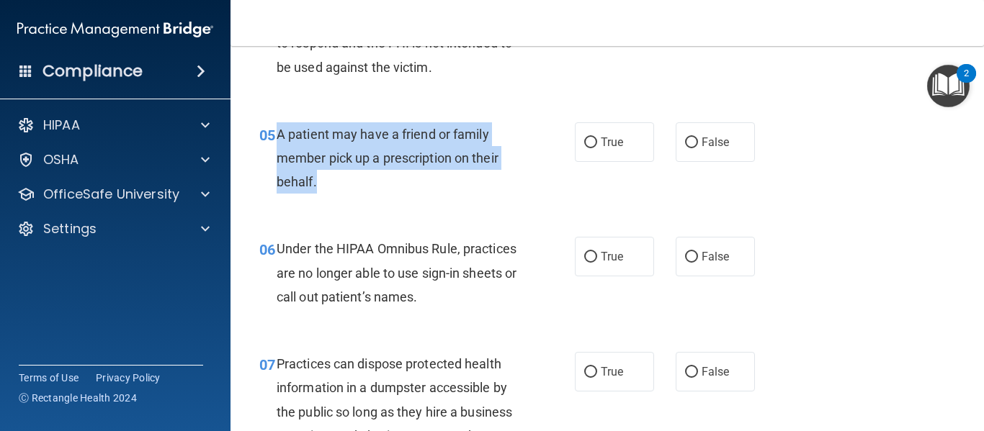
drag, startPoint x: 322, startPoint y: 186, endPoint x: 278, endPoint y: 130, distance: 70.7
click at [278, 130] on div "A patient may have a friend or family member pick up a prescription on their be…" at bounding box center [403, 158] width 253 height 72
click at [584, 143] on input "True" at bounding box center [590, 143] width 13 height 11
radio input "true"
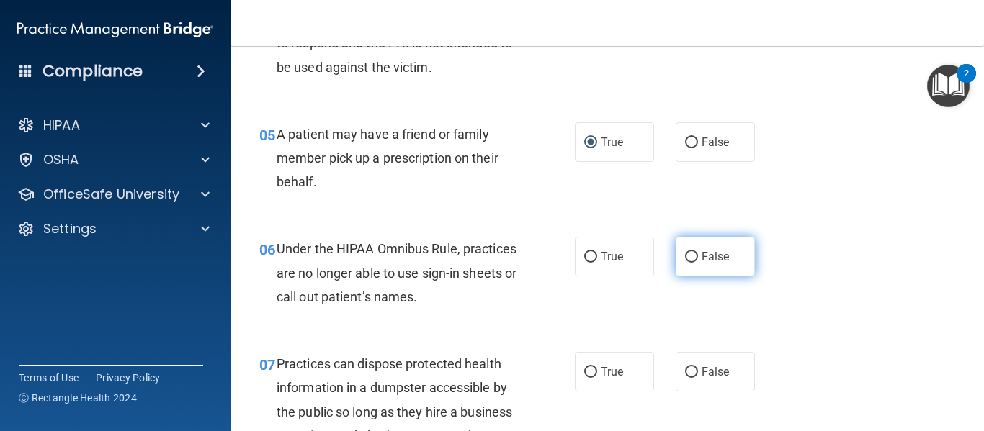
click at [675, 259] on label "False" at bounding box center [714, 257] width 79 height 40
click at [685, 259] on input "False" at bounding box center [691, 257] width 13 height 11
radio input "true"
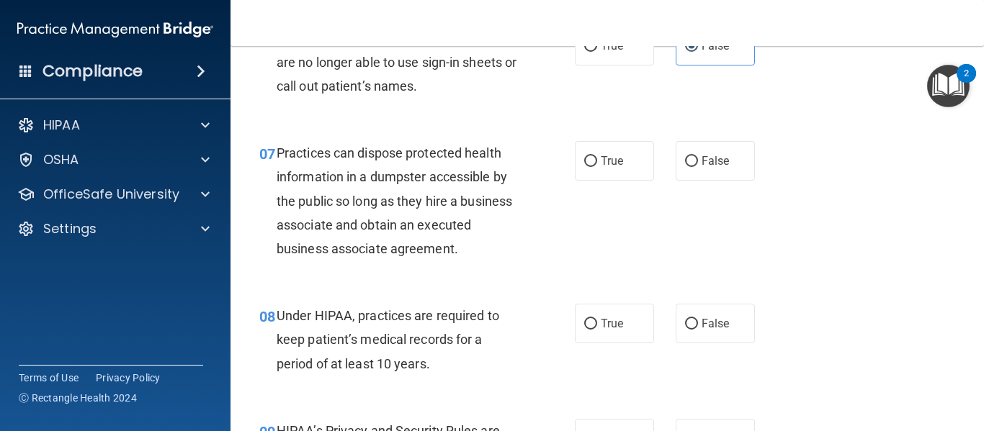
scroll to position [883, 0]
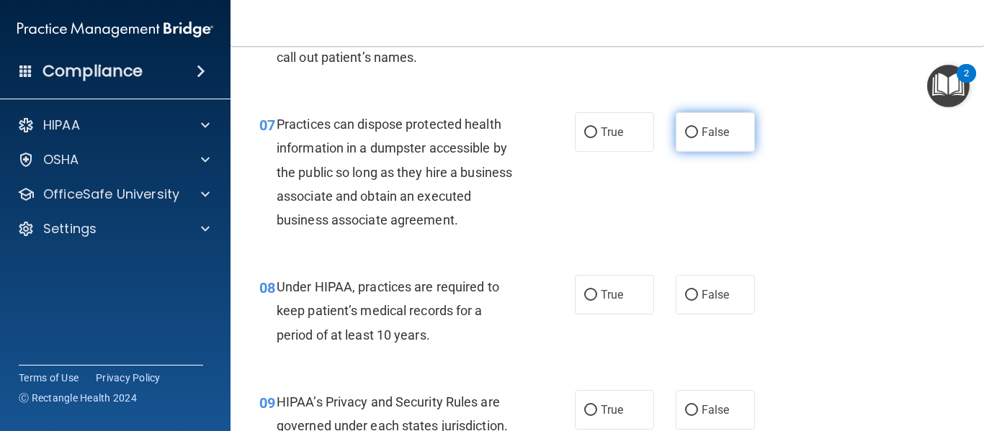
click at [688, 133] on input "False" at bounding box center [691, 132] width 13 height 11
radio input "true"
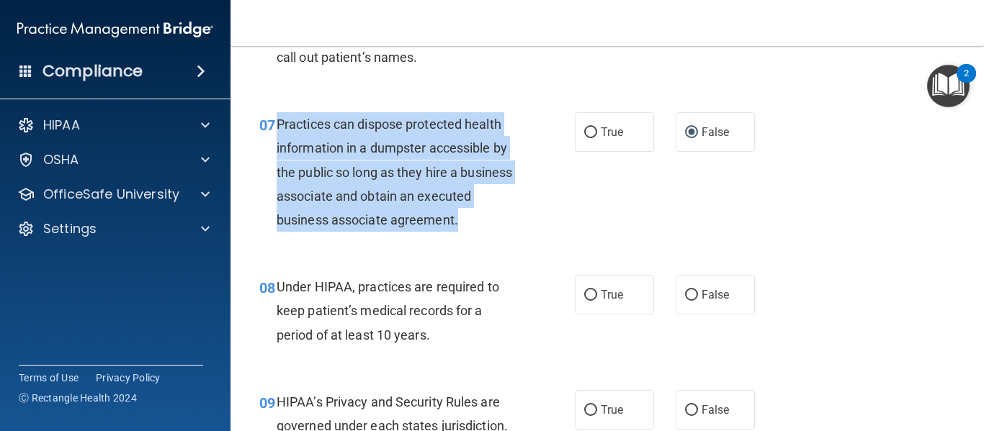
drag, startPoint x: 513, startPoint y: 215, endPoint x: 279, endPoint y: 125, distance: 250.5
click at [279, 125] on span "Practices can dispose protected health information in a dumpster accessible by …" at bounding box center [394, 172] width 235 height 111
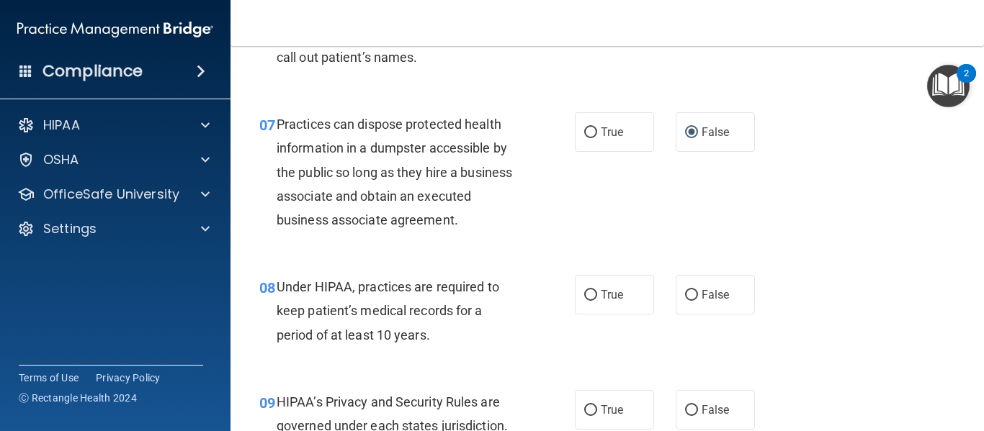
click at [488, 323] on div "Under HIPAA, practices are required to keep patient’s medical records for a per…" at bounding box center [403, 311] width 253 height 72
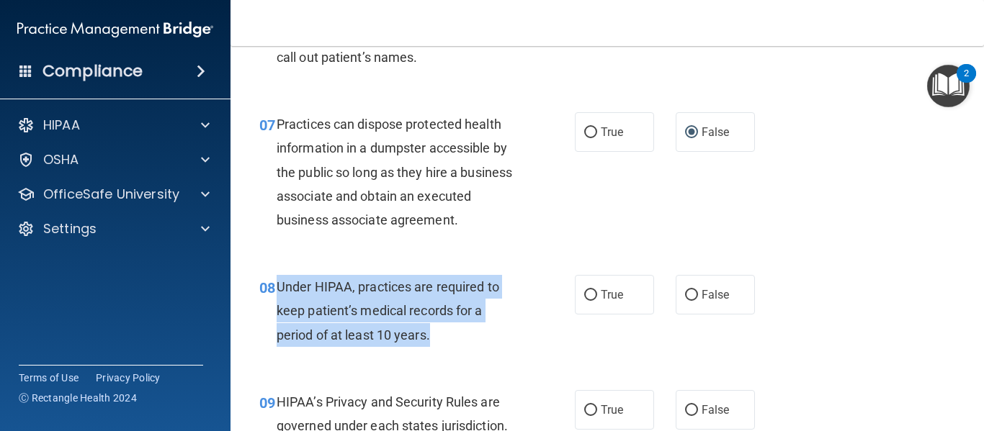
drag, startPoint x: 436, startPoint y: 338, endPoint x: 274, endPoint y: 289, distance: 168.6
click at [274, 289] on div "08 Under HIPAA, practices are required to keep patient’s medical records for a …" at bounding box center [417, 314] width 359 height 79
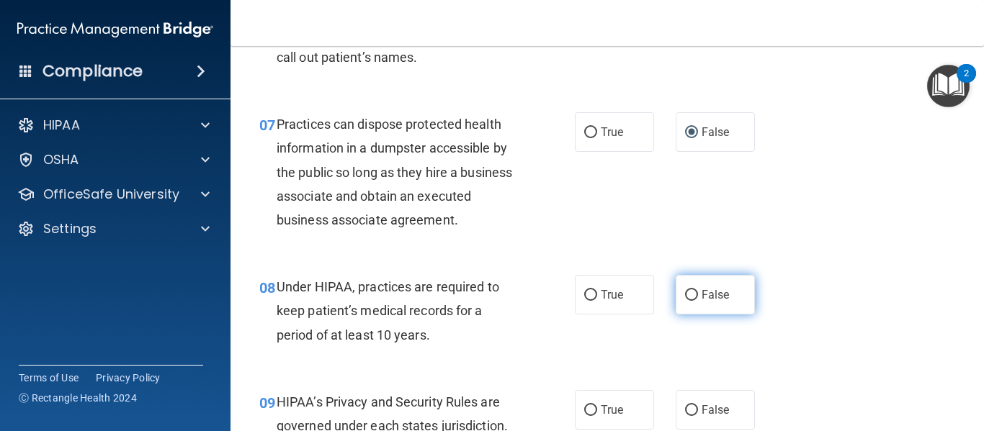
click at [680, 305] on label "False" at bounding box center [714, 295] width 79 height 40
click at [685, 301] on input "False" at bounding box center [691, 295] width 13 height 11
radio input "true"
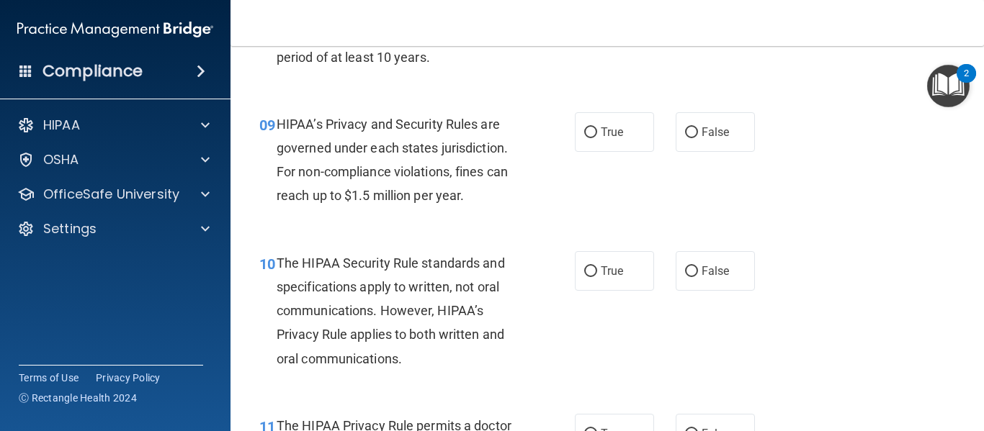
scroll to position [1200, 0]
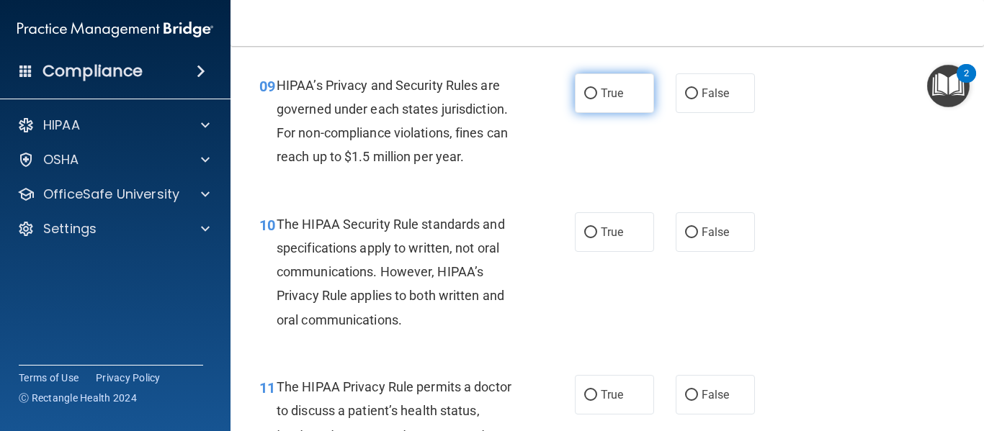
click at [588, 91] on input "True" at bounding box center [590, 94] width 13 height 11
radio input "true"
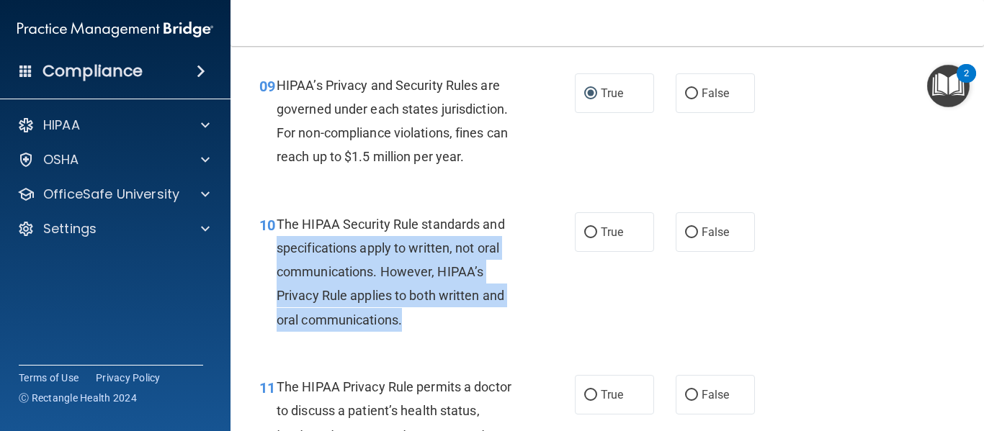
drag, startPoint x: 407, startPoint y: 318, endPoint x: 277, endPoint y: 238, distance: 152.9
click at [277, 238] on div "The HIPAA Security Rule standards and specifications apply to written, not oral…" at bounding box center [403, 272] width 253 height 120
click at [427, 329] on div "The HIPAA Security Rule standards and specifications apply to written, not oral…" at bounding box center [403, 272] width 253 height 120
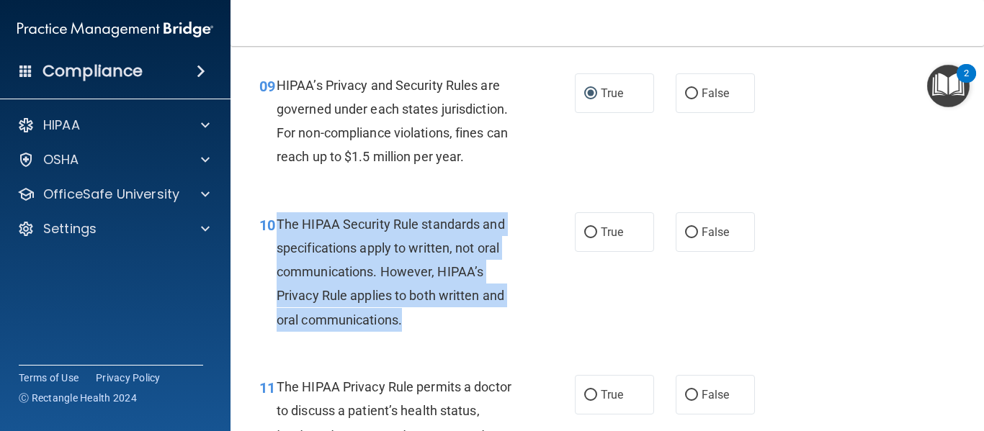
drag, startPoint x: 410, startPoint y: 315, endPoint x: 274, endPoint y: 222, distance: 165.4
click at [274, 222] on div "10 The HIPAA Security Rule standards and specifications apply to written, not o…" at bounding box center [417, 275] width 359 height 127
click at [584, 232] on input "True" at bounding box center [590, 233] width 13 height 11
radio input "true"
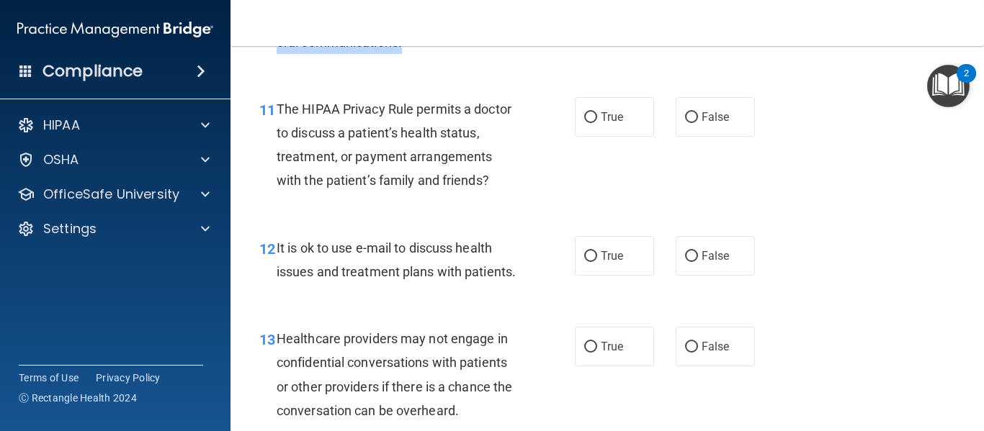
scroll to position [1497, 0]
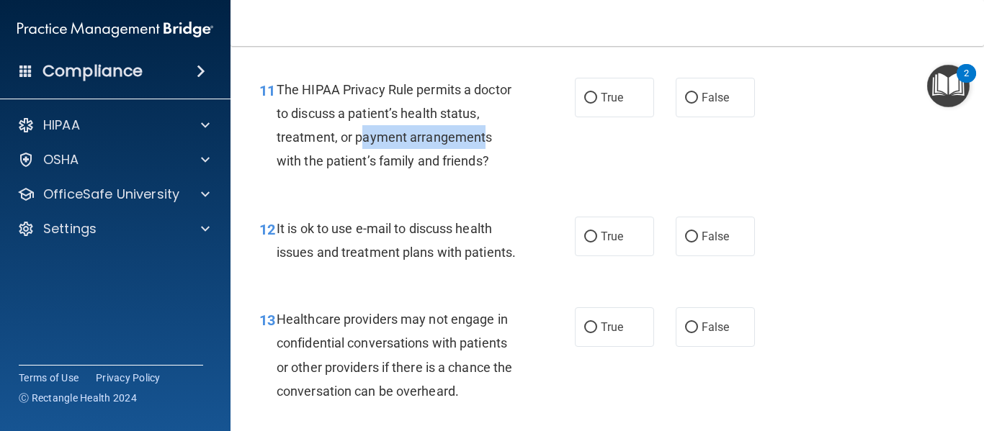
drag, startPoint x: 485, startPoint y: 148, endPoint x: 363, endPoint y: 138, distance: 122.1
click at [363, 138] on div "The HIPAA Privacy Rule permits a doctor to discuss a patient’s health status, t…" at bounding box center [403, 126] width 253 height 96
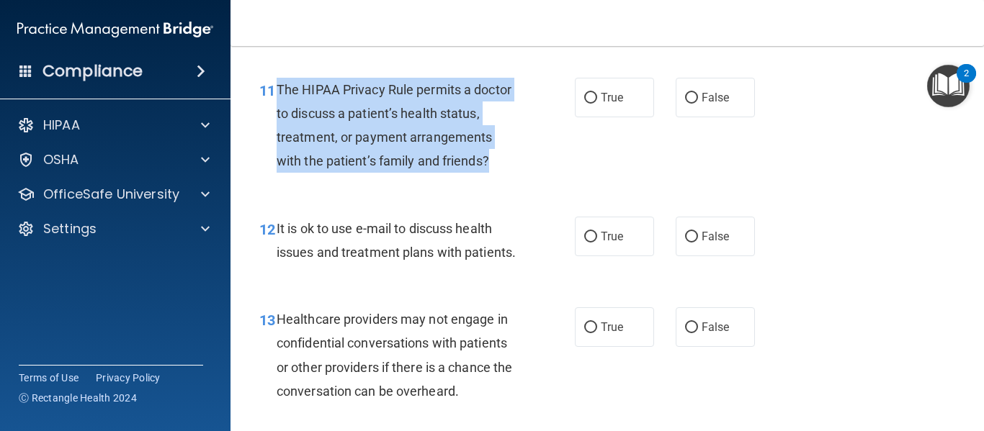
drag, startPoint x: 490, startPoint y: 153, endPoint x: 274, endPoint y: 83, distance: 227.3
click at [274, 83] on div "11 The HIPAA Privacy Rule permits a doctor to discuss a patient’s health status…" at bounding box center [417, 129] width 359 height 103
click at [584, 101] on input "True" at bounding box center [590, 98] width 13 height 11
radio input "true"
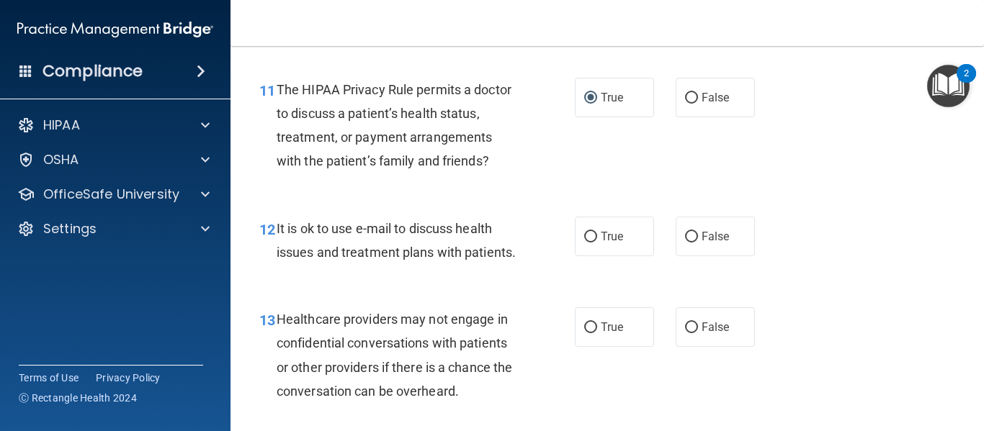
click at [343, 264] on div "It is ok to use e-mail to discuss health issues and treatment plans with patien…" at bounding box center [403, 241] width 253 height 48
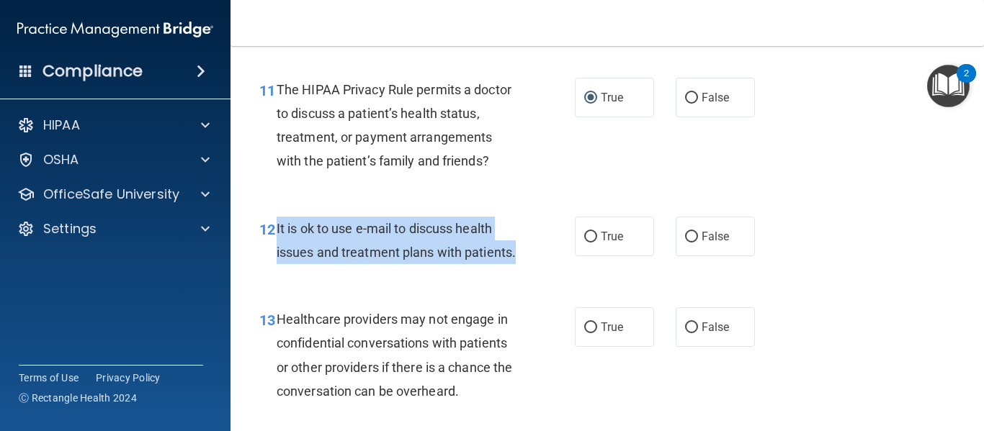
drag, startPoint x: 340, startPoint y: 278, endPoint x: 274, endPoint y: 225, distance: 85.0
click at [274, 225] on div "12 It is ok to use e-mail to discuss health issues and treatment plans with pat…" at bounding box center [417, 244] width 359 height 55
click at [685, 242] on input "False" at bounding box center [691, 237] width 13 height 11
radio input "true"
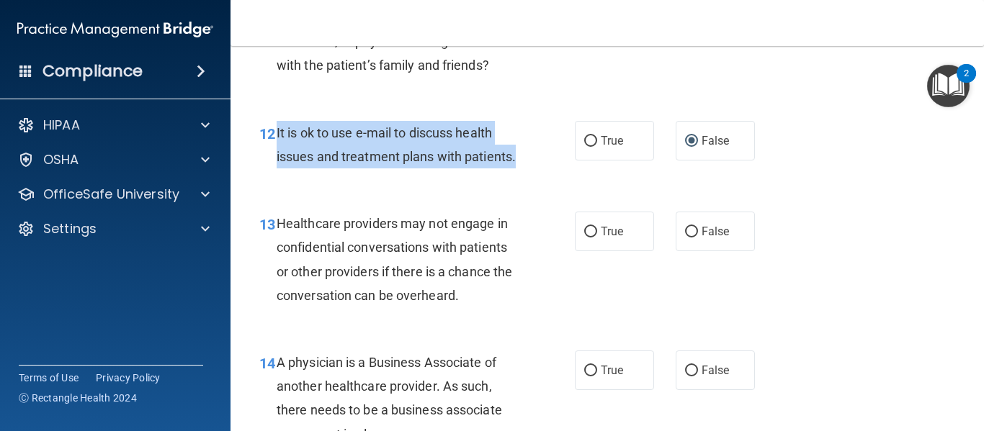
scroll to position [1708, 0]
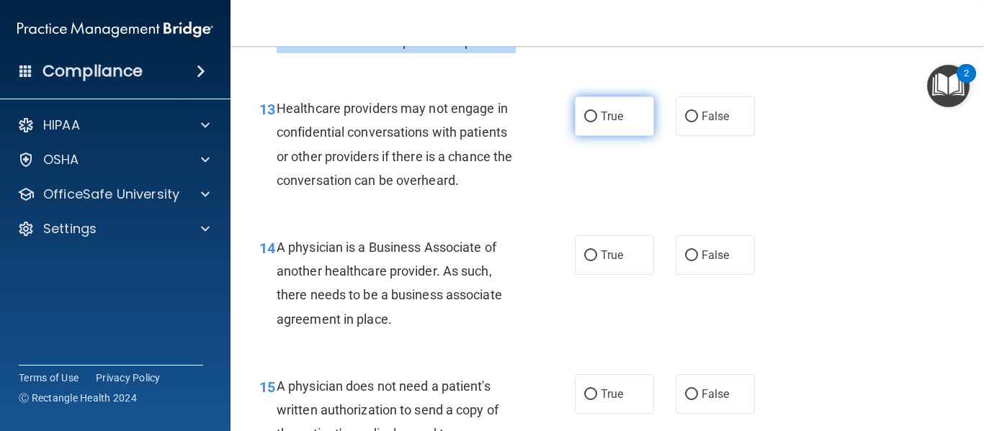
click at [585, 122] on input "True" at bounding box center [590, 117] width 13 height 11
radio input "true"
drag, startPoint x: 399, startPoint y: 341, endPoint x: 277, endPoint y: 270, distance: 141.0
click at [277, 270] on div "A physician is a Business Associate of another healthcare provider. As such, th…" at bounding box center [403, 283] width 253 height 96
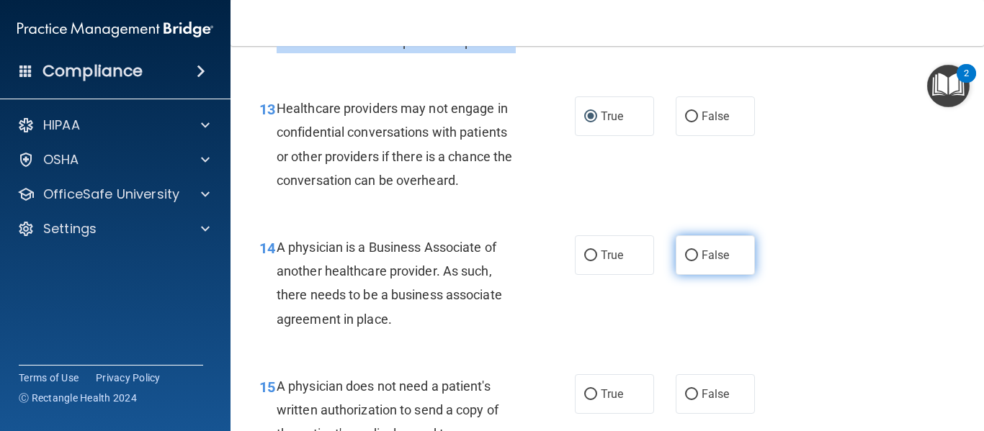
click at [685, 261] on input "False" at bounding box center [691, 256] width 13 height 11
radio input "true"
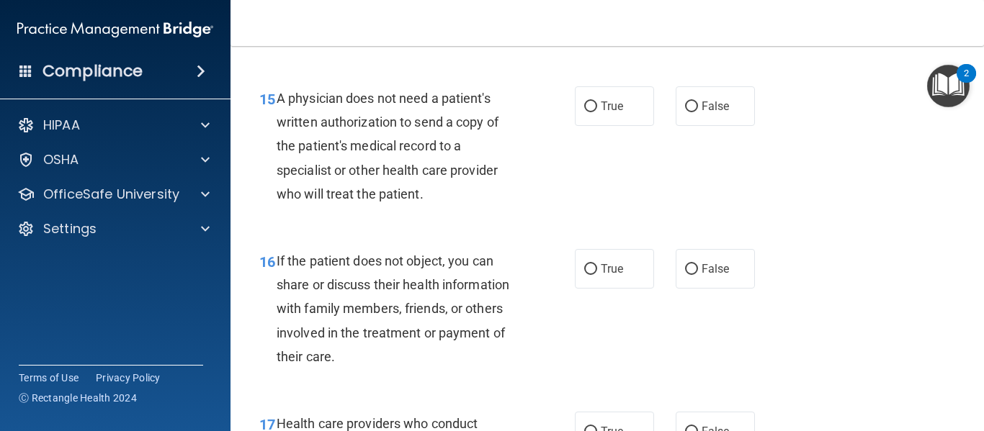
scroll to position [2025, 0]
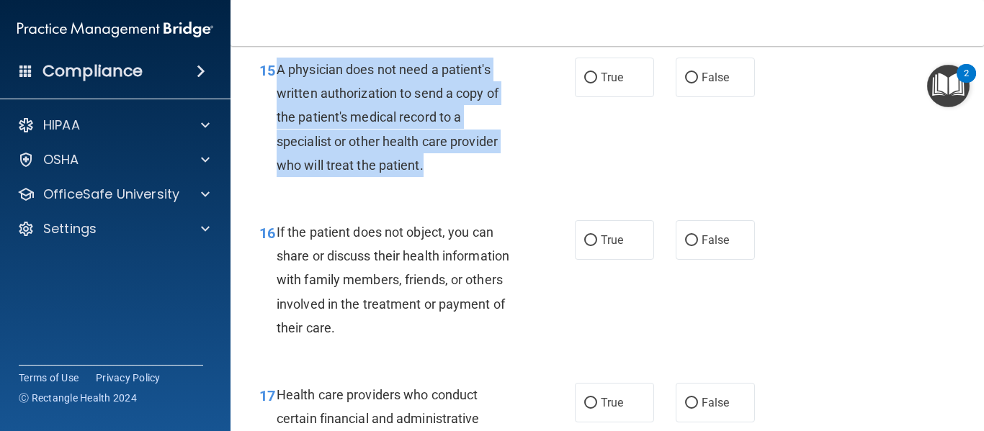
drag, startPoint x: 439, startPoint y: 187, endPoint x: 274, endPoint y: 96, distance: 187.6
click at [274, 96] on div "15 A physician does not need a patient's written authorization to send a copy o…" at bounding box center [417, 121] width 359 height 127
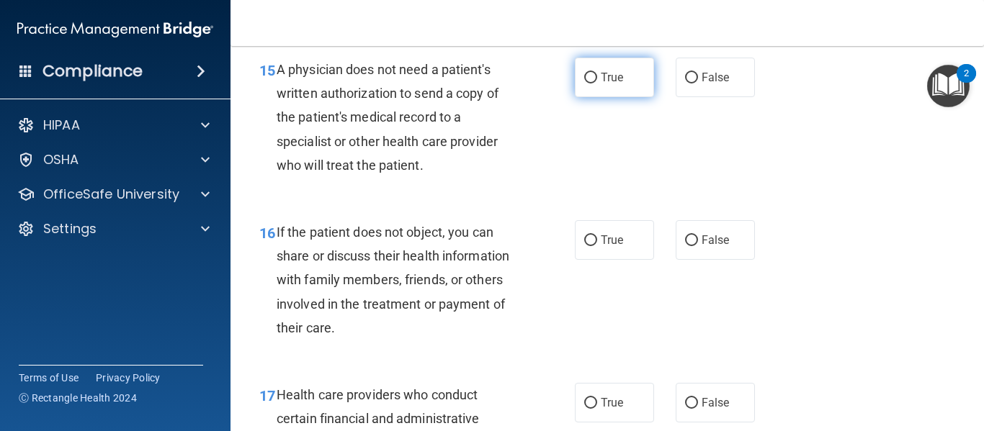
click at [595, 97] on label "True" at bounding box center [614, 78] width 79 height 40
click at [595, 84] on input "True" at bounding box center [590, 78] width 13 height 11
radio input "true"
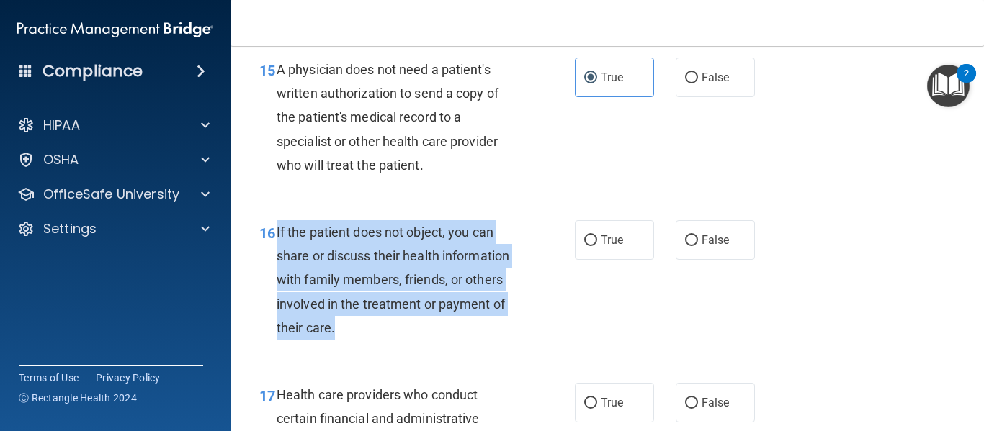
drag, startPoint x: 341, startPoint y: 351, endPoint x: 276, endPoint y: 256, distance: 114.4
click at [277, 256] on div "If the patient does not object, you can share or discuss their health informati…" at bounding box center [403, 280] width 253 height 120
click at [590, 246] on input "True" at bounding box center [590, 240] width 13 height 11
radio input "true"
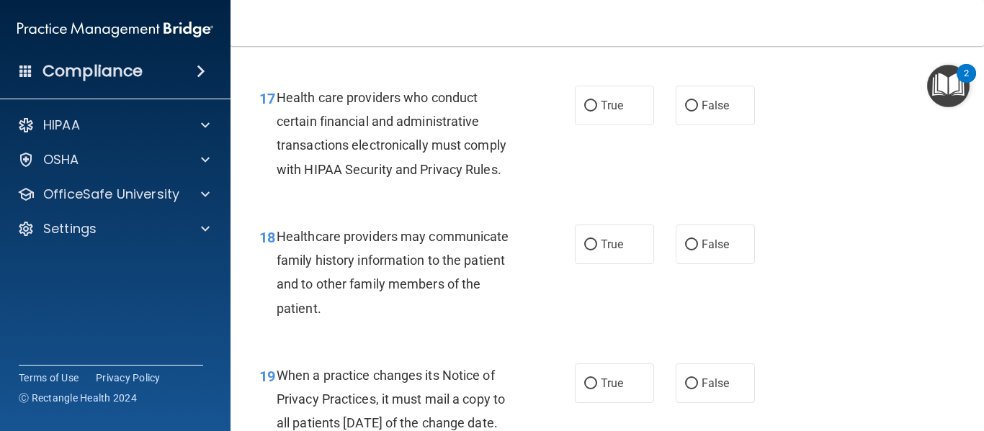
scroll to position [2341, 0]
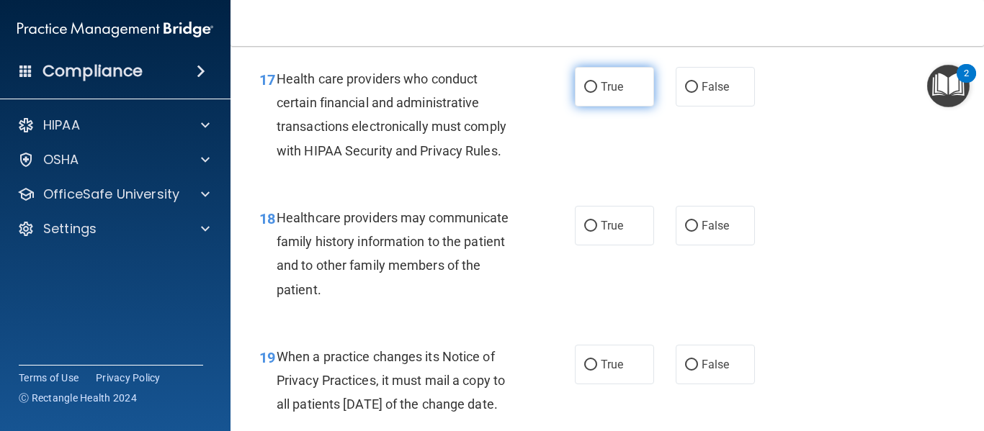
click at [591, 107] on label "True" at bounding box center [614, 87] width 79 height 40
click at [591, 93] on input "True" at bounding box center [590, 87] width 13 height 11
radio input "true"
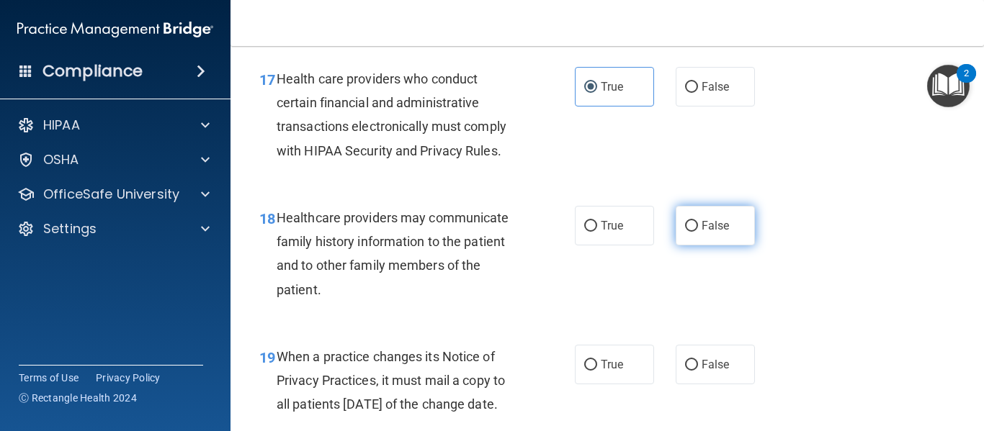
click at [690, 243] on label "False" at bounding box center [714, 226] width 79 height 40
click at [690, 232] on input "False" at bounding box center [691, 226] width 13 height 11
radio input "true"
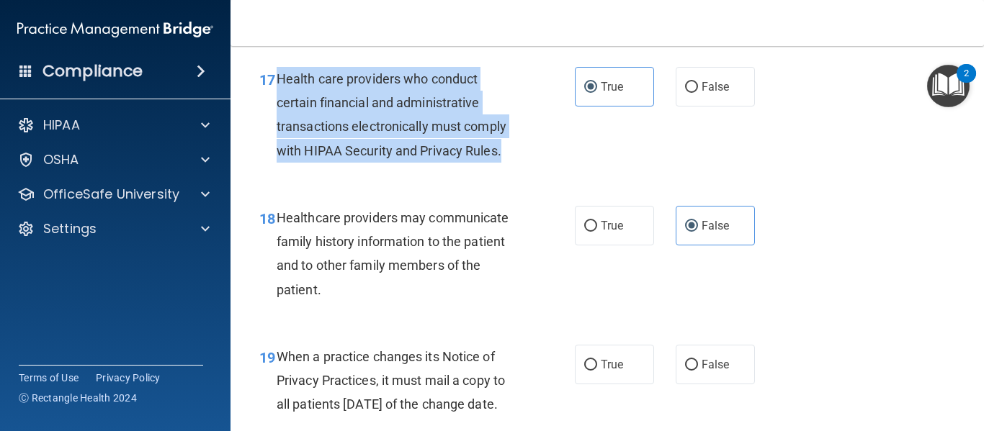
drag, startPoint x: 505, startPoint y: 175, endPoint x: 277, endPoint y: 94, distance: 241.4
click at [277, 94] on div "Health care providers who conduct certain financial and administrative transact…" at bounding box center [403, 115] width 253 height 96
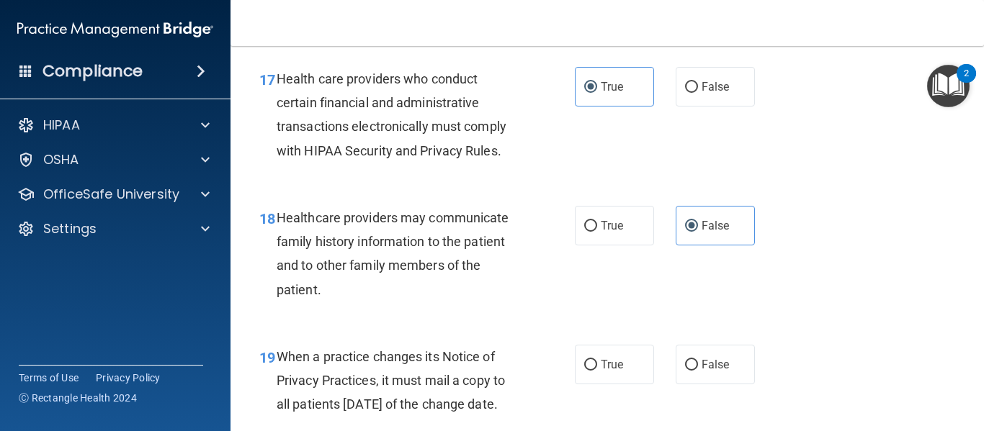
click at [382, 309] on div "18 Healthcare providers may communicate family history information to the patie…" at bounding box center [417, 257] width 359 height 103
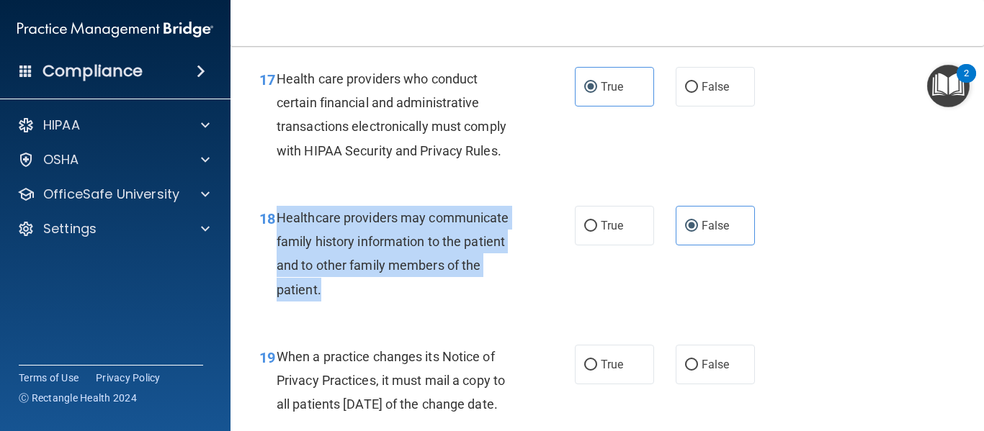
drag, startPoint x: 326, startPoint y: 313, endPoint x: 278, endPoint y: 246, distance: 83.1
click at [278, 246] on div "Healthcare providers may communicate family history information to the patient …" at bounding box center [403, 254] width 253 height 96
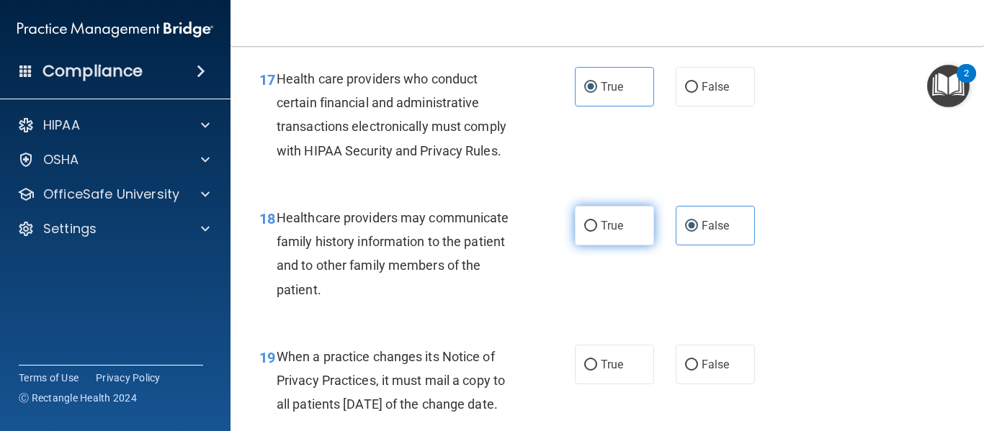
click at [575, 246] on label "True" at bounding box center [614, 226] width 79 height 40
click at [584, 232] on input "True" at bounding box center [590, 226] width 13 height 11
radio input "true"
radio input "false"
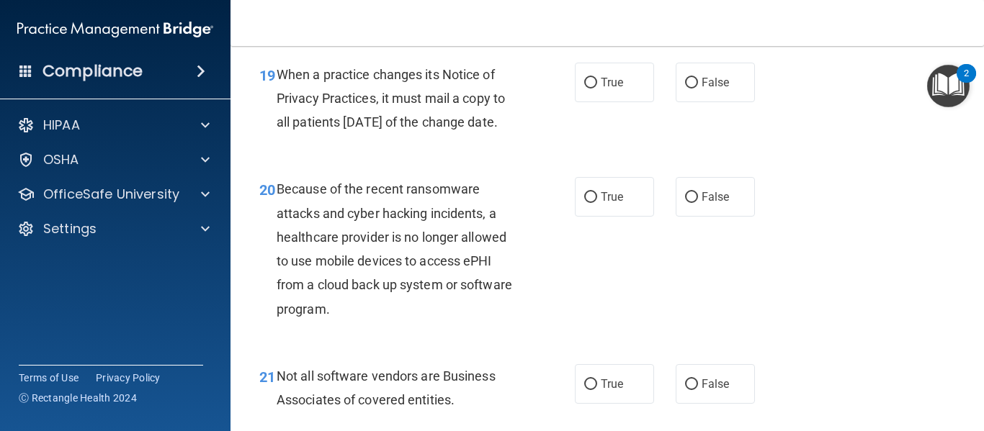
scroll to position [2630, 0]
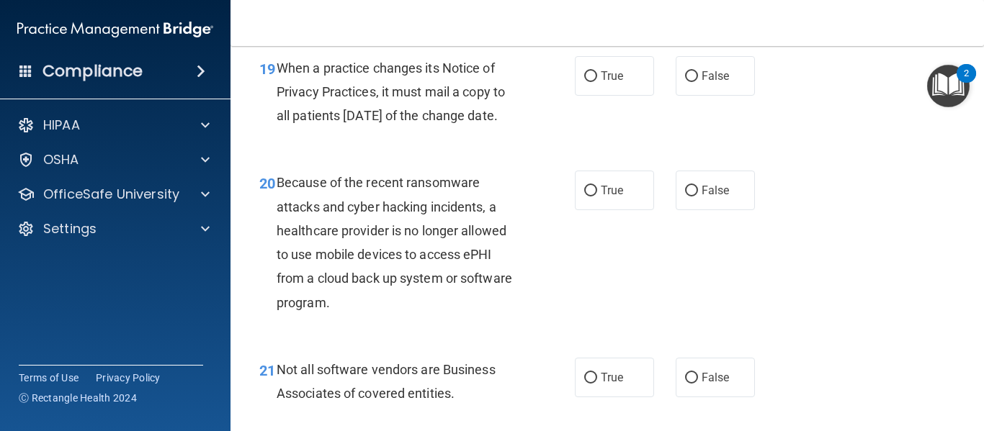
drag, startPoint x: 309, startPoint y: 159, endPoint x: 279, endPoint y: 91, distance: 74.8
click at [279, 91] on div "When a practice changes its Notice of Privacy Practices, it must mail a copy to…" at bounding box center [403, 92] width 253 height 72
click at [688, 82] on input "False" at bounding box center [691, 76] width 13 height 11
radio input "true"
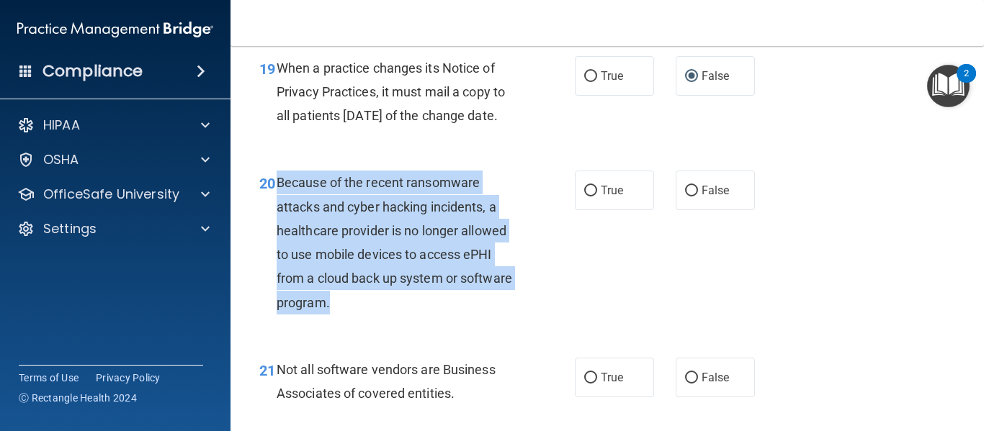
drag, startPoint x: 383, startPoint y: 351, endPoint x: 274, endPoint y: 234, distance: 159.5
click at [274, 234] on div "20 Because of the recent ransomware attacks and cyber hacking incidents, a heal…" at bounding box center [417, 246] width 359 height 150
click at [685, 197] on input "False" at bounding box center [691, 191] width 13 height 11
radio input "true"
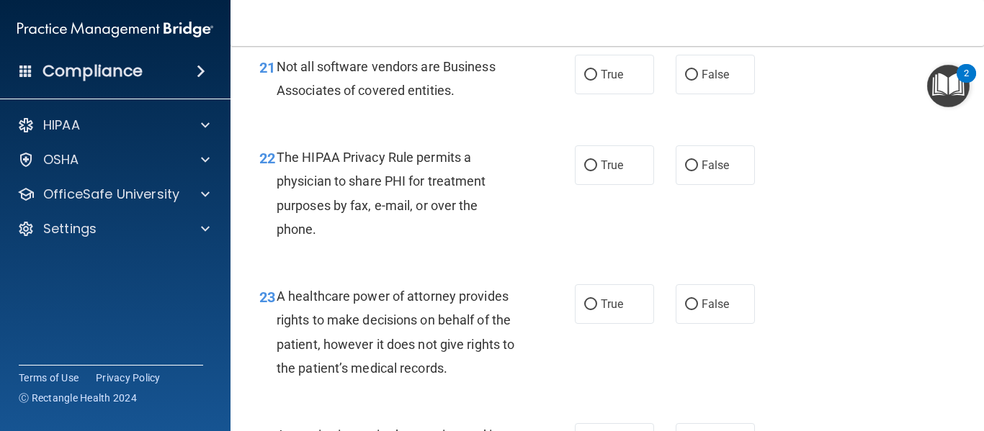
scroll to position [2924, 0]
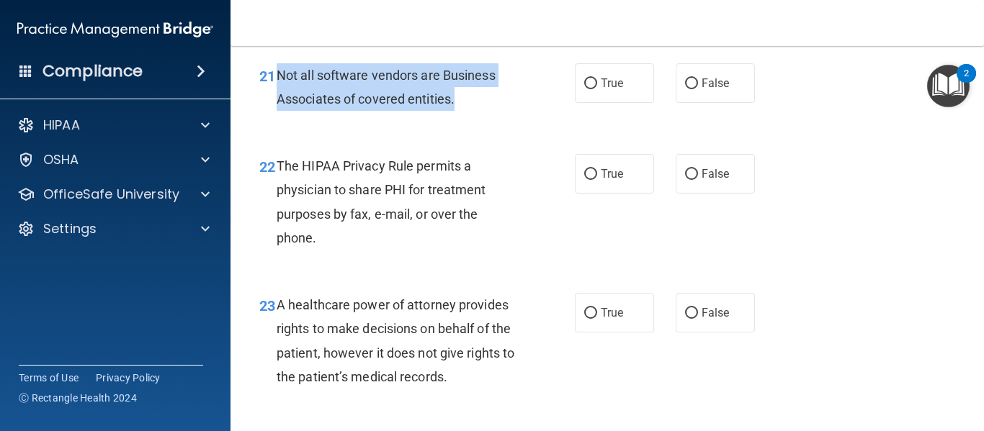
drag, startPoint x: 457, startPoint y: 138, endPoint x: 276, endPoint y: 127, distance: 181.1
click at [277, 111] on div "Not all software vendors are Business Associates of covered entities." at bounding box center [403, 87] width 253 height 48
click at [584, 89] on input "True" at bounding box center [590, 83] width 13 height 11
radio input "true"
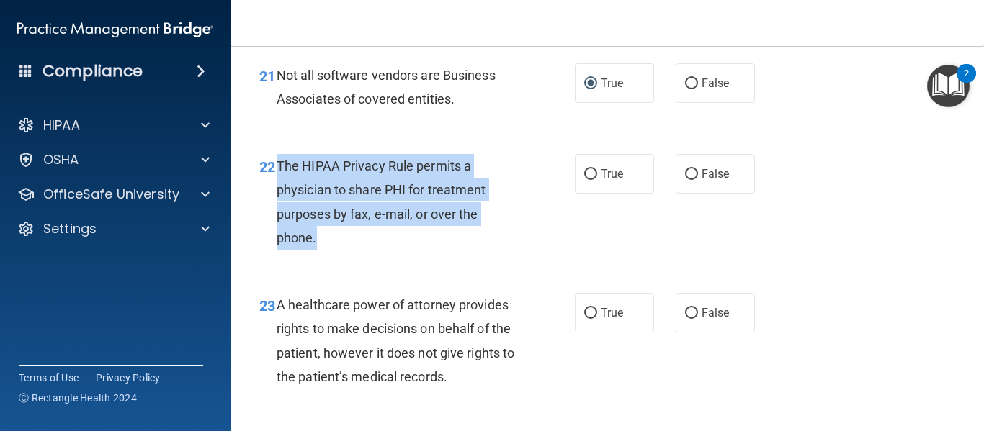
drag, startPoint x: 323, startPoint y: 284, endPoint x: 277, endPoint y: 212, distance: 85.7
click at [277, 212] on div "The HIPAA Privacy Rule permits a physician to share PHI for treatment purposes …" at bounding box center [403, 202] width 253 height 96
click at [584, 180] on input "True" at bounding box center [590, 174] width 13 height 11
radio input "true"
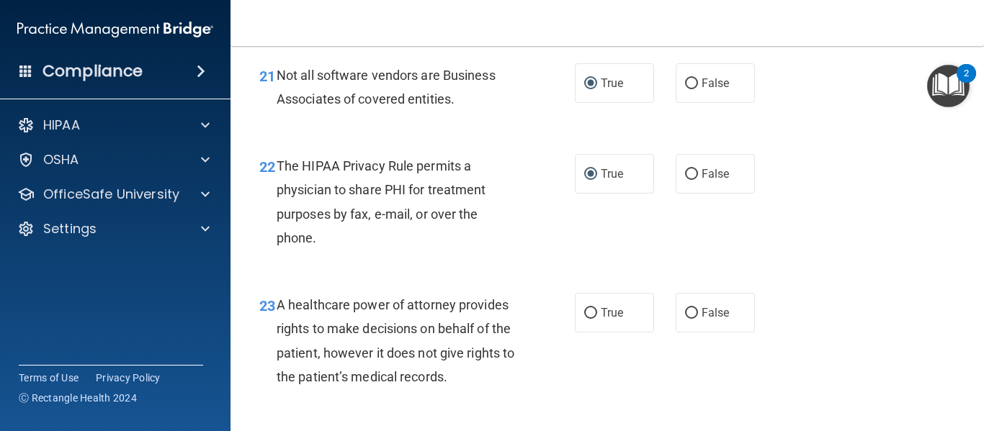
click at [951, 275] on div "22 The HIPAA Privacy Rule permits a physician to share PHI for treatment purpos…" at bounding box center [606, 205] width 717 height 139
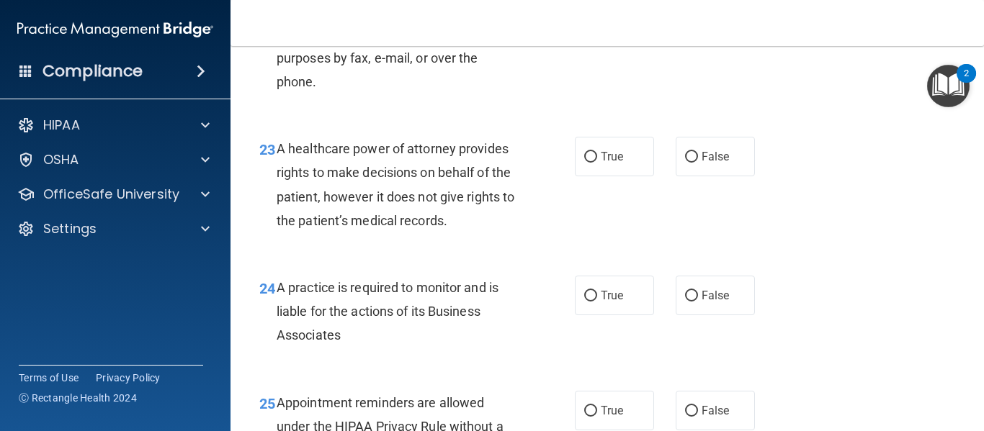
scroll to position [3194, 0]
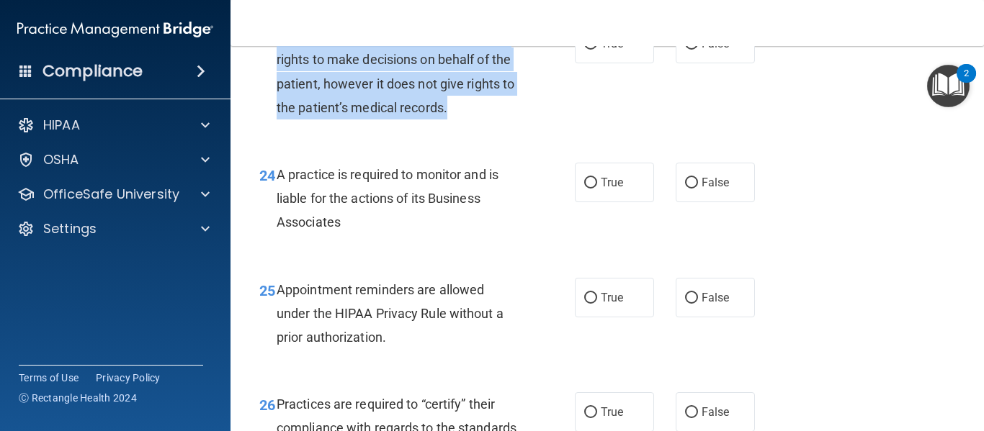
drag, startPoint x: 466, startPoint y: 159, endPoint x: 273, endPoint y: 83, distance: 207.5
click at [273, 83] on div "23 A healthcare power of attorney provides rights to make decisions on behalf o…" at bounding box center [417, 75] width 359 height 103
click at [686, 50] on input "False" at bounding box center [691, 44] width 13 height 11
radio input "true"
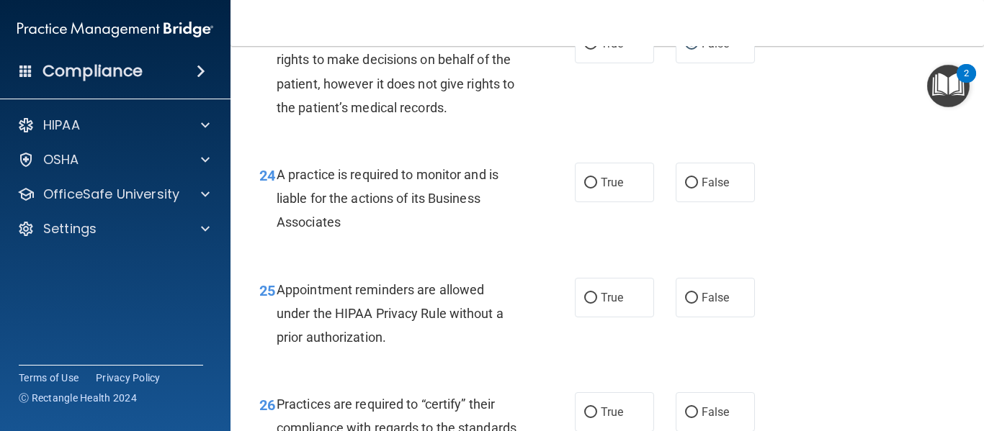
click at [350, 235] on div "A practice is required to monitor and is liable for the actions of its Business…" at bounding box center [403, 199] width 253 height 72
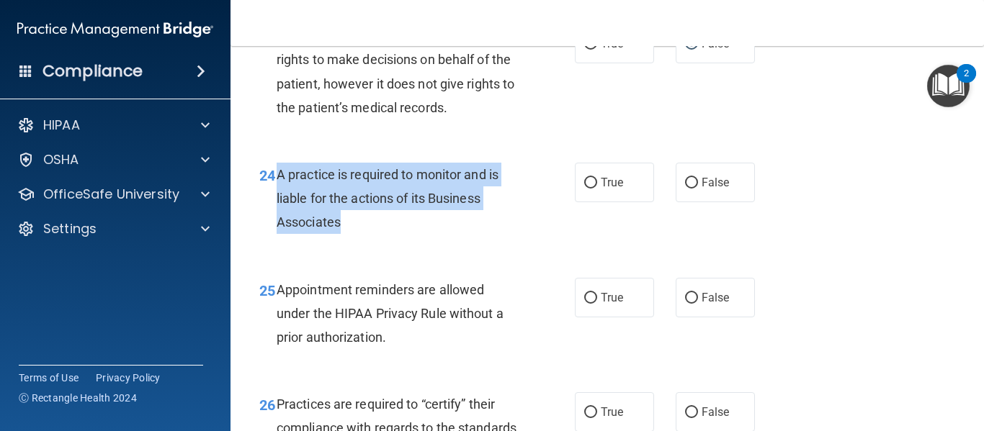
drag, startPoint x: 350, startPoint y: 272, endPoint x: 276, endPoint y: 213, distance: 94.8
click at [277, 213] on div "A practice is required to monitor and is liable for the actions of its Business…" at bounding box center [403, 199] width 253 height 72
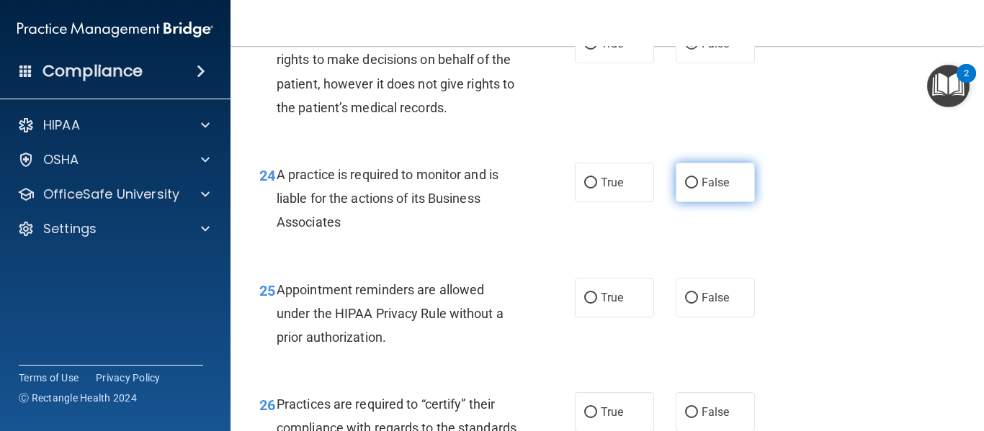
click at [693, 202] on label "False" at bounding box center [714, 183] width 79 height 40
click at [693, 189] on input "False" at bounding box center [691, 183] width 13 height 11
radio input "true"
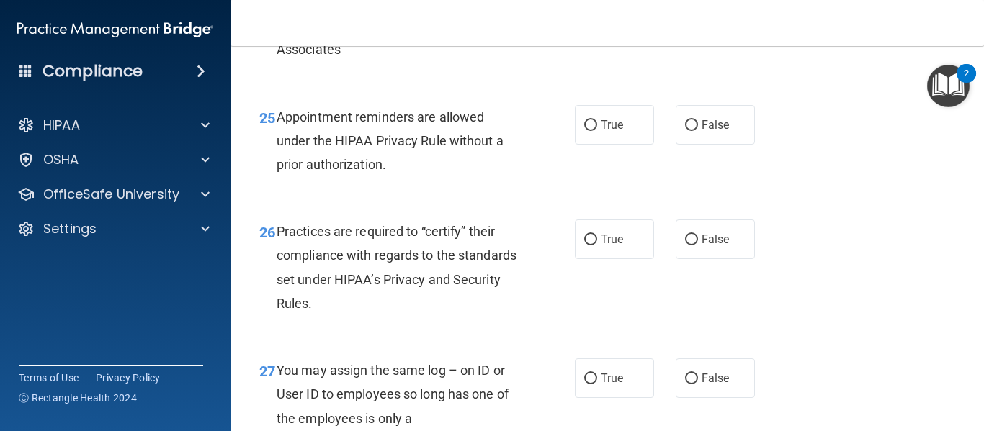
scroll to position [3395, 0]
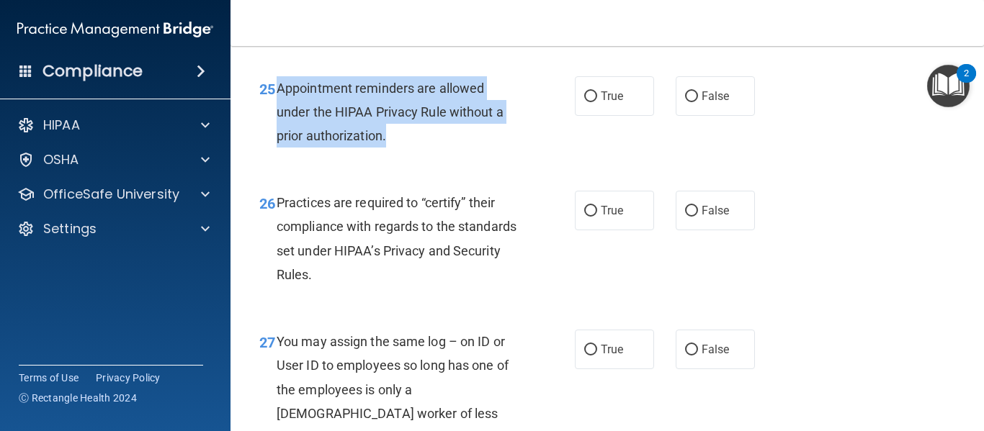
drag, startPoint x: 388, startPoint y: 182, endPoint x: 276, endPoint y: 129, distance: 124.3
click at [277, 129] on div "Appointment reminders are allowed under the HIPAA Privacy Rule without a prior …" at bounding box center [403, 112] width 253 height 72
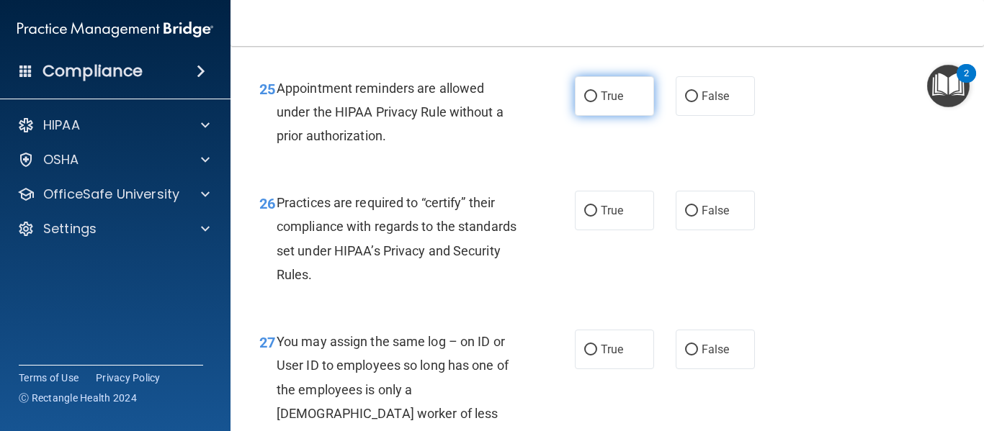
click at [578, 116] on label "True" at bounding box center [614, 96] width 79 height 40
click at [584, 102] on input "True" at bounding box center [590, 96] width 13 height 11
radio input "true"
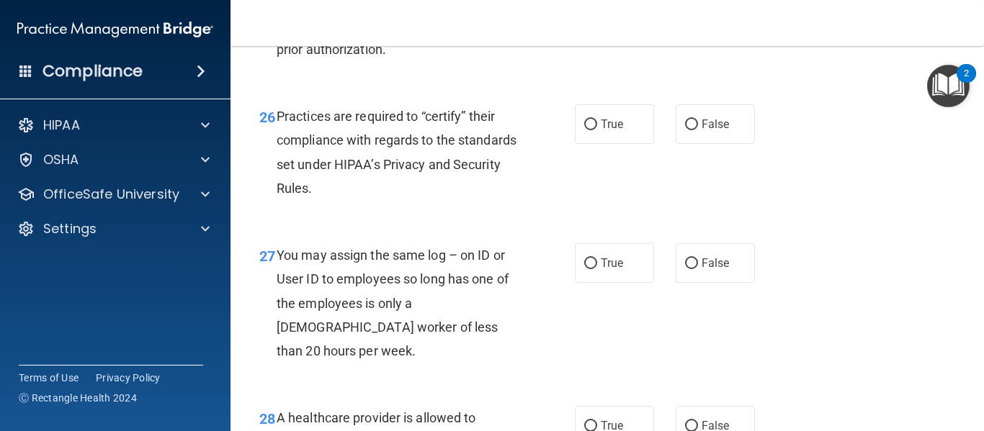
scroll to position [3510, 0]
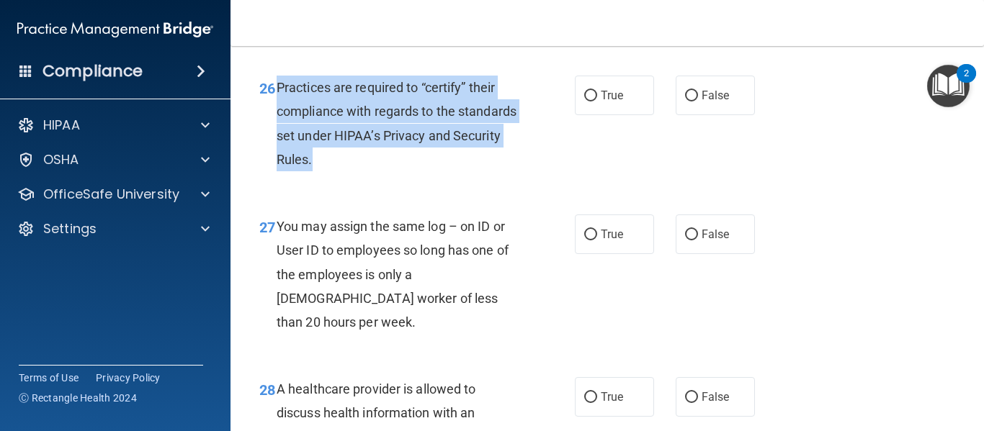
drag, startPoint x: 370, startPoint y: 209, endPoint x: 280, endPoint y: 135, distance: 116.6
click at [280, 135] on div "Practices are required to “certify” their compliance with regards to the standa…" at bounding box center [403, 124] width 253 height 96
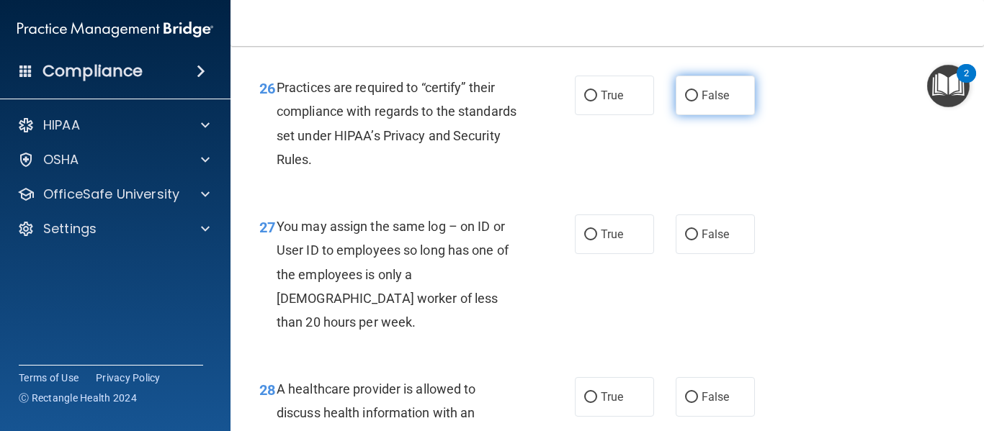
click at [694, 115] on label "False" at bounding box center [714, 96] width 79 height 40
click at [694, 102] on input "False" at bounding box center [691, 96] width 13 height 11
radio input "true"
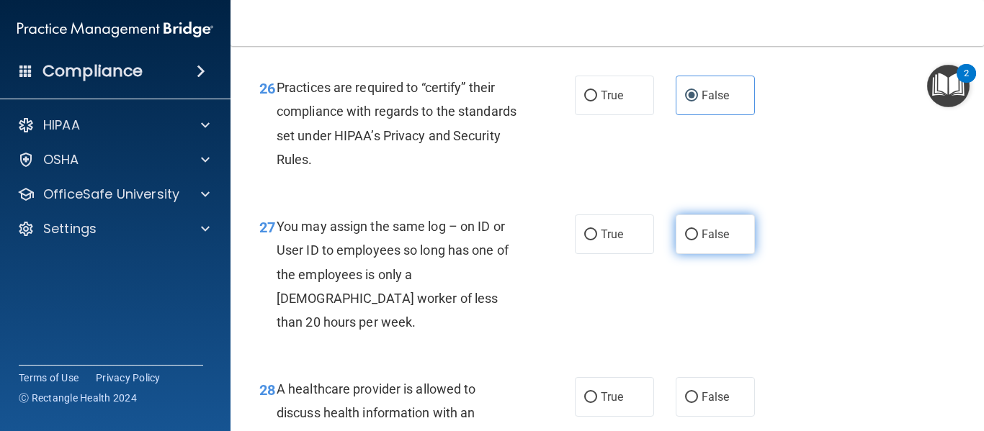
click at [688, 241] on input "False" at bounding box center [691, 235] width 13 height 11
radio input "true"
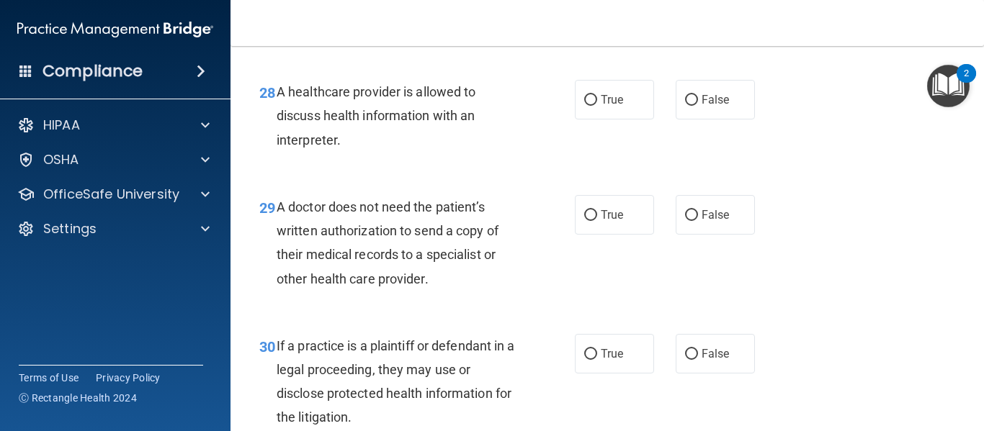
scroll to position [3837, 0]
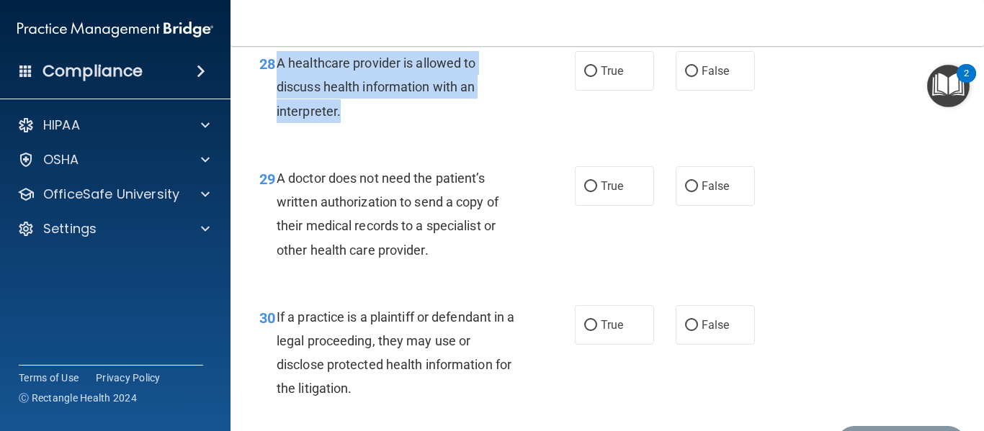
drag, startPoint x: 348, startPoint y: 129, endPoint x: 275, endPoint y: 89, distance: 83.2
click at [275, 89] on div "28 A healthcare provider is allowed to discuss health information with an inter…" at bounding box center [417, 90] width 359 height 79
click at [584, 77] on input "True" at bounding box center [590, 71] width 13 height 11
radio input "true"
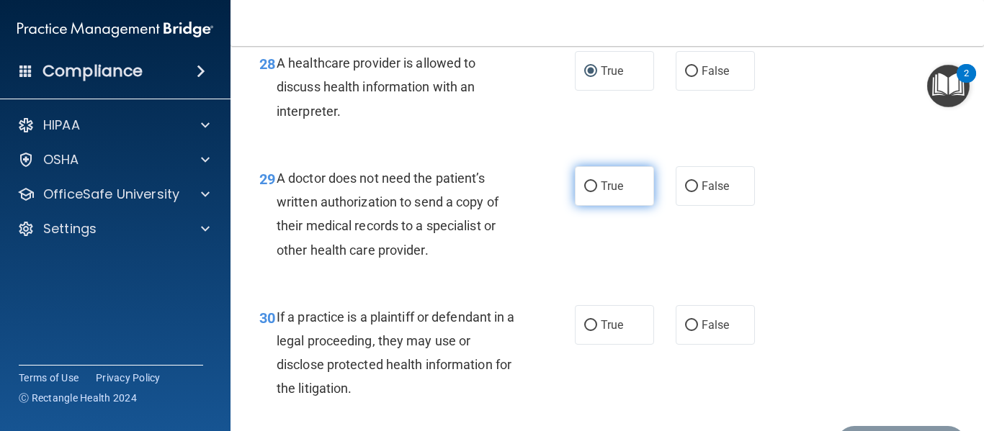
click at [601, 193] on span "True" at bounding box center [612, 186] width 22 height 14
click at [597, 192] on input "True" at bounding box center [590, 186] width 13 height 11
radio input "true"
drag, startPoint x: 431, startPoint y: 272, endPoint x: 279, endPoint y: 211, distance: 164.5
click at [279, 211] on div "A doctor does not need the patient’s written authorization to send a copy of th…" at bounding box center [403, 214] width 253 height 96
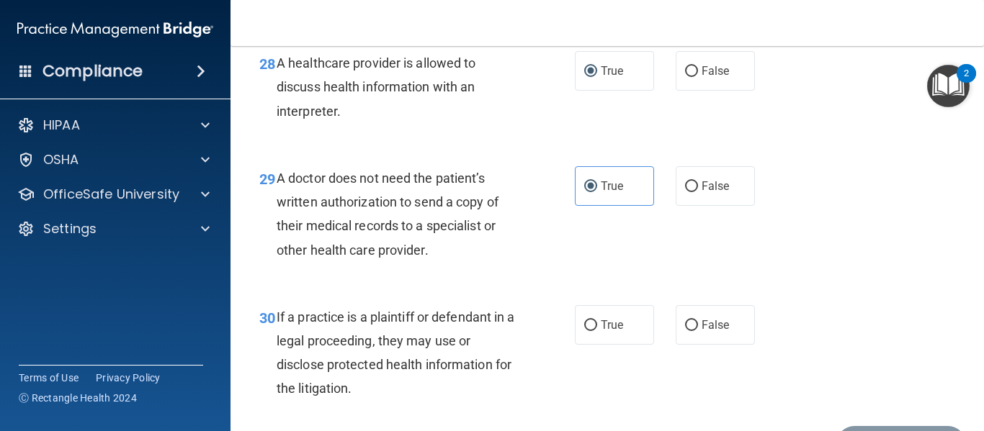
click at [464, 328] on div "30 If a practice is a plaintiff or defendant in a legal proceeding, they may us…" at bounding box center [606, 356] width 717 height 139
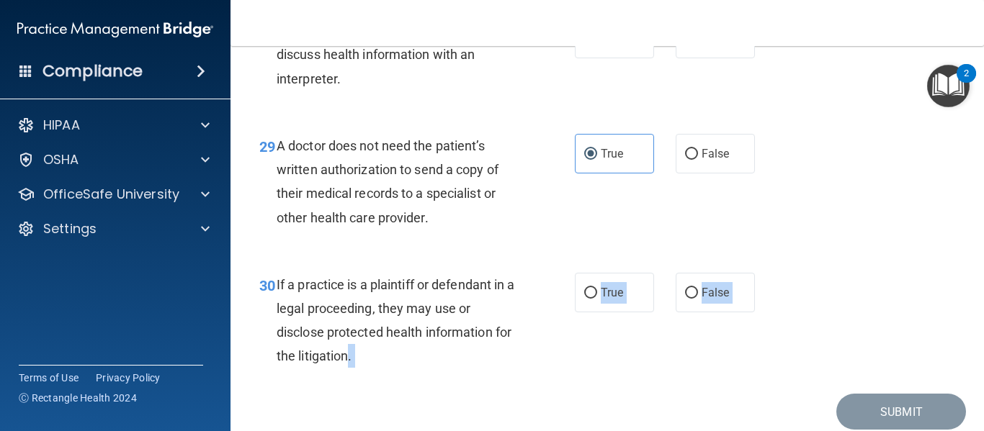
scroll to position [3875, 0]
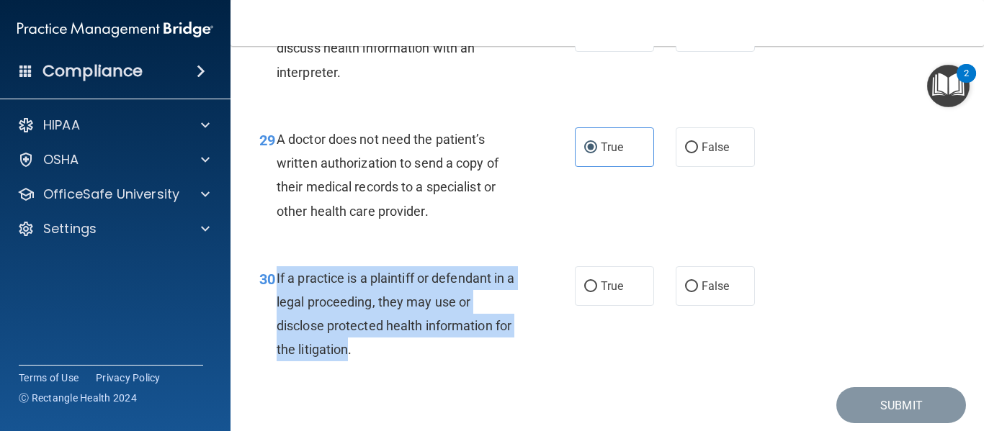
drag, startPoint x: 369, startPoint y: 415, endPoint x: 277, endPoint y: 297, distance: 148.8
click at [277, 297] on span "If a practice is a plaintiff or defendant in a legal proceeding, they may use o…" at bounding box center [396, 314] width 238 height 87
click at [588, 292] on input "True" at bounding box center [590, 287] width 13 height 11
radio input "true"
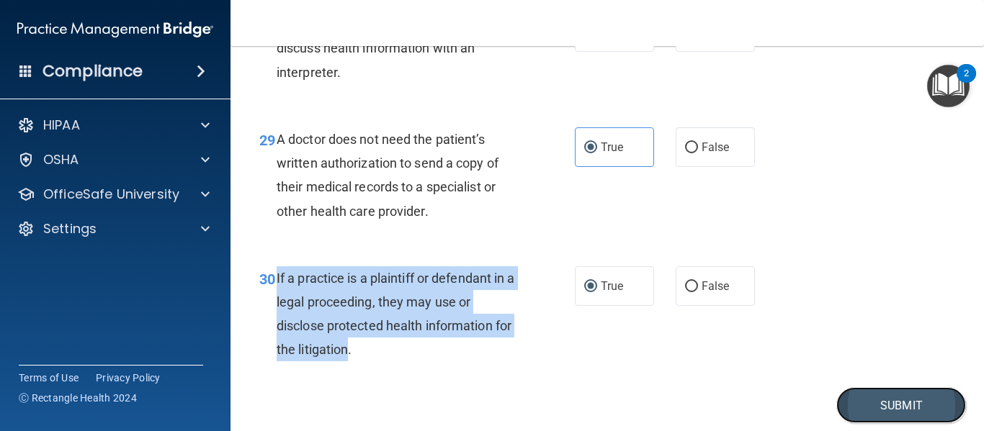
click at [850, 423] on button "Submit" at bounding box center [901, 405] width 130 height 37
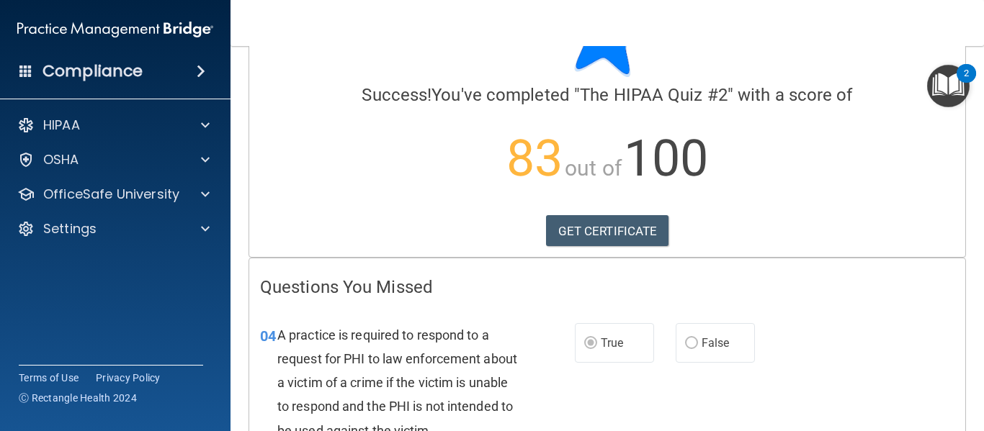
scroll to position [106, 0]
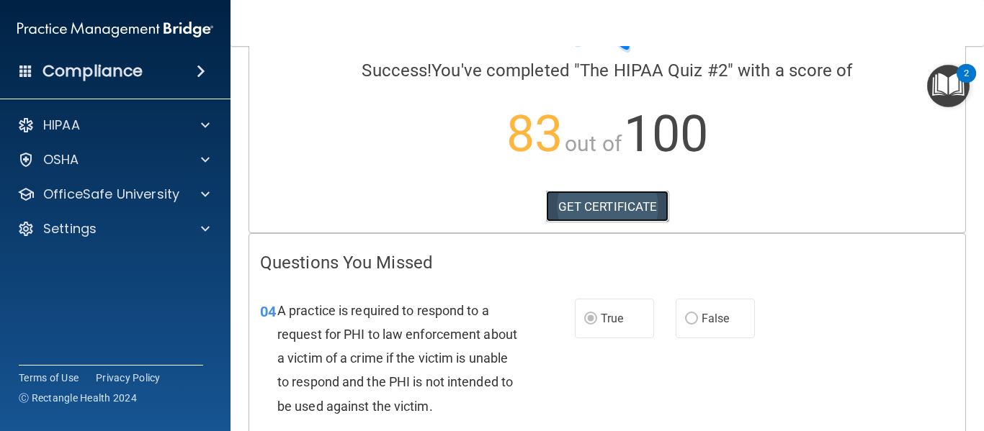
click at [622, 210] on link "GET CERTIFICATE" at bounding box center [607, 207] width 123 height 32
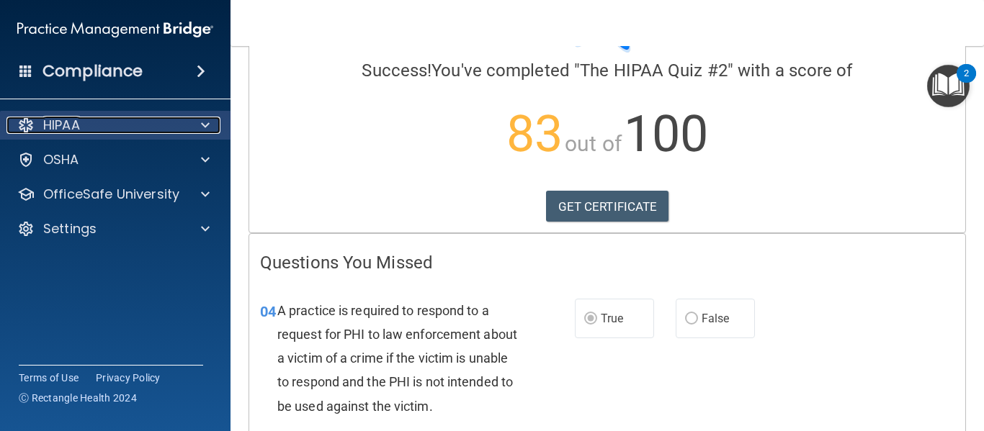
click at [179, 127] on div "HIPAA" at bounding box center [95, 125] width 179 height 17
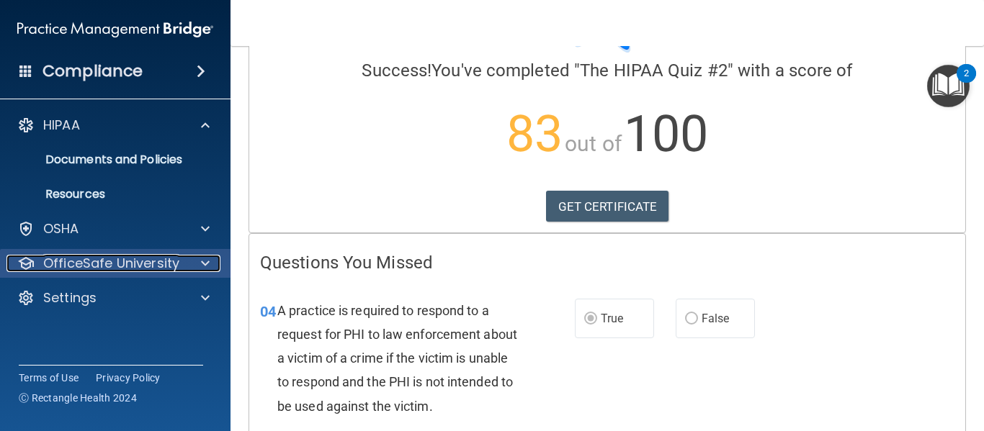
click at [205, 261] on span at bounding box center [205, 263] width 9 height 17
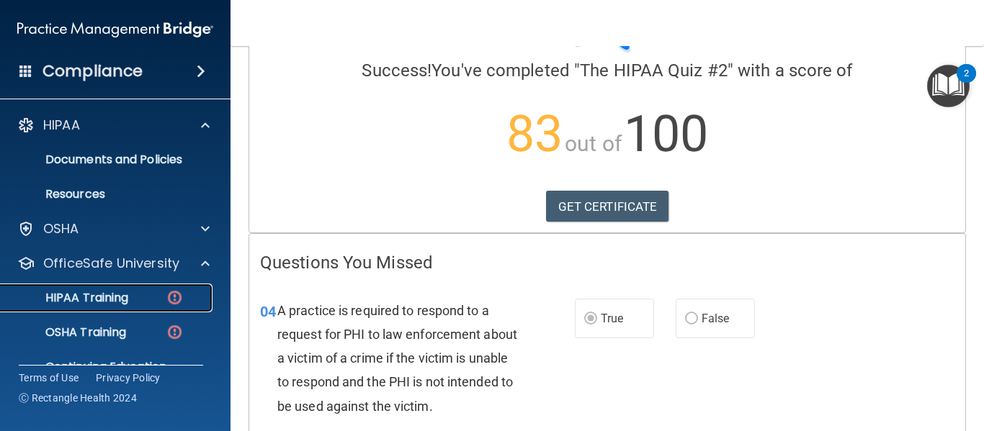
click at [135, 296] on div "HIPAA Training" at bounding box center [107, 298] width 197 height 14
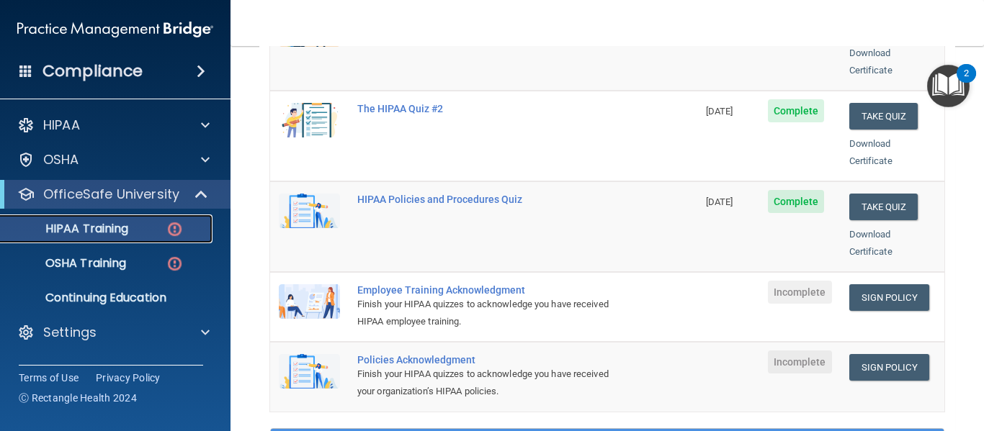
scroll to position [313, 0]
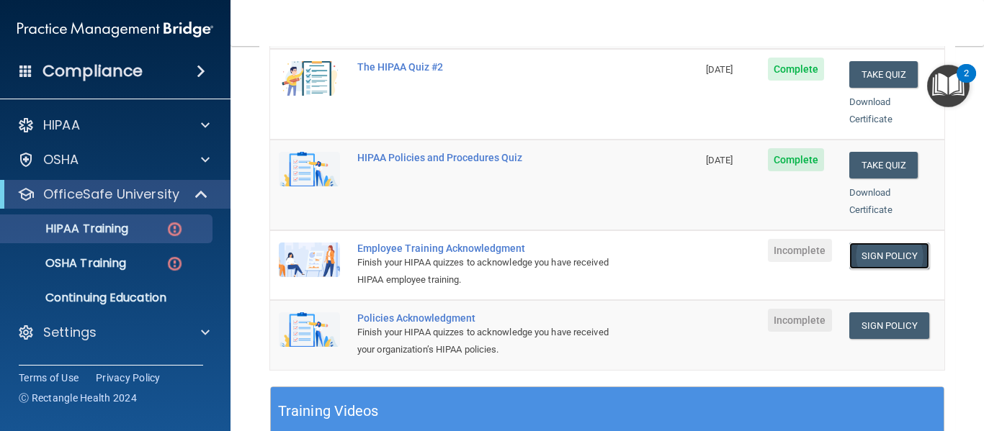
click at [856, 243] on link "Sign Policy" at bounding box center [889, 256] width 80 height 27
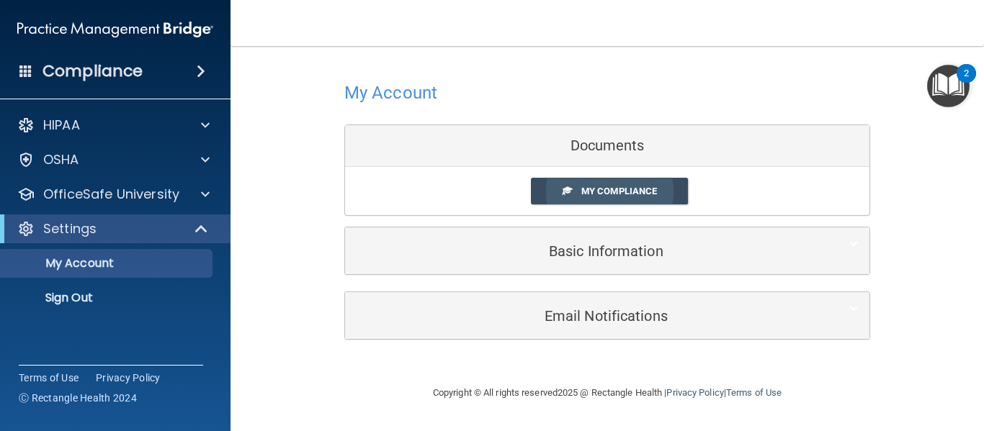
click at [590, 196] on span "My Compliance" at bounding box center [619, 191] width 76 height 11
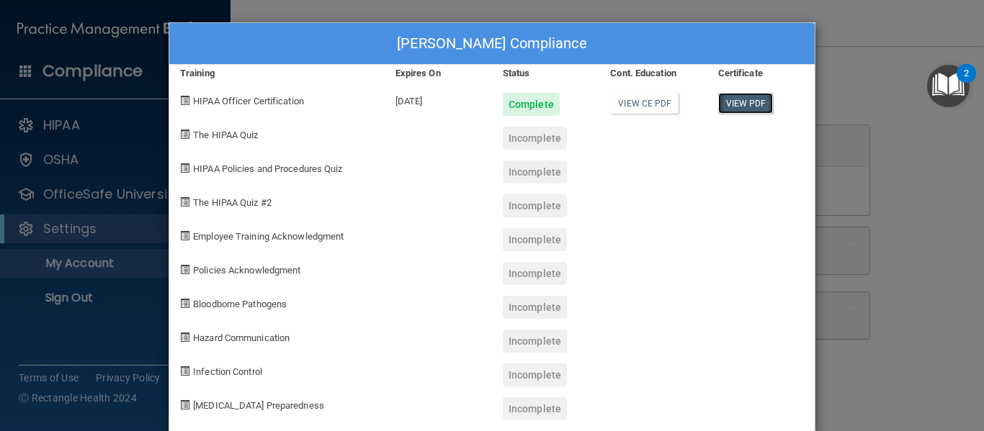
click at [740, 103] on link "View PDF" at bounding box center [745, 103] width 55 height 21
click at [893, 143] on div "Jasmine Pitts's Compliance Training Expires On Status Cont. Education Certifica…" at bounding box center [492, 215] width 984 height 431
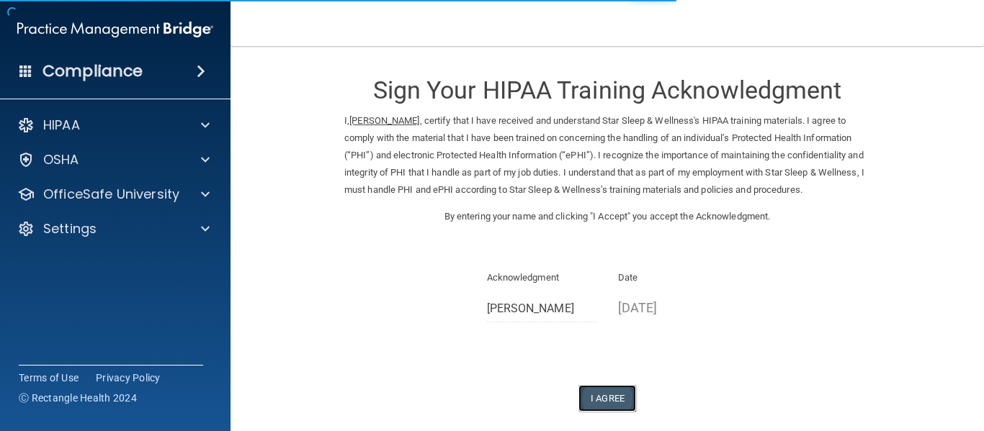
click at [606, 395] on button "I Agree" at bounding box center [607, 398] width 58 height 27
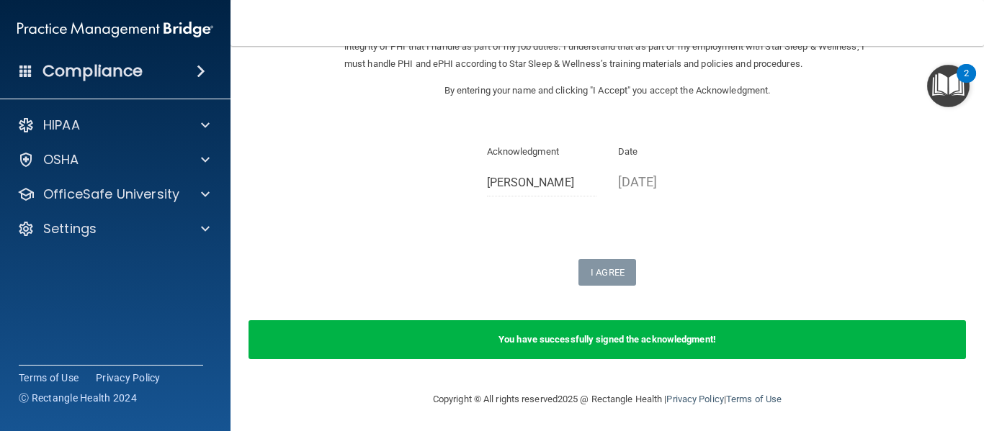
scroll to position [129, 0]
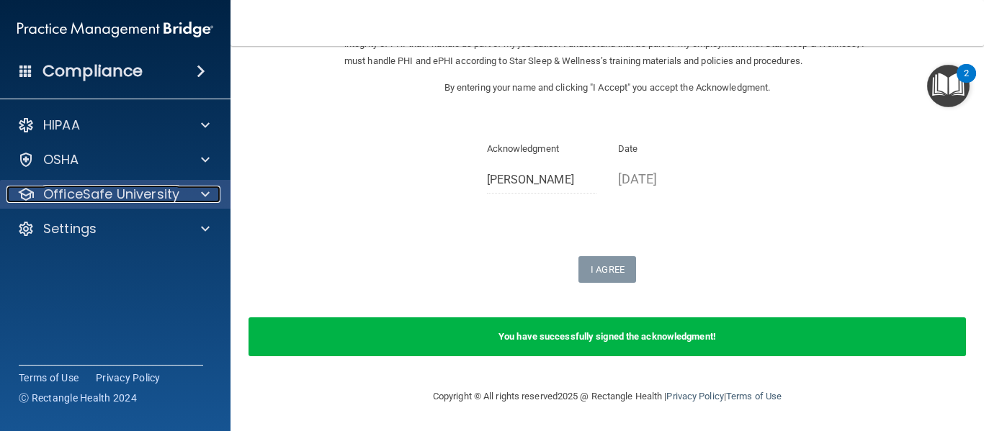
click at [202, 189] on span at bounding box center [205, 194] width 9 height 17
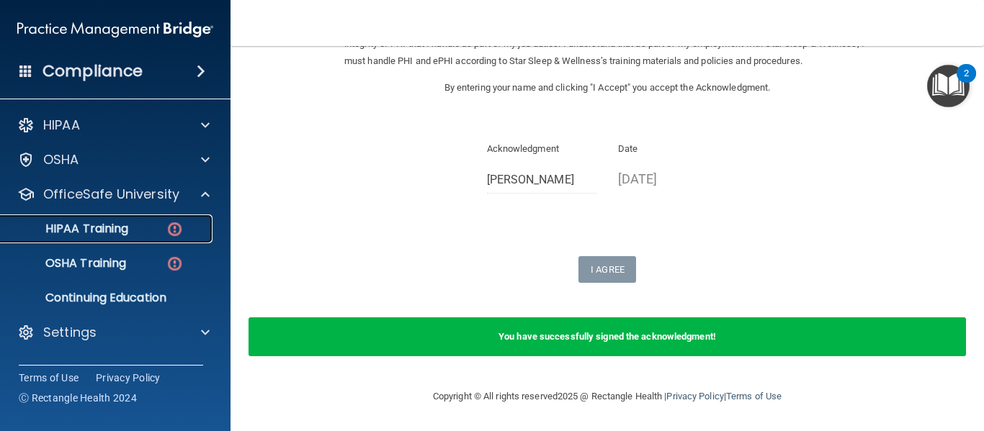
click at [150, 225] on div "HIPAA Training" at bounding box center [107, 229] width 197 height 14
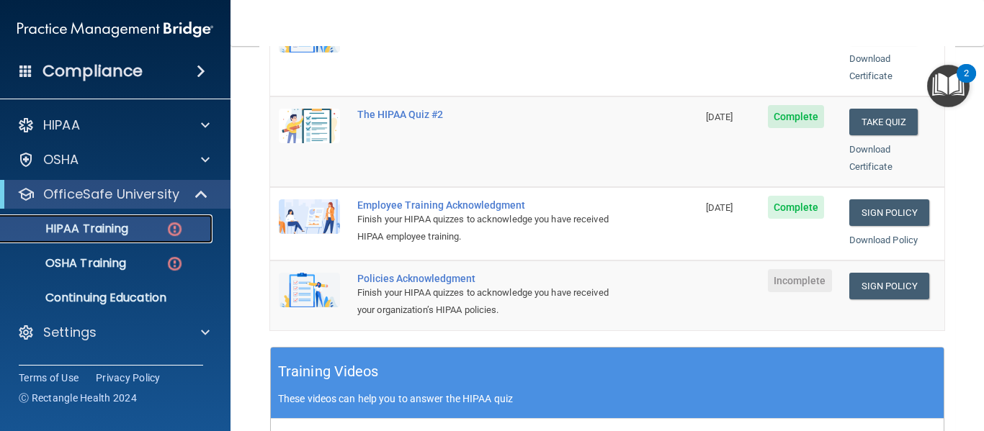
scroll to position [354, 0]
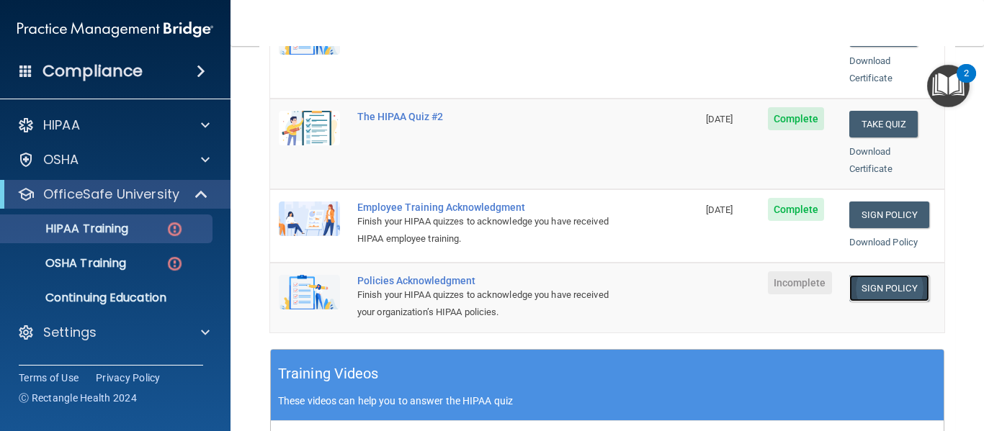
click at [873, 275] on link "Sign Policy" at bounding box center [889, 288] width 80 height 27
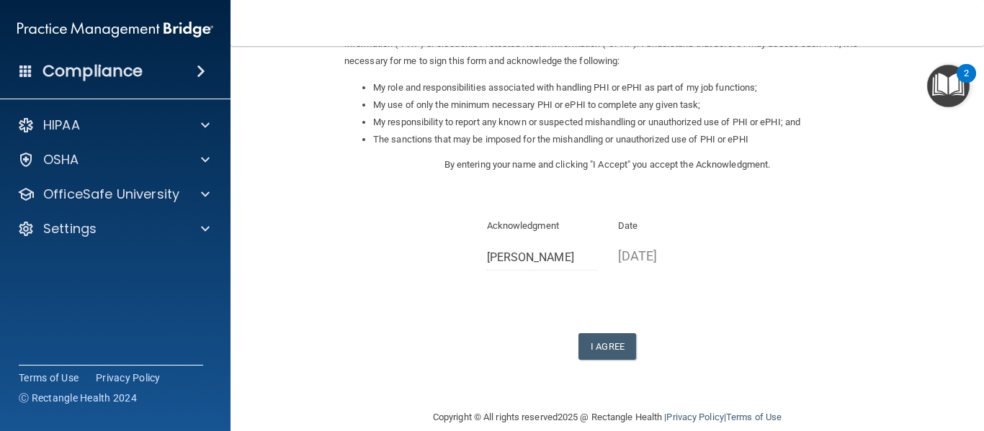
scroll to position [228, 0]
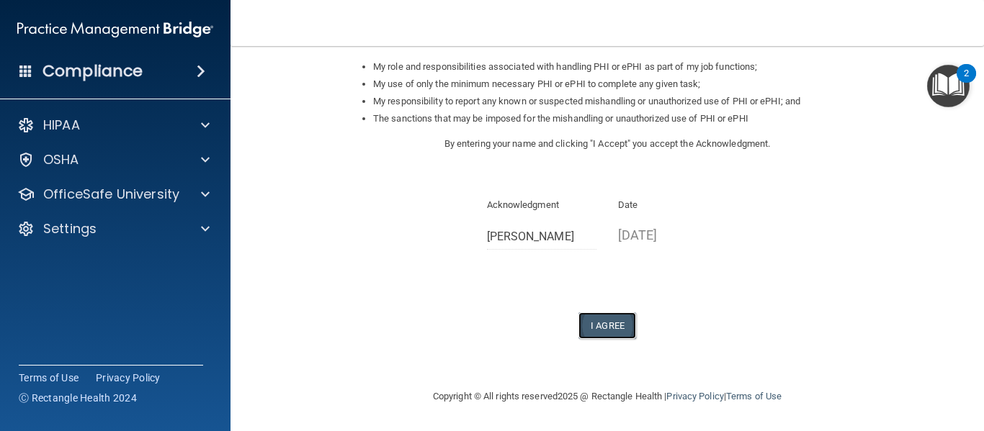
click at [590, 333] on button "I Agree" at bounding box center [607, 326] width 58 height 27
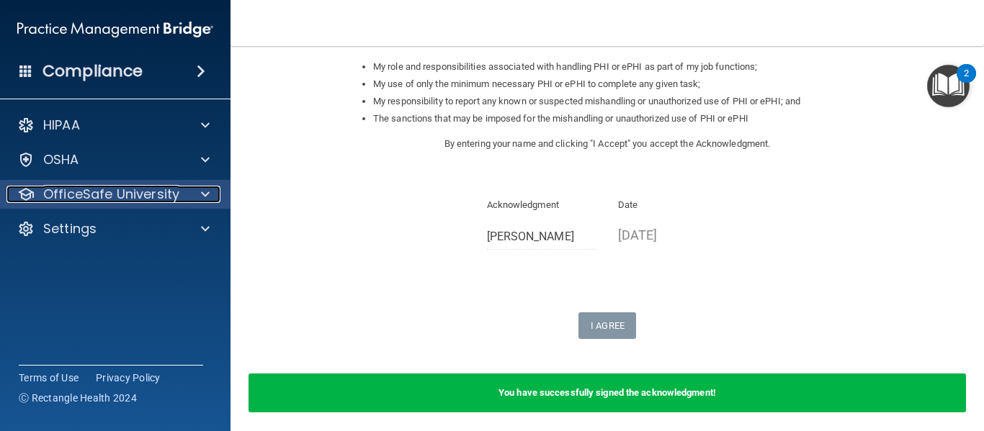
click at [197, 194] on div at bounding box center [203, 194] width 36 height 17
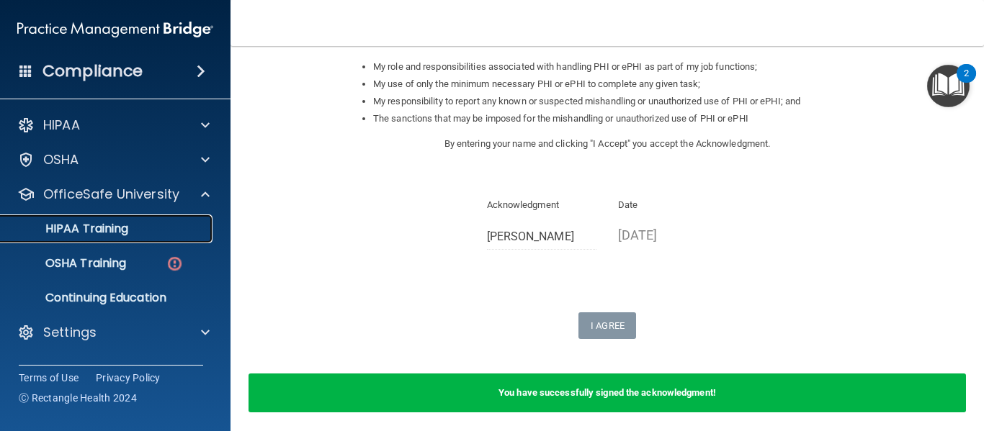
click at [130, 231] on div "HIPAA Training" at bounding box center [107, 229] width 197 height 14
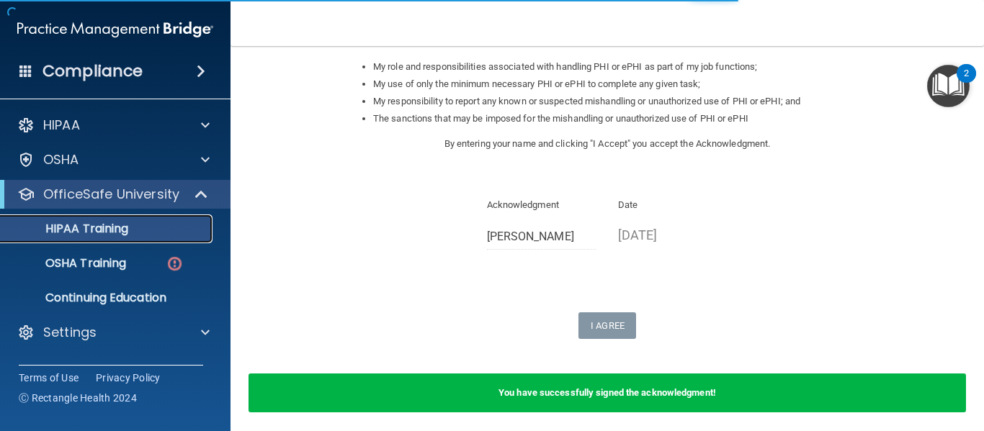
scroll to position [649, 0]
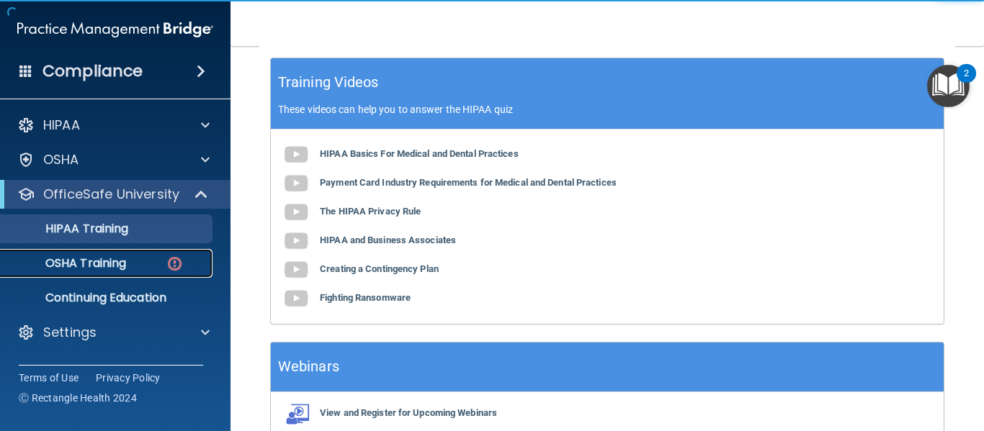
click at [120, 261] on p "OSHA Training" at bounding box center [67, 263] width 117 height 14
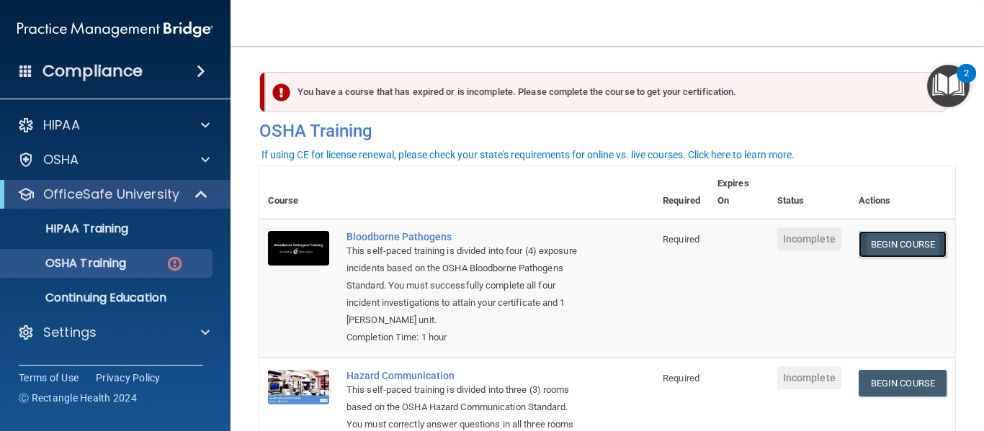
click at [877, 235] on link "Begin Course" at bounding box center [902, 244] width 88 height 27
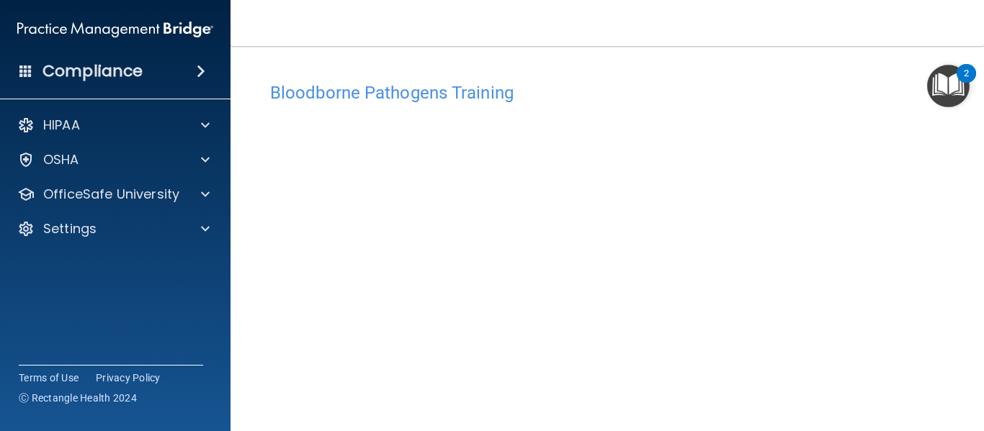
scroll to position [78, 0]
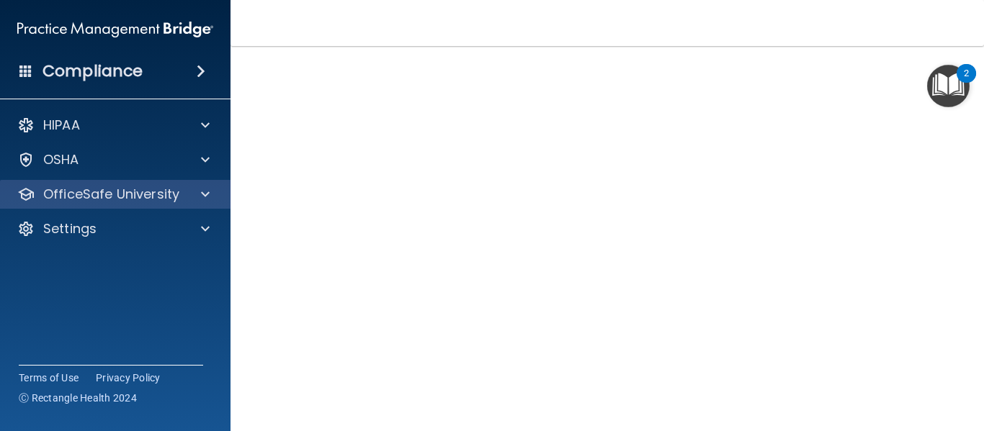
click at [213, 203] on div "OfficeSafe University" at bounding box center [115, 194] width 231 height 29
click at [208, 199] on span at bounding box center [205, 194] width 9 height 17
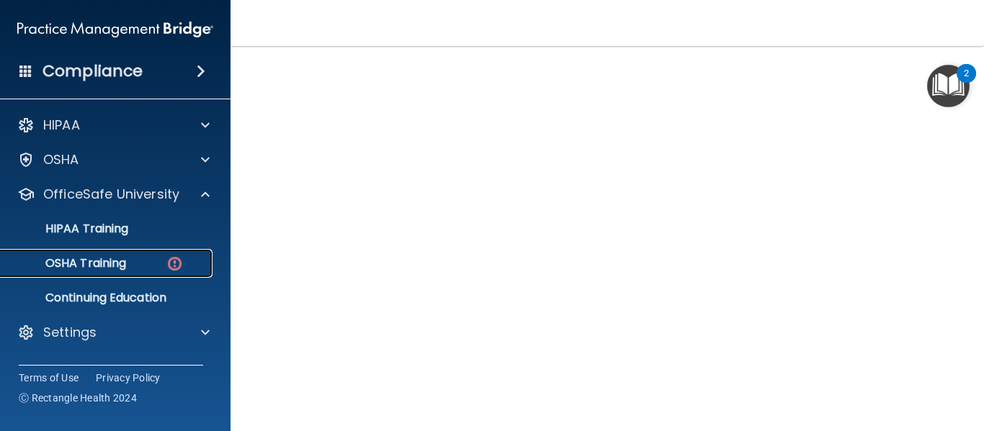
click at [124, 270] on p "OSHA Training" at bounding box center [67, 263] width 117 height 14
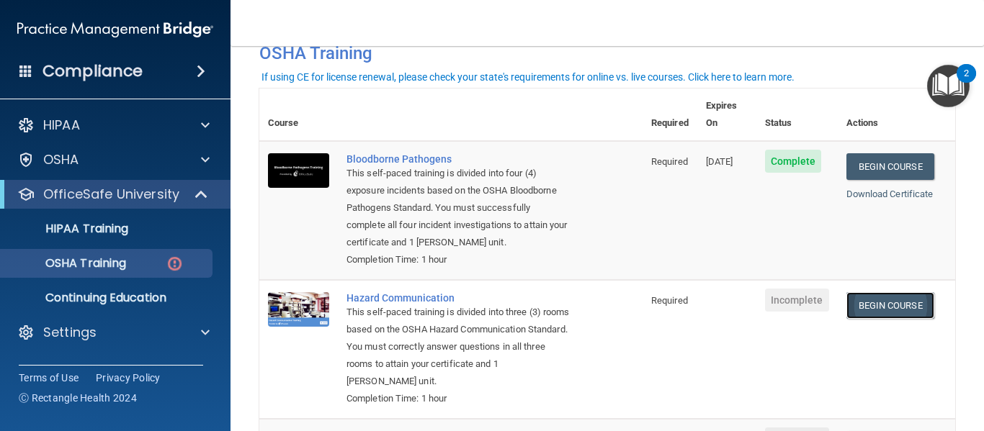
click at [885, 307] on link "Begin Course" at bounding box center [890, 305] width 88 height 27
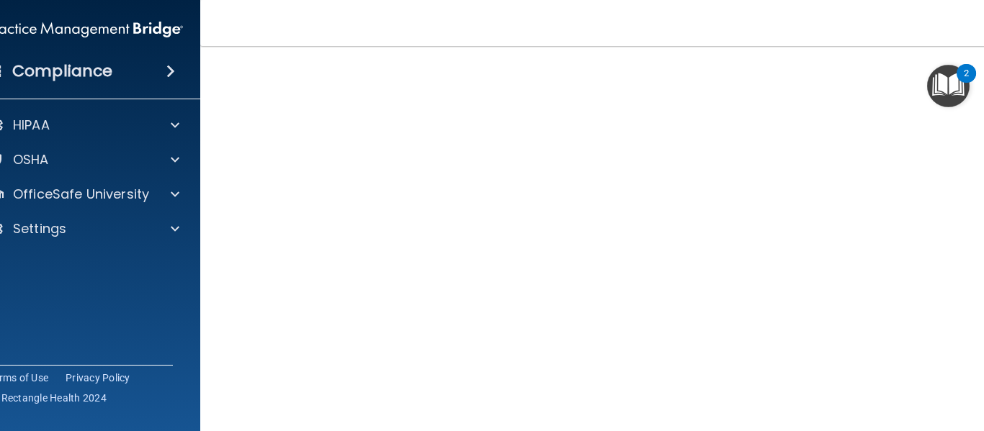
scroll to position [91, 0]
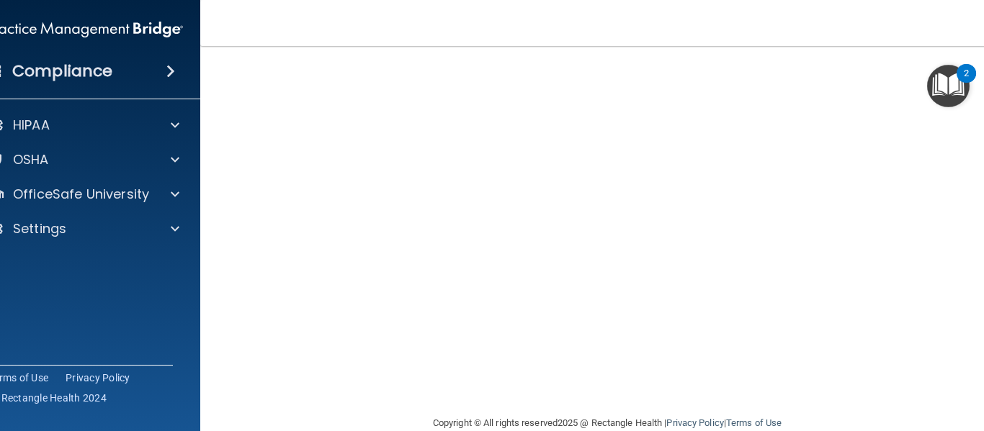
click at [983, 283] on main "Hazard Communication Training This course doesn’t expire until . Are you sure y…" at bounding box center [607, 238] width 814 height 385
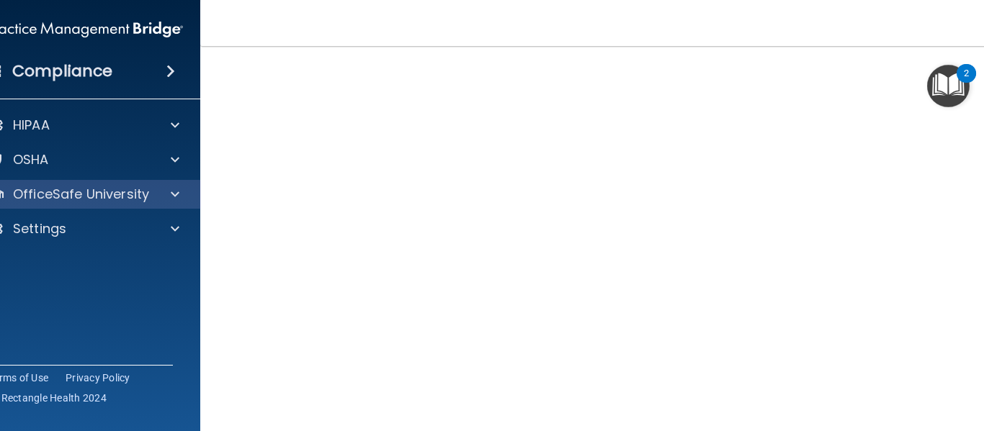
click at [174, 184] on div "OfficeSafe University" at bounding box center [85, 194] width 231 height 29
click at [171, 192] on span at bounding box center [175, 194] width 9 height 17
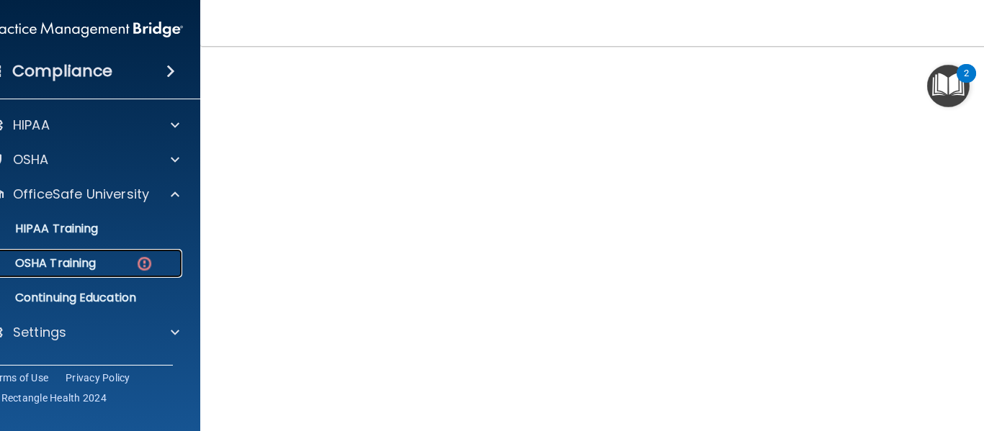
click at [121, 270] on div "OSHA Training" at bounding box center [77, 263] width 197 height 14
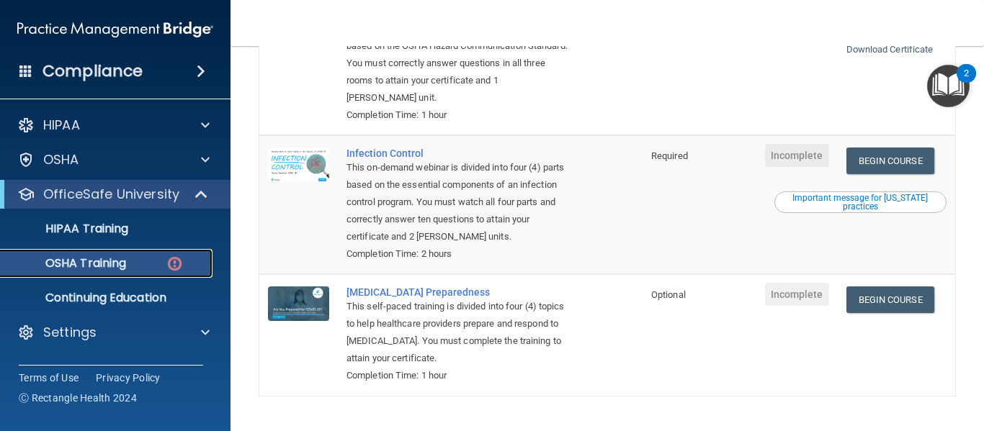
scroll to position [374, 0]
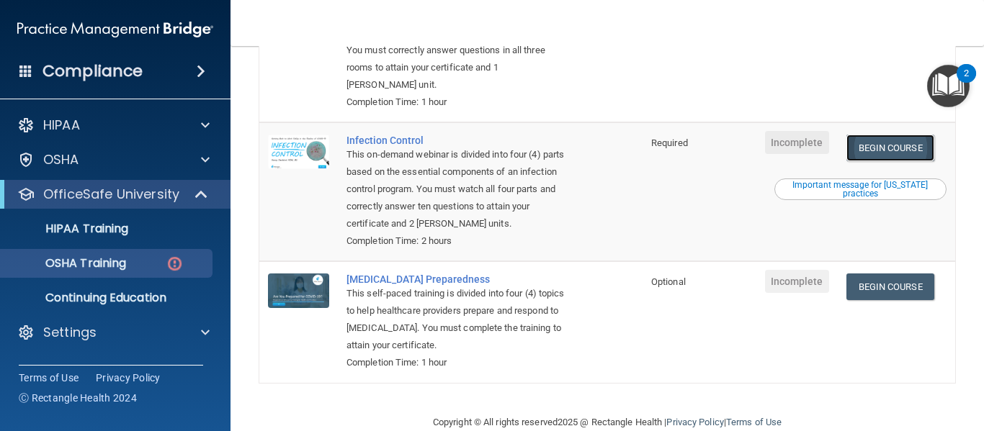
click at [891, 150] on link "Begin Course" at bounding box center [890, 148] width 88 height 27
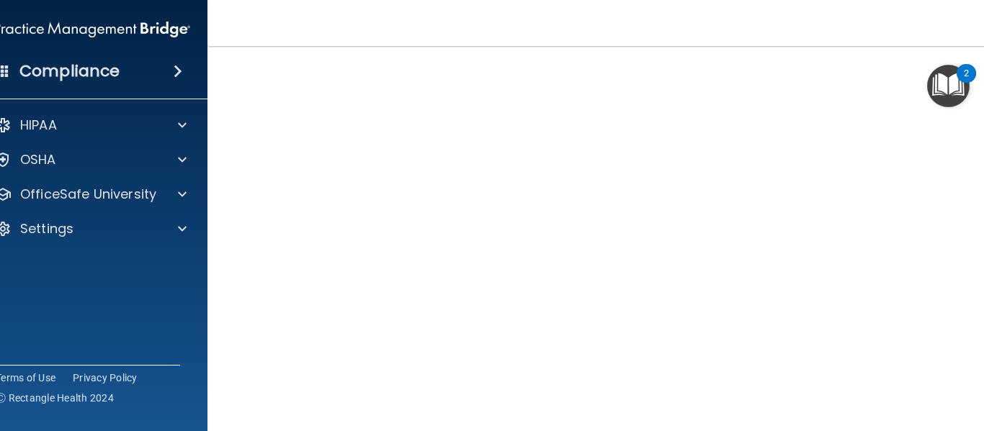
scroll to position [115, 0]
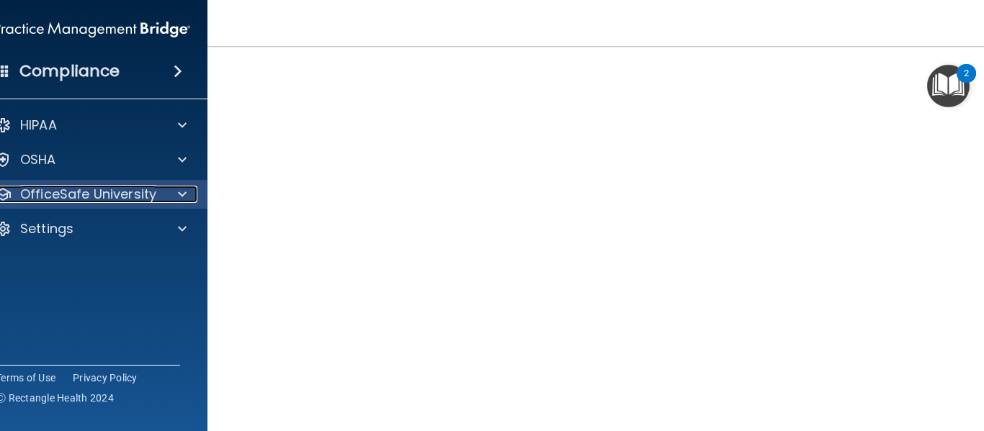
click at [182, 189] on div at bounding box center [180, 194] width 36 height 17
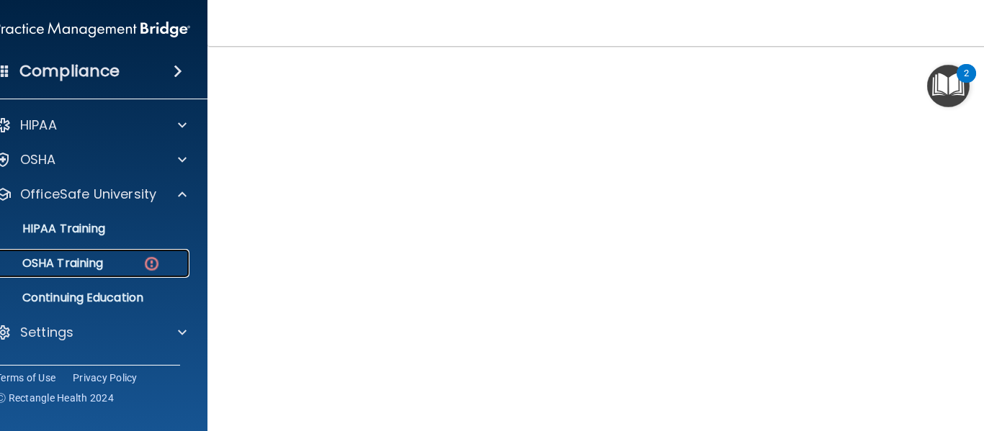
click at [118, 269] on div "OSHA Training" at bounding box center [84, 263] width 197 height 14
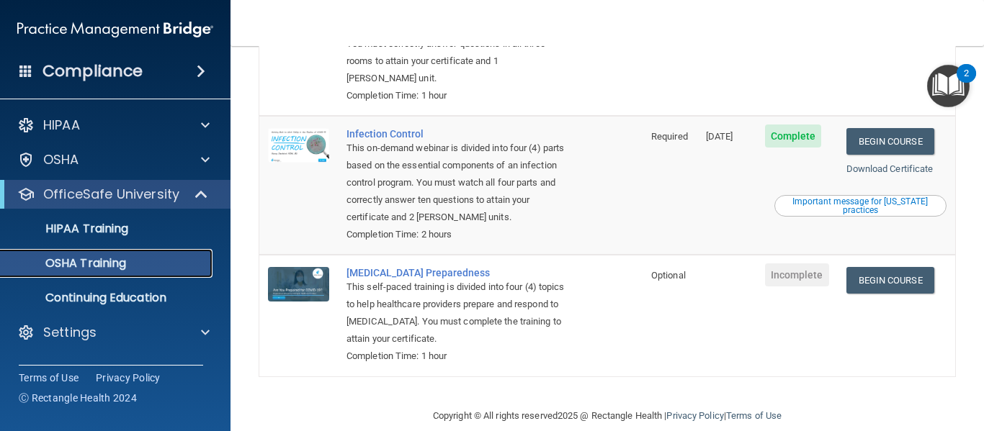
scroll to position [364, 0]
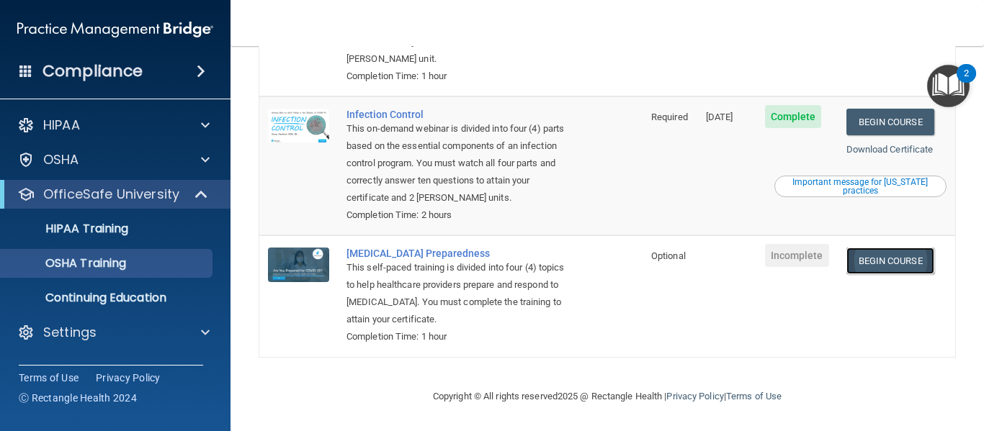
click at [869, 248] on link "Begin Course" at bounding box center [890, 261] width 88 height 27
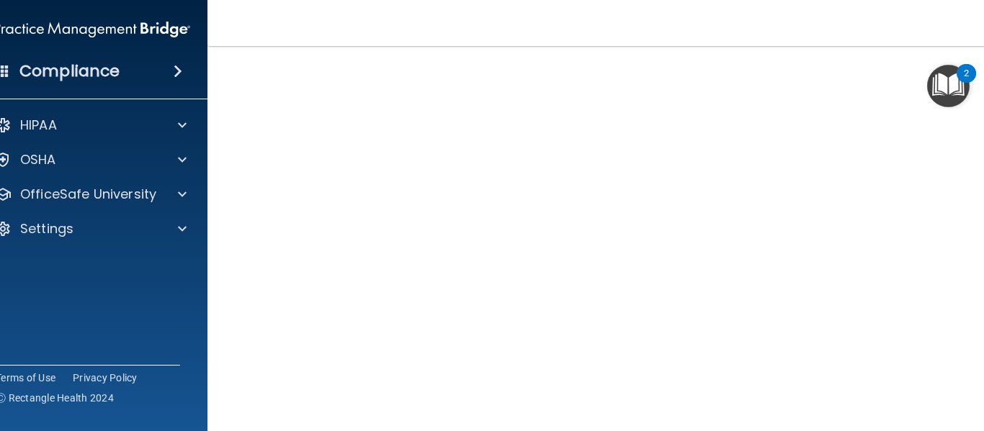
scroll to position [73, 0]
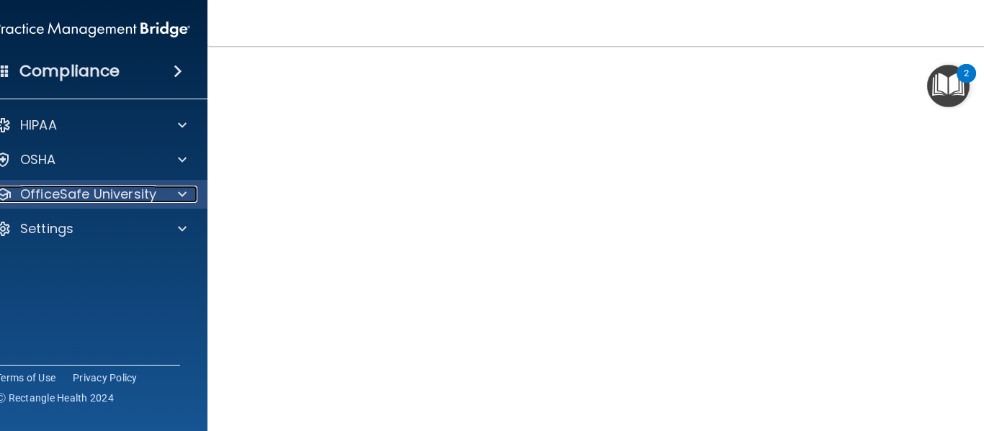
click at [178, 192] on span at bounding box center [182, 194] width 9 height 17
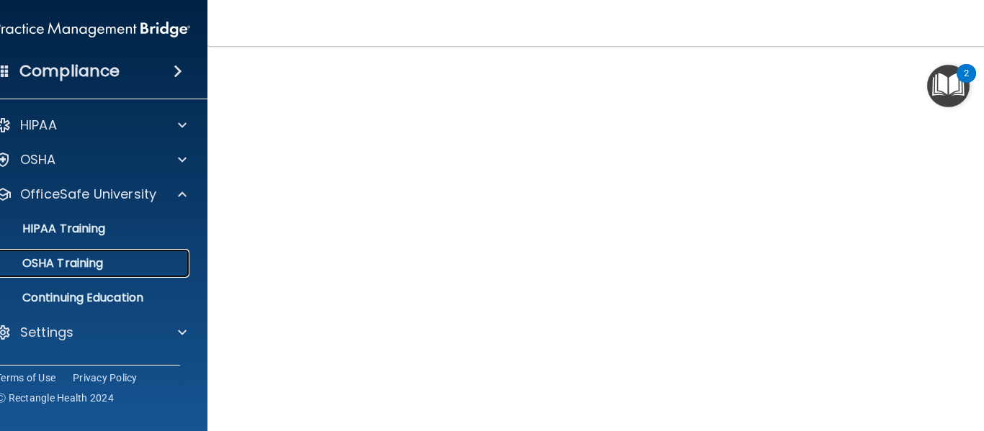
click at [118, 261] on div "OSHA Training" at bounding box center [84, 263] width 197 height 14
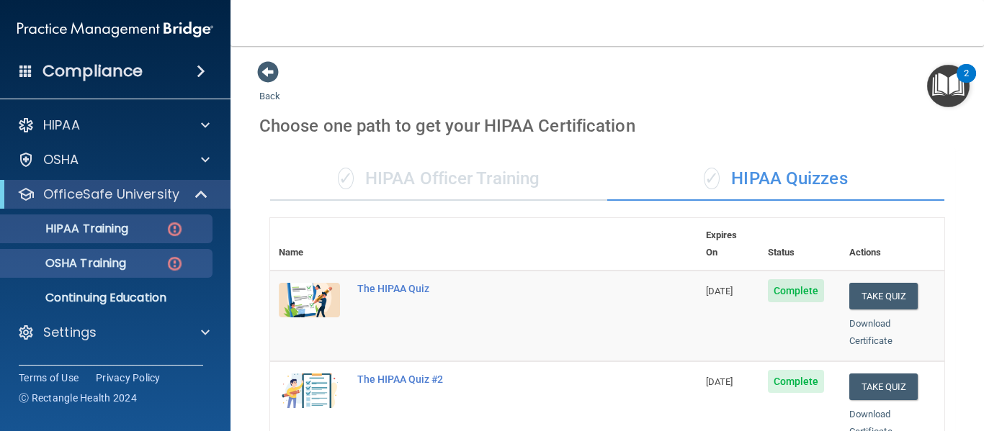
scroll to position [313, 0]
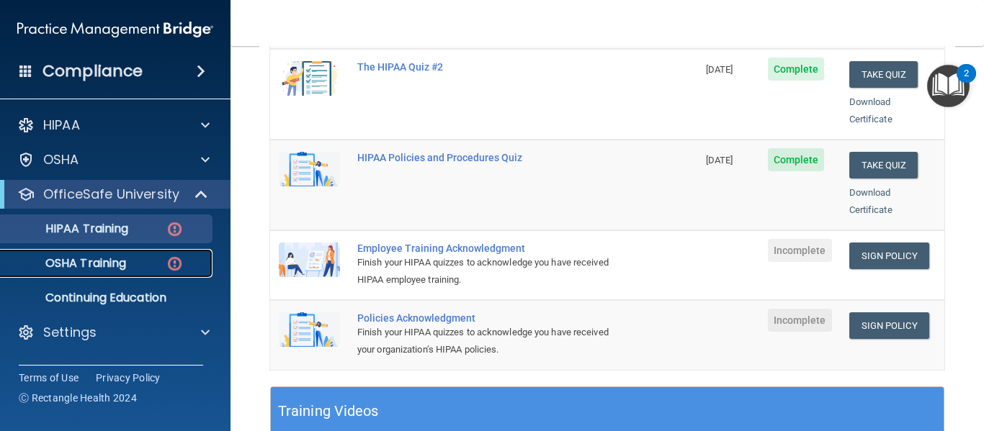
click at [119, 251] on link "OSHA Training" at bounding box center [99, 263] width 227 height 29
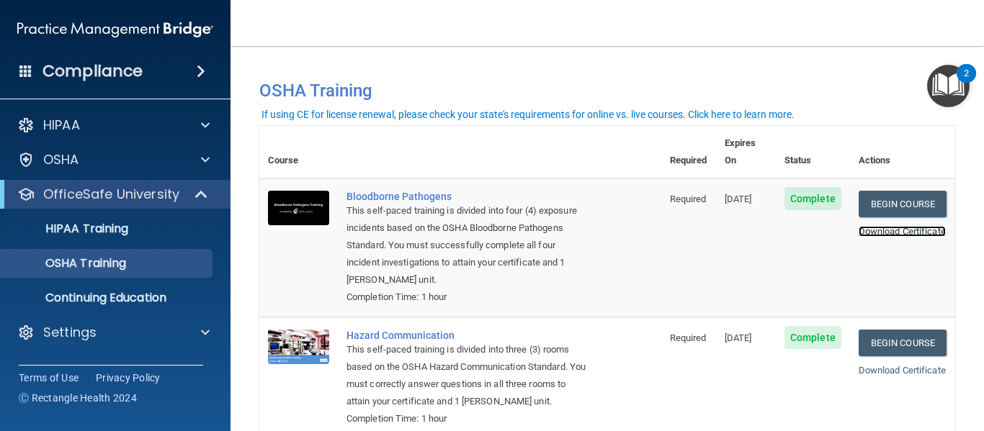
click at [858, 226] on link "Download Certificate" at bounding box center [901, 231] width 87 height 11
click at [866, 365] on link "Download Certificate" at bounding box center [901, 370] width 87 height 11
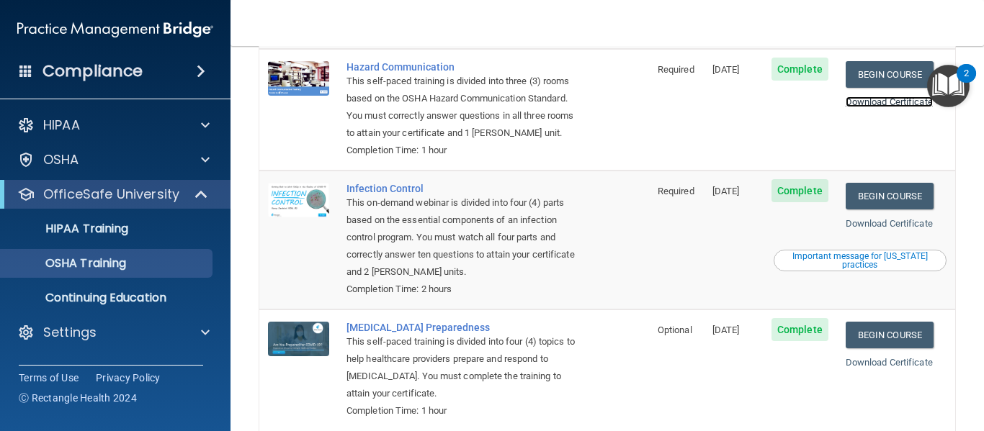
scroll to position [278, 0]
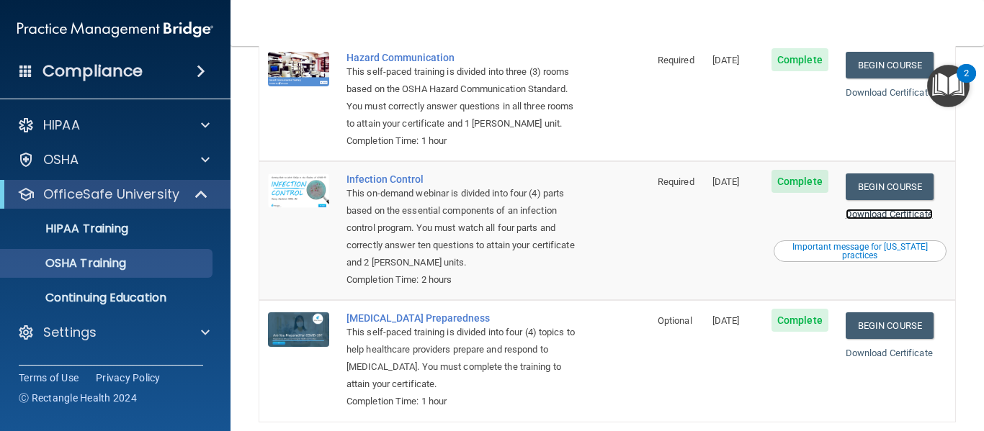
click at [860, 220] on link "Download Certificate" at bounding box center [888, 214] width 87 height 11
click at [867, 353] on link "Download Certificate" at bounding box center [888, 353] width 87 height 11
